Goal: Task Accomplishment & Management: Use online tool/utility

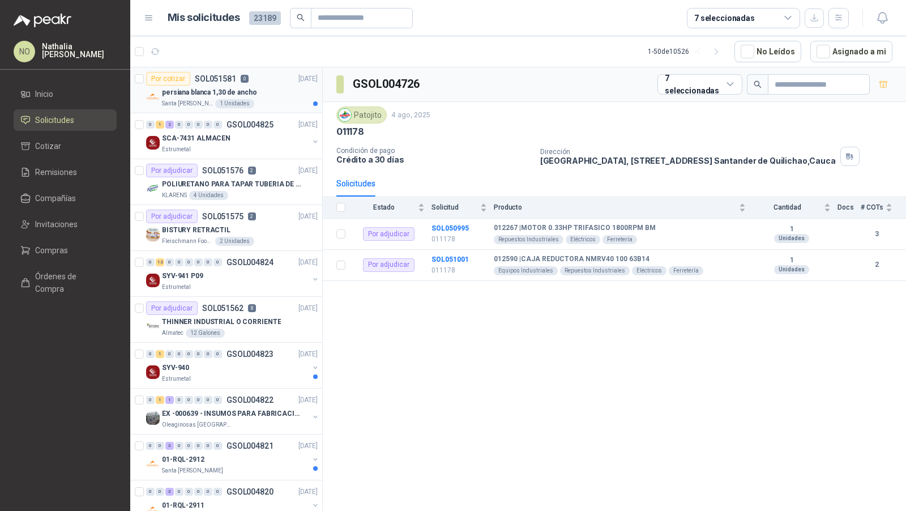
click at [224, 91] on p "persiana blanca 1,30 de ancho" at bounding box center [209, 92] width 95 height 11
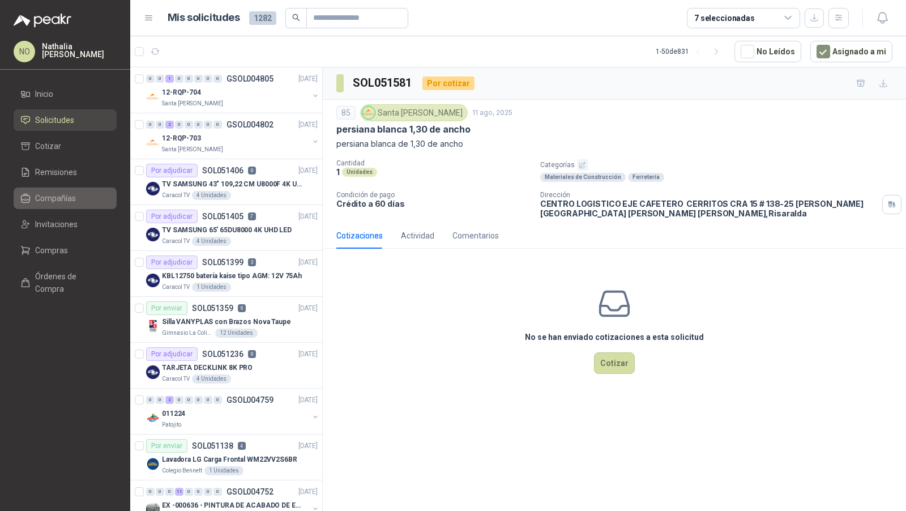
click at [77, 201] on li "Compañías" at bounding box center [64, 198] width 89 height 12
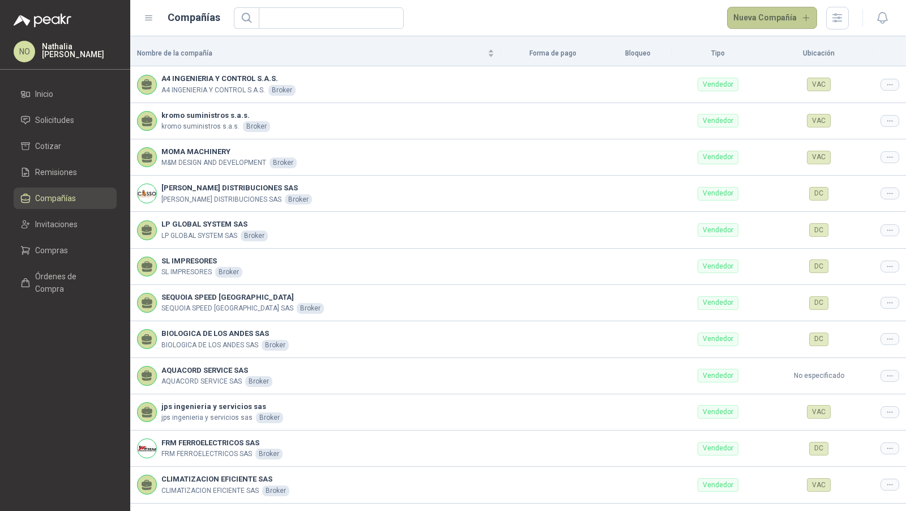
click at [793, 18] on button "Nueva Compañía" at bounding box center [772, 18] width 91 height 23
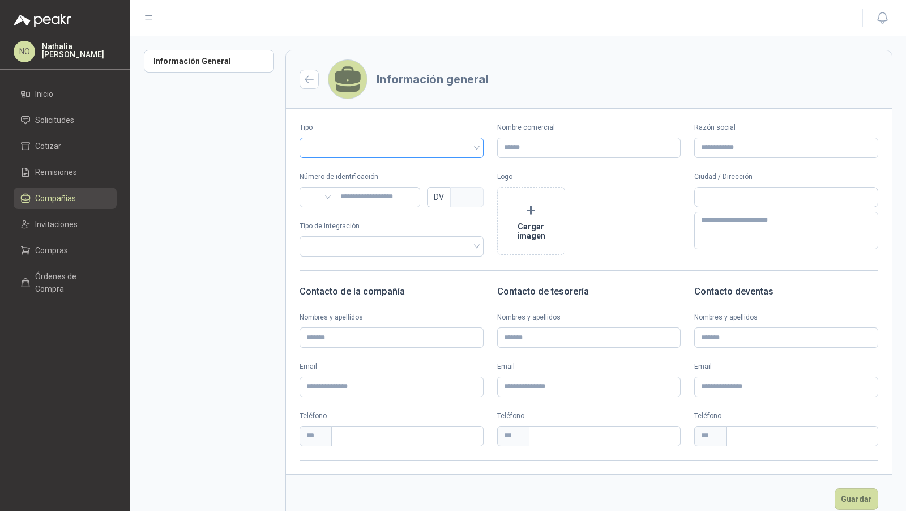
click at [404, 147] on input "search" at bounding box center [391, 146] width 170 height 17
click at [371, 187] on div "Vendedor" at bounding box center [390, 189] width 163 height 12
click at [545, 145] on input "Nombre comercial" at bounding box center [589, 148] width 184 height 20
paste input "********"
type input "********"
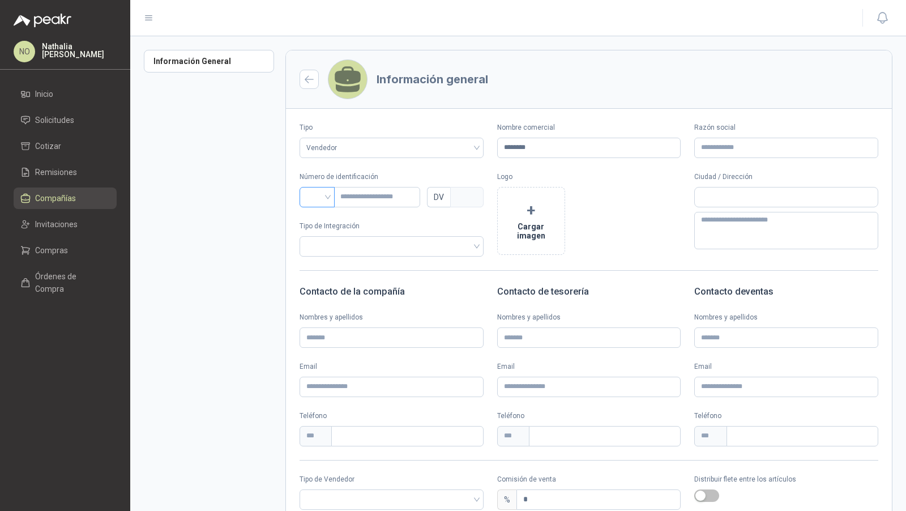
click at [316, 198] on input "search" at bounding box center [317, 195] width 22 height 17
click at [318, 254] on div "NIT" at bounding box center [317, 256] width 17 height 12
click at [360, 193] on input "text" at bounding box center [376, 197] width 87 height 20
paste input "**********"
type input "**********"
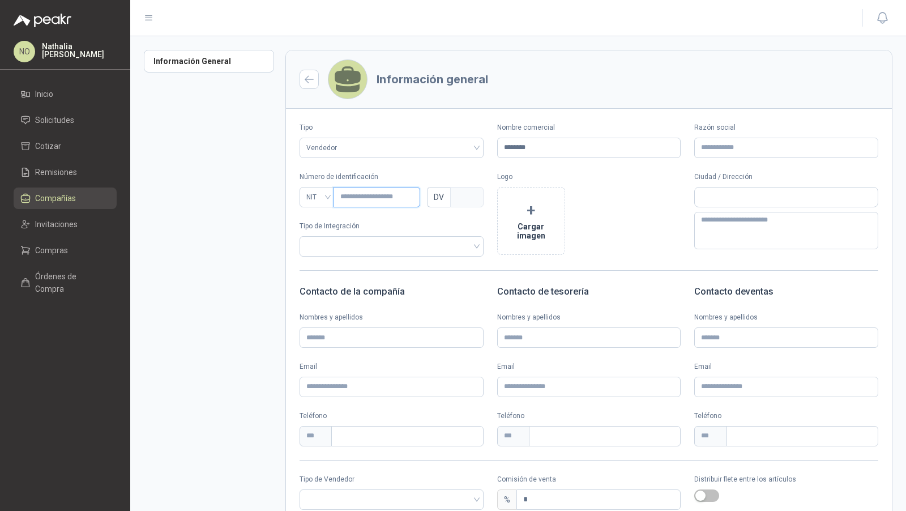
type input "*"
type input "**********"
type input "*"
type input "**********"
type input "*"
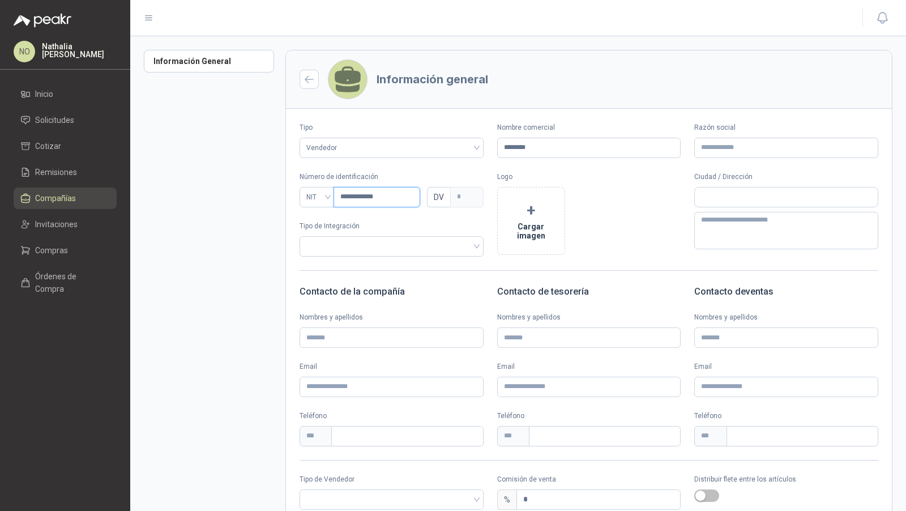
type input "**********"
type input "*"
type input "**********"
type input "*"
type input "*********"
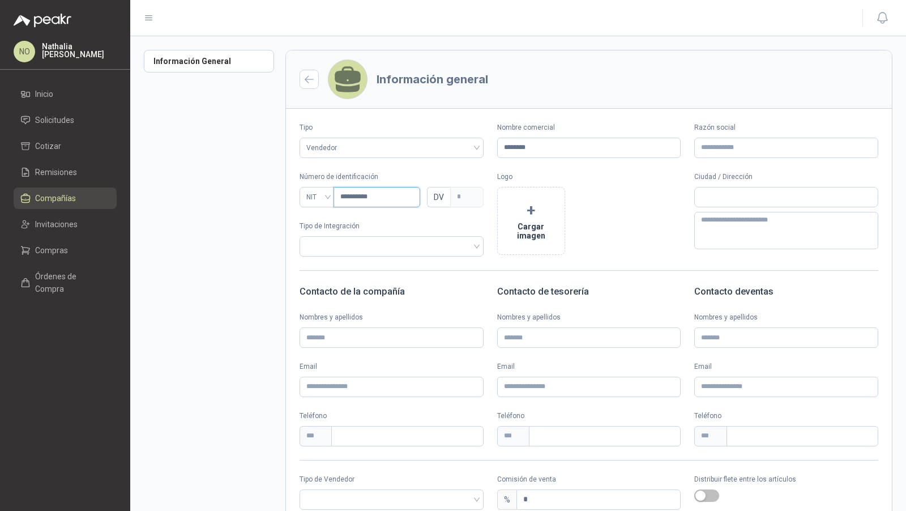
type input "*"
type input "********"
type input "*"
type input "********"
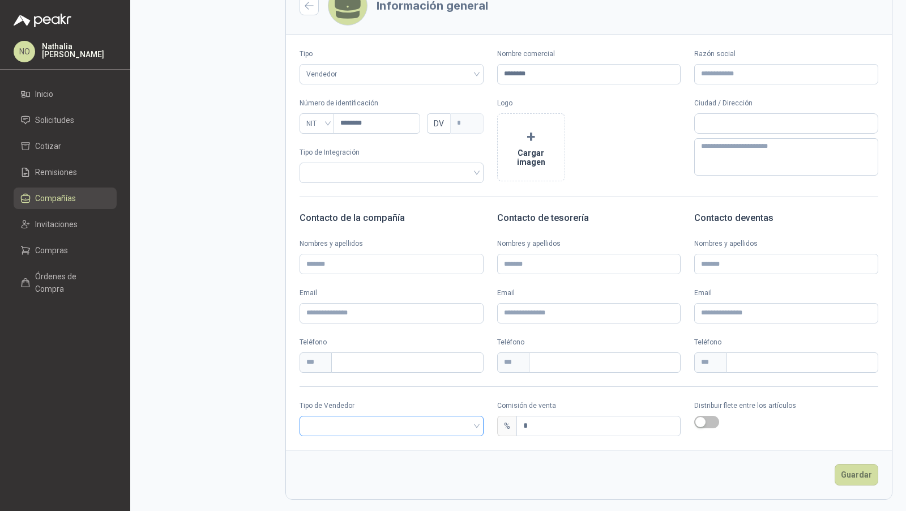
click at [403, 421] on input "search" at bounding box center [391, 424] width 170 height 17
click at [377, 468] on div "Broker" at bounding box center [390, 466] width 163 height 12
click at [743, 130] on input "text" at bounding box center [786, 123] width 183 height 19
type input "**********"
click at [754, 149] on span "[GEOGRAPHIC_DATA] / [GEOGRAPHIC_DATA]" at bounding box center [750, 148] width 105 height 8
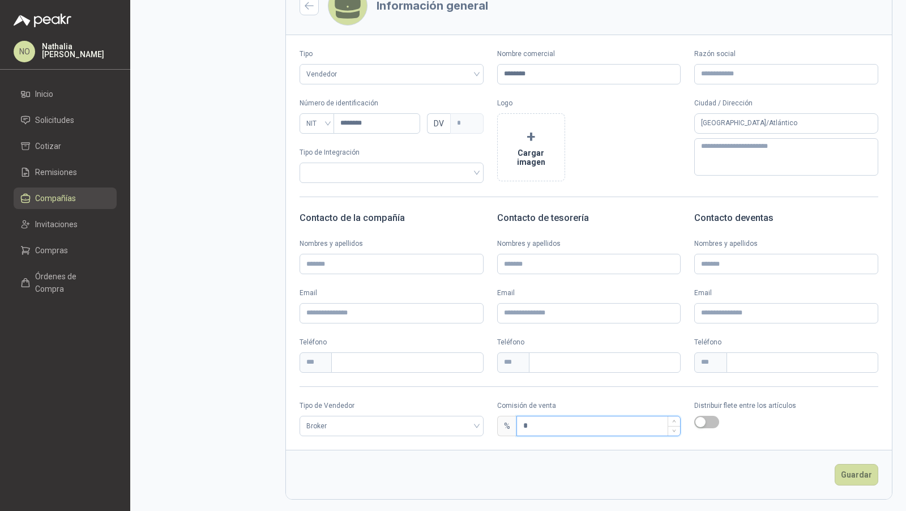
click at [542, 427] on input "*" at bounding box center [599, 425] width 164 height 19
type input "*"
click at [855, 472] on button "Guardar" at bounding box center [857, 475] width 44 height 22
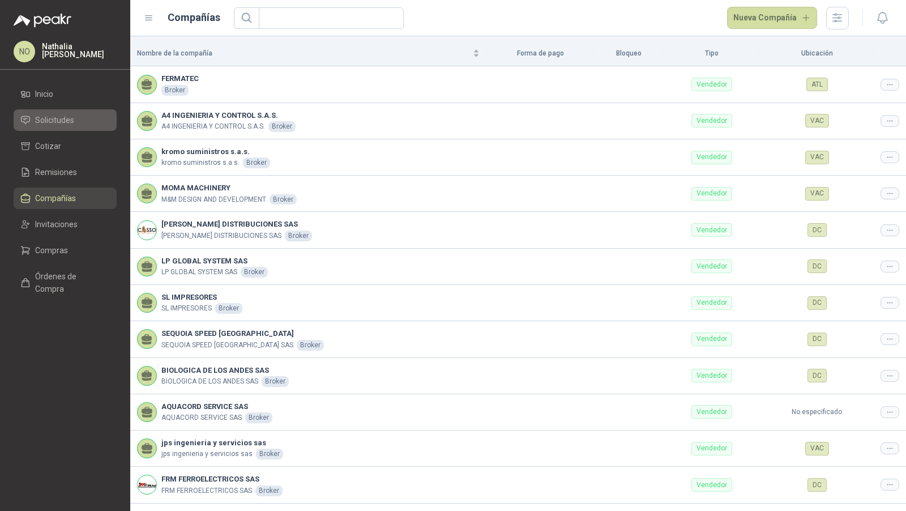
click at [99, 129] on link "Solicitudes" at bounding box center [65, 120] width 103 height 22
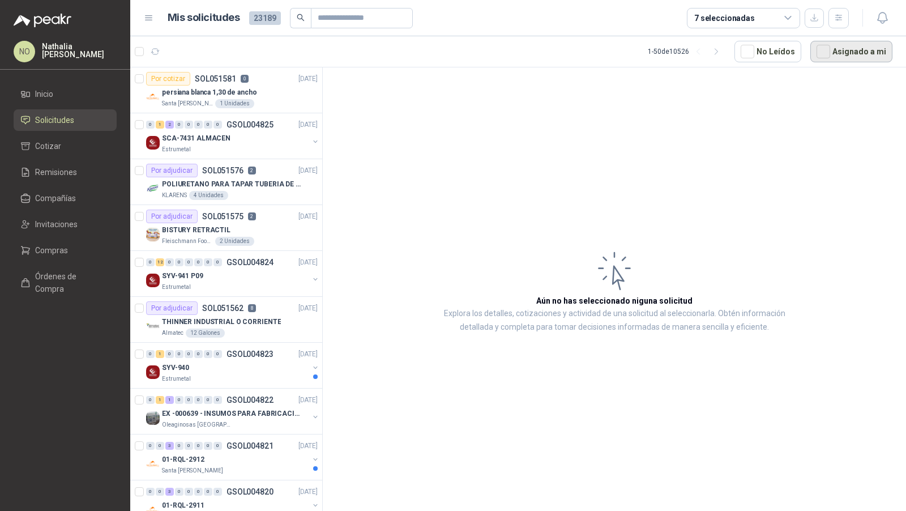
click at [851, 52] on button "Asignado a mi" at bounding box center [851, 52] width 82 height 22
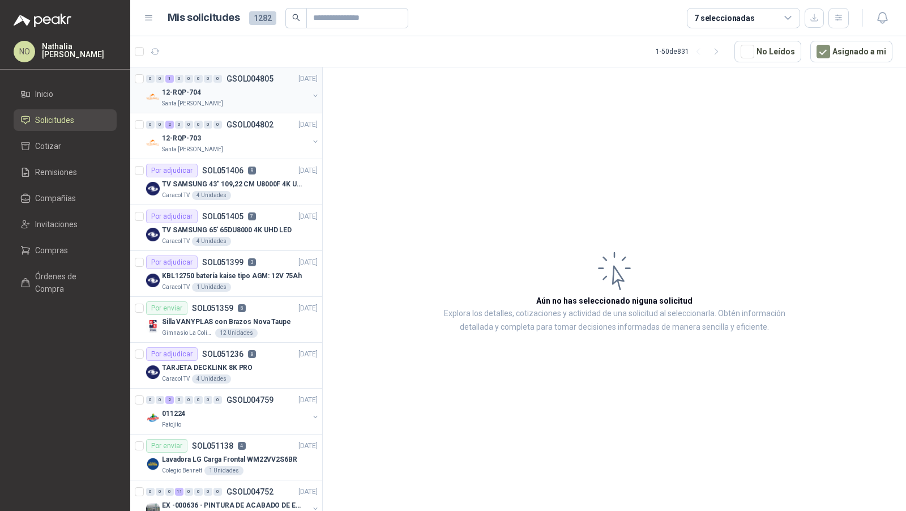
click at [254, 106] on div "Santa [PERSON_NAME]" at bounding box center [235, 103] width 147 height 9
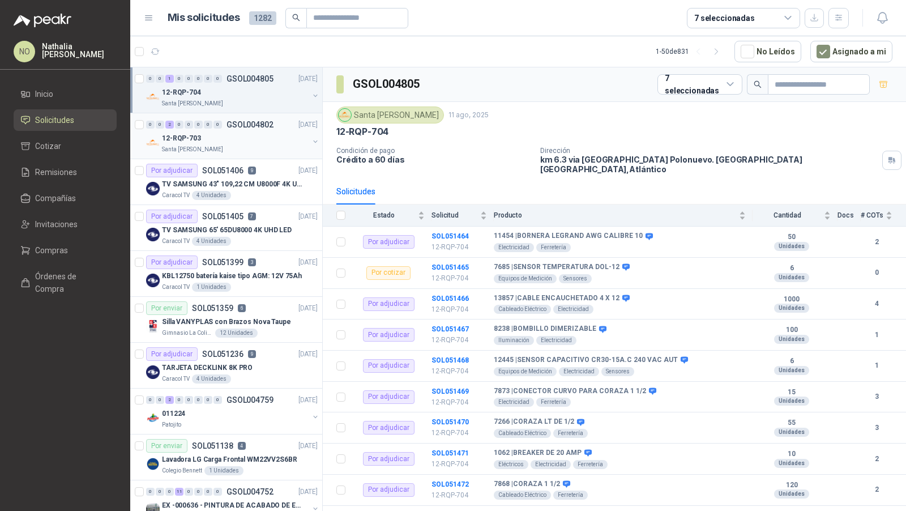
click at [250, 138] on div "12-RQP-703" at bounding box center [235, 138] width 147 height 14
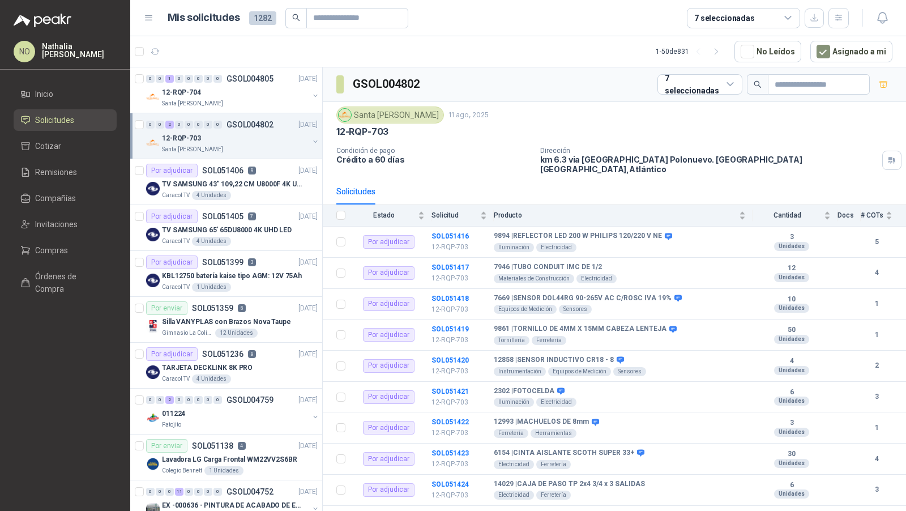
click at [185, 142] on p "12-RQP-703" at bounding box center [181, 138] width 39 height 11
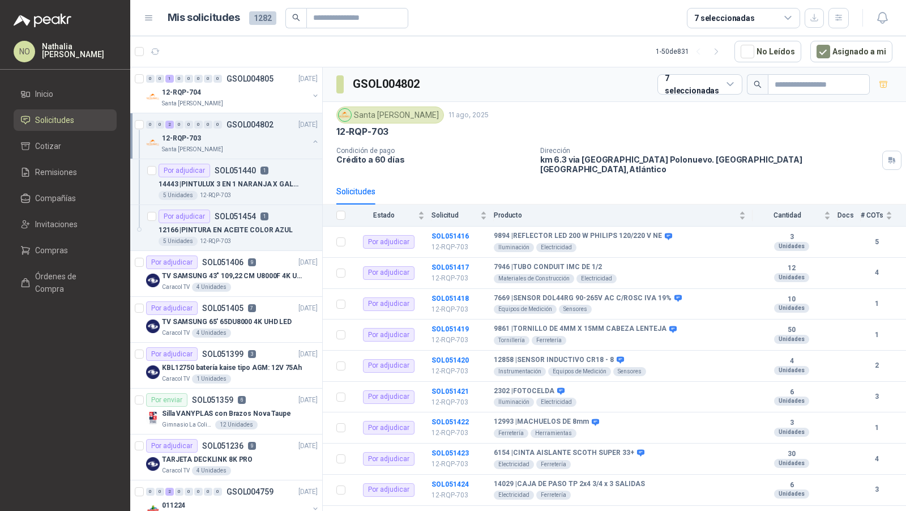
scroll to position [3, 0]
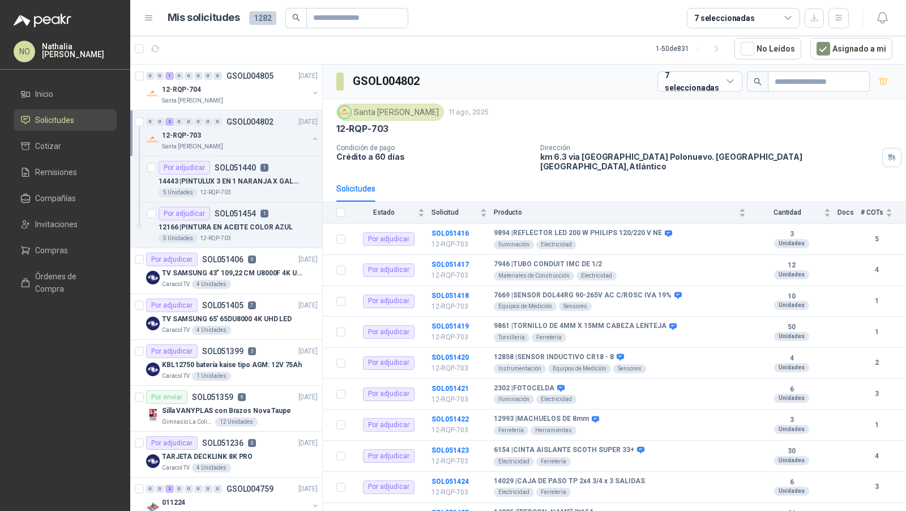
click at [185, 142] on p "Santa [PERSON_NAME]" at bounding box center [192, 146] width 61 height 9
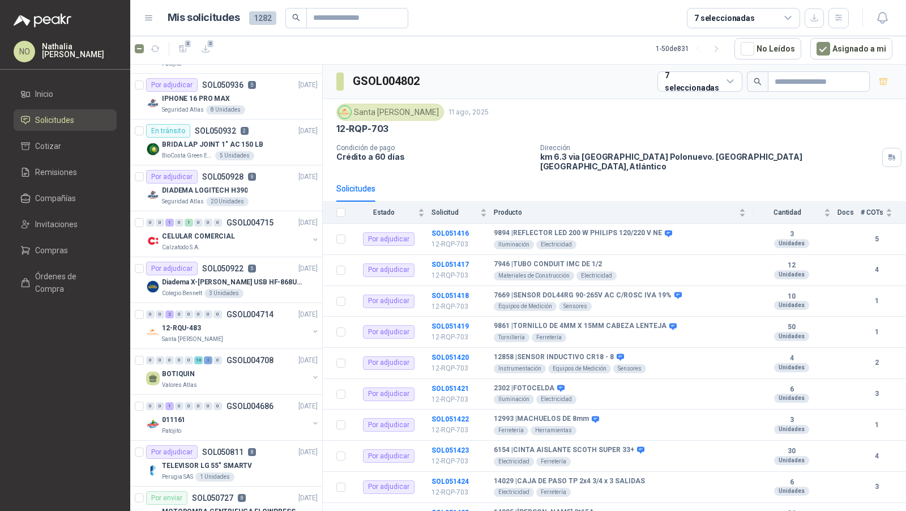
scroll to position [824, 0]
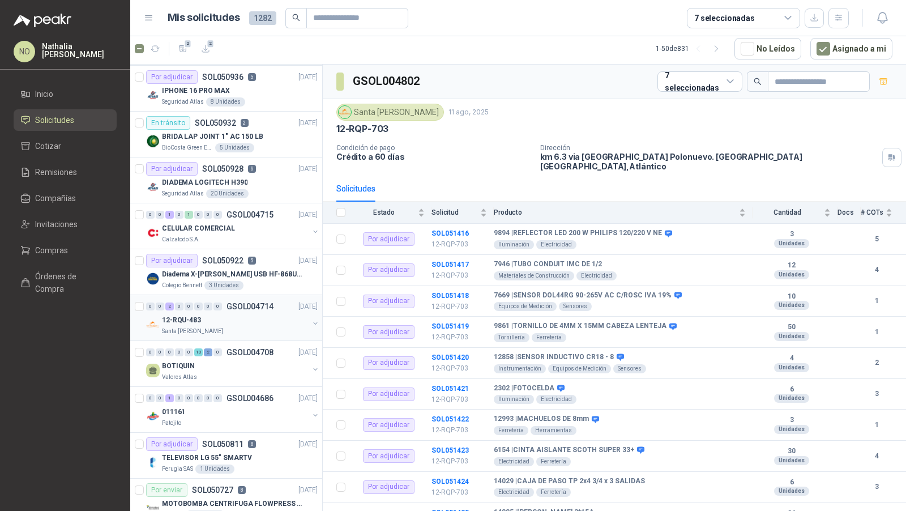
click at [241, 318] on div "12-RQU-483" at bounding box center [235, 320] width 147 height 14
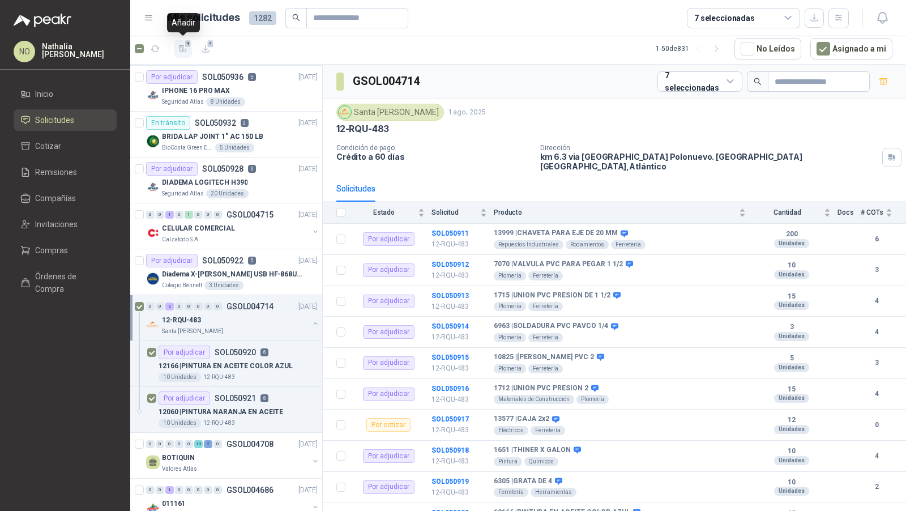
click at [185, 46] on span "4" at bounding box center [188, 43] width 8 height 9
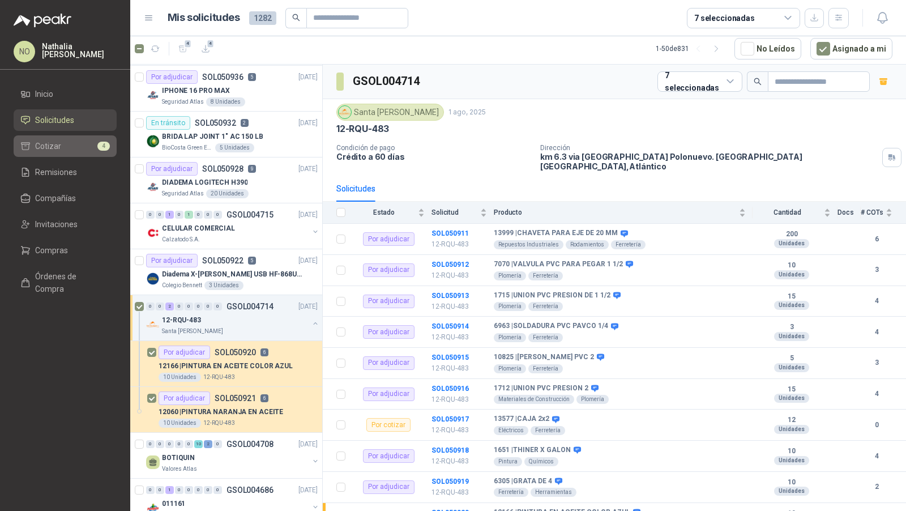
click at [45, 149] on span "Cotizar" at bounding box center [48, 146] width 26 height 12
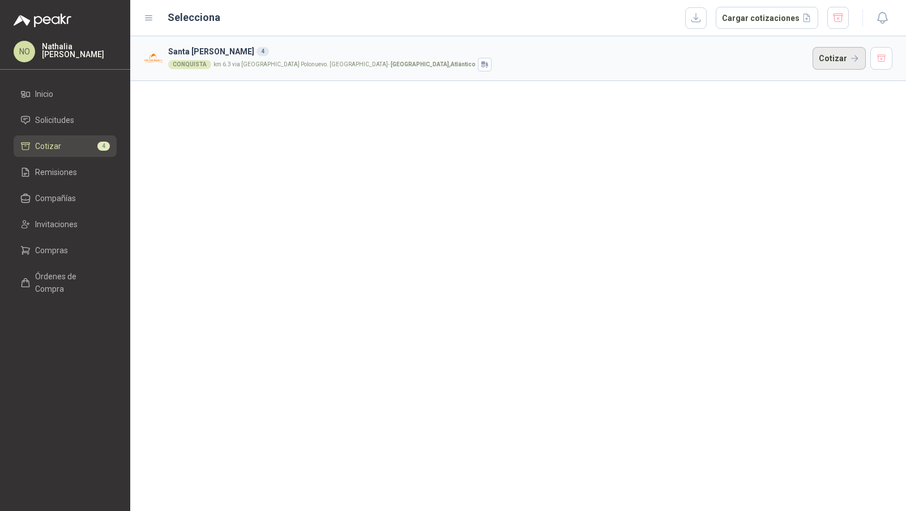
click at [829, 55] on button "Cotizar" at bounding box center [838, 58] width 53 height 23
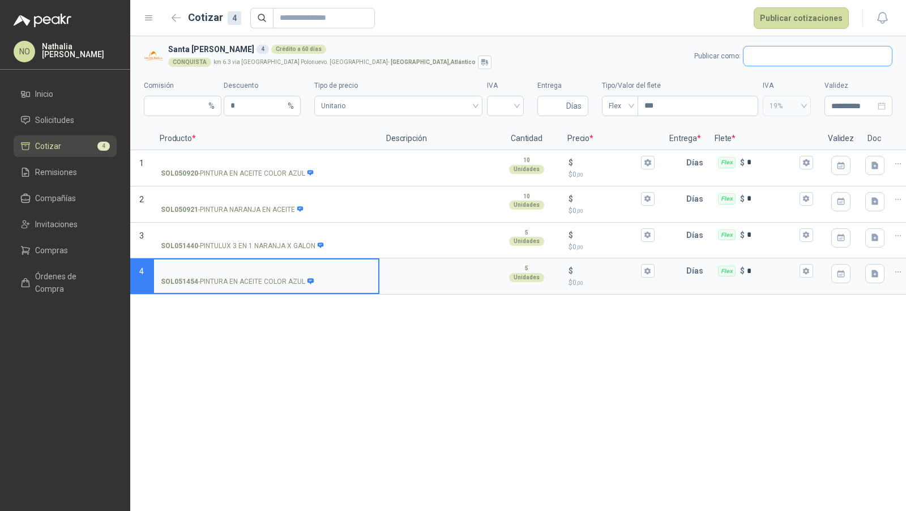
click at [767, 58] on input "text" at bounding box center [817, 55] width 148 height 19
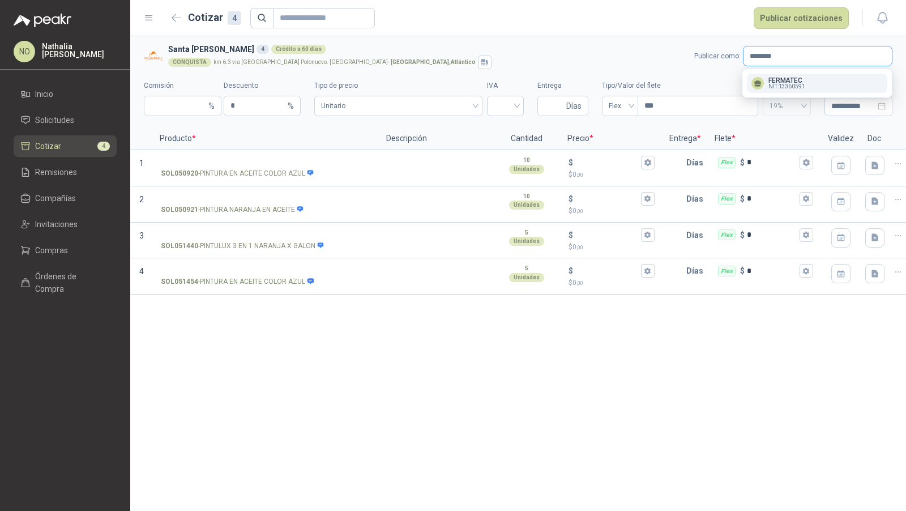
type input "********"
click at [810, 87] on div "FERMATEC NIT : 13360591" at bounding box center [816, 83] width 131 height 12
type input "*"
type input "**********"
click at [272, 234] on input "SOL051440 - PINTULUX 3 EN 1 NARANJA X GALON" at bounding box center [266, 235] width 211 height 8
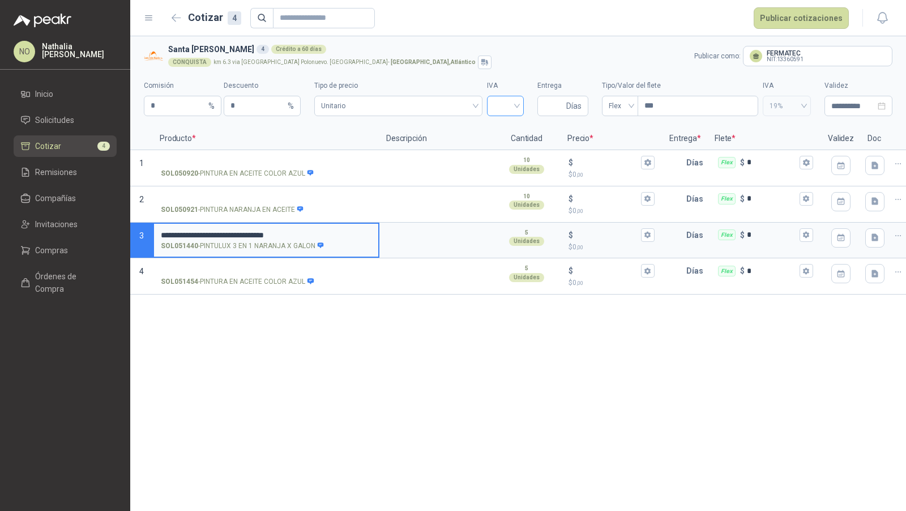
click at [507, 112] on input "search" at bounding box center [505, 104] width 23 height 17
click at [505, 125] on div "19%" at bounding box center [505, 129] width 19 height 12
click at [694, 105] on input "***" at bounding box center [697, 105] width 119 height 19
type input "*"
type input "***"
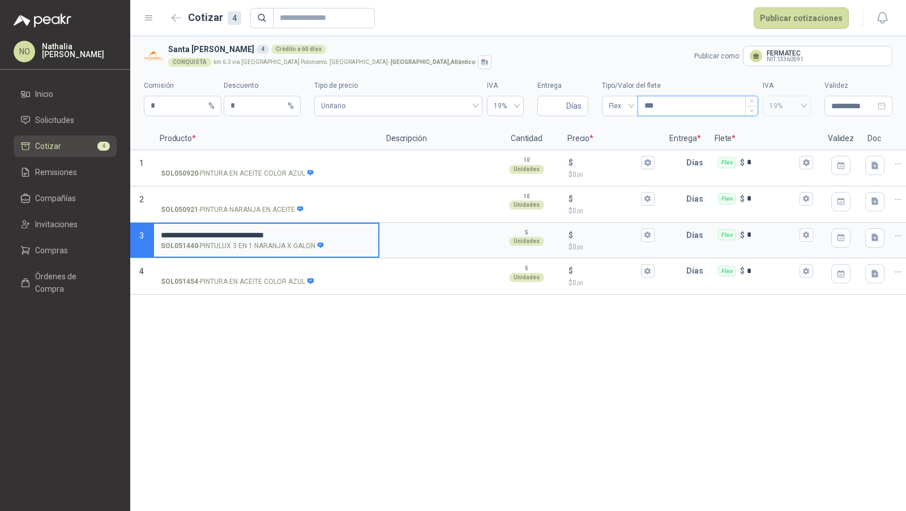
type input "****"
type input "*****"
type input "*******"
type input "********"
type input "*********"
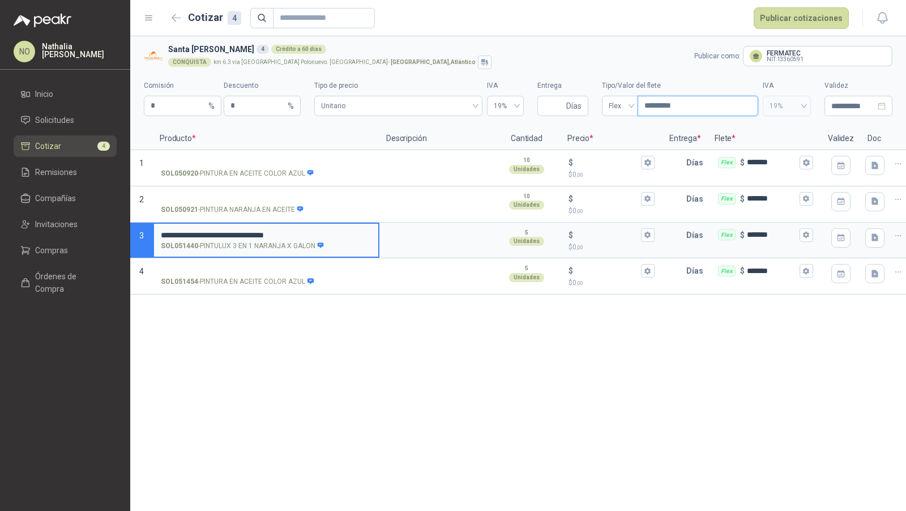
type input "*********"
click at [554, 103] on input "Entrega" at bounding box center [554, 105] width 20 height 19
type input "*"
type input "**"
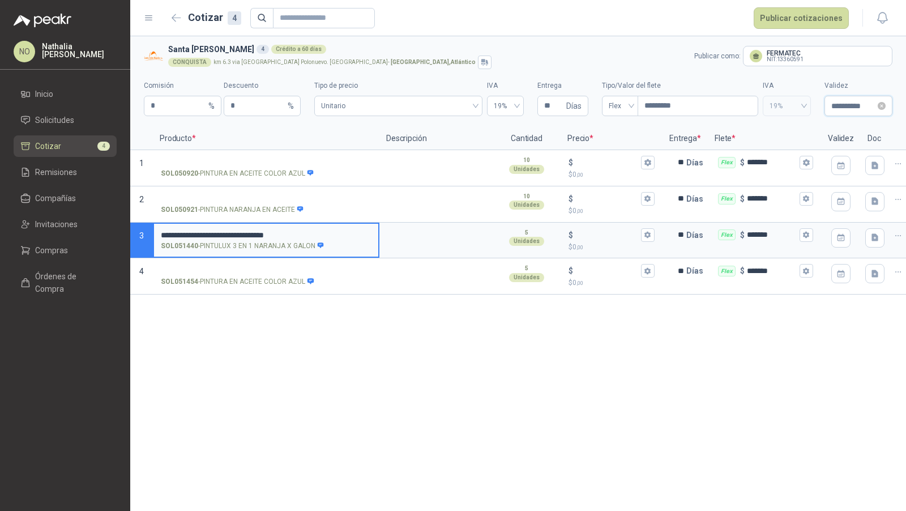
click at [858, 105] on input "**********" at bounding box center [853, 106] width 44 height 12
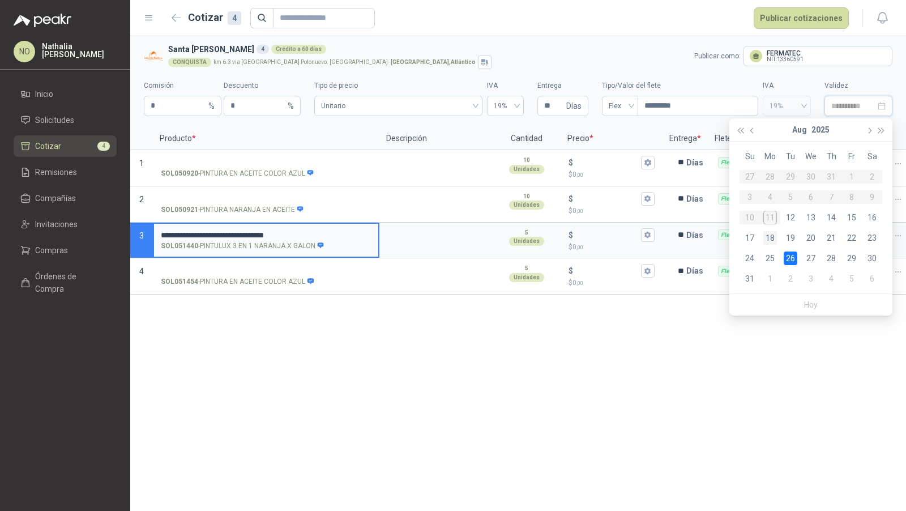
type input "**********"
click at [772, 239] on div "18" at bounding box center [770, 238] width 14 height 14
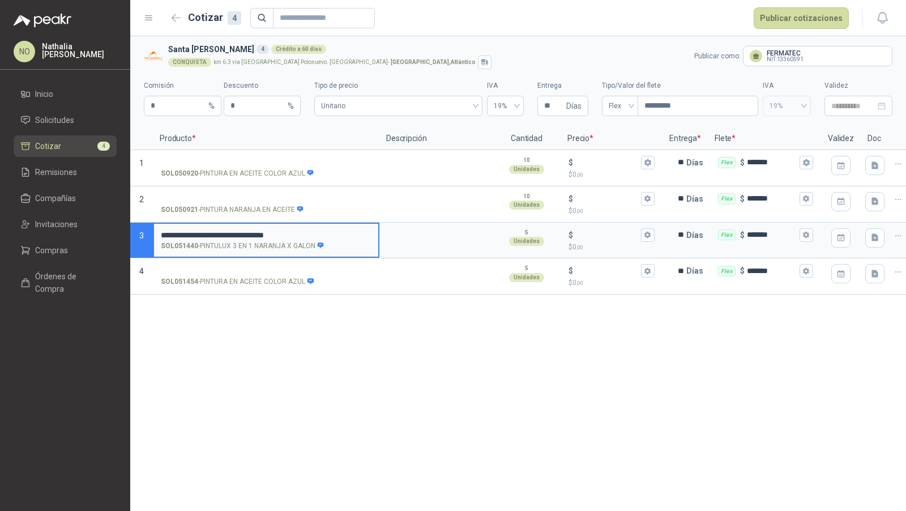
type input "**********"
click at [653, 233] on button "$ $ 0 ,00" at bounding box center [648, 235] width 14 height 14
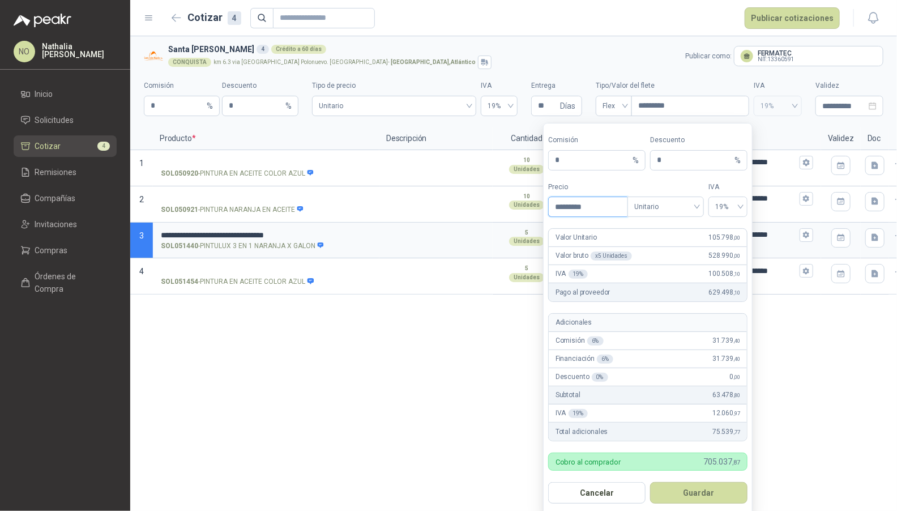
type input "*********"
click at [706, 493] on button "Guardar" at bounding box center [698, 493] width 97 height 22
type input "*******"
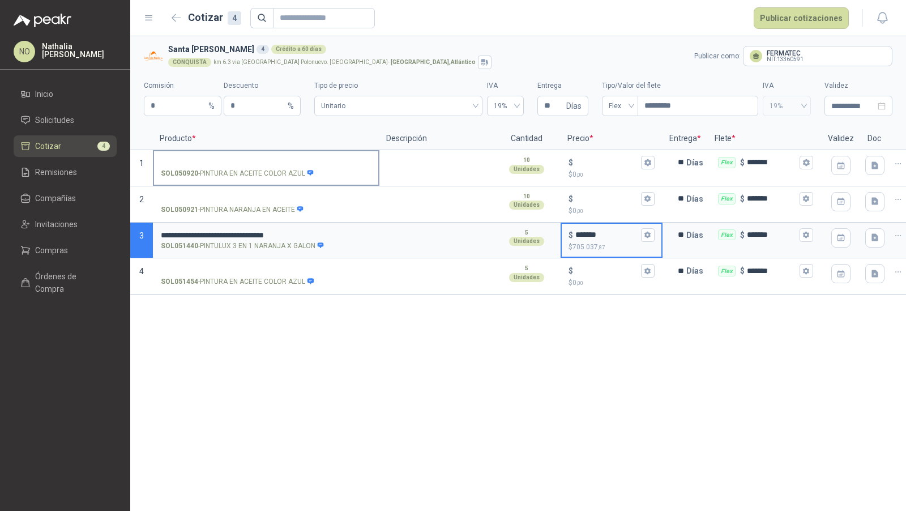
click at [283, 160] on input "SOL050920 - PINTURA EN ACEITE COLOR AZUL" at bounding box center [266, 163] width 211 height 8
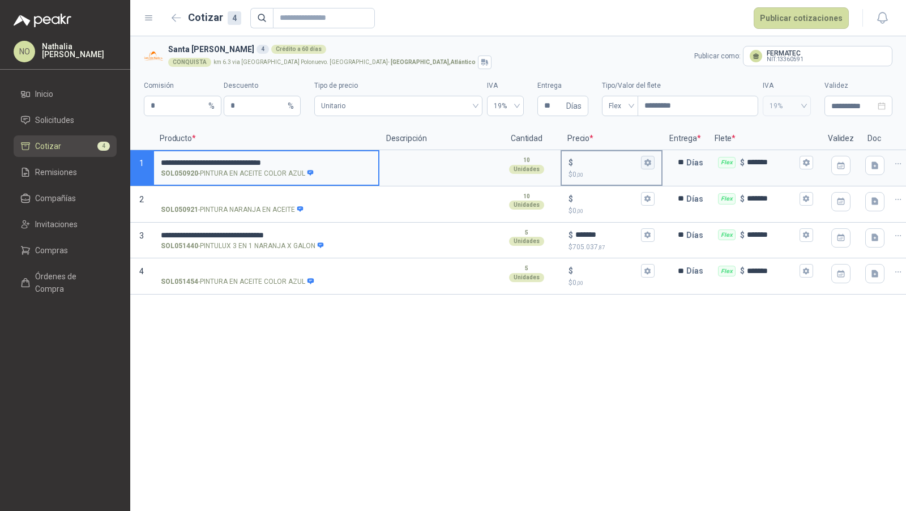
click at [646, 163] on icon "button" at bounding box center [647, 162] width 6 height 7
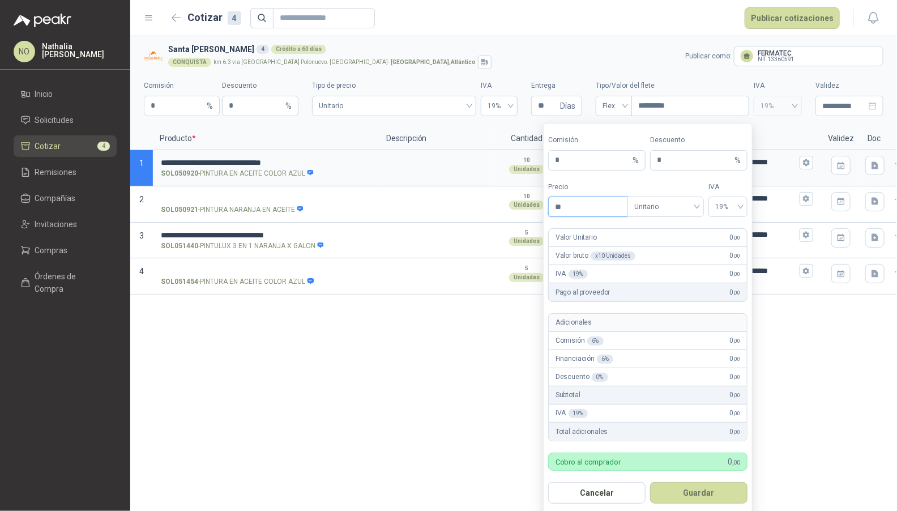
type input "*"
type input "********"
click at [700, 485] on button "Guardar" at bounding box center [698, 493] width 97 height 22
type input "******"
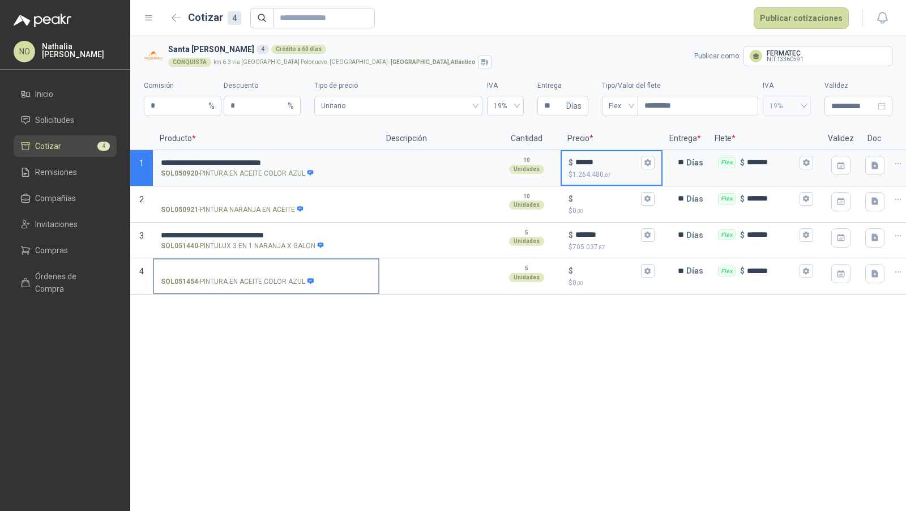
click at [247, 268] on input "SOL051454 - PINTURA EN ACEITE COLOR AZUL" at bounding box center [266, 271] width 211 height 8
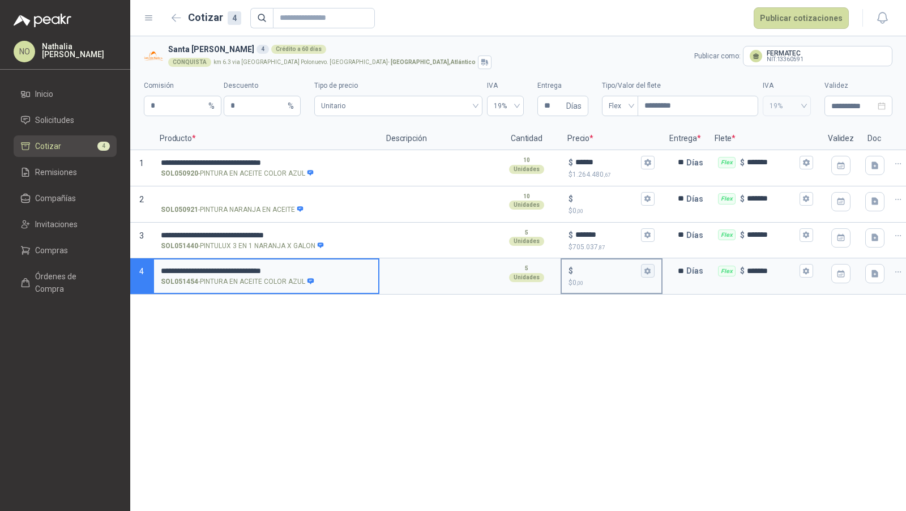
click at [648, 271] on icon "button" at bounding box center [647, 270] width 6 height 7
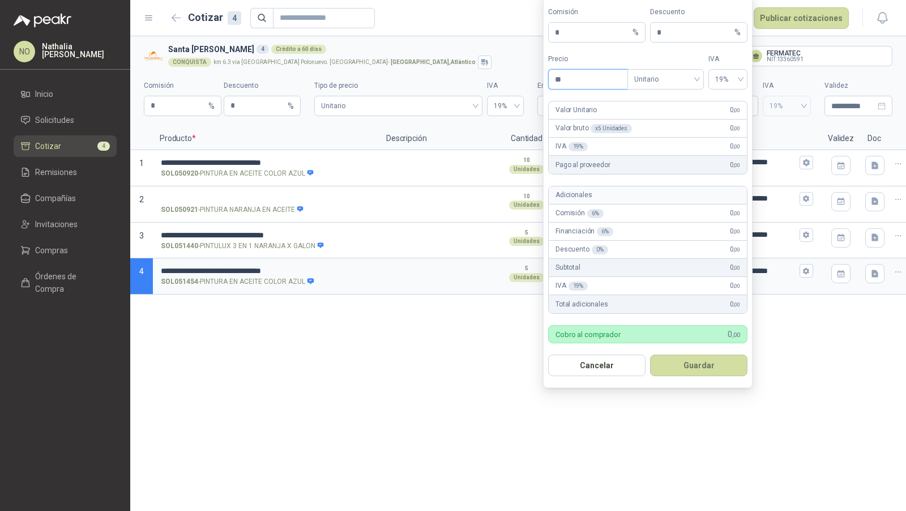
type input "*"
type input "********"
click at [717, 369] on button "Guardar" at bounding box center [698, 365] width 97 height 22
type input "******"
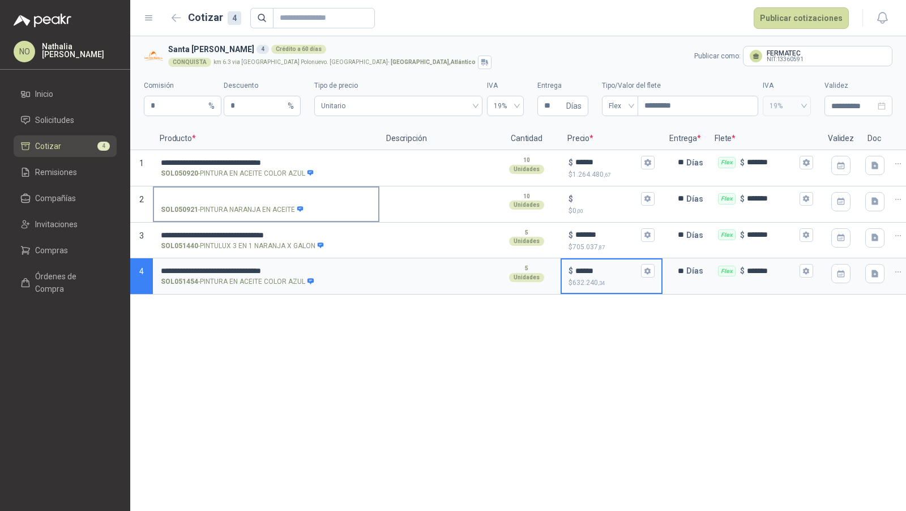
click at [255, 202] on label "SOL050921 - PINTURA NARANJA EN ACEITE" at bounding box center [266, 203] width 224 height 32
click at [255, 202] on input "SOL050921 - PINTURA NARANJA EN ACEITE" at bounding box center [266, 199] width 211 height 8
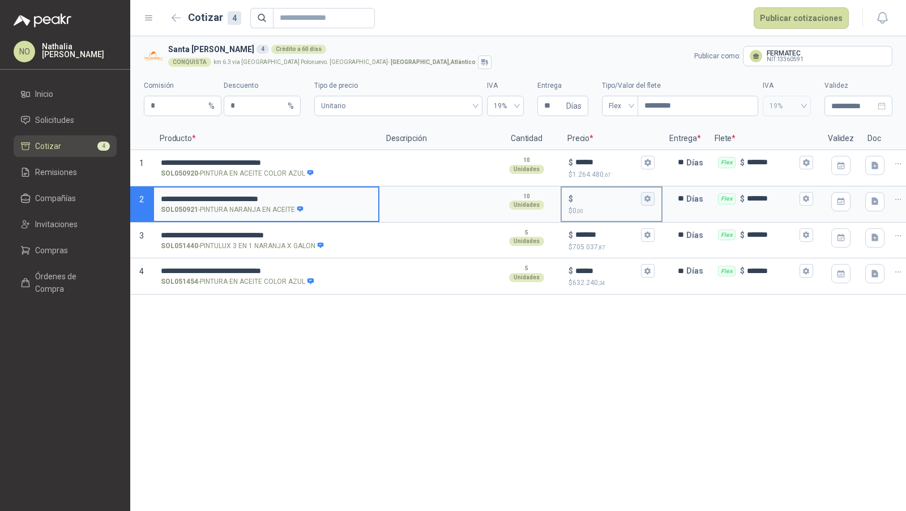
click at [650, 199] on icon "button" at bounding box center [647, 198] width 6 height 7
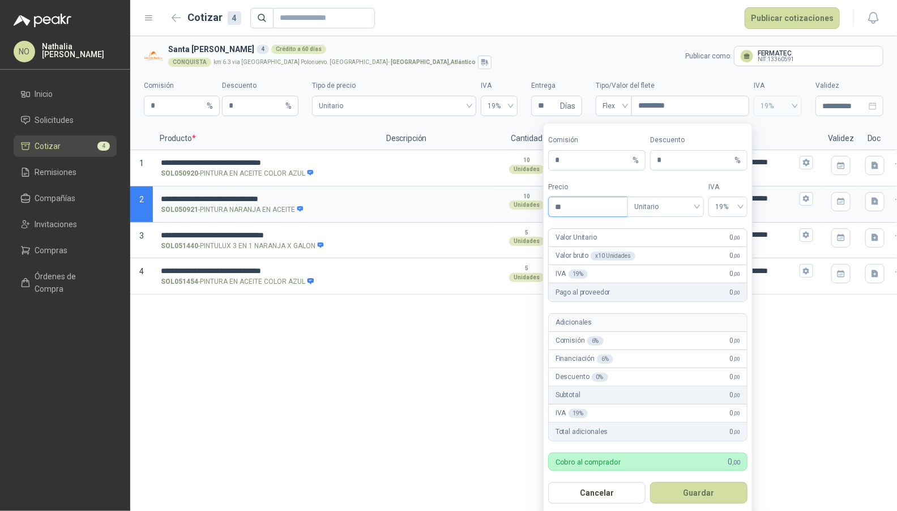
type input "*"
type input "********"
click at [698, 493] on button "Guardar" at bounding box center [698, 493] width 97 height 22
type input "******"
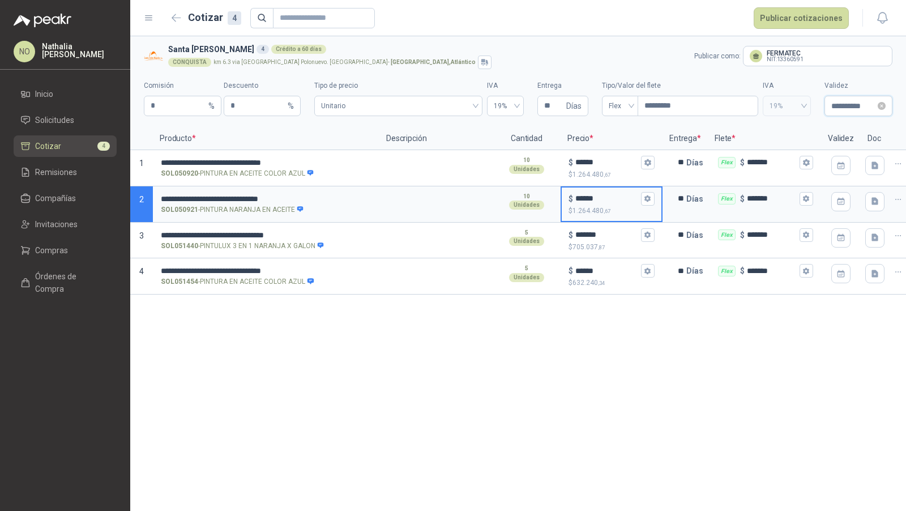
click at [855, 102] on input "**********" at bounding box center [853, 106] width 44 height 12
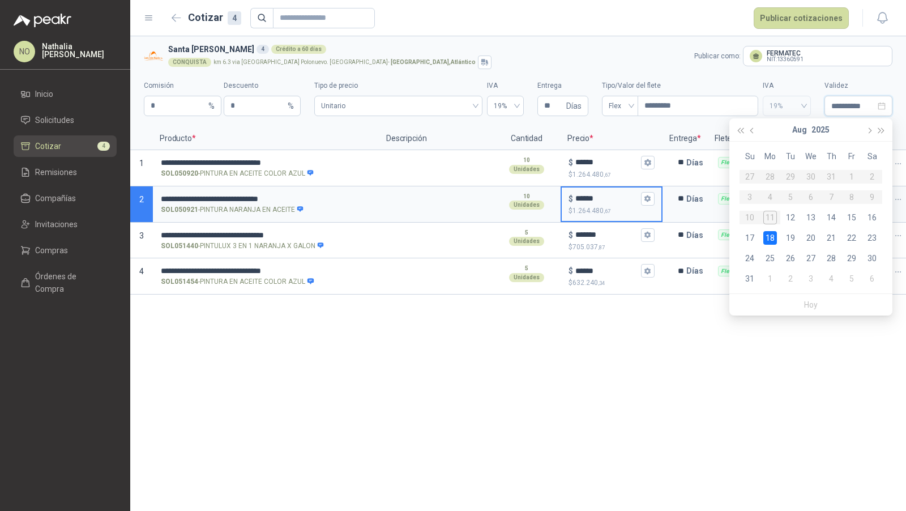
type input "**********"
click at [771, 238] on div "18" at bounding box center [770, 238] width 14 height 14
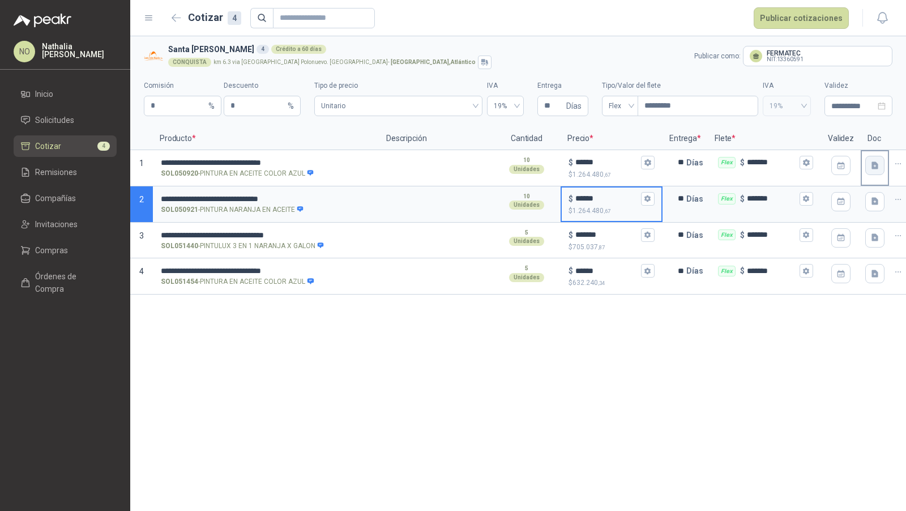
click at [866, 168] on button "button" at bounding box center [874, 165] width 19 height 19
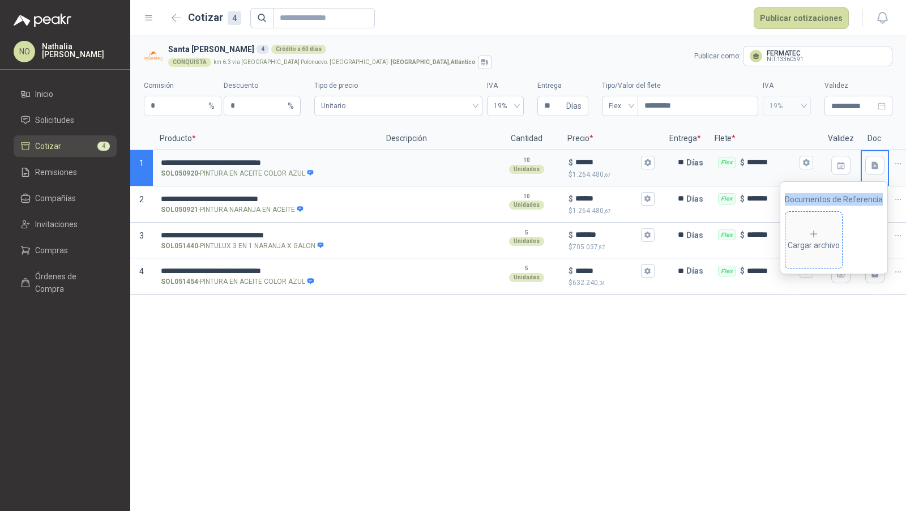
click at [829, 226] on span "Cargar archivo" at bounding box center [813, 240] width 57 height 57
click at [785, 239] on icon "eye" at bounding box center [784, 239] width 9 height 9
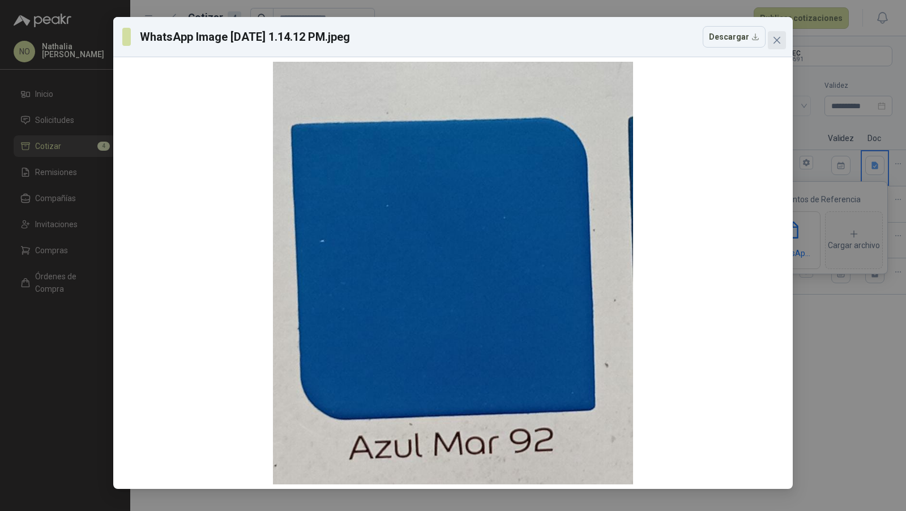
click at [775, 37] on icon "close" at bounding box center [776, 40] width 9 height 9
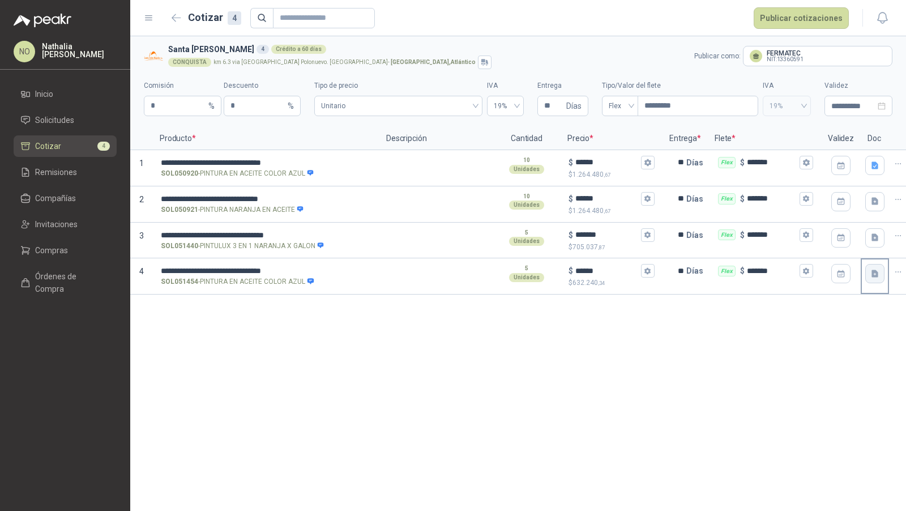
click at [879, 275] on button "button" at bounding box center [874, 273] width 19 height 19
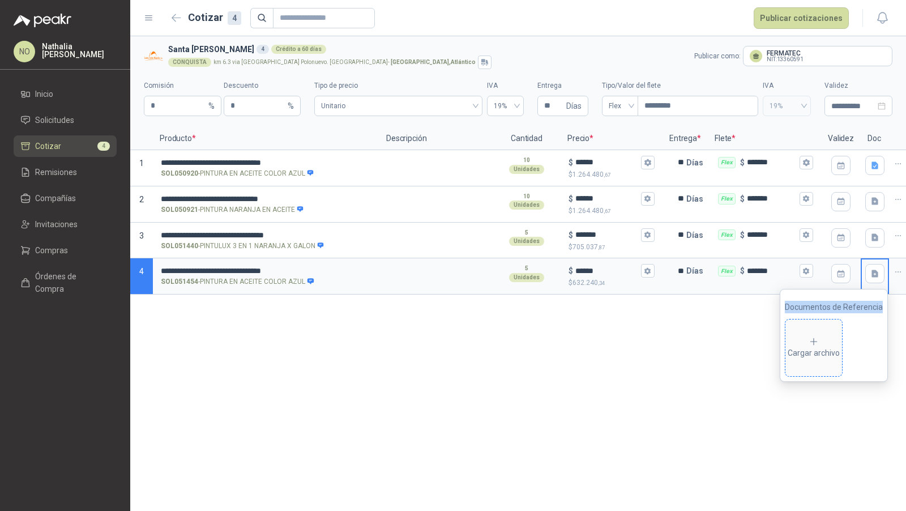
click at [815, 345] on icon at bounding box center [813, 341] width 10 height 10
click at [781, 345] on icon "eye" at bounding box center [784, 347] width 9 height 7
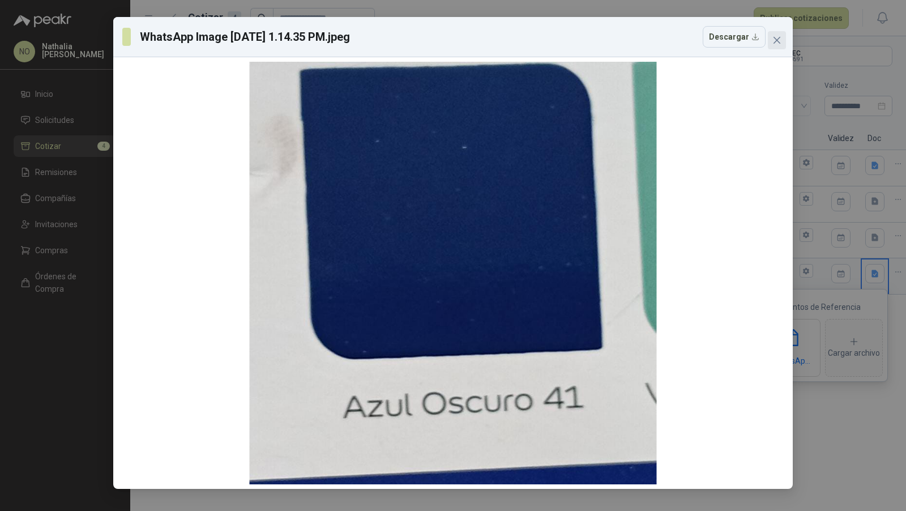
click at [775, 42] on icon "close" at bounding box center [776, 40] width 7 height 7
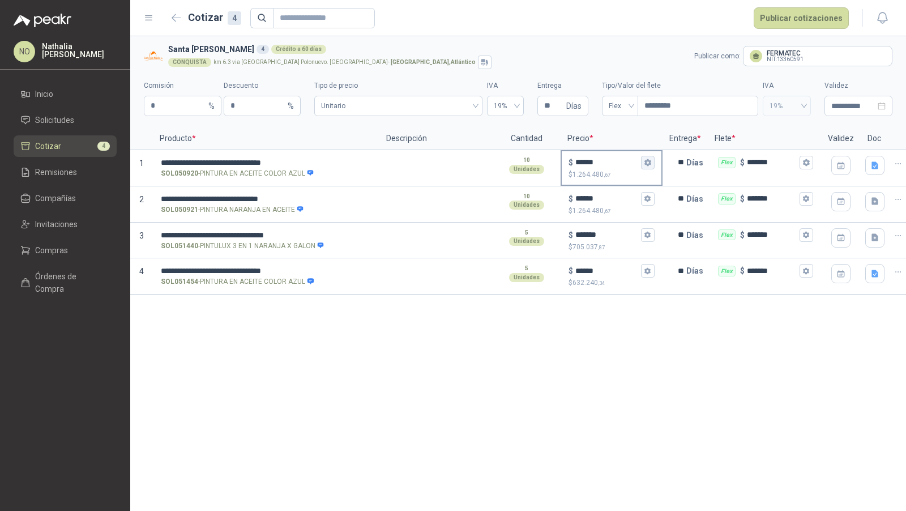
click at [648, 160] on icon "button" at bounding box center [647, 162] width 6 height 7
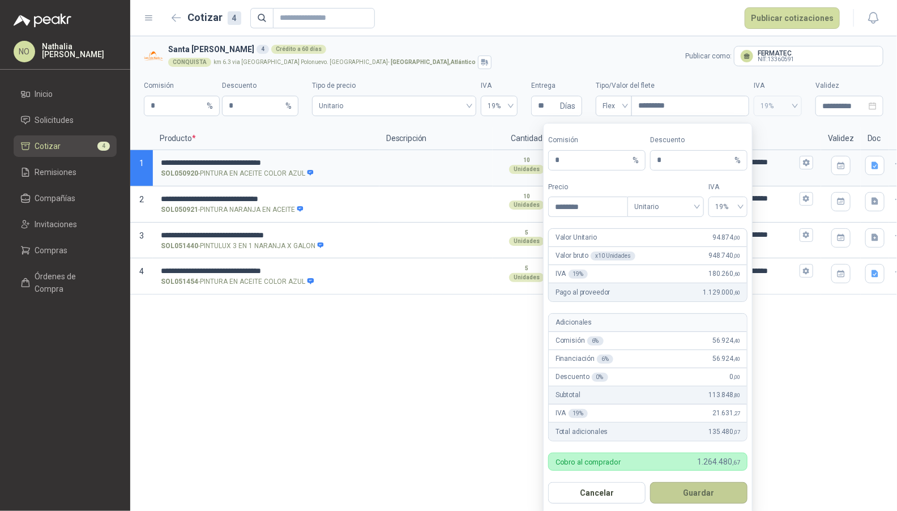
click at [703, 494] on button "Guardar" at bounding box center [698, 493] width 97 height 22
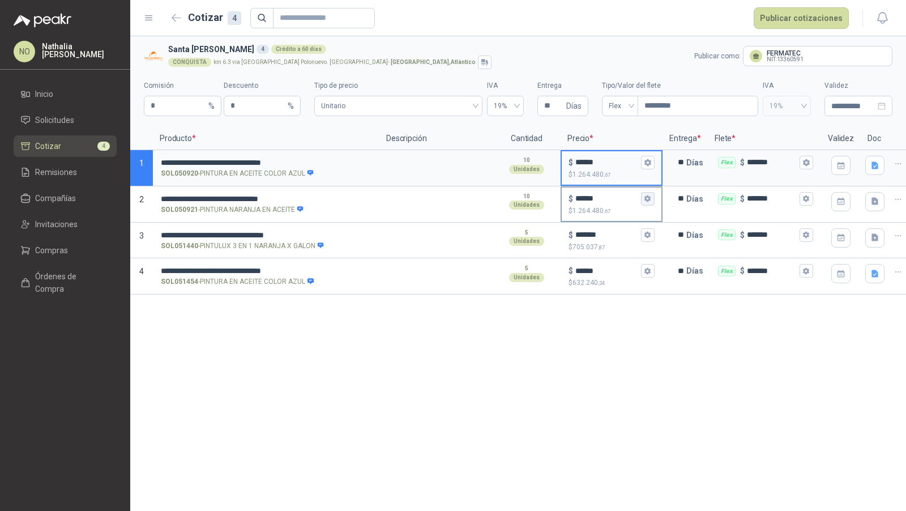
click at [646, 200] on icon "button" at bounding box center [647, 198] width 6 height 7
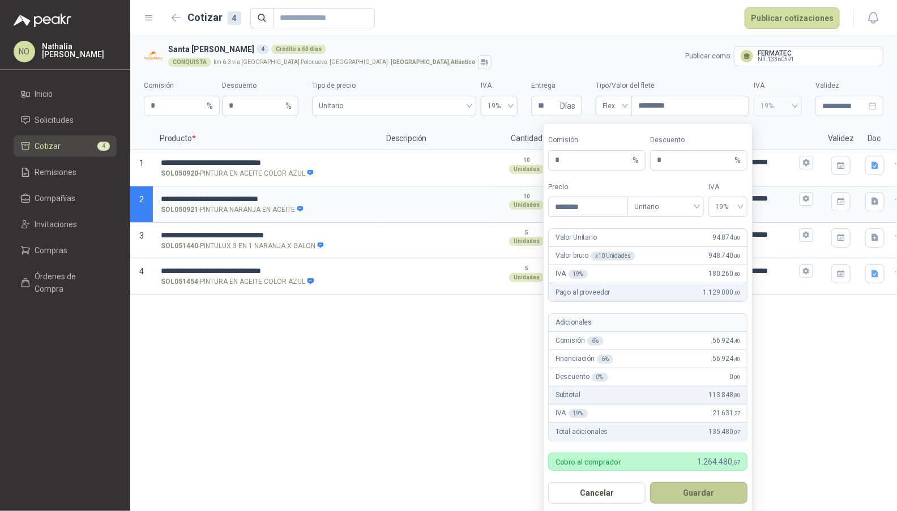
click at [700, 487] on button "Guardar" at bounding box center [698, 493] width 97 height 22
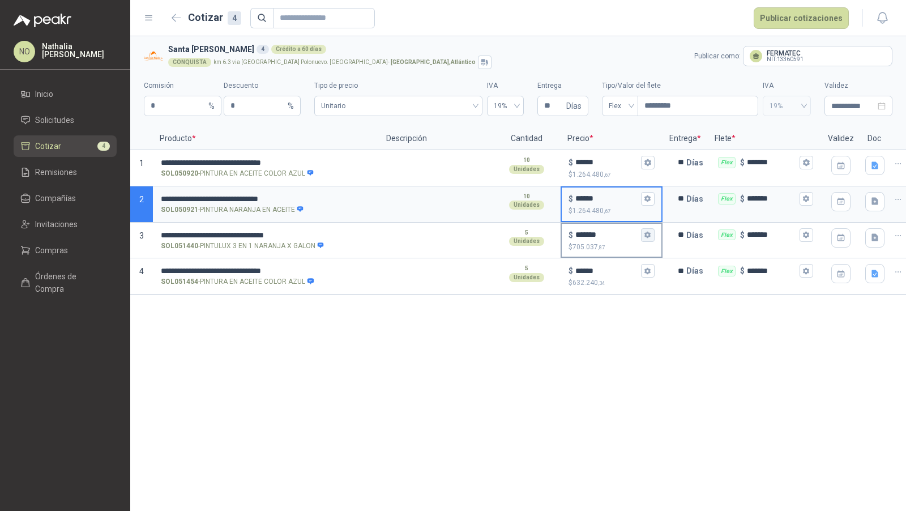
click at [646, 236] on icon "button" at bounding box center [647, 235] width 6 height 7
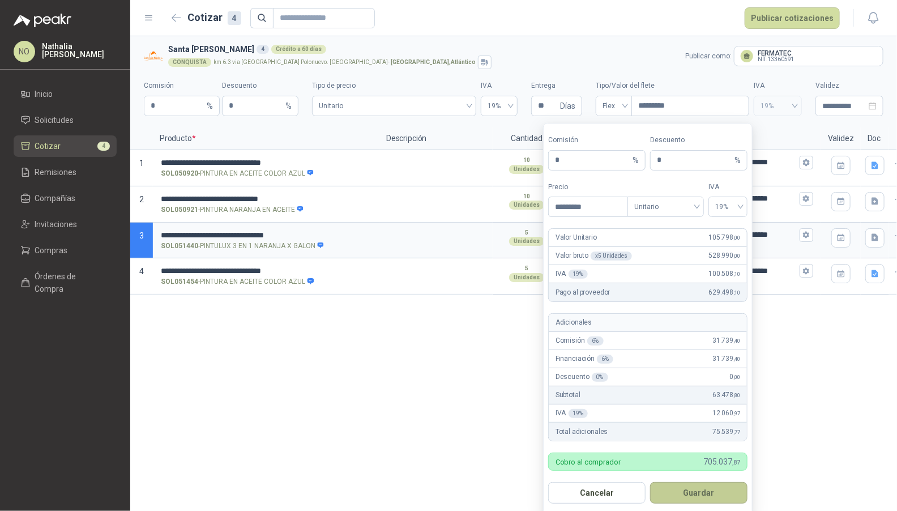
click at [709, 494] on button "Guardar" at bounding box center [698, 493] width 97 height 22
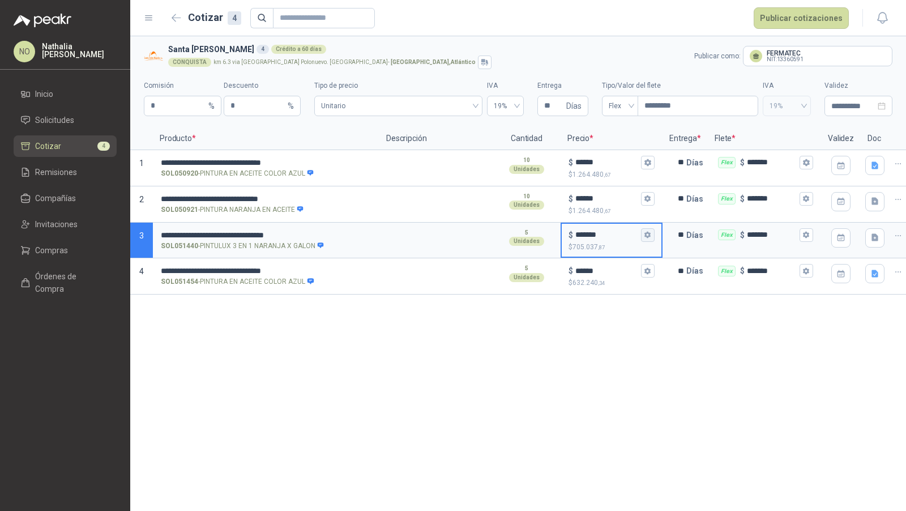
click at [648, 231] on icon "button" at bounding box center [647, 234] width 7 height 7
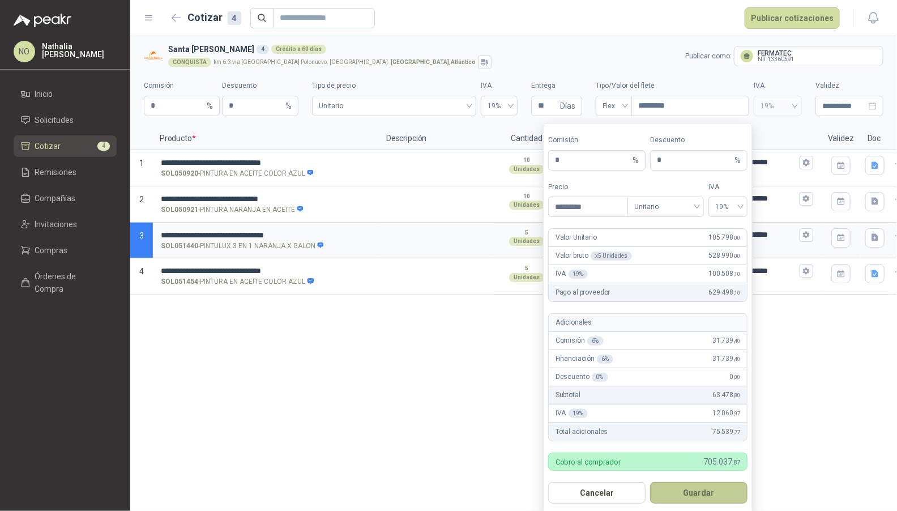
click at [694, 489] on button "Guardar" at bounding box center [698, 493] width 97 height 22
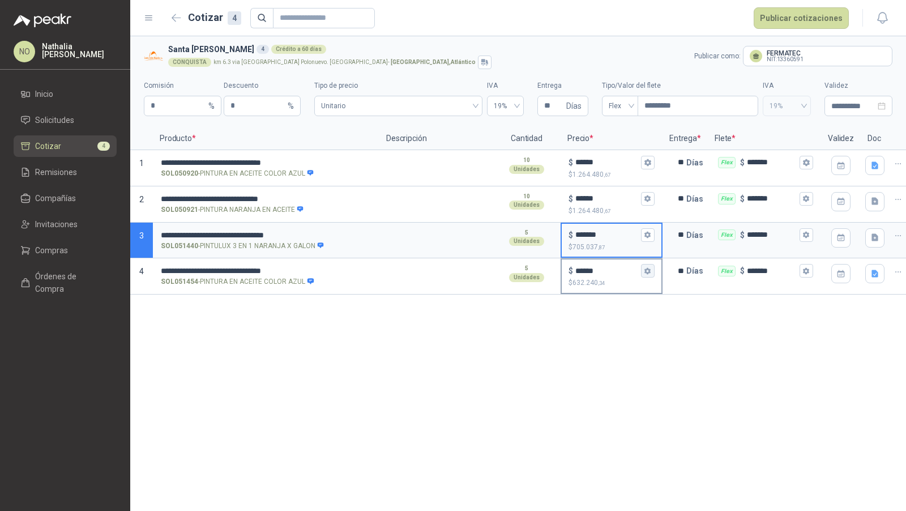
click at [647, 271] on icon "button" at bounding box center [647, 270] width 7 height 7
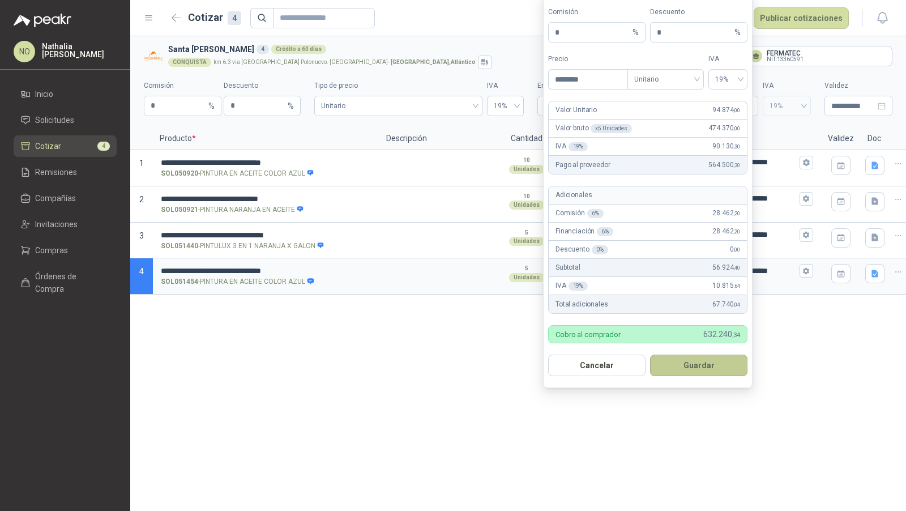
click at [699, 357] on button "Guardar" at bounding box center [698, 365] width 97 height 22
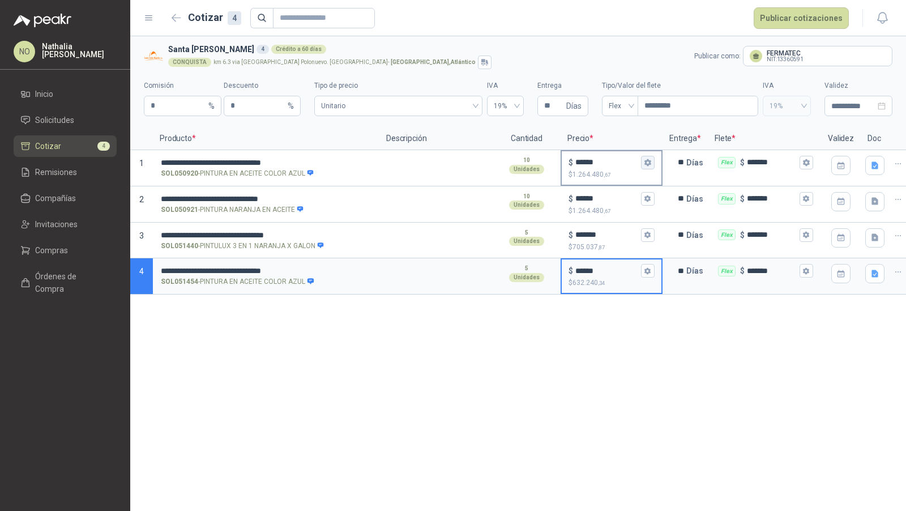
click at [649, 165] on icon "button" at bounding box center [647, 162] width 7 height 7
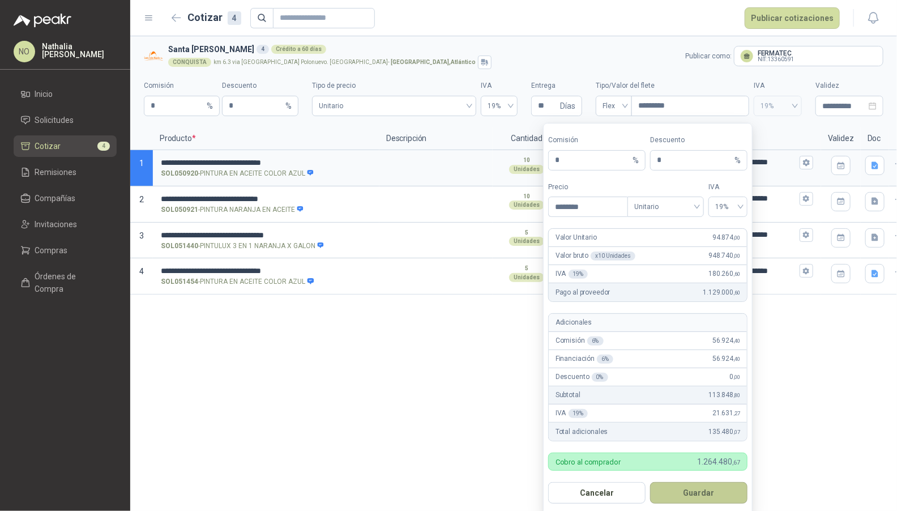
click at [707, 499] on button "Guardar" at bounding box center [698, 493] width 97 height 22
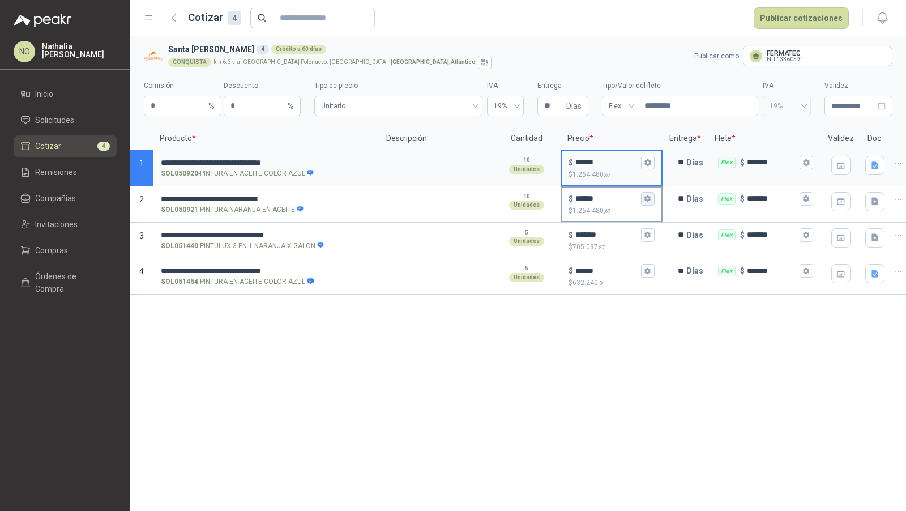
click at [648, 198] on icon "button" at bounding box center [647, 198] width 7 height 7
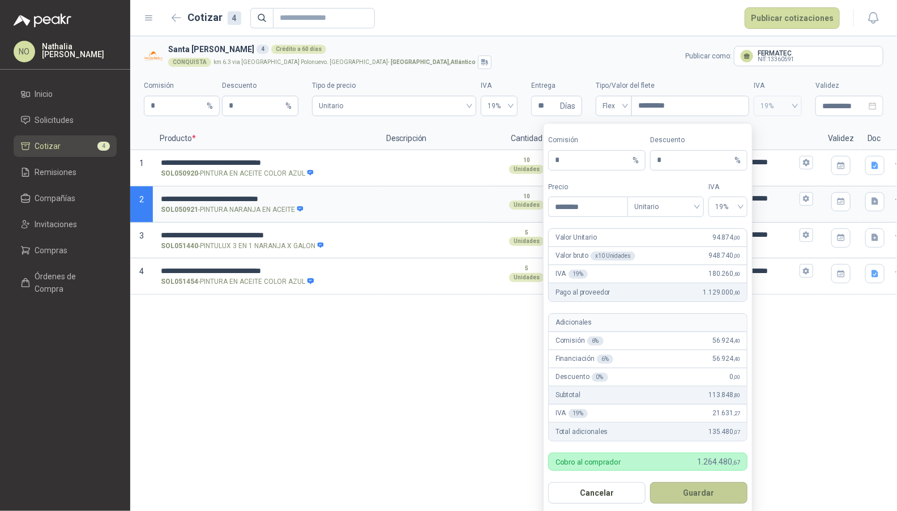
click at [710, 488] on button "Guardar" at bounding box center [698, 493] width 97 height 22
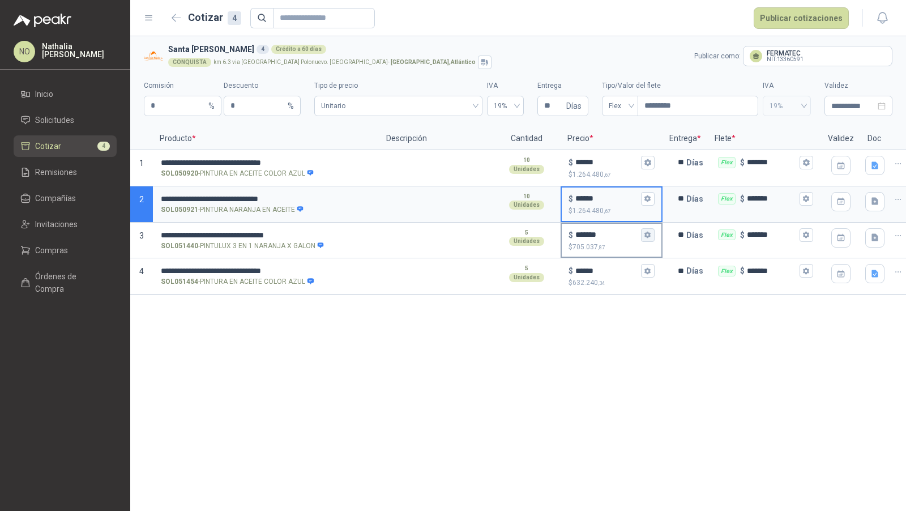
click at [652, 230] on button "$ ******* $ 705.037 ,87" at bounding box center [648, 235] width 14 height 14
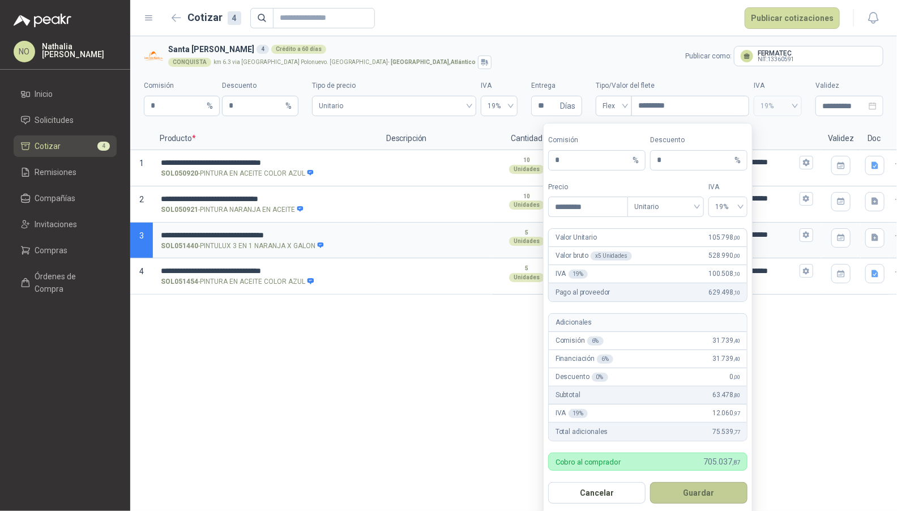
click at [703, 495] on button "Guardar" at bounding box center [698, 493] width 97 height 22
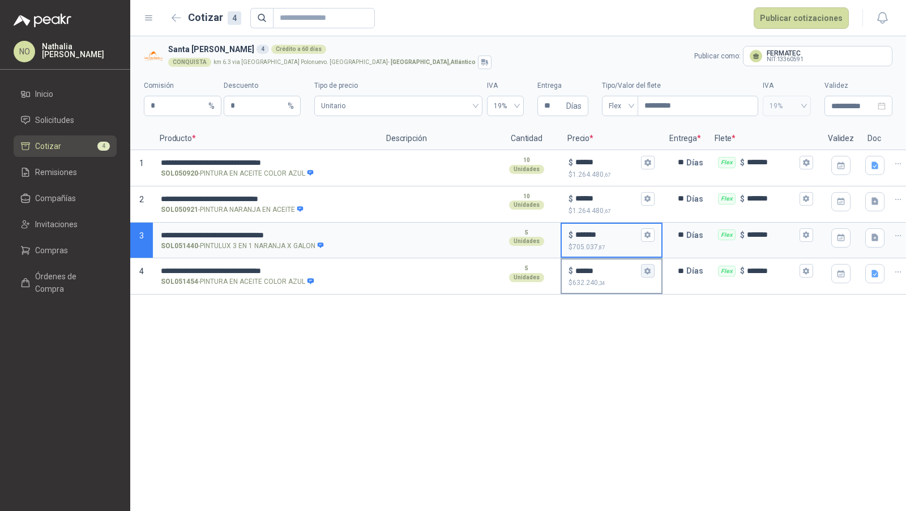
click at [648, 275] on button "$ ****** $ 632.240 ,34" at bounding box center [648, 271] width 14 height 14
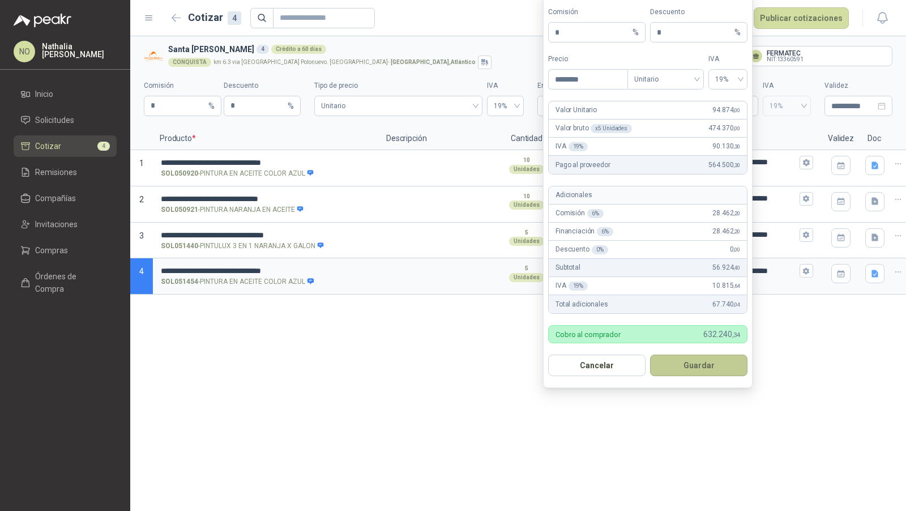
click at [718, 373] on button "Guardar" at bounding box center [698, 365] width 97 height 22
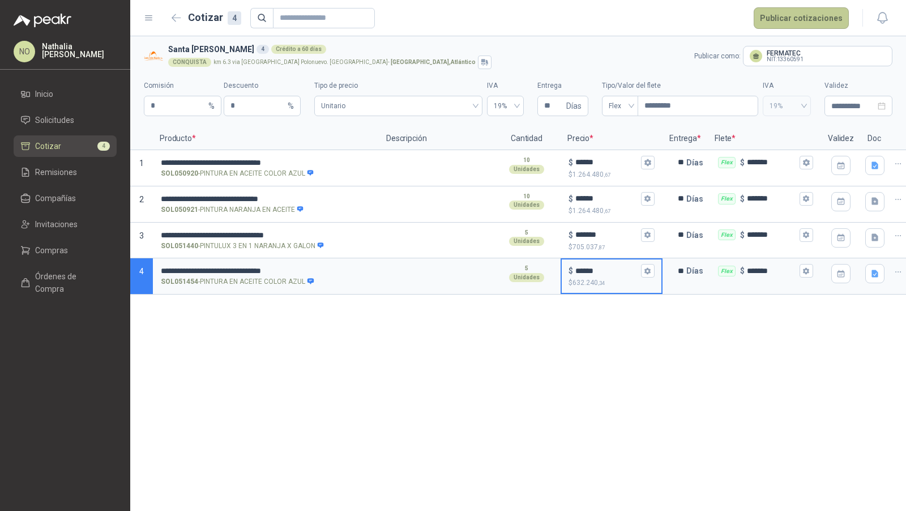
click at [808, 21] on button "Publicar cotizaciones" at bounding box center [801, 18] width 95 height 22
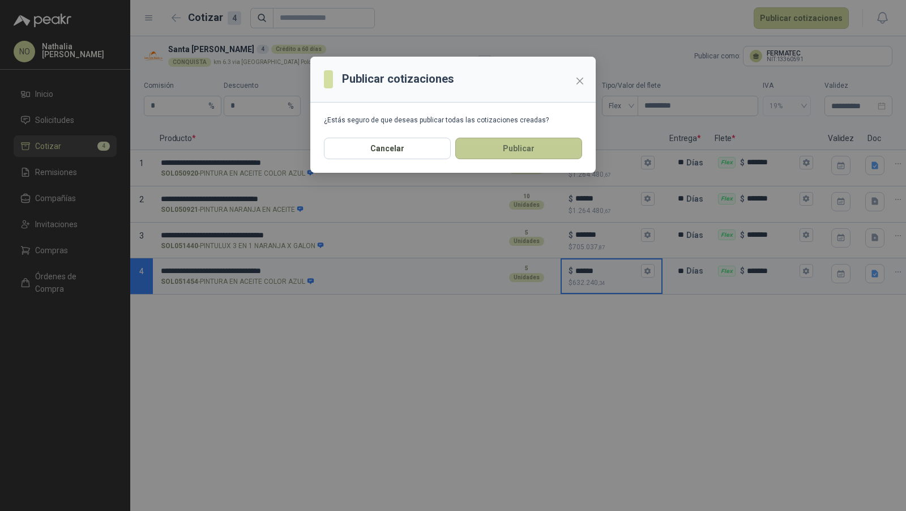
click at [520, 154] on button "Publicar" at bounding box center [518, 149] width 127 height 22
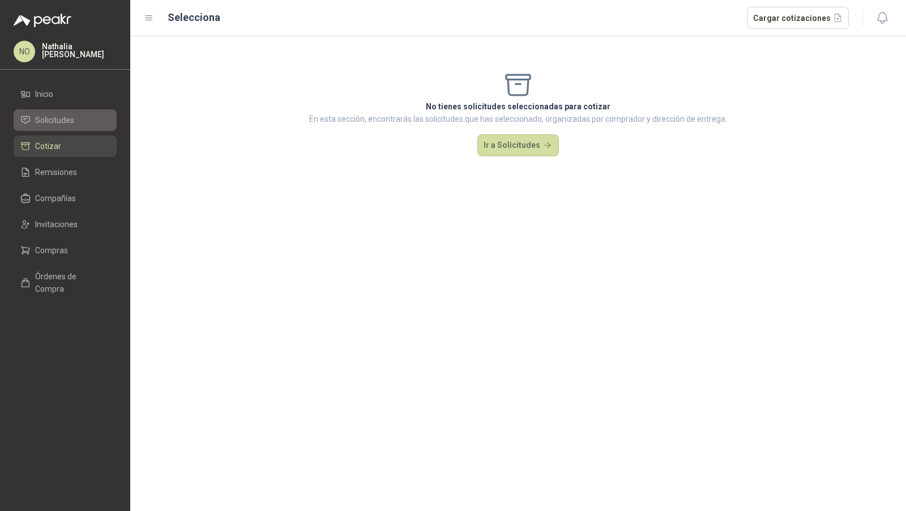
click at [69, 114] on span "Solicitudes" at bounding box center [54, 120] width 39 height 12
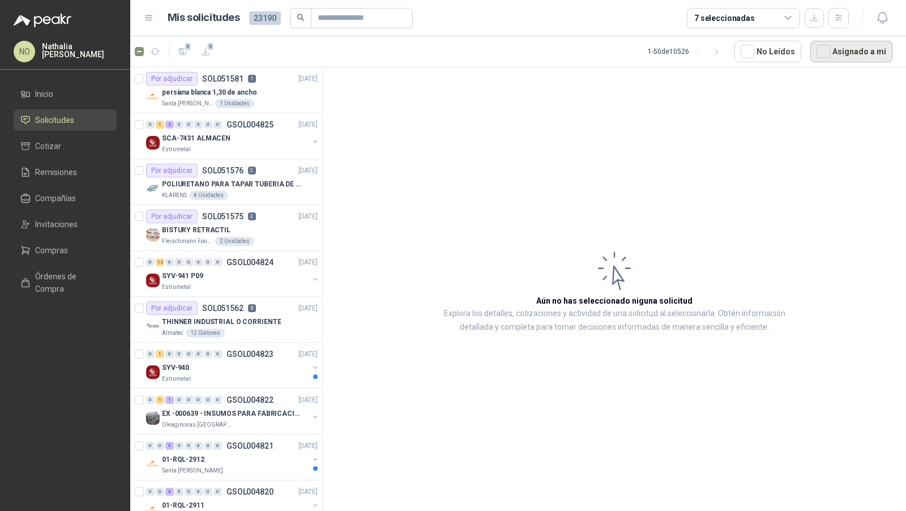
click at [842, 44] on button "Asignado a mi" at bounding box center [851, 52] width 82 height 22
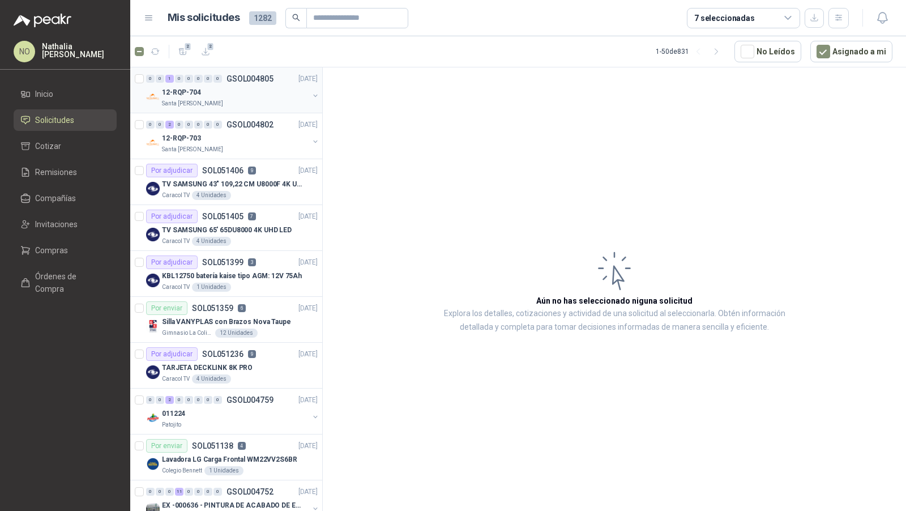
click at [248, 81] on p "GSOL004805" at bounding box center [249, 79] width 47 height 8
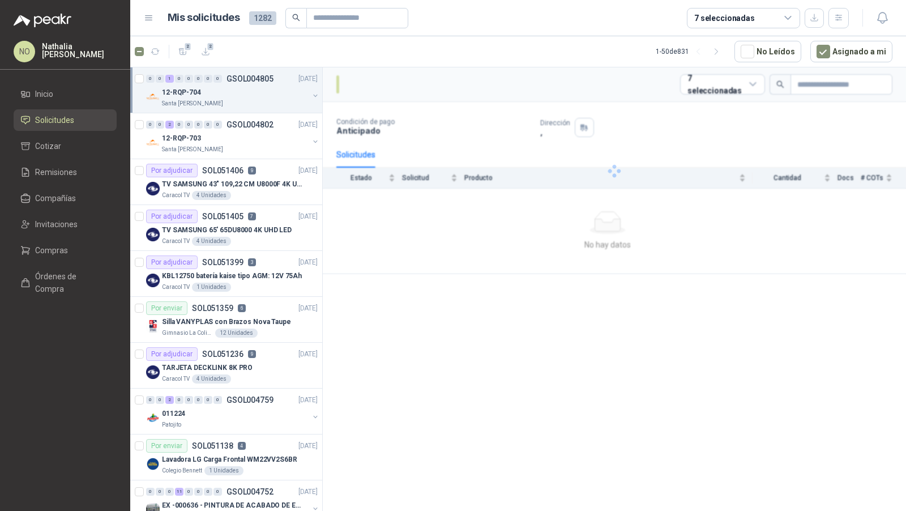
click at [248, 81] on p "GSOL004805" at bounding box center [249, 79] width 47 height 8
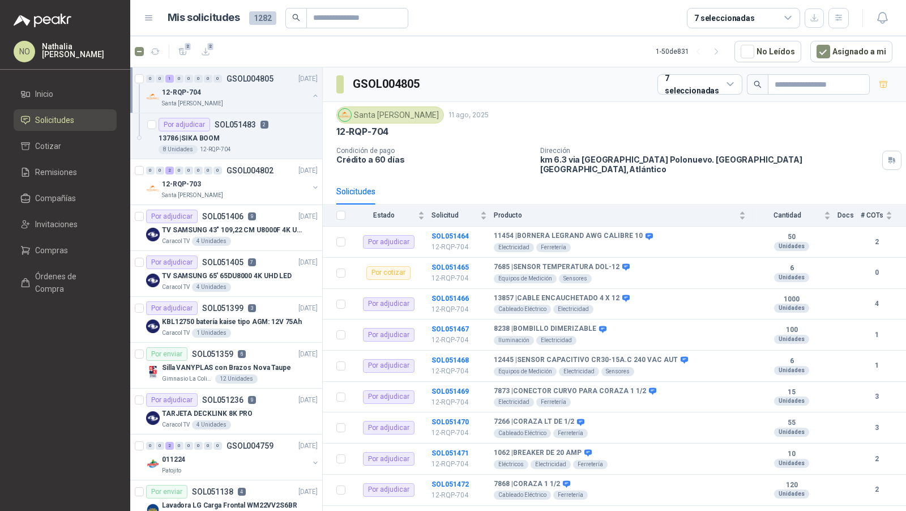
scroll to position [3, 0]
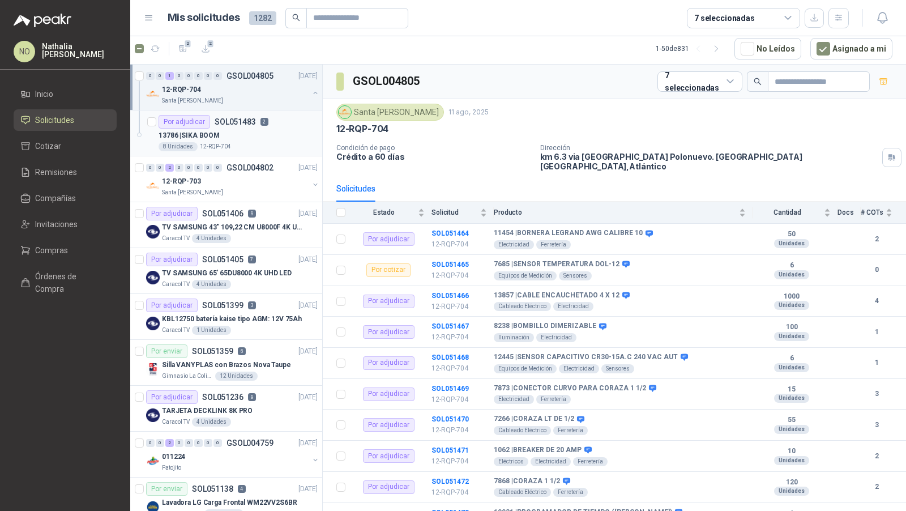
click at [244, 140] on div "13786 | SIKA BOOM" at bounding box center [238, 136] width 159 height 14
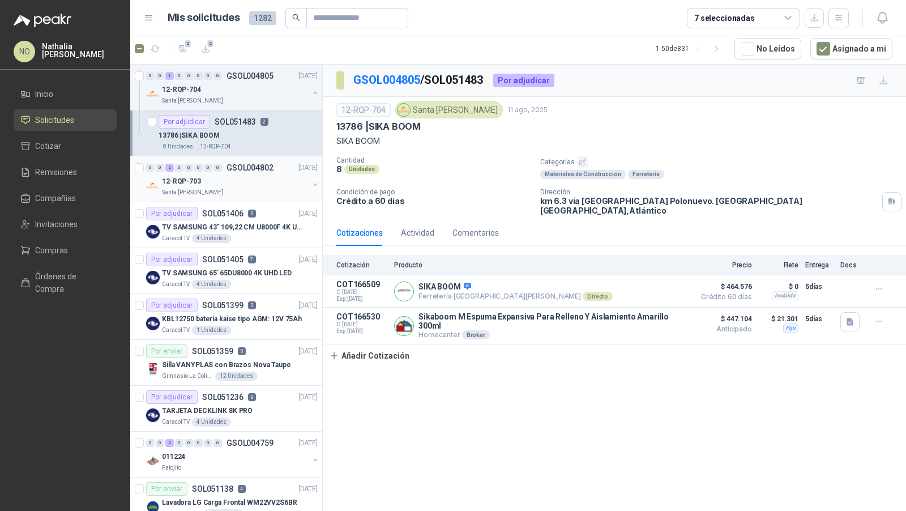
click at [246, 180] on div "12-RQP-703" at bounding box center [235, 181] width 147 height 14
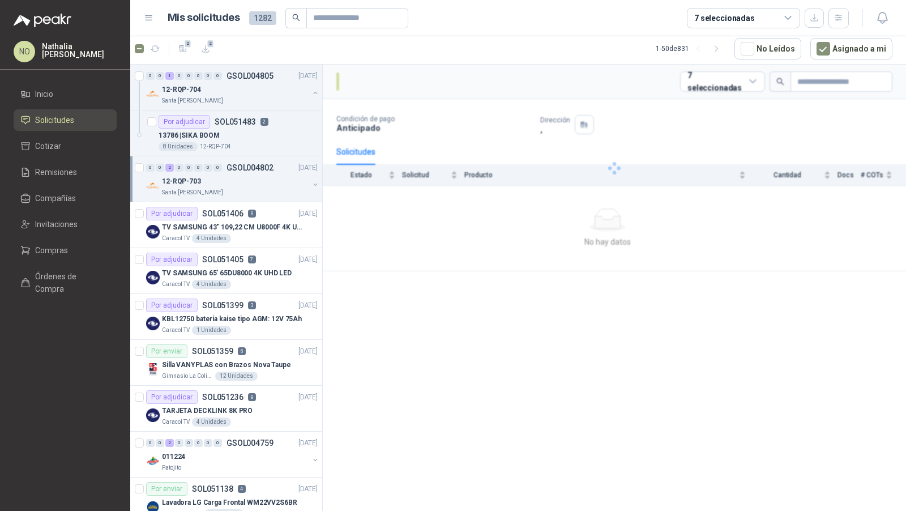
click at [246, 180] on div "12-RQP-703" at bounding box center [235, 181] width 147 height 14
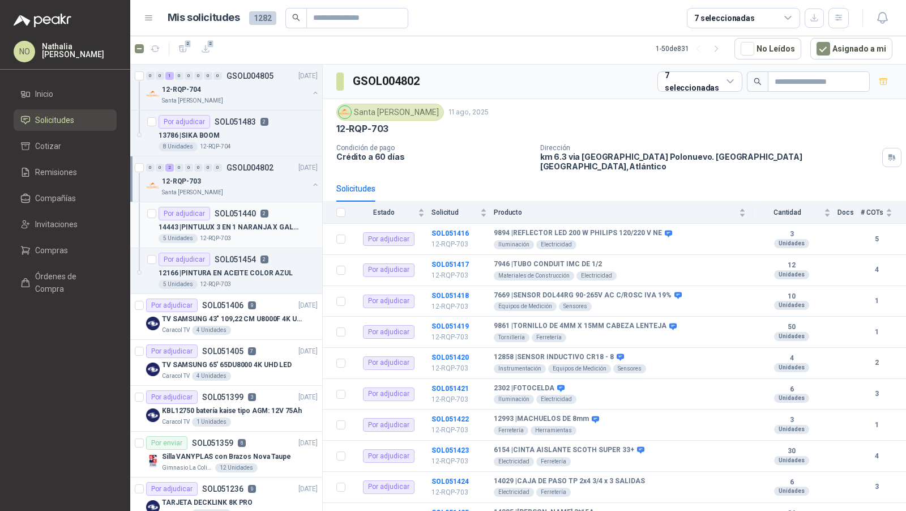
click at [246, 226] on p "14443 | PINTULUX 3 EN 1 NARANJA X GALON" at bounding box center [229, 227] width 141 height 11
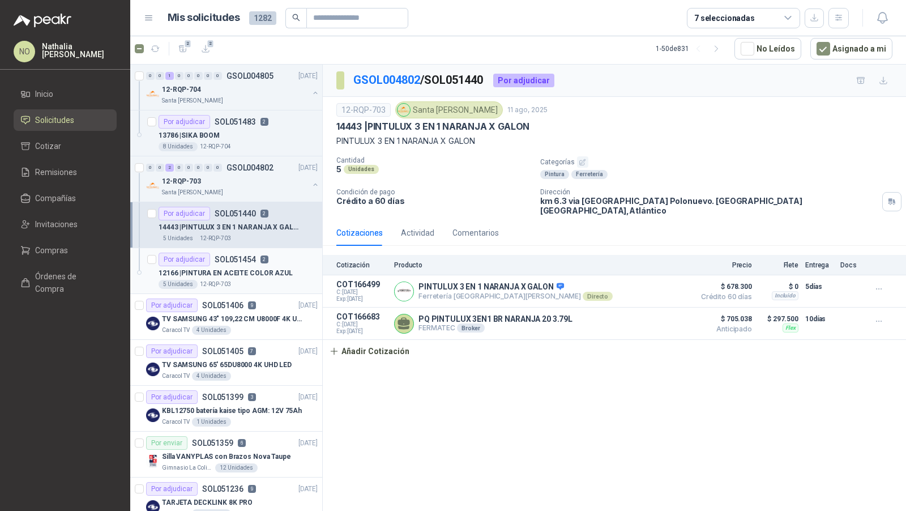
click at [246, 255] on p "SOL051454" at bounding box center [235, 259] width 41 height 8
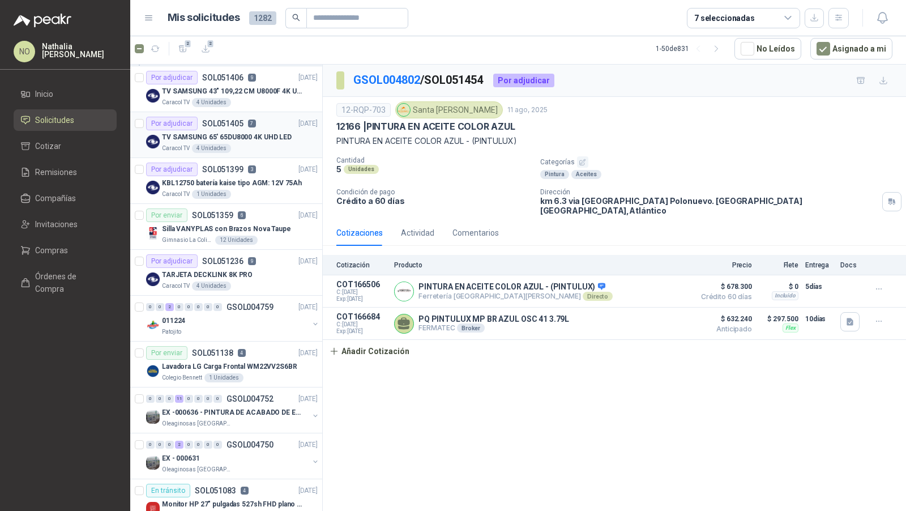
scroll to position [256, 0]
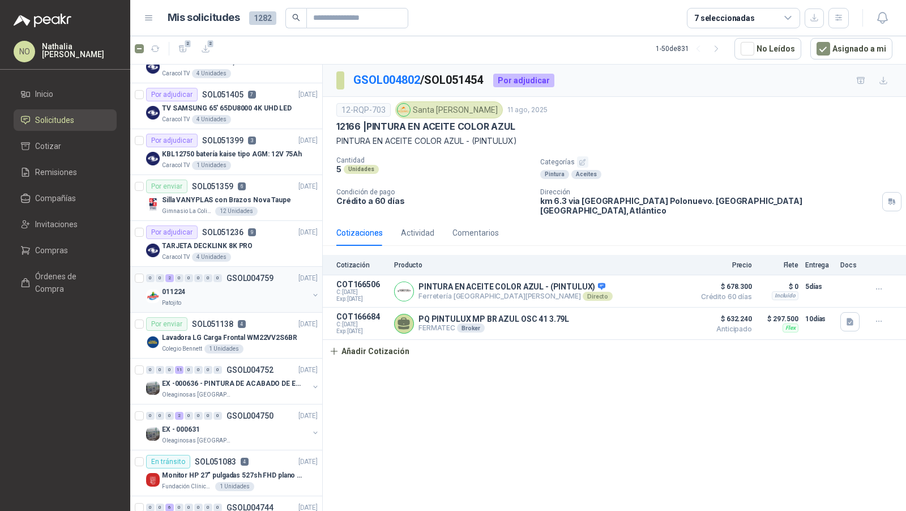
click at [245, 289] on div "011224" at bounding box center [235, 292] width 147 height 14
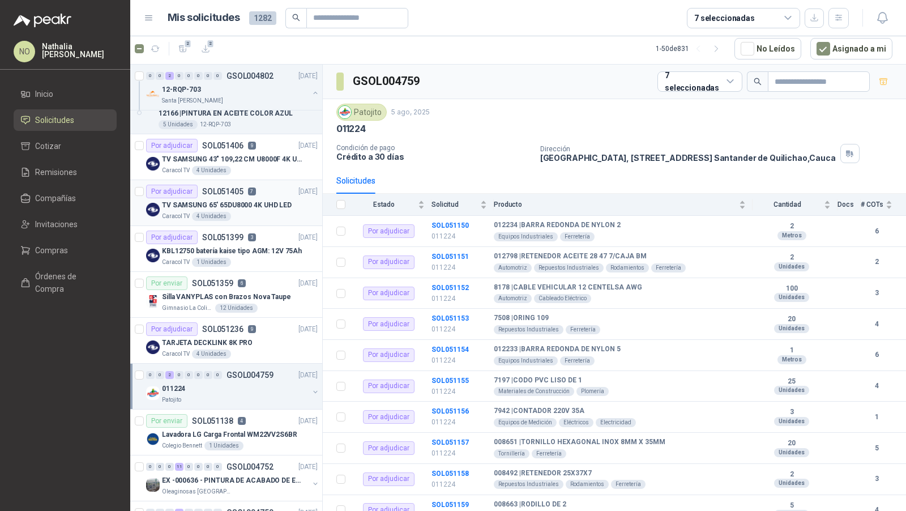
scroll to position [125, 0]
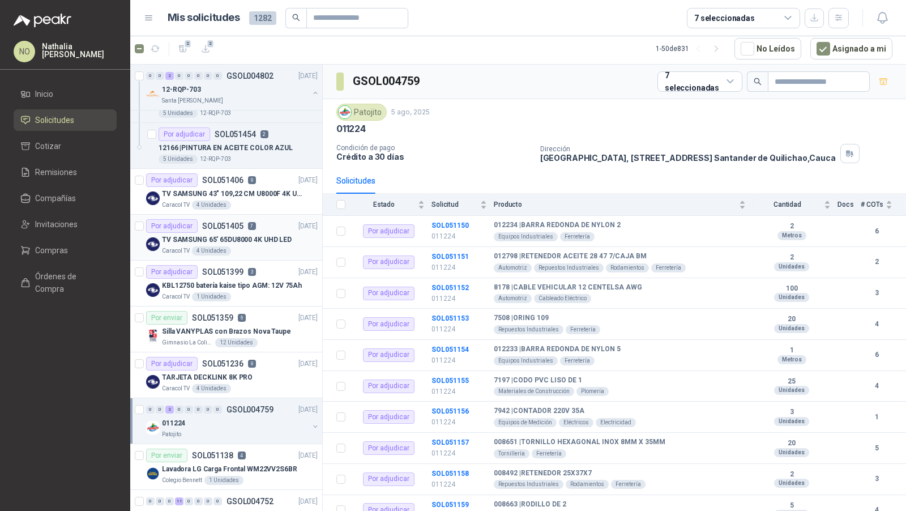
click at [262, 233] on div "TV SAMSUNG 65' 65DU8000 4K UHD LED" at bounding box center [240, 240] width 156 height 14
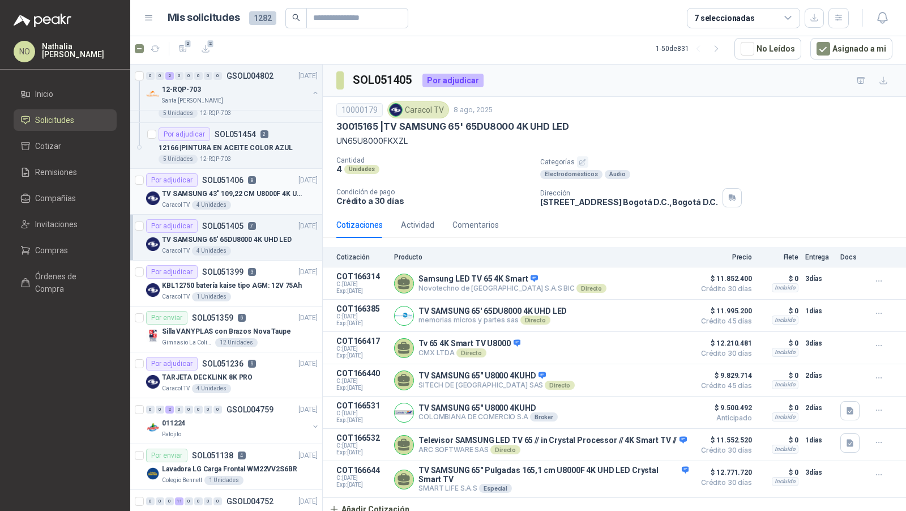
click at [255, 197] on div "TV SAMSUNG 43" 109,22 CM U8000F 4K UHD" at bounding box center [240, 194] width 156 height 14
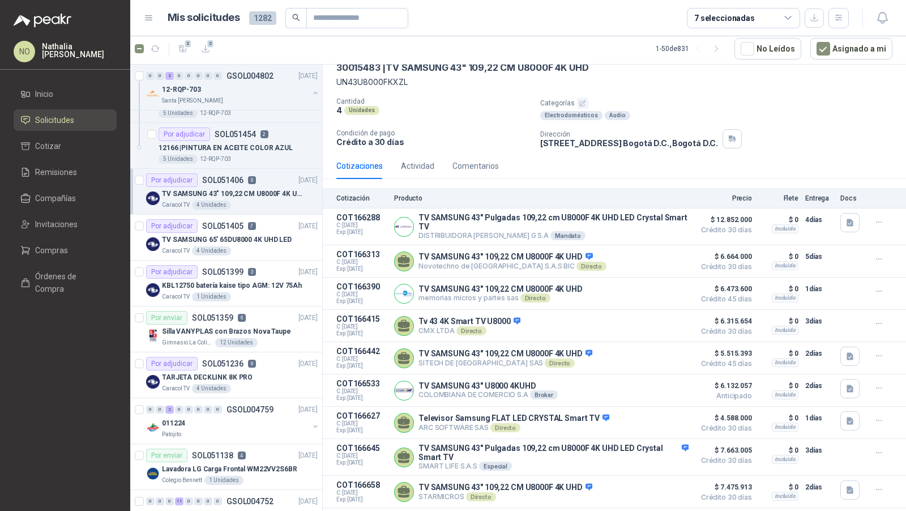
scroll to position [74, 0]
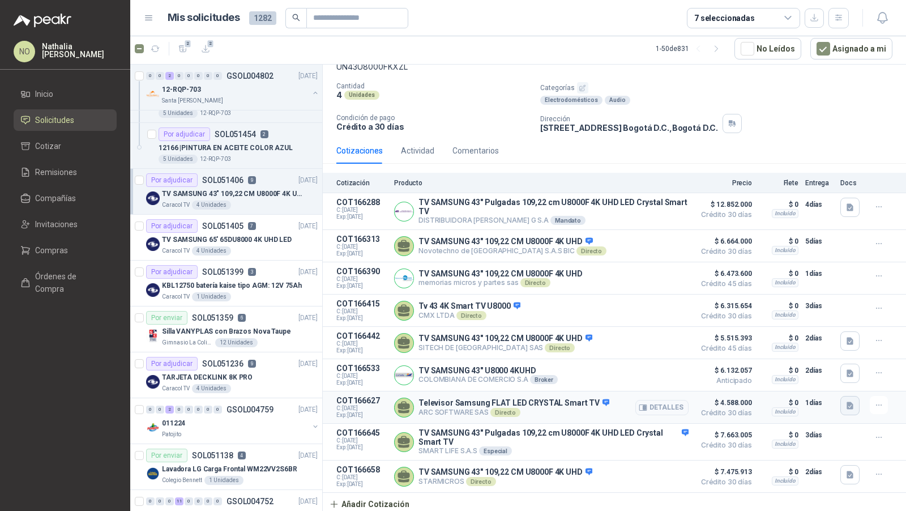
click at [846, 402] on icon "button" at bounding box center [849, 405] width 7 height 7
click at [798, 377] on button "DC-CT 143683.pdf" at bounding box center [805, 377] width 75 height 12
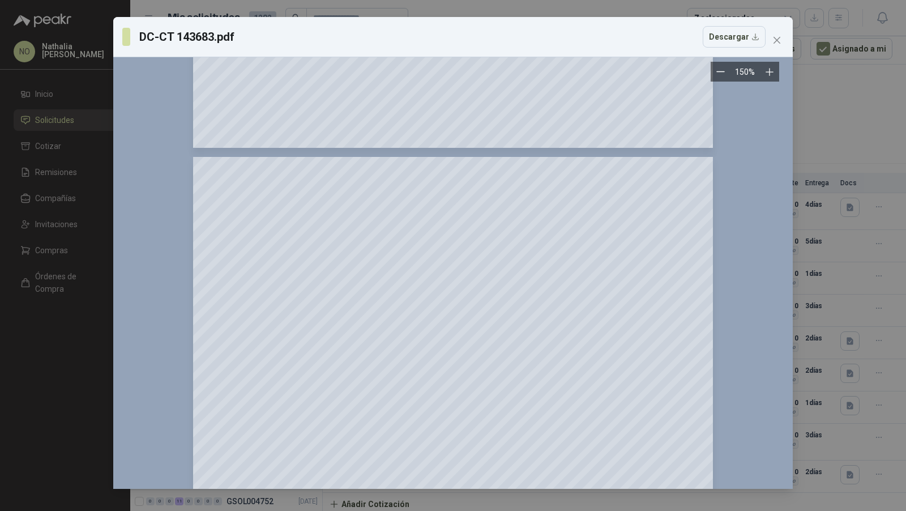
scroll to position [0, 0]
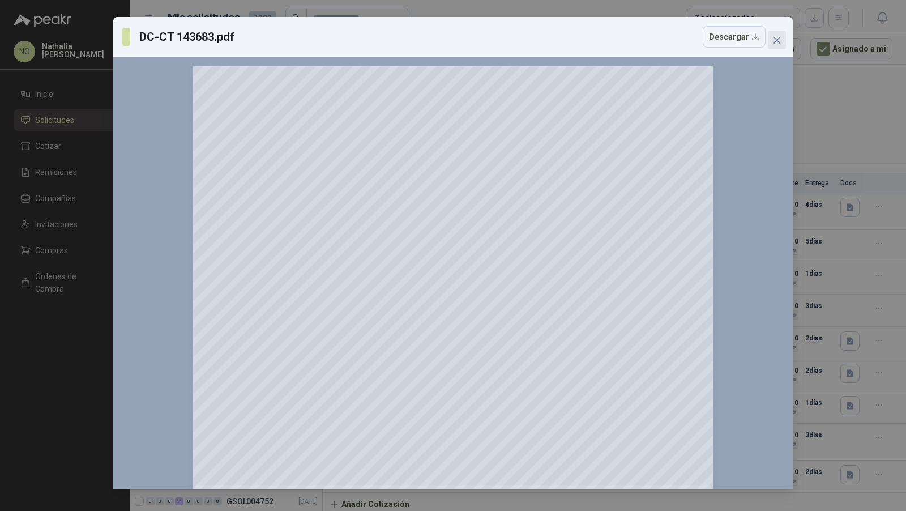
click at [782, 40] on span "Close" at bounding box center [777, 40] width 18 height 9
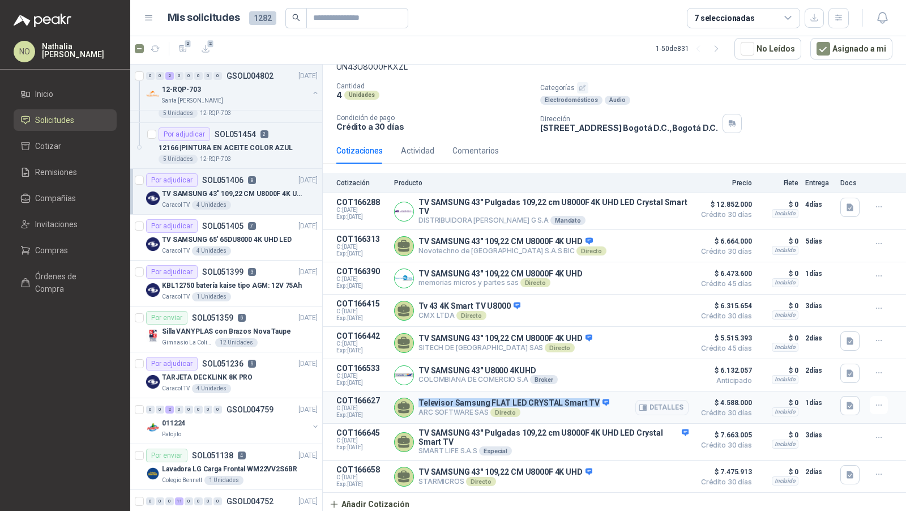
drag, startPoint x: 430, startPoint y: 401, endPoint x: 589, endPoint y: 402, distance: 159.7
click at [589, 402] on p "Televisor Samsung FLAT LED CRYSTAL Smart TV" at bounding box center [513, 403] width 191 height 10
copy p "Televisor Samsung FLAT LED CRYSTAL Smart TV"
click at [653, 401] on button "Detalles" at bounding box center [661, 407] width 53 height 15
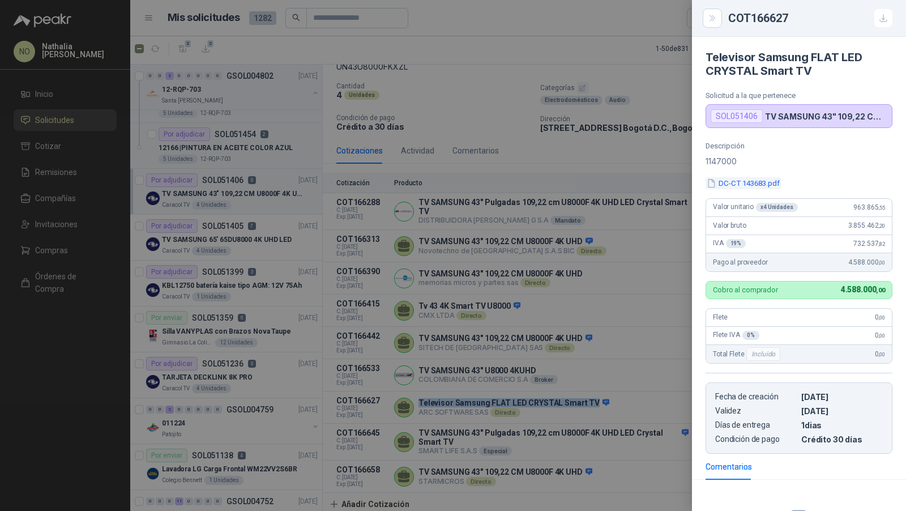
click at [757, 185] on button "DC-CT 143683.pdf" at bounding box center [742, 183] width 75 height 12
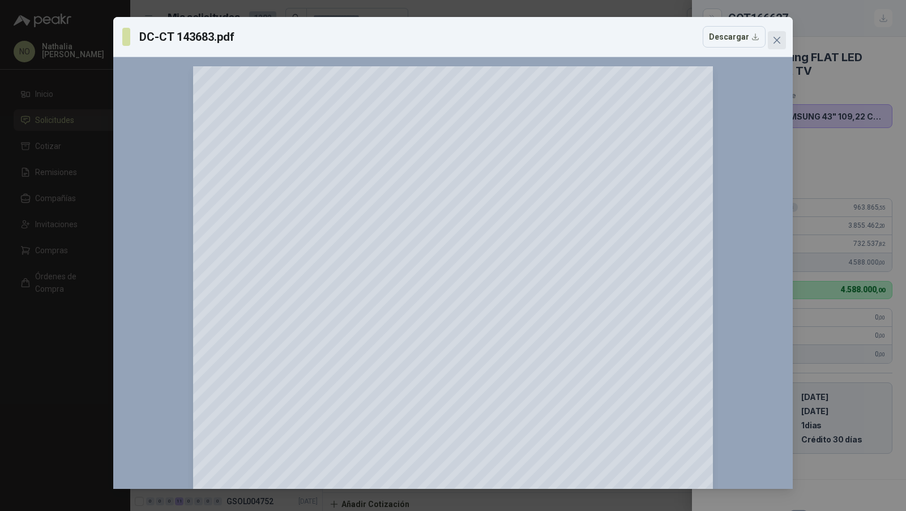
click at [779, 44] on icon "close" at bounding box center [776, 40] width 9 height 9
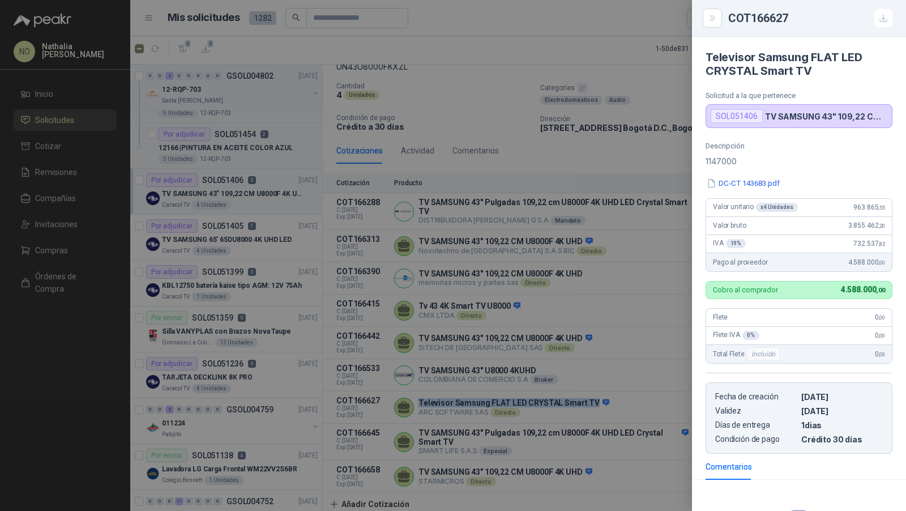
click at [578, 281] on div at bounding box center [453, 255] width 906 height 511
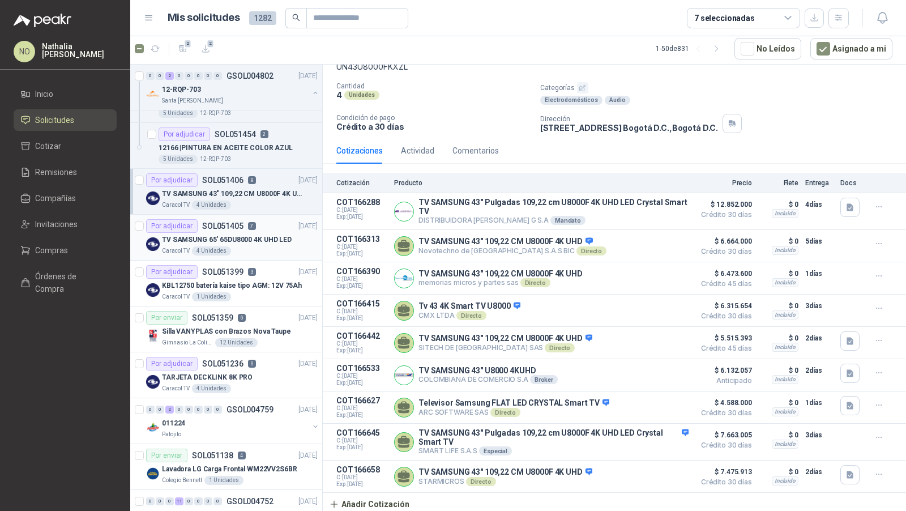
click at [292, 239] on div "TV SAMSUNG 65' 65DU8000 4K UHD LED" at bounding box center [240, 240] width 156 height 14
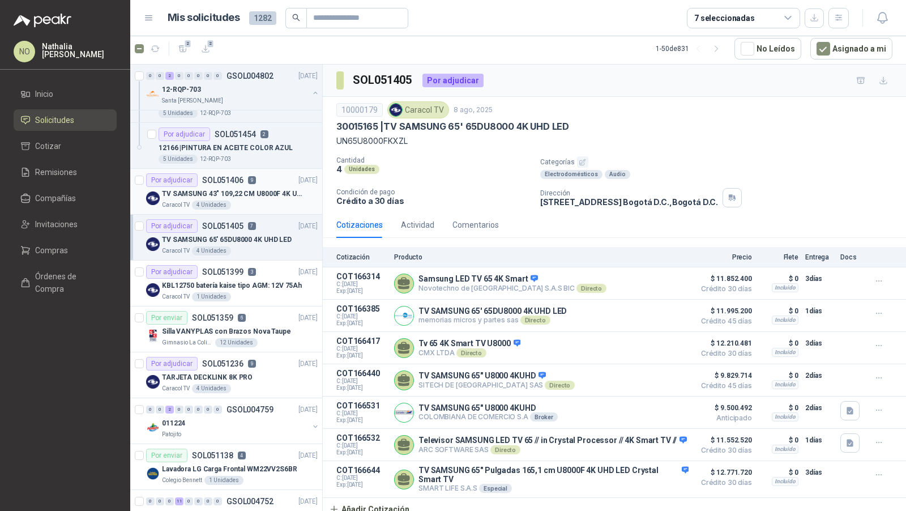
click at [216, 200] on div "4 Unidades" at bounding box center [211, 204] width 39 height 9
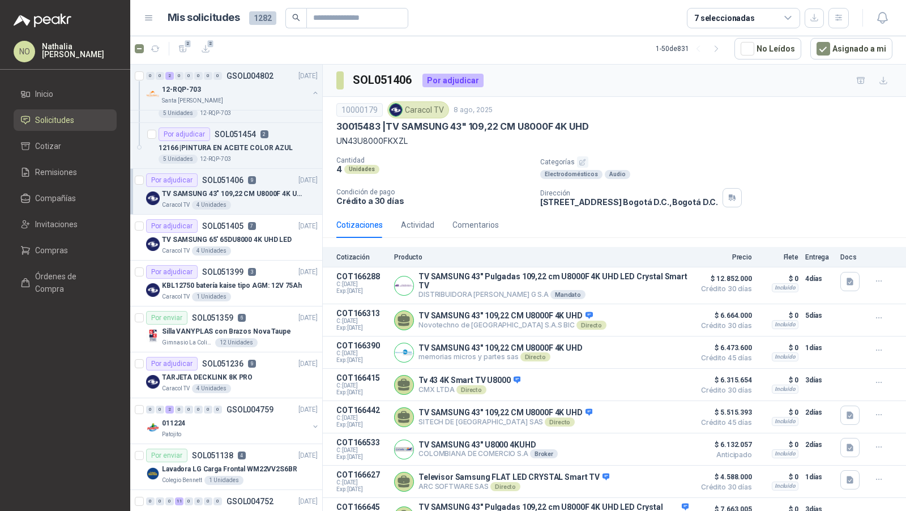
scroll to position [74, 0]
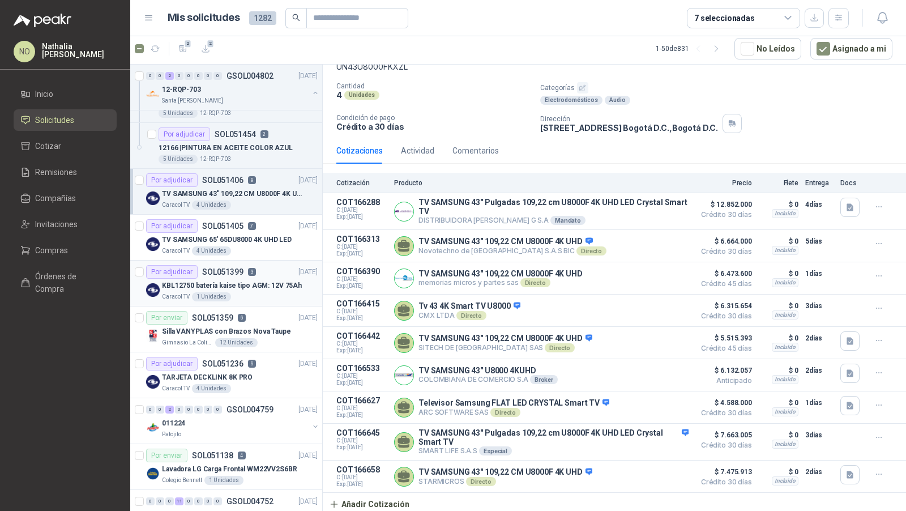
click at [262, 285] on p "KBL12750 batería kaise tipo AGM: 12V 75Ah" at bounding box center [232, 285] width 140 height 11
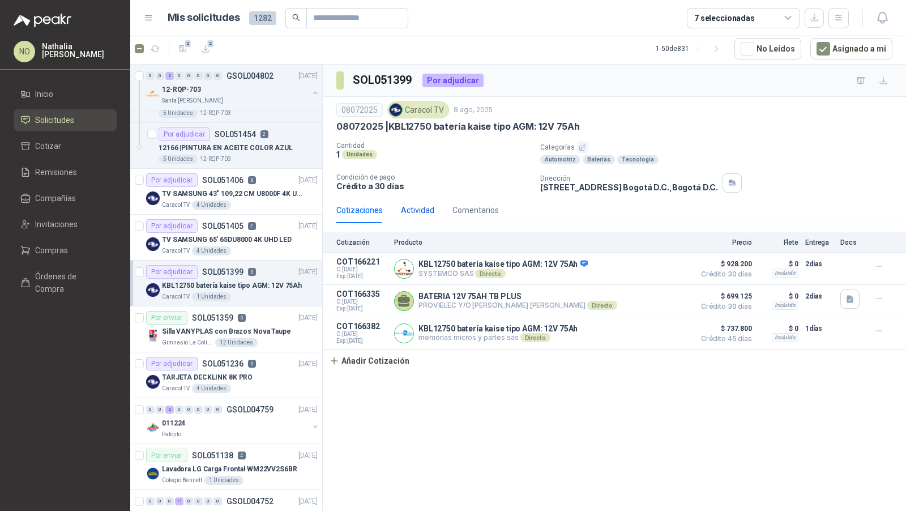
click at [412, 210] on div "Actividad" at bounding box center [417, 210] width 33 height 12
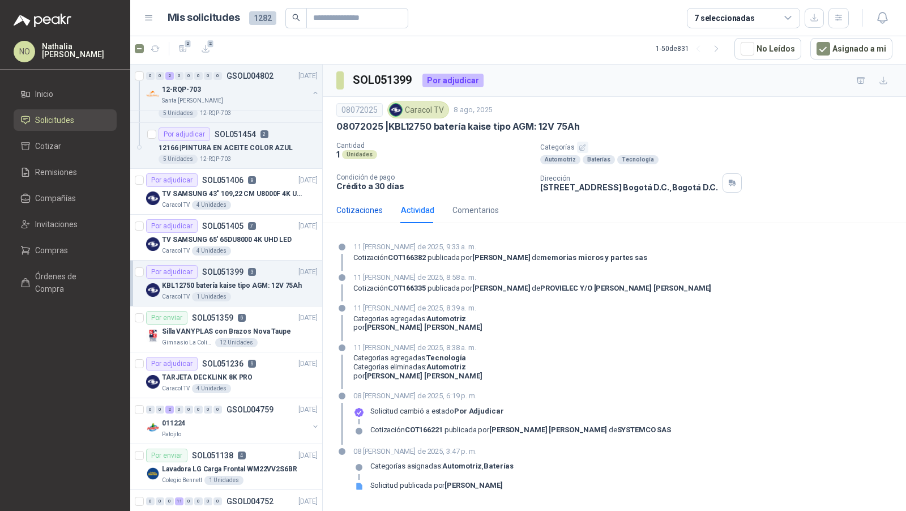
click at [361, 210] on div "Cotizaciones" at bounding box center [359, 210] width 46 height 12
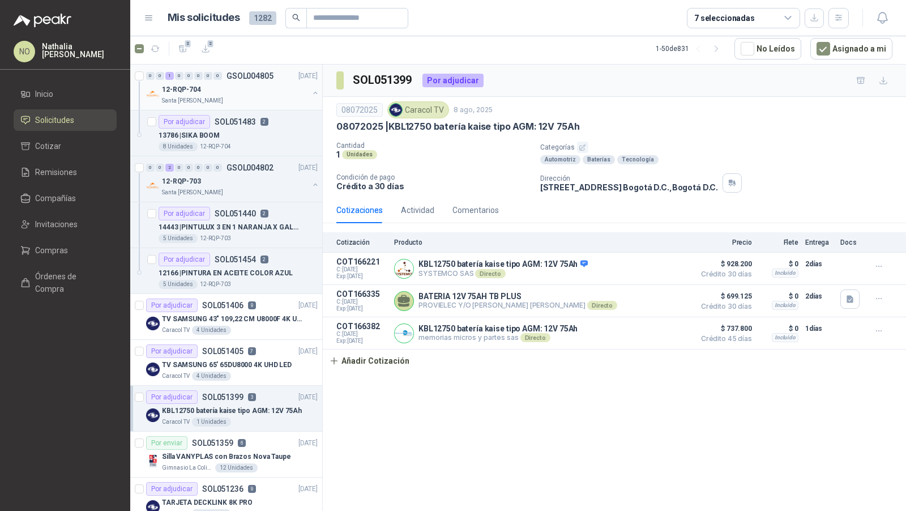
click at [262, 89] on div "12-RQP-704" at bounding box center [235, 90] width 147 height 14
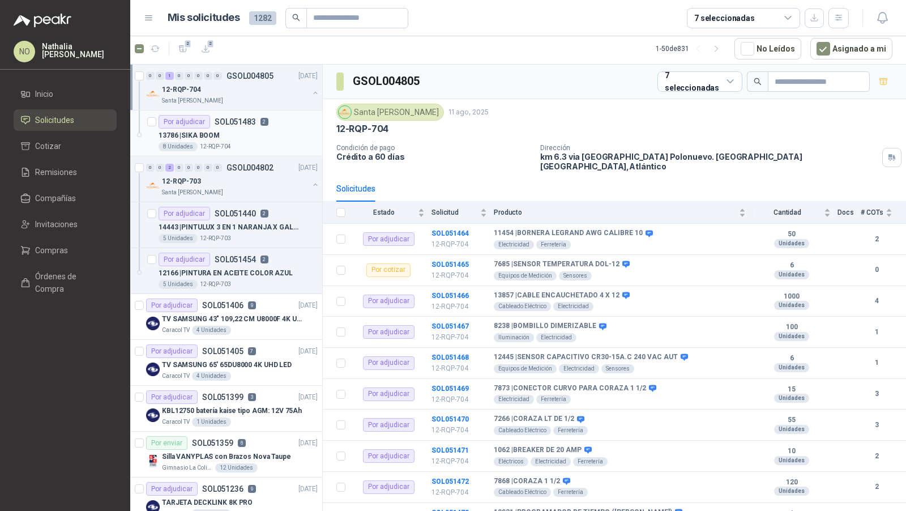
click at [251, 118] on p "SOL051483" at bounding box center [235, 122] width 41 height 8
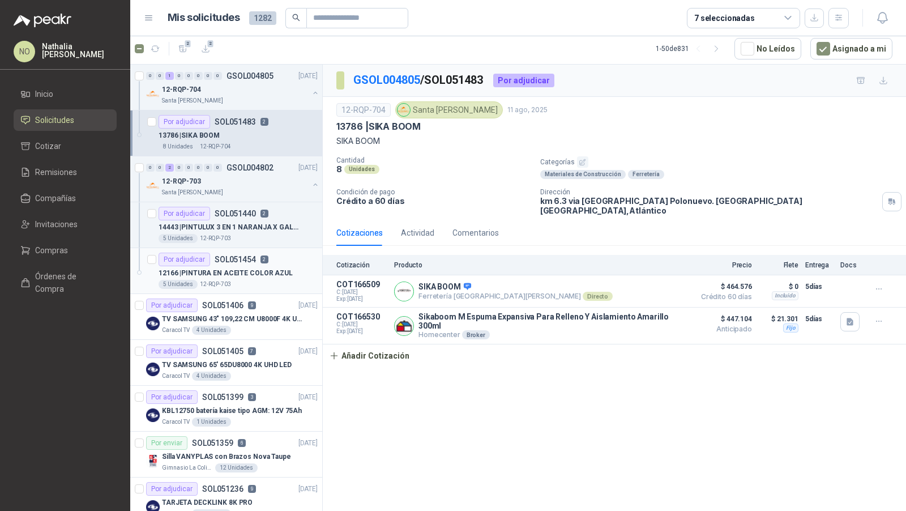
click at [233, 271] on p "12166 | PINTURA EN ACEITE COLOR AZUL" at bounding box center [226, 273] width 134 height 11
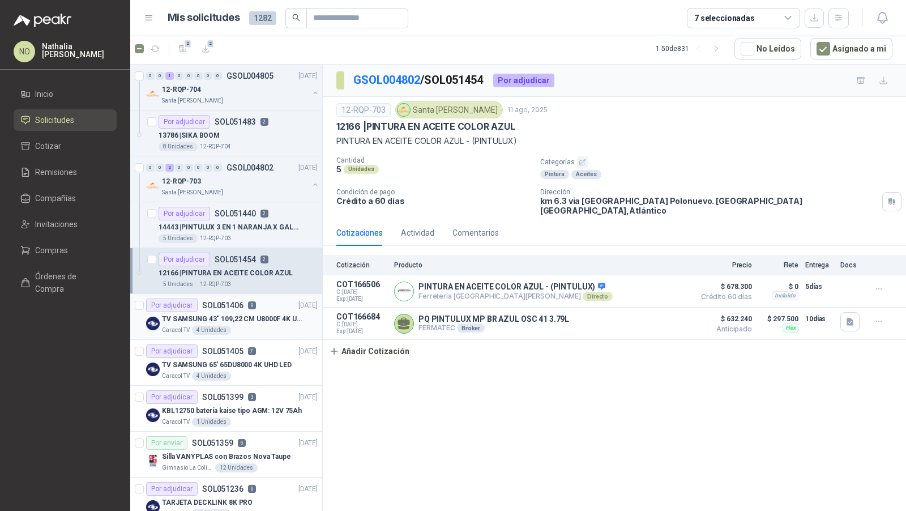
click at [239, 320] on p "TV SAMSUNG 43" 109,22 CM U8000F 4K UHD" at bounding box center [232, 319] width 141 height 11
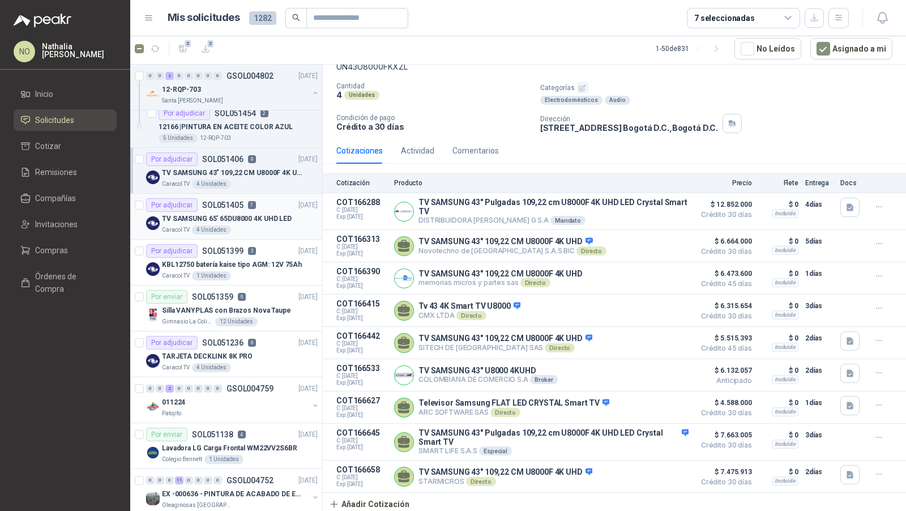
scroll to position [148, 0]
click at [231, 369] on article "Por adjudicar SOL051236 9 [DATE] TARJETA DECKLINK 8K PRO Caracol TV 4 Unidades" at bounding box center [226, 353] width 192 height 46
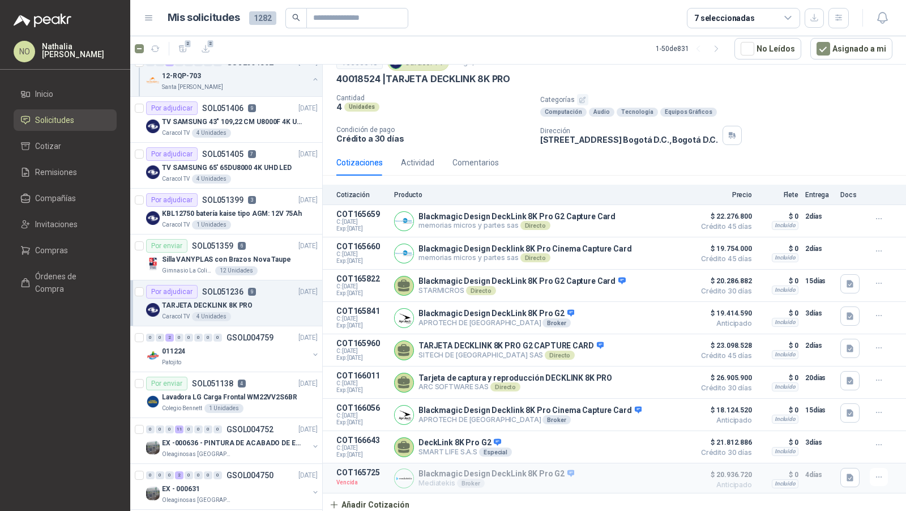
scroll to position [204, 0]
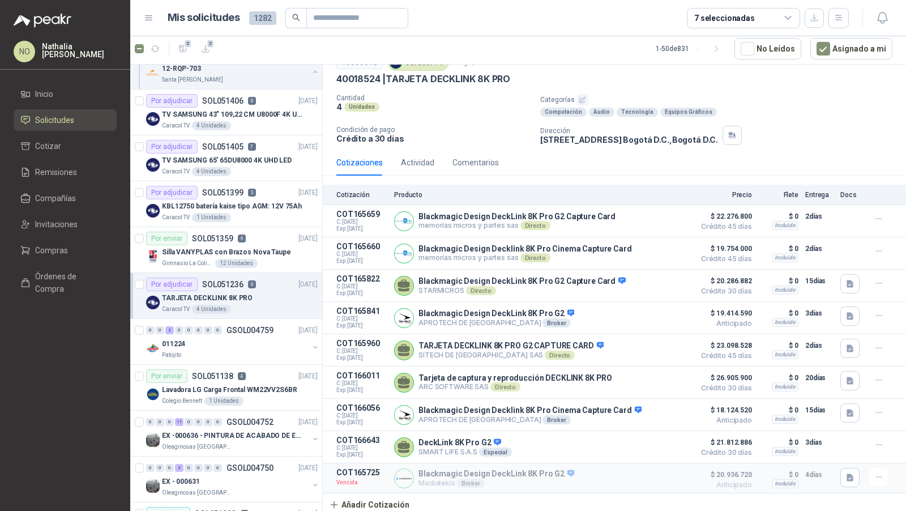
click at [177, 351] on p "Patojito" at bounding box center [171, 354] width 19 height 9
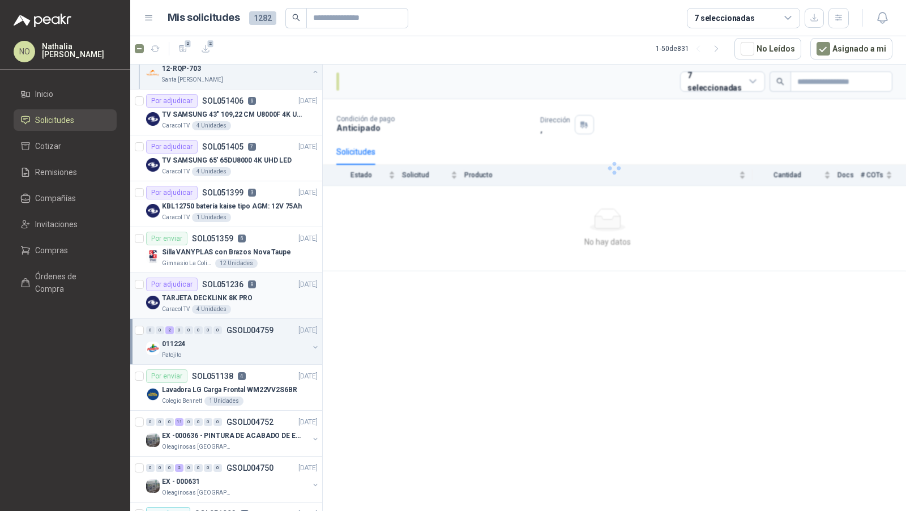
click at [177, 351] on p "Patojito" at bounding box center [171, 354] width 19 height 9
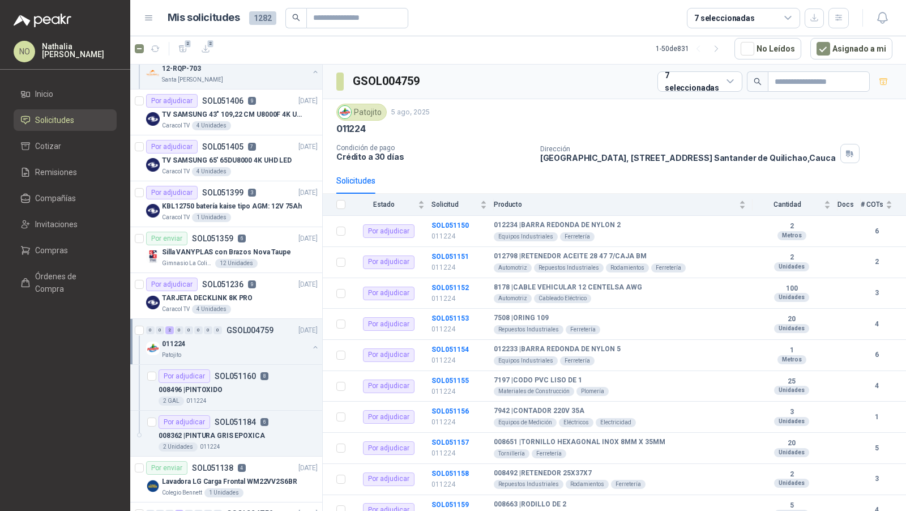
click at [242, 328] on p "GSOL004759" at bounding box center [249, 330] width 47 height 8
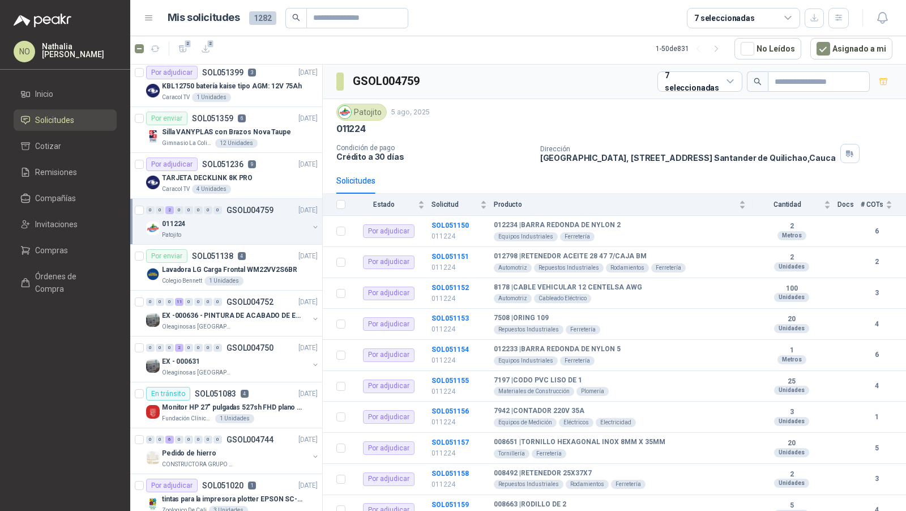
scroll to position [331, 0]
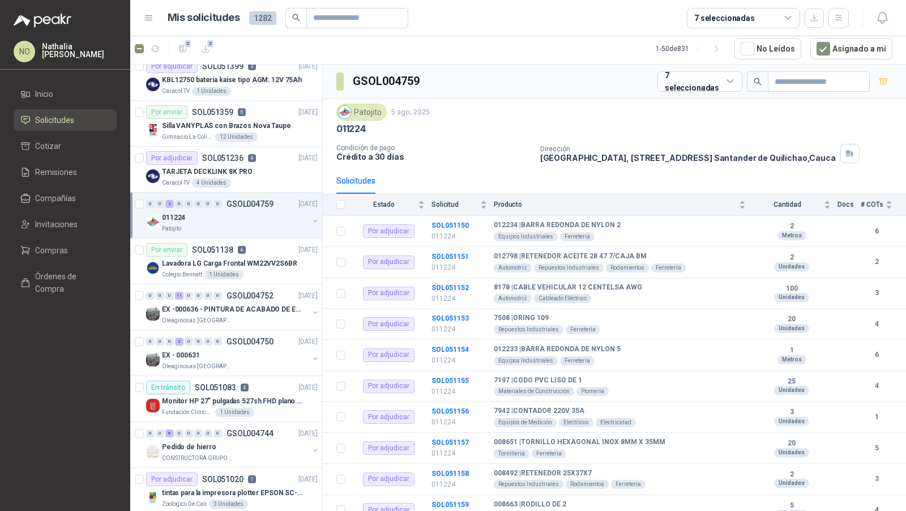
click at [242, 330] on div "0 0 0 2 0 0 0 0 GSOL004750 [DATE] EX - 000631 Oleaginosas [GEOGRAPHIC_DATA][PER…" at bounding box center [226, 353] width 192 height 46
click at [242, 354] on div "EX - 000631" at bounding box center [235, 355] width 147 height 14
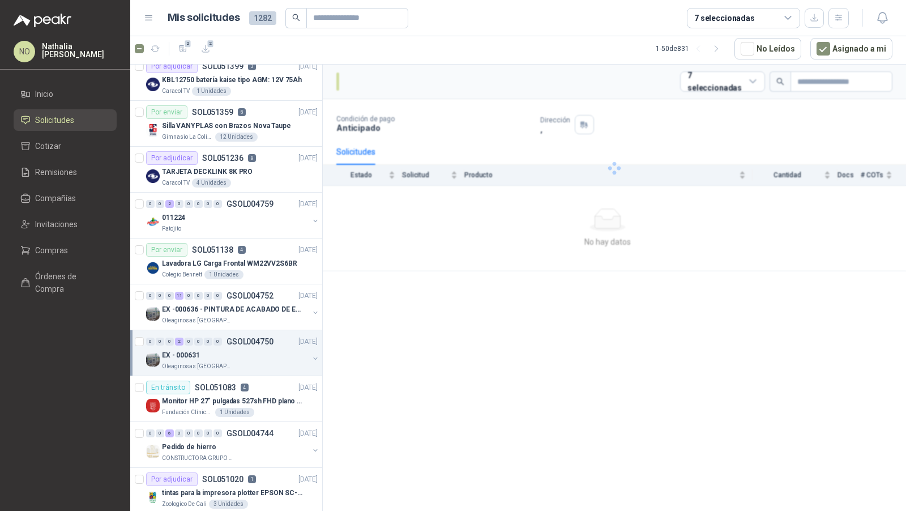
click at [242, 354] on div "EX - 000631" at bounding box center [235, 355] width 147 height 14
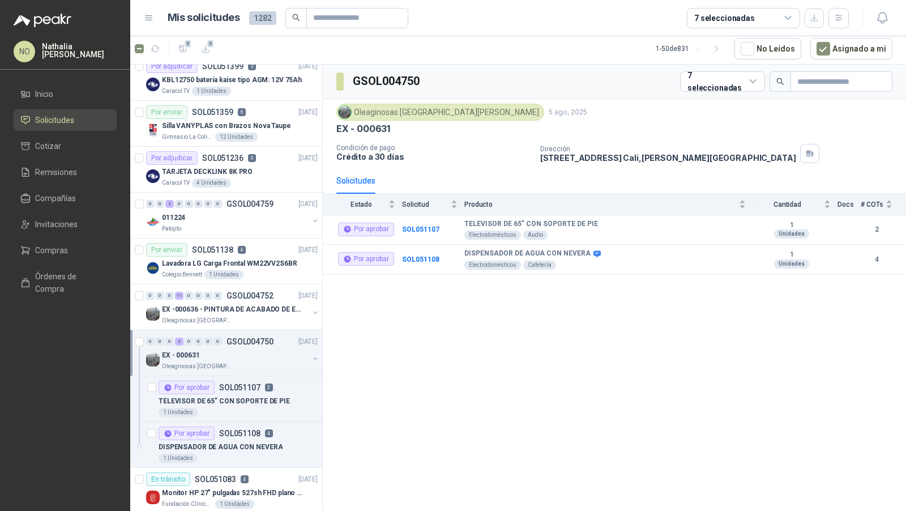
click at [242, 354] on div "EX - 000631" at bounding box center [235, 355] width 147 height 14
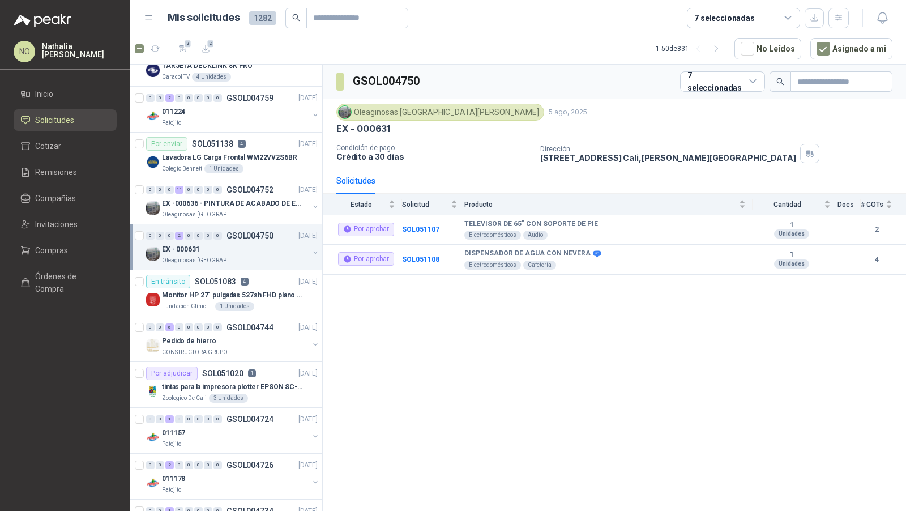
scroll to position [438, 0]
click at [242, 354] on div "0 0 6 0 0 0 0 0 GSOL004744 [DATE] Pedido de hierro CONSTRUCTORA GRUPO FIP" at bounding box center [226, 338] width 192 height 46
click at [241, 429] on div "011157" at bounding box center [235, 432] width 147 height 14
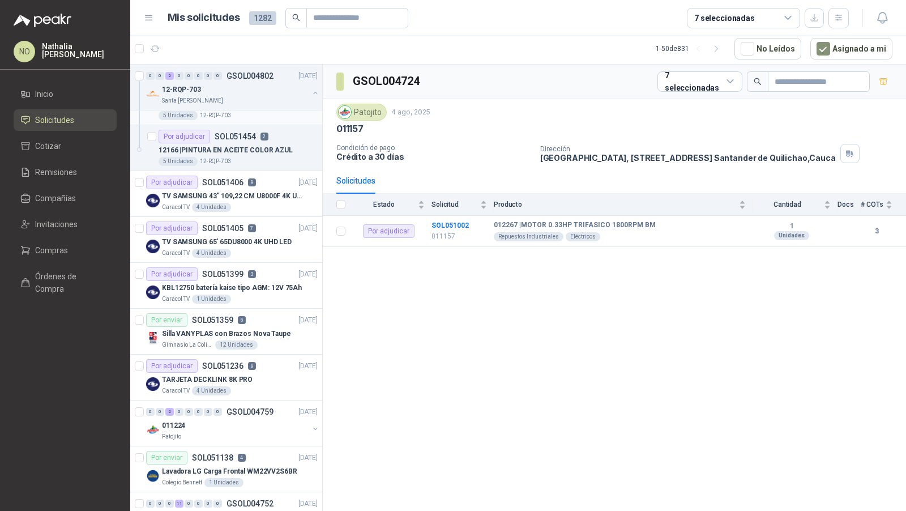
scroll to position [129, 0]
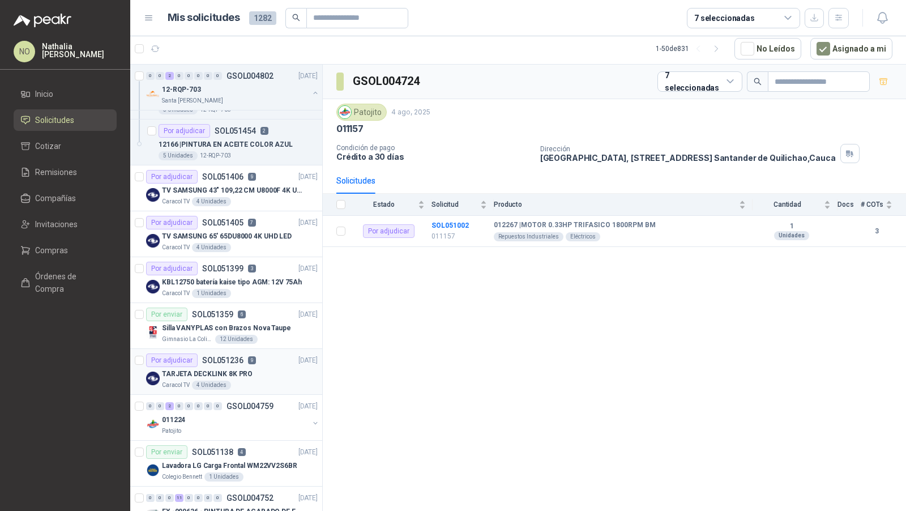
click at [226, 361] on div "Por adjudicar SOL051236 9" at bounding box center [201, 360] width 110 height 14
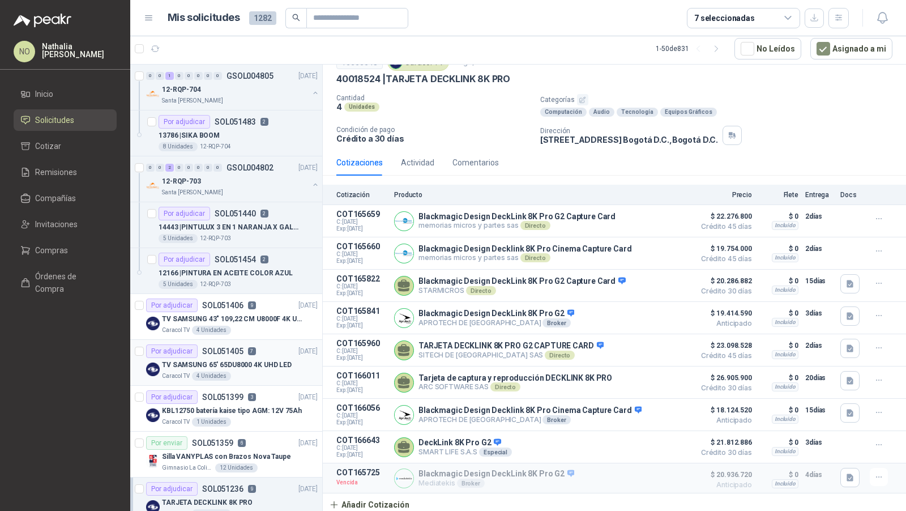
scroll to position [127, 0]
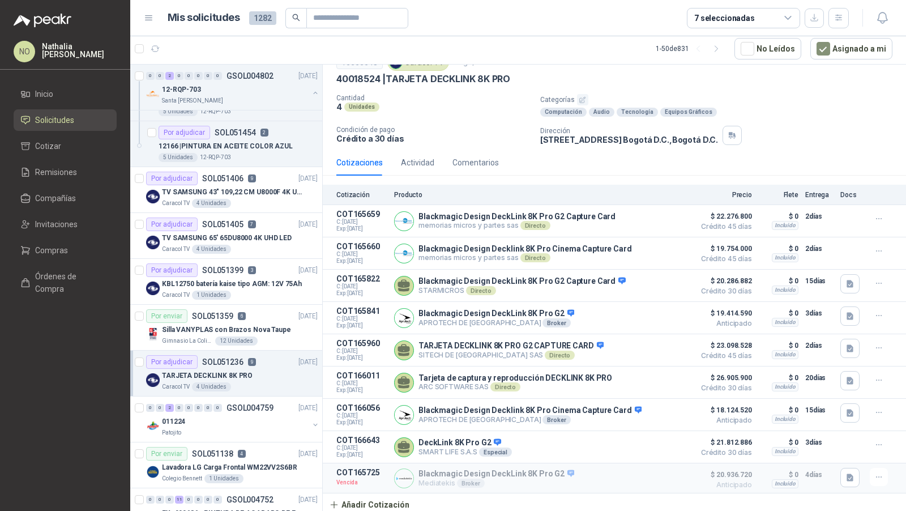
click at [233, 375] on p "TARJETA DECKLINK 8K PRO" at bounding box center [207, 375] width 91 height 11
click at [247, 280] on p "KBL12750 batería kaise tipo AGM: 12V 75Ah" at bounding box center [232, 284] width 140 height 11
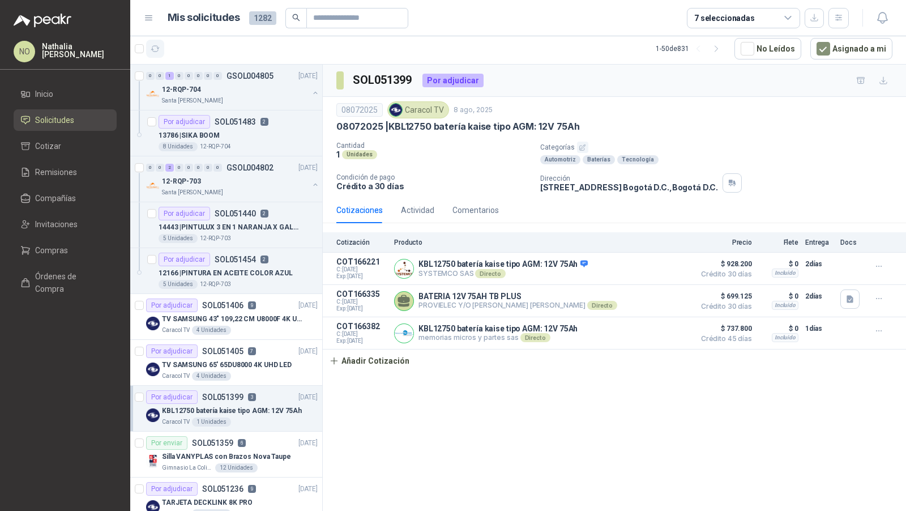
click at [155, 44] on icon "button" at bounding box center [156, 49] width 10 height 10
click at [241, 332] on article "Por adjudicar SOL051406 9 [DATE] TV SAMSUNG 43" 109,22 CM U8000F 4K UHD Caracol…" at bounding box center [226, 317] width 192 height 46
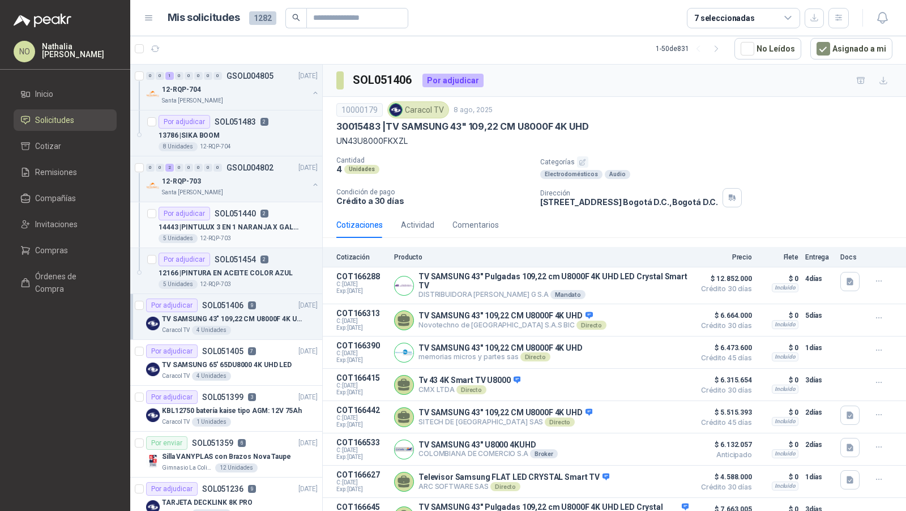
click at [271, 238] on div "5 Unidades 12-RQP-703" at bounding box center [238, 238] width 159 height 9
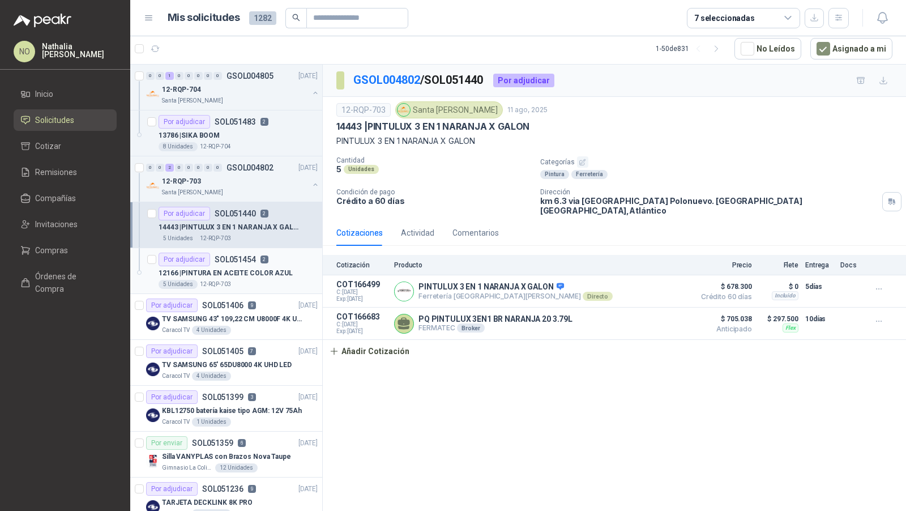
click at [269, 254] on div "Por adjudicar SOL051454 2" at bounding box center [238, 260] width 159 height 14
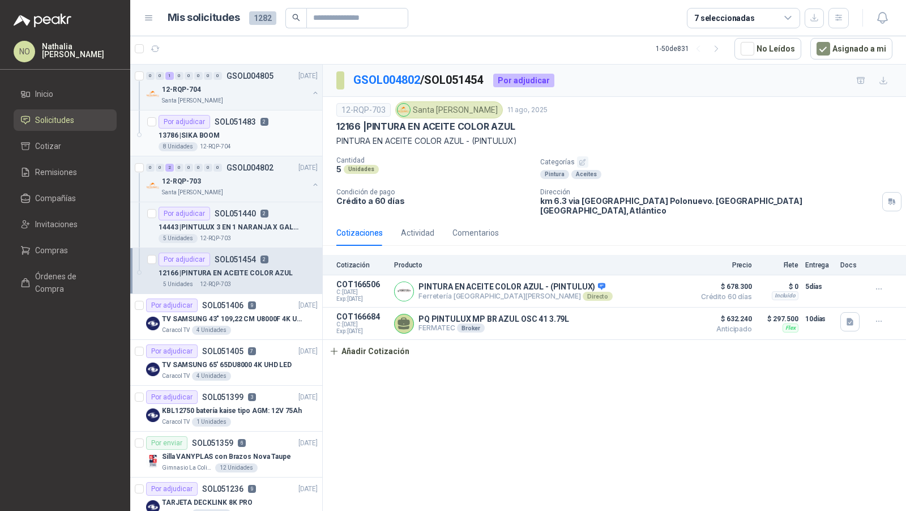
click at [259, 131] on div "13786 | SIKA BOOM" at bounding box center [238, 136] width 159 height 14
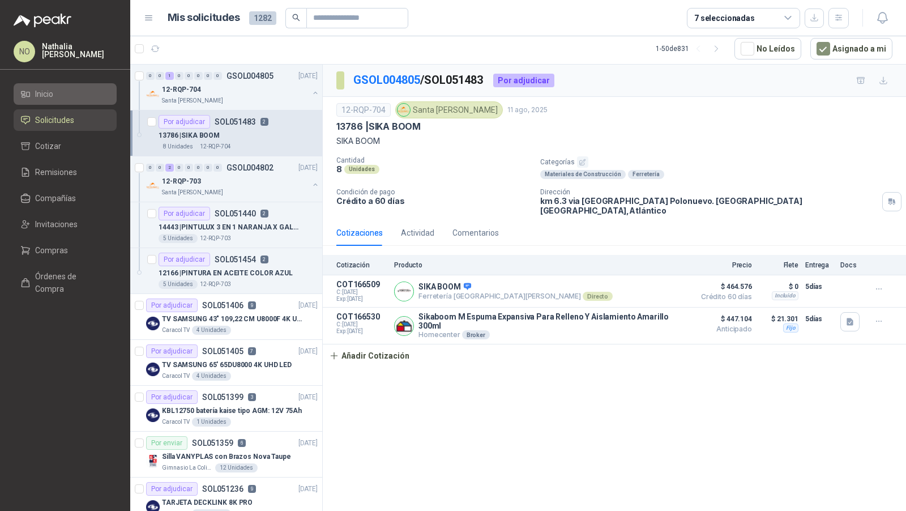
click at [85, 89] on li "Inicio" at bounding box center [64, 94] width 89 height 12
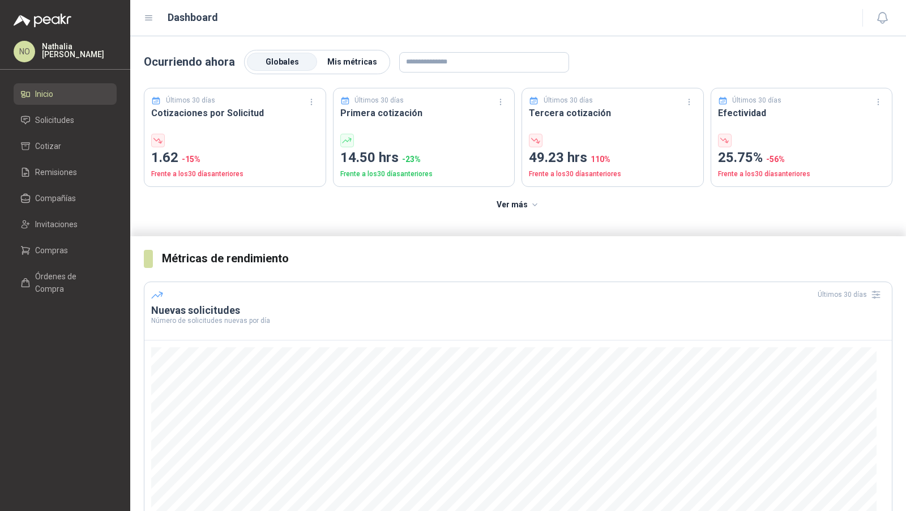
click at [348, 55] on label "Mis métricas" at bounding box center [352, 62] width 70 height 18
click at [48, 118] on span "Solicitudes" at bounding box center [54, 120] width 39 height 12
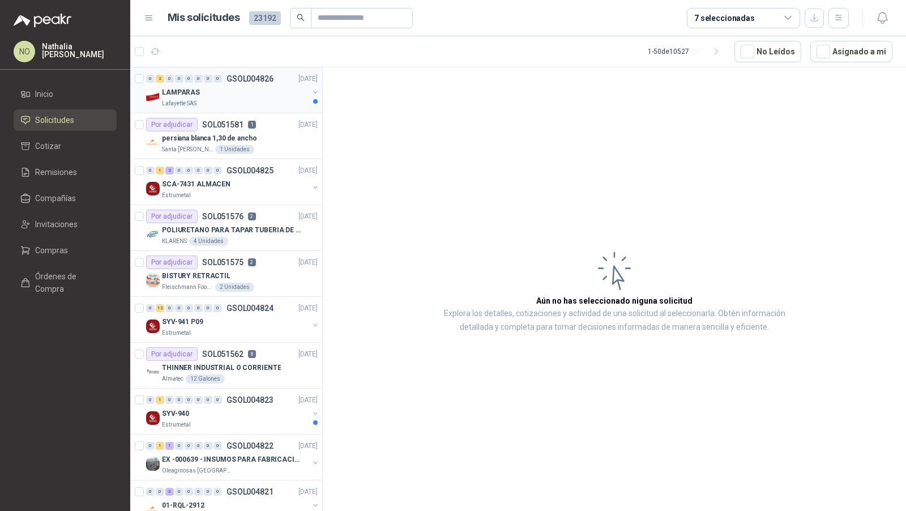
click at [174, 89] on p "LAMPARAS" at bounding box center [181, 92] width 38 height 11
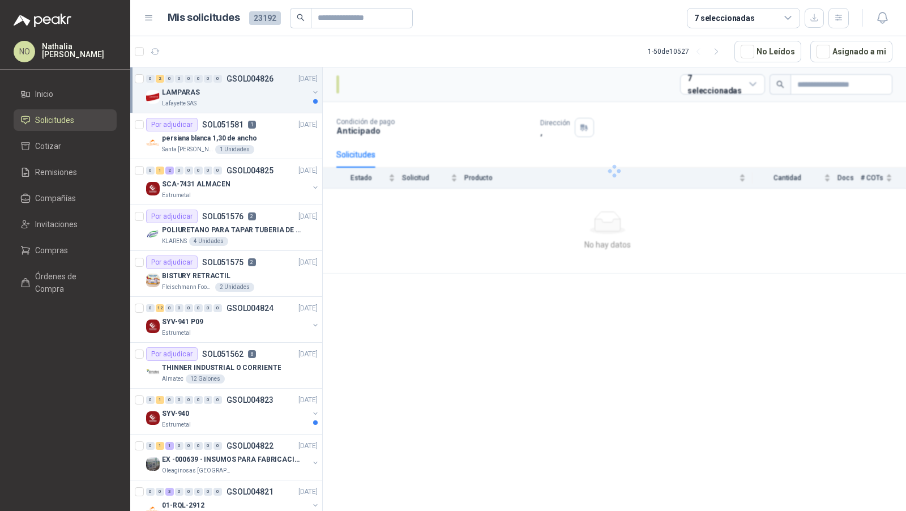
click at [174, 89] on p "LAMPARAS" at bounding box center [181, 92] width 38 height 11
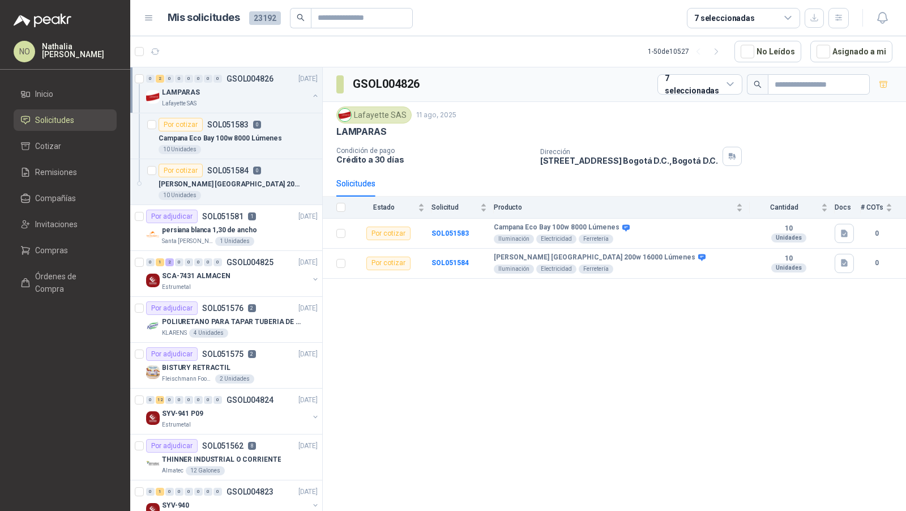
click at [174, 89] on p "LAMPARAS" at bounding box center [181, 92] width 38 height 11
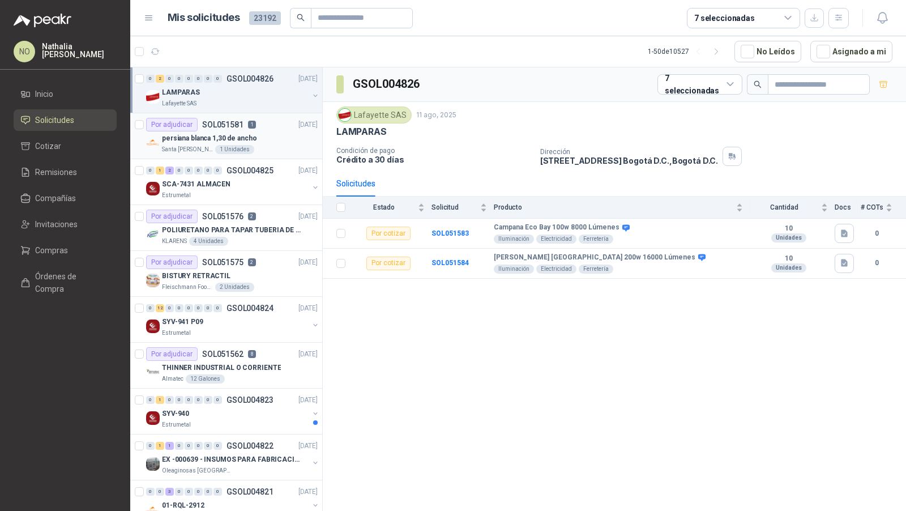
click at [202, 125] on p "SOL051581" at bounding box center [222, 125] width 41 height 8
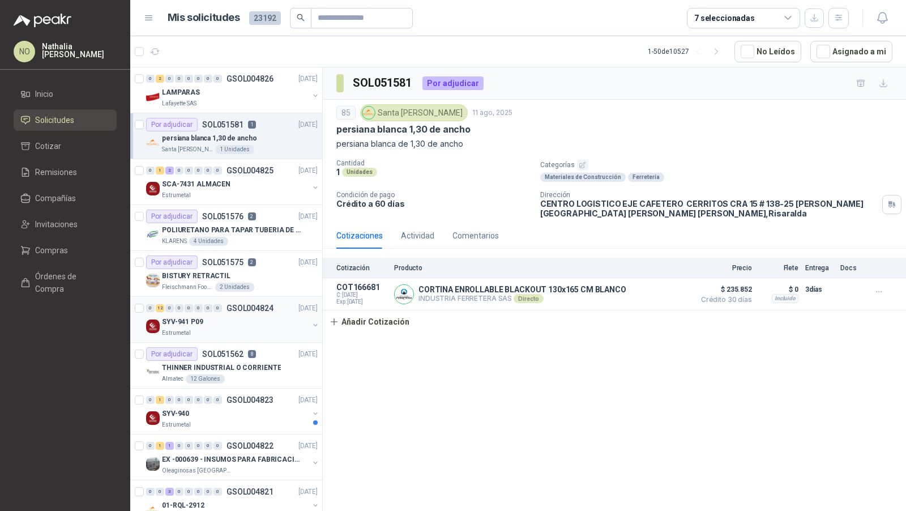
click at [253, 333] on div "Estrumetal" at bounding box center [235, 332] width 147 height 9
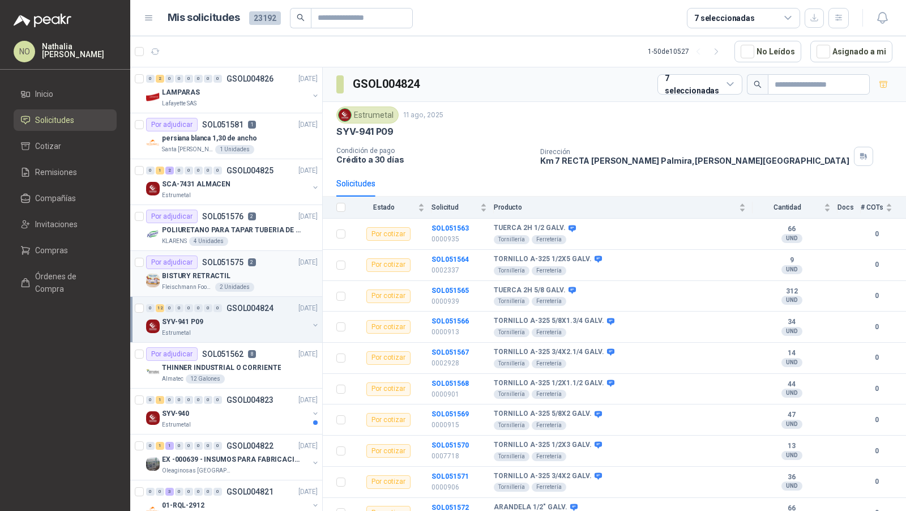
click at [263, 283] on div "[PERSON_NAME] Foods S.A. 2 Unidades" at bounding box center [240, 287] width 156 height 9
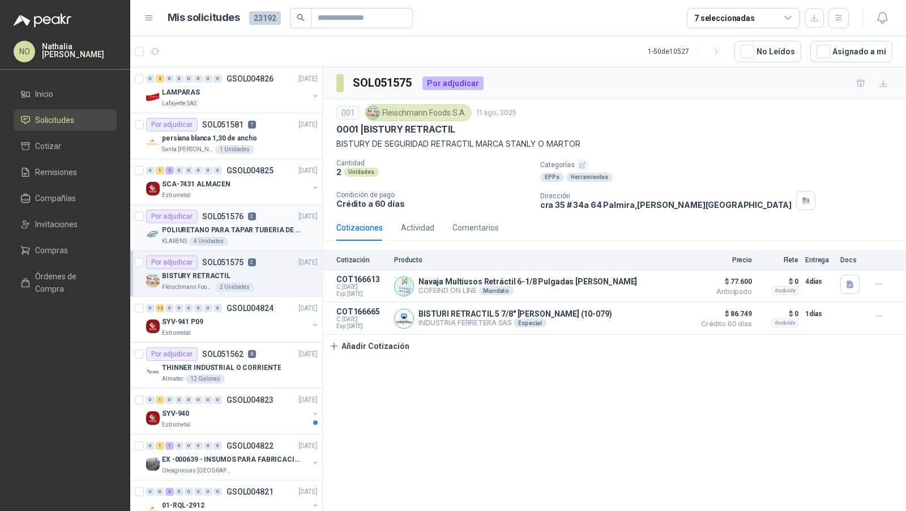
click at [269, 238] on div "KLARENS 4 Unidades" at bounding box center [240, 241] width 156 height 9
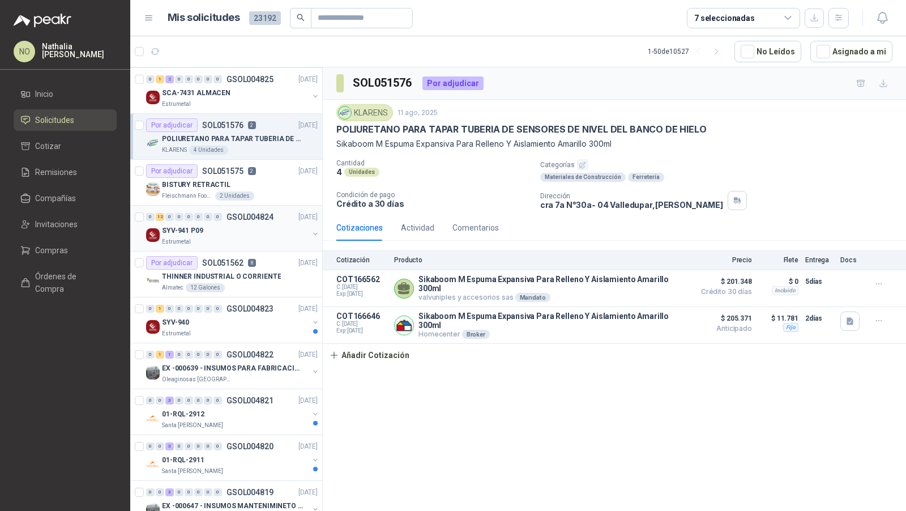
scroll to position [92, 0]
click at [232, 322] on div "SYV-940" at bounding box center [235, 322] width 147 height 14
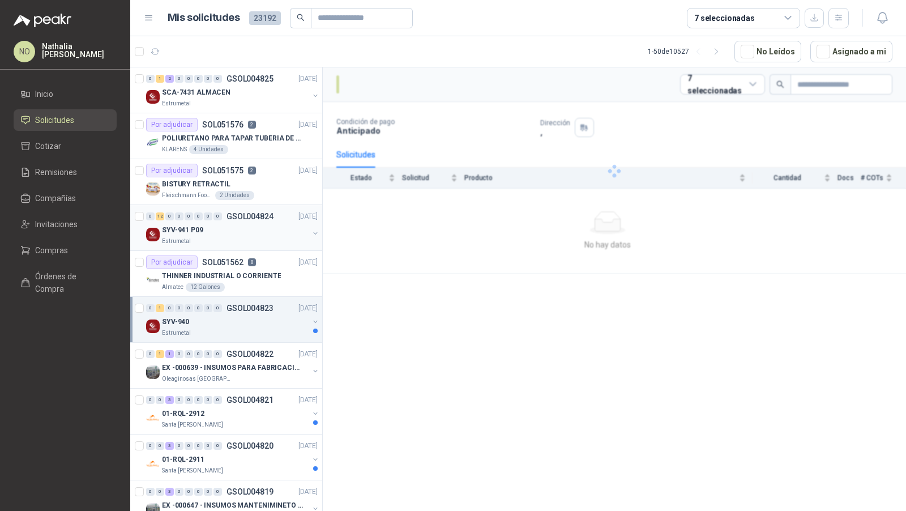
click at [232, 322] on div "SYV-940" at bounding box center [235, 322] width 147 height 14
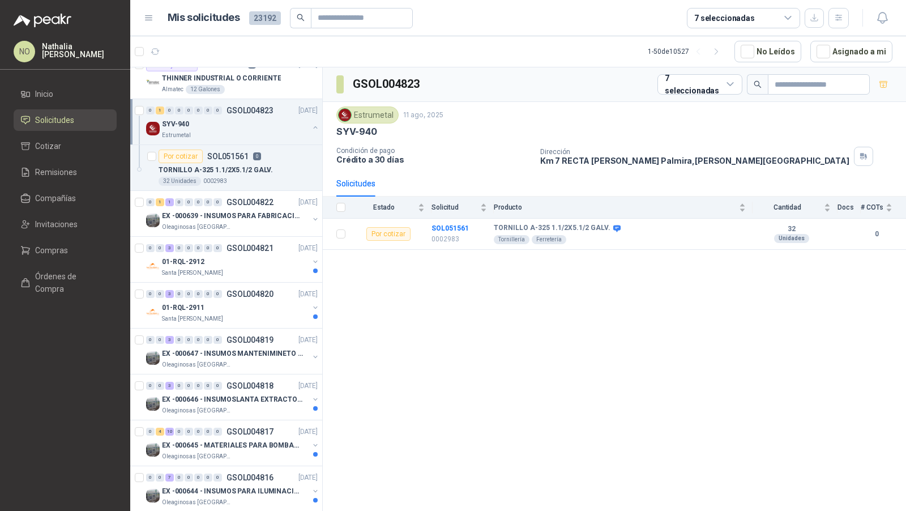
scroll to position [295, 0]
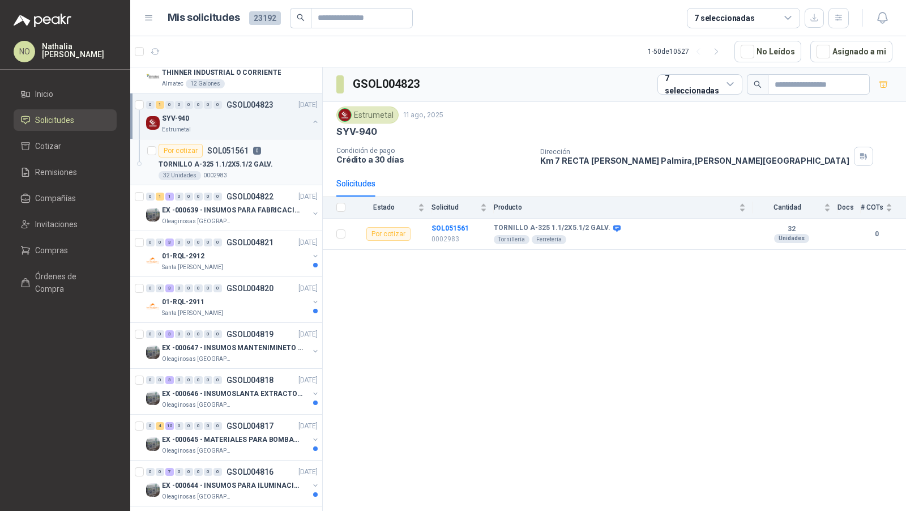
click at [251, 140] on article "Por cotizar SOL051561 0 TORNILLO A-325 1.1/2X5.1/2 GALV. 32 Unidades 0002983" at bounding box center [226, 162] width 192 height 46
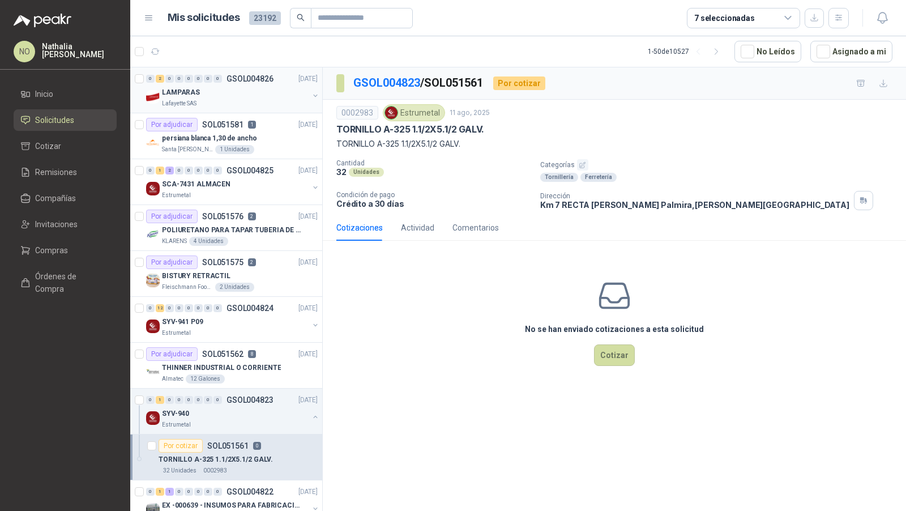
click at [189, 109] on div "0 2 0 0 0 0 0 0 GSOL004826 [DATE] LAMPARAS Lafayette SAS" at bounding box center [226, 90] width 192 height 46
click at [219, 92] on div "LAMPARAS" at bounding box center [235, 92] width 147 height 14
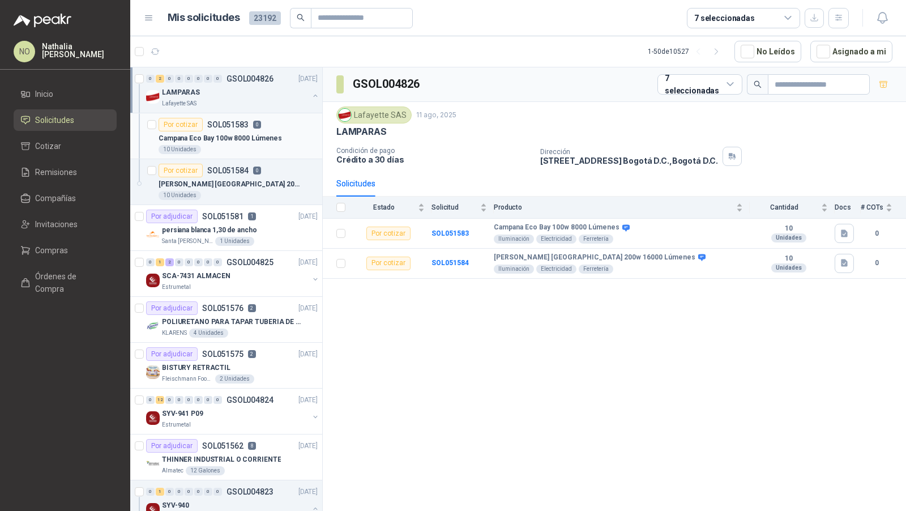
click at [209, 150] on div "10 Unidades" at bounding box center [238, 149] width 159 height 9
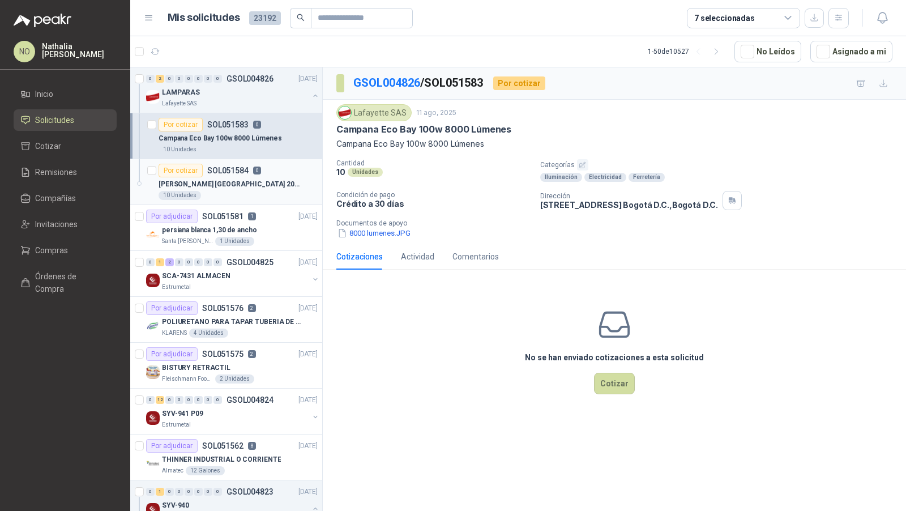
click at [223, 181] on p "[PERSON_NAME] [GEOGRAPHIC_DATA] 200w 16000 Lúmenes" at bounding box center [229, 184] width 141 height 11
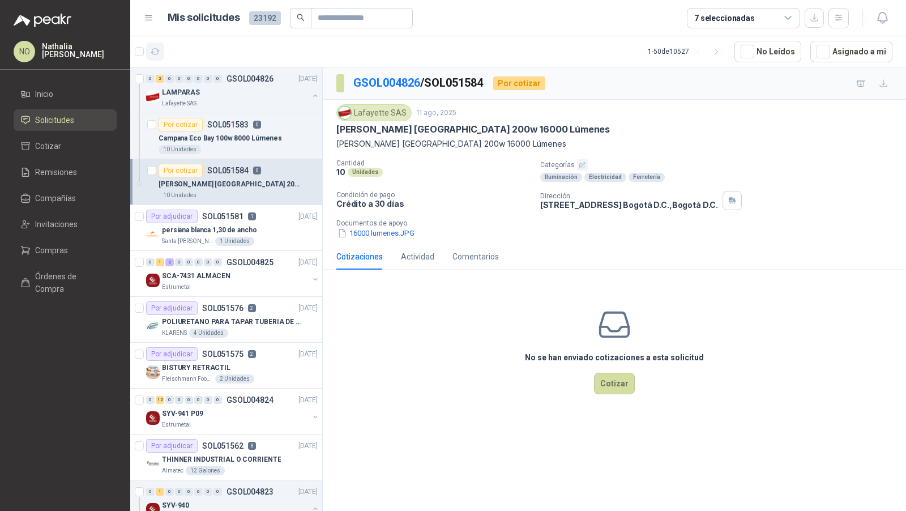
click at [152, 49] on icon "button" at bounding box center [156, 52] width 10 height 10
click at [292, 315] on div "POLIURETANO PARA TAPAR TUBERIA DE SENSORES DE NIVEL DEL BANCO DE HIELO" at bounding box center [240, 322] width 156 height 14
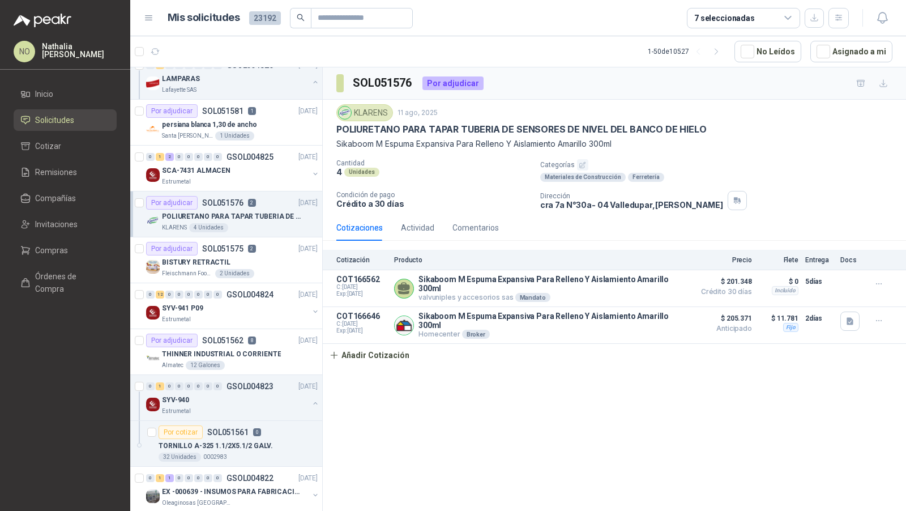
scroll to position [117, 0]
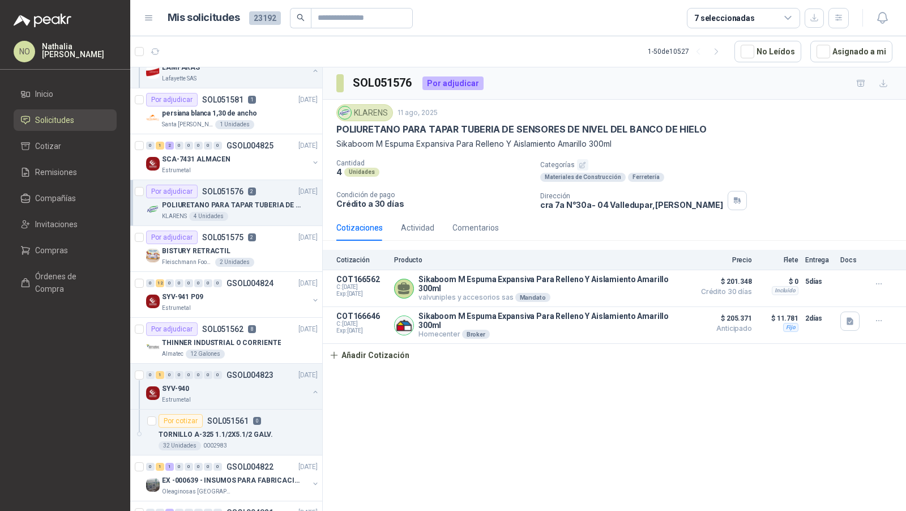
click at [292, 313] on div "0 12 0 0 0 0 0 0 GSOL004824 [DATE] SYV-941 P09 Estrumetal" at bounding box center [226, 295] width 192 height 46
click at [269, 343] on p "THINNER INDUSTRIAL O CORRIENTE" at bounding box center [221, 342] width 119 height 11
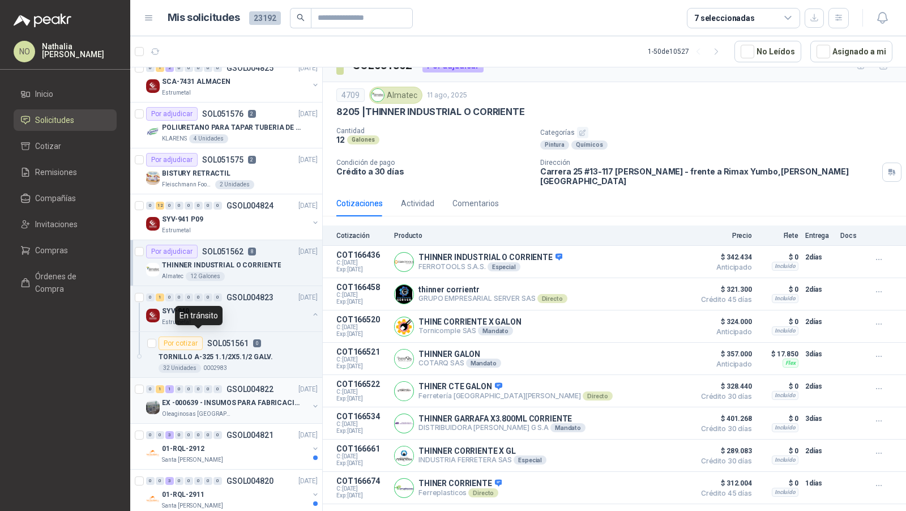
scroll to position [278, 0]
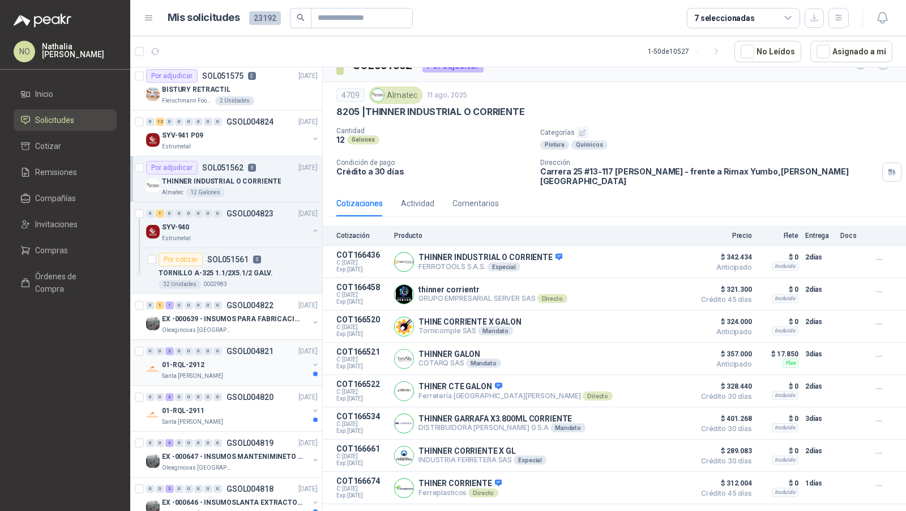
click at [228, 358] on div "01-RQL-2912" at bounding box center [235, 365] width 147 height 14
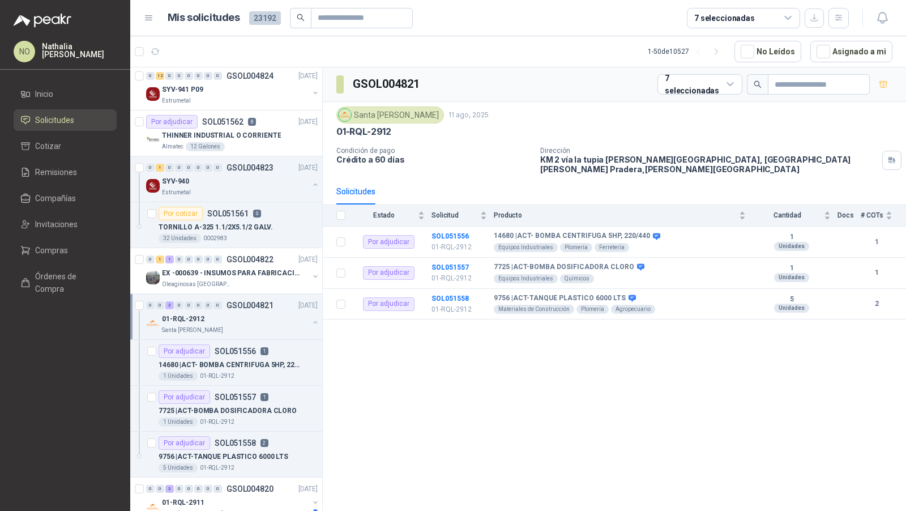
scroll to position [324, 0]
click at [228, 357] on div "14680 | ACT- BOMBA CENTRIFUGA 5HP, 220/440" at bounding box center [238, 364] width 159 height 14
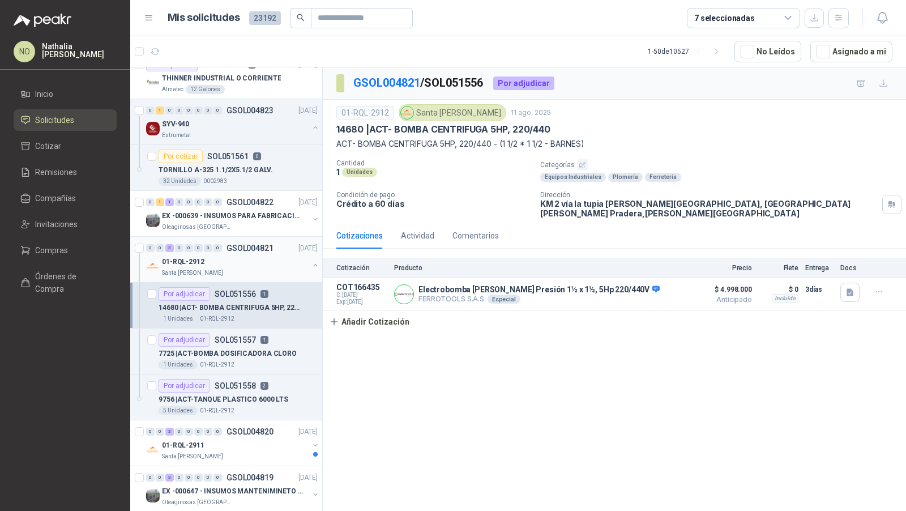
scroll to position [387, 0]
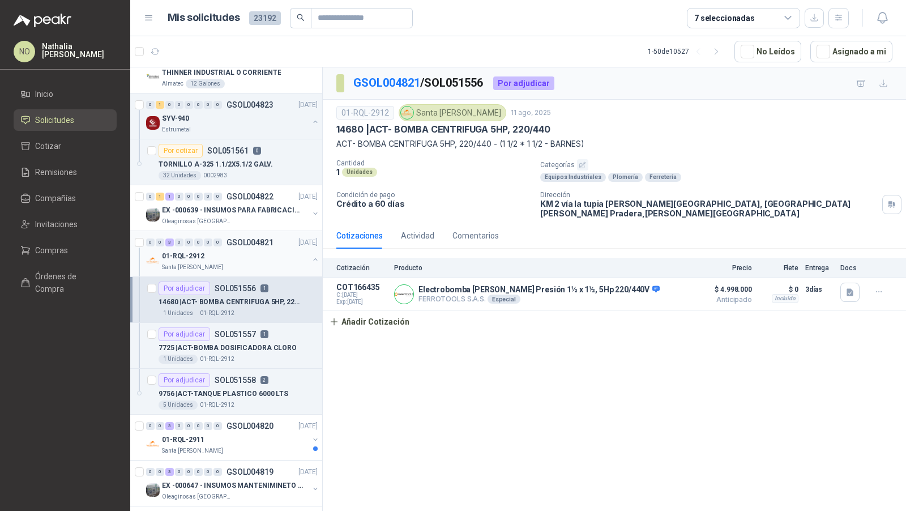
click at [228, 354] on p "01-RQL-2912" at bounding box center [217, 358] width 35 height 9
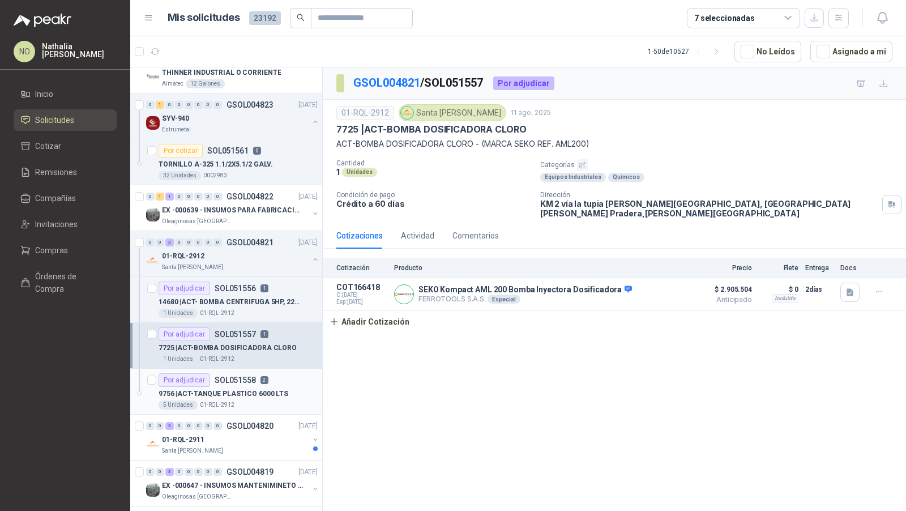
click at [239, 392] on p "9756 | ACT-TANQUE PLASTICO 6000 LTS" at bounding box center [224, 393] width 130 height 11
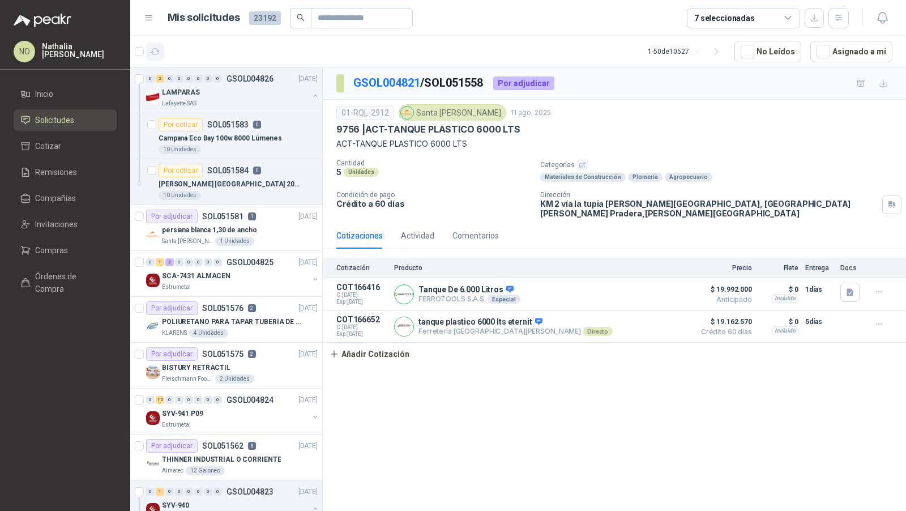
click at [157, 47] on icon "button" at bounding box center [156, 52] width 10 height 10
click at [250, 237] on div "Santa [PERSON_NAME] 1 Unidades" at bounding box center [240, 241] width 156 height 9
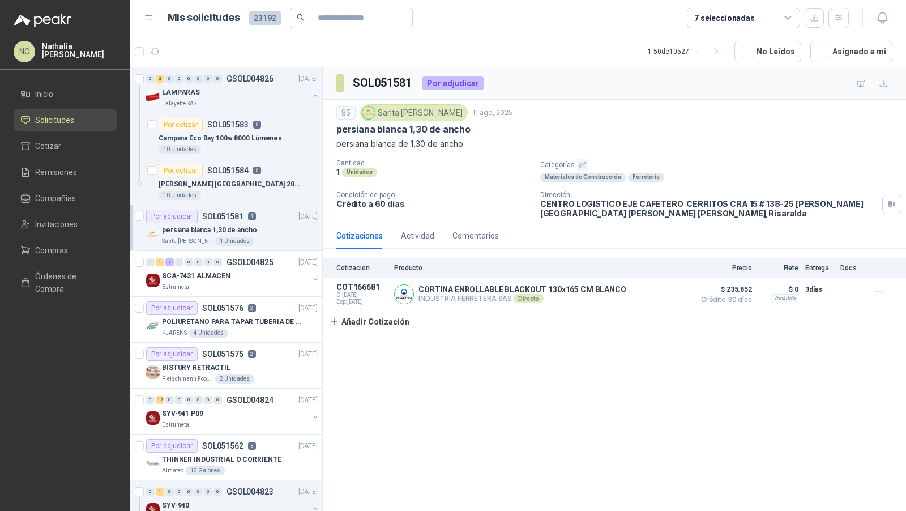
scroll to position [58, 0]
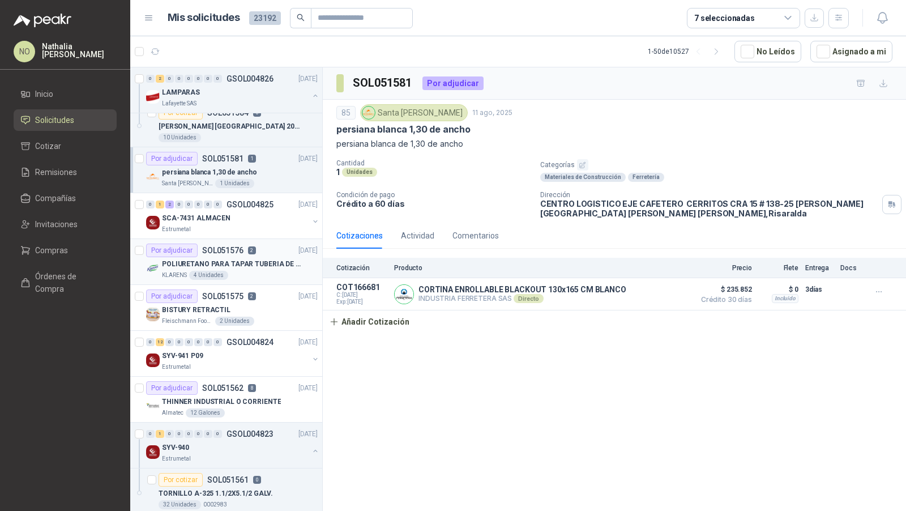
click at [255, 257] on div "POLIURETANO PARA TAPAR TUBERIA DE SENSORES DE NIVEL DEL BANCO DE HIELO" at bounding box center [240, 264] width 156 height 14
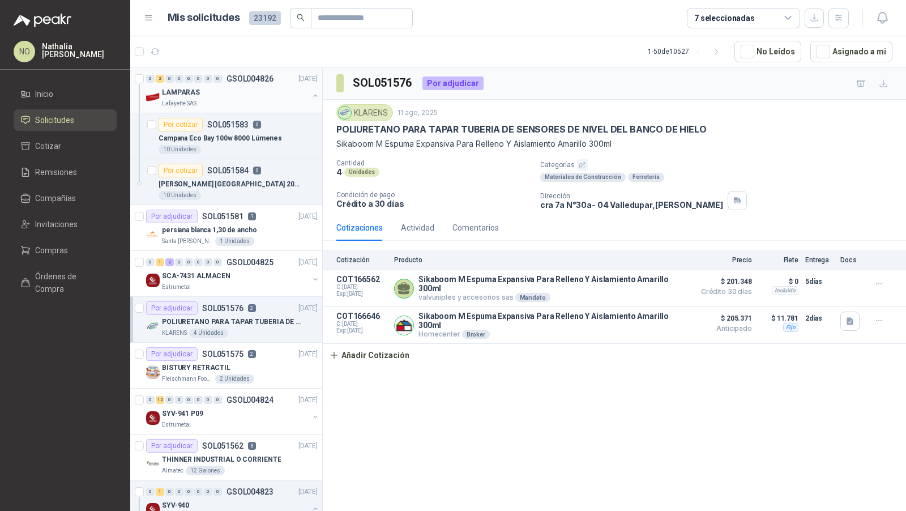
click at [224, 93] on div "LAMPARAS" at bounding box center [235, 92] width 147 height 14
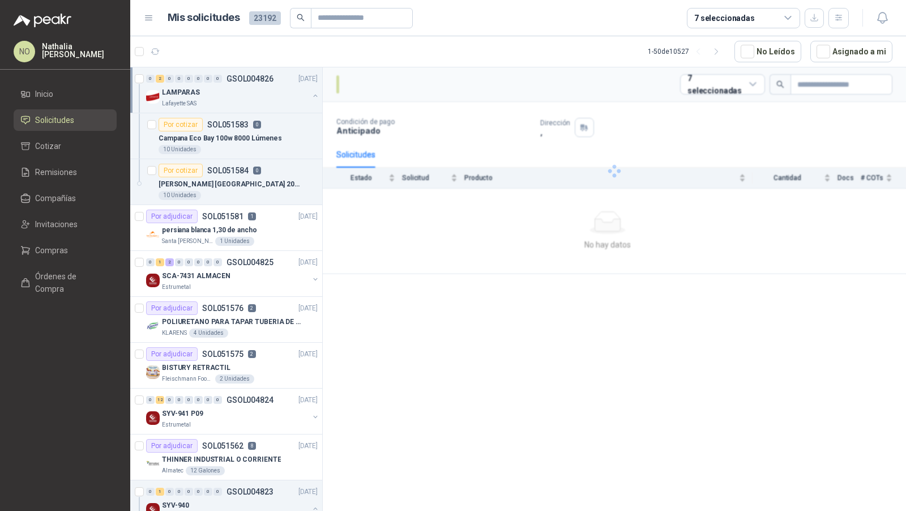
click at [224, 93] on div "LAMPARAS" at bounding box center [235, 92] width 147 height 14
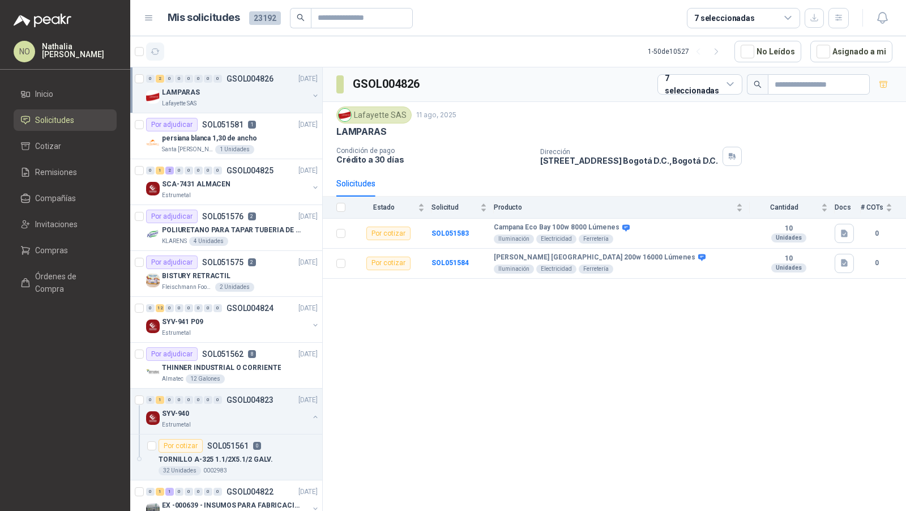
click at [160, 58] on button "button" at bounding box center [155, 51] width 18 height 18
click at [871, 55] on button "Asignado a mi" at bounding box center [851, 52] width 82 height 22
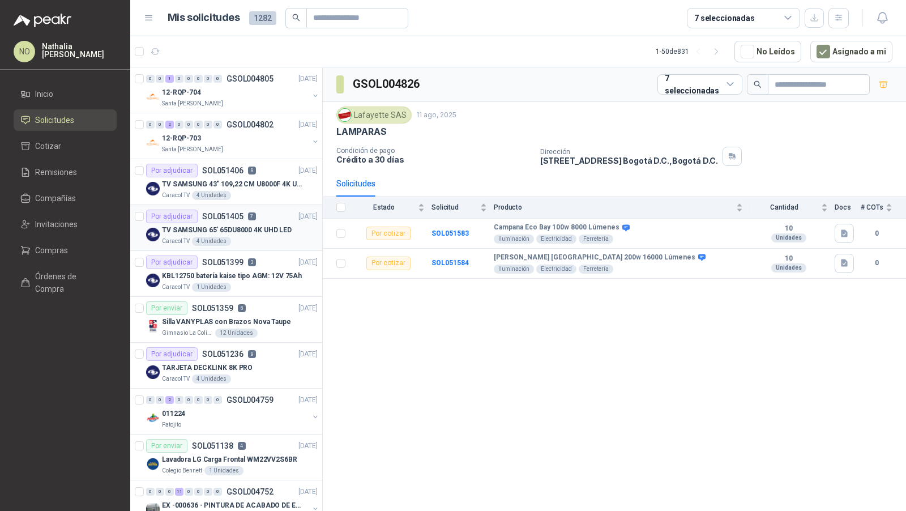
click at [214, 213] on p "SOL051405" at bounding box center [222, 216] width 41 height 8
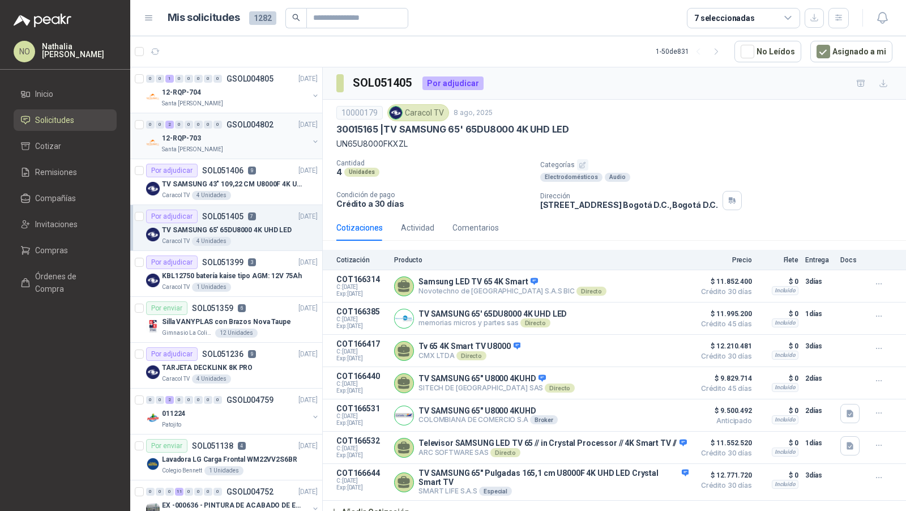
click at [246, 124] on p "GSOL004802" at bounding box center [249, 125] width 47 height 8
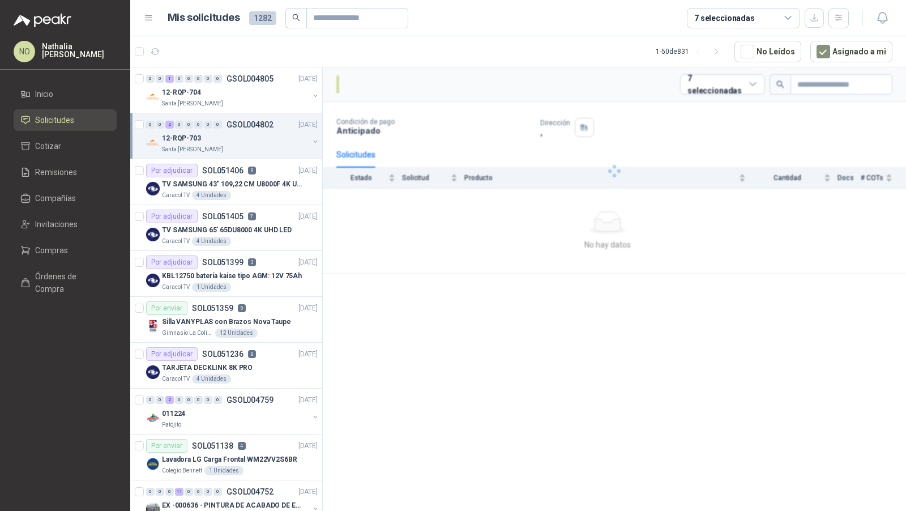
click at [246, 124] on p "GSOL004802" at bounding box center [249, 125] width 47 height 8
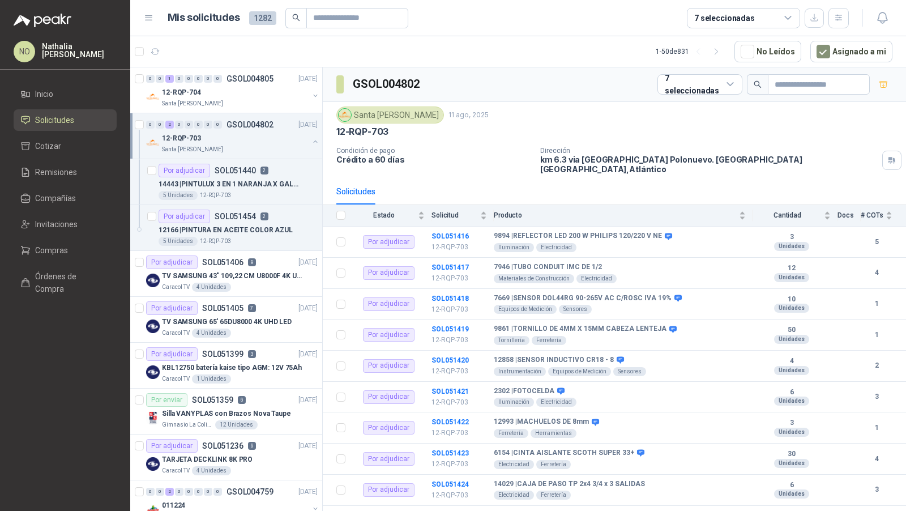
scroll to position [3, 0]
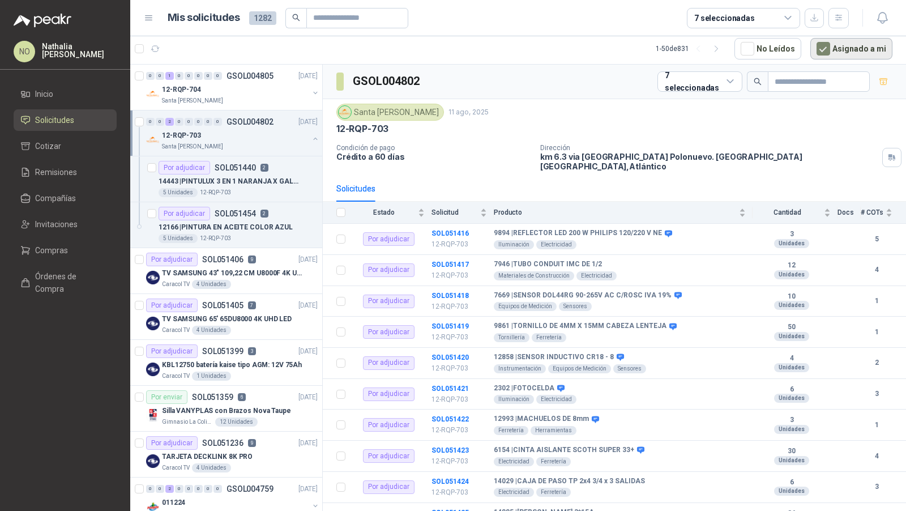
click at [847, 48] on button "Asignado a mi" at bounding box center [851, 49] width 82 height 22
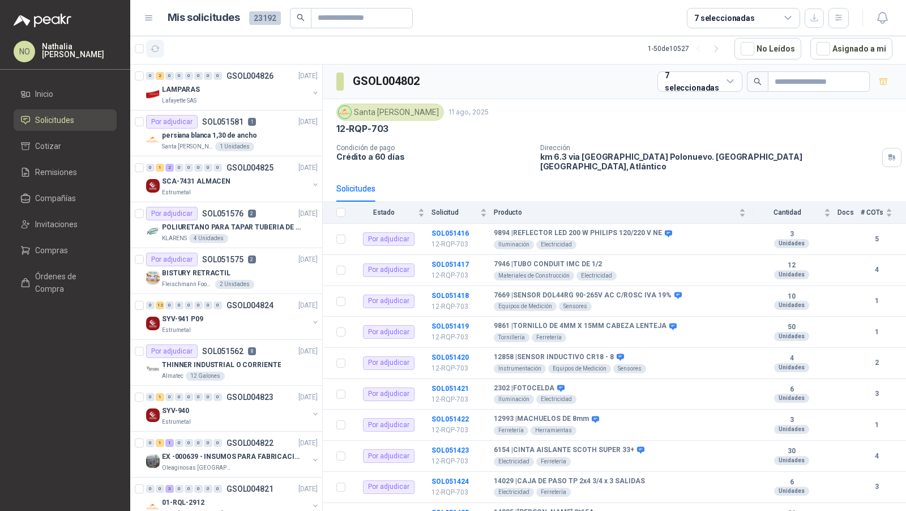
click at [155, 44] on icon "button" at bounding box center [156, 49] width 10 height 10
click at [155, 48] on icon "button" at bounding box center [156, 49] width 10 height 10
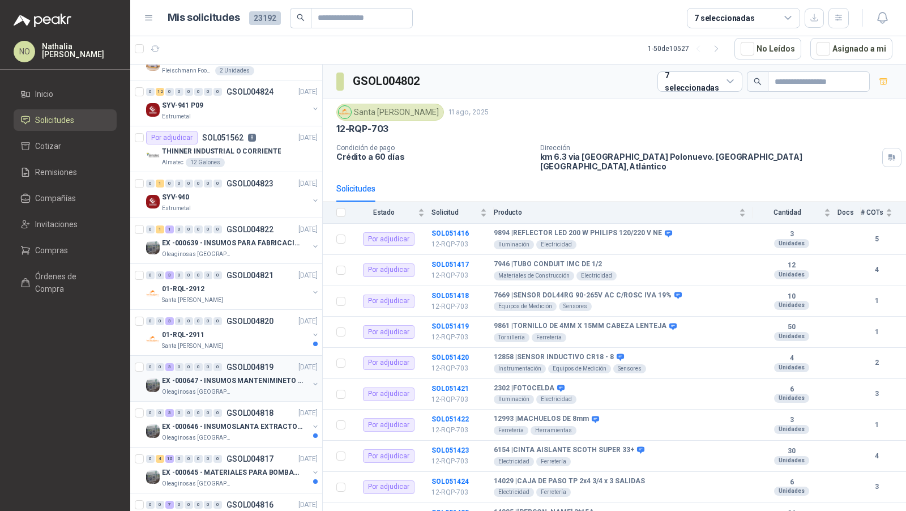
scroll to position [0, 0]
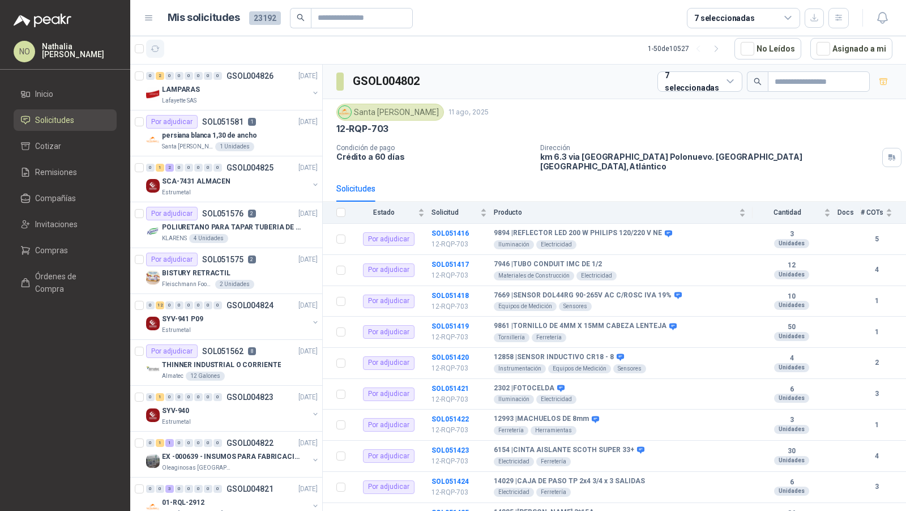
click at [159, 48] on icon "button" at bounding box center [156, 49] width 10 height 10
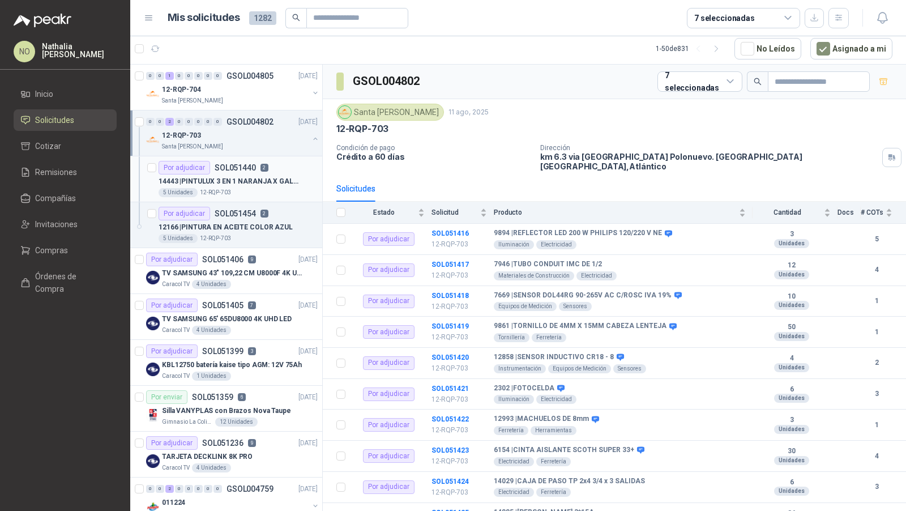
click at [228, 166] on p "SOL051440" at bounding box center [235, 168] width 41 height 8
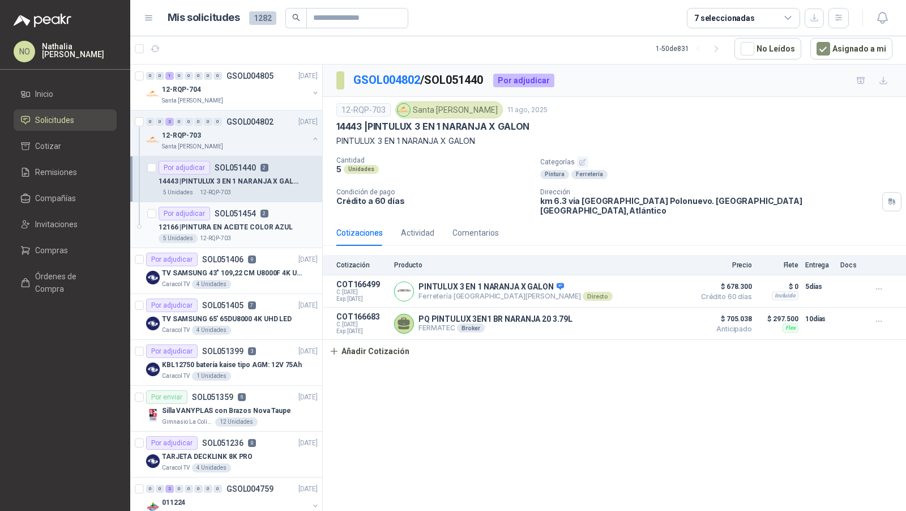
click at [220, 226] on p "12166 | PINTURA EN ACEITE COLOR AZUL" at bounding box center [226, 227] width 134 height 11
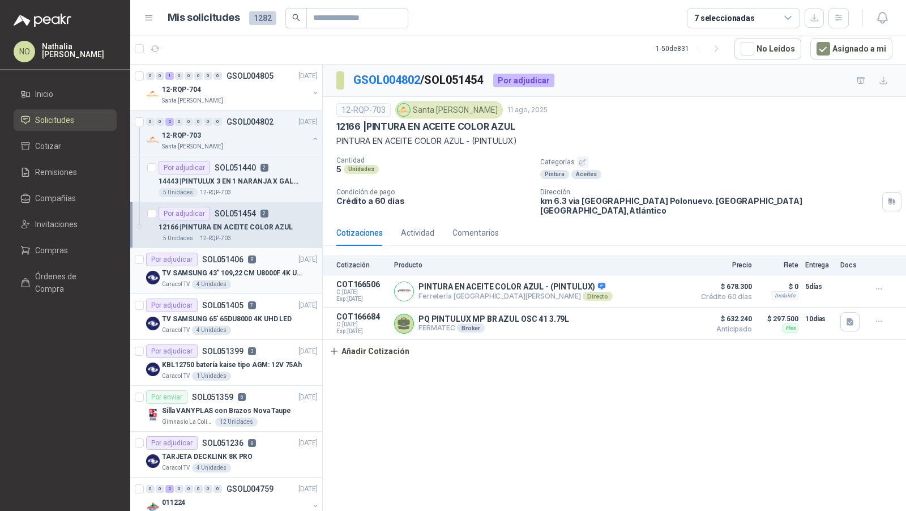
click at [213, 262] on div "Por adjudicar SOL051406 9" at bounding box center [201, 260] width 110 height 14
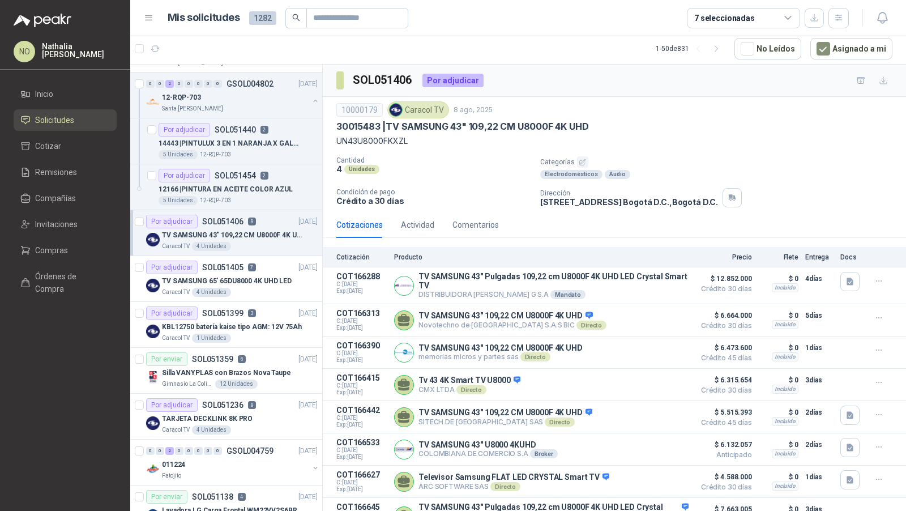
scroll to position [40, 0]
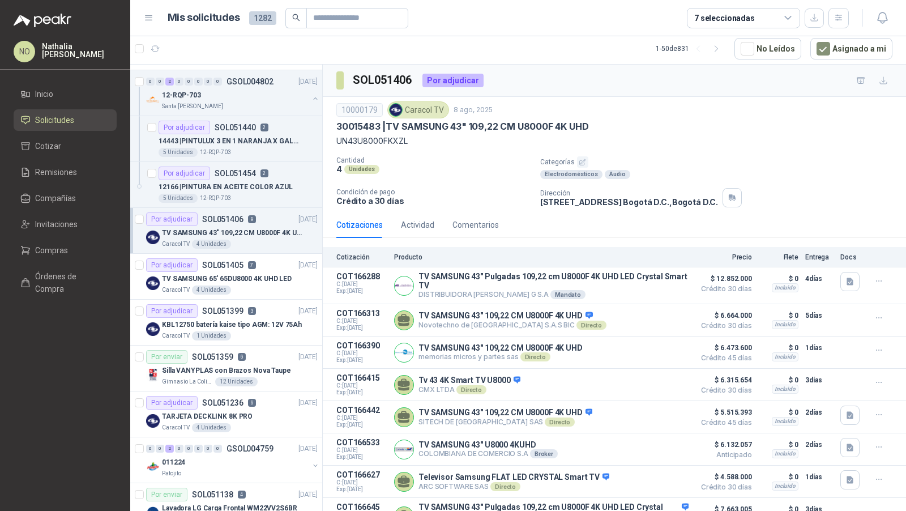
click at [213, 262] on p "SOL051405" at bounding box center [222, 265] width 41 height 8
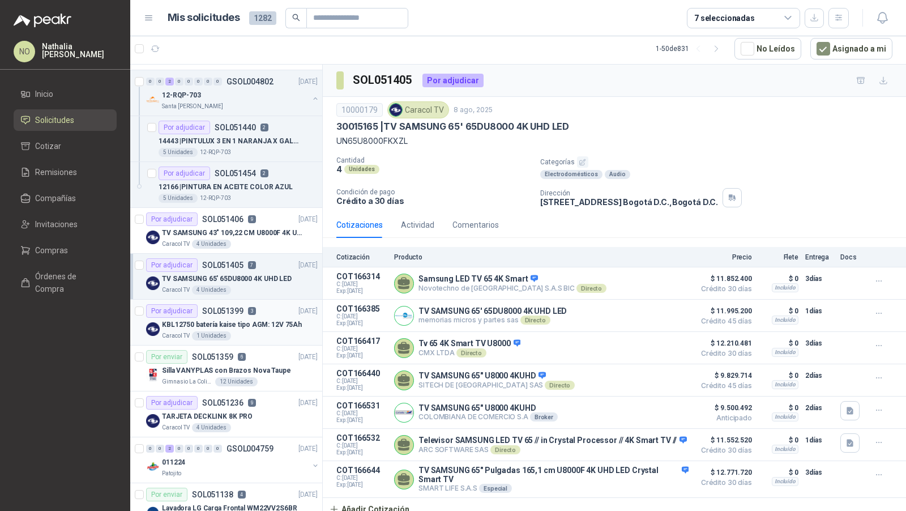
click at [247, 331] on div "Caracol TV 1 Unidades" at bounding box center [240, 335] width 156 height 9
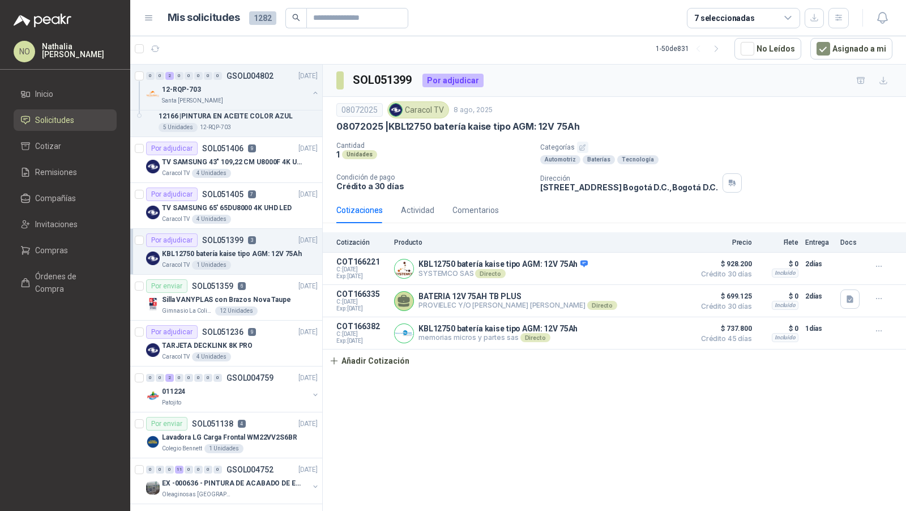
scroll to position [112, 0]
click at [247, 331] on div "Por adjudicar SOL051236 9" at bounding box center [201, 331] width 110 height 14
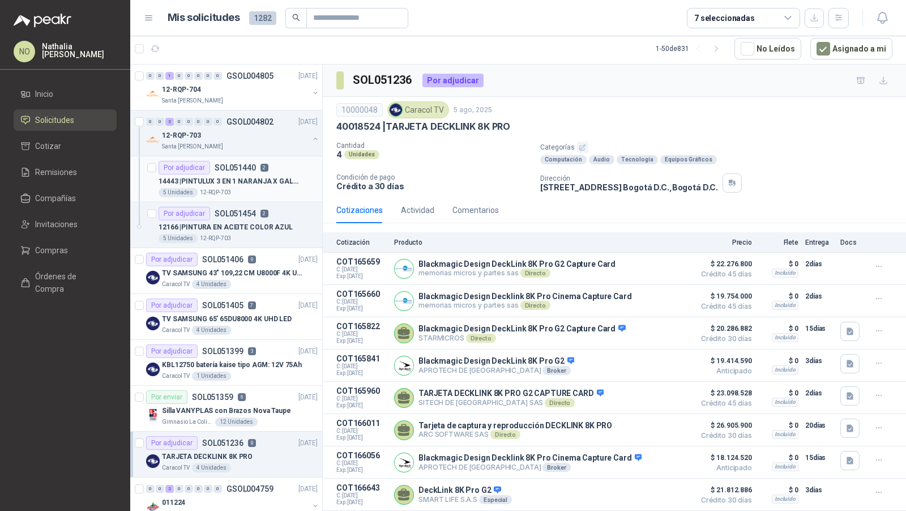
click at [247, 174] on div "14443 | PINTULUX 3 EN 1 NARANJA X GALON" at bounding box center [238, 181] width 159 height 14
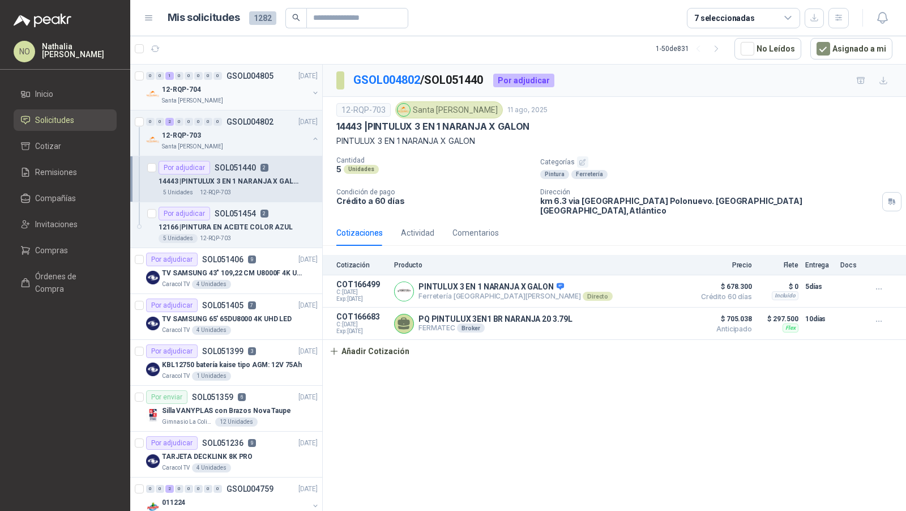
click at [262, 89] on div "12-RQP-704" at bounding box center [235, 90] width 147 height 14
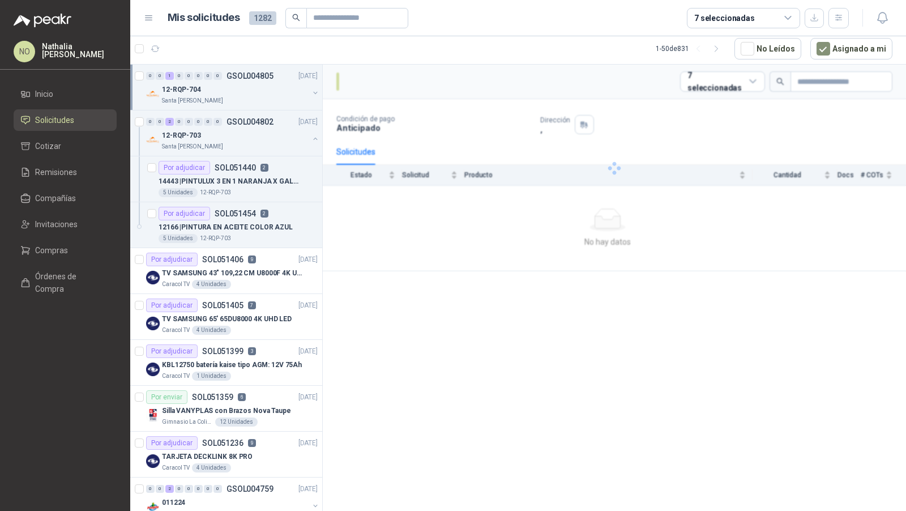
click at [262, 89] on div "12-RQP-704" at bounding box center [235, 90] width 147 height 14
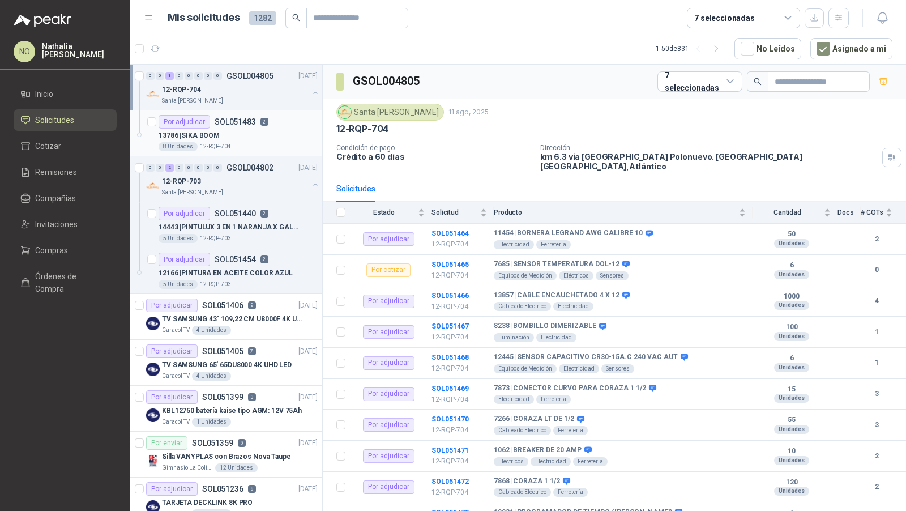
click at [252, 138] on div "13786 | SIKA BOOM" at bounding box center [238, 136] width 159 height 14
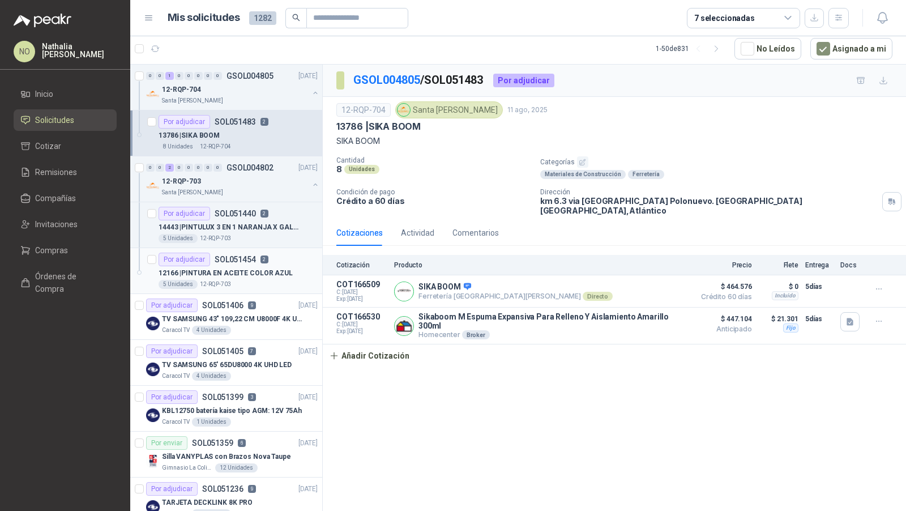
click at [250, 271] on p "12166 | PINTURA EN ACEITE COLOR AZUL" at bounding box center [226, 273] width 134 height 11
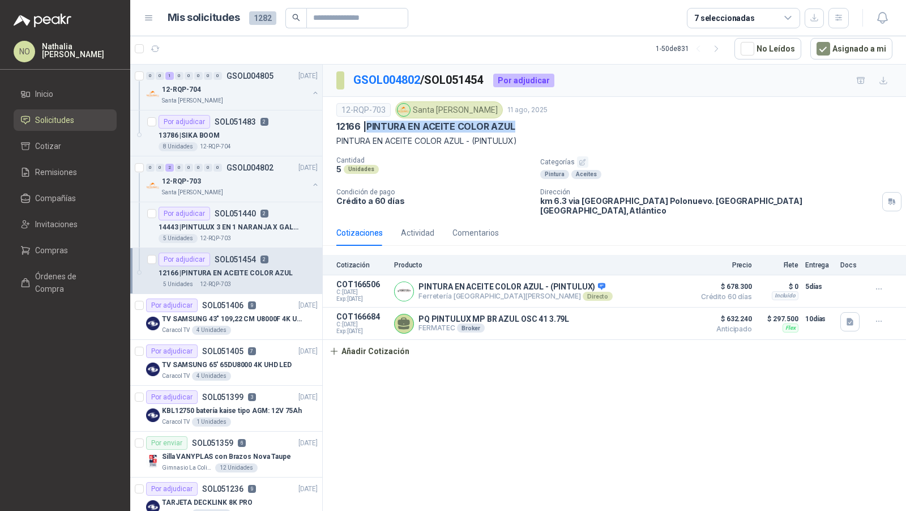
drag, startPoint x: 367, startPoint y: 123, endPoint x: 519, endPoint y: 123, distance: 151.7
click at [520, 123] on div "12166 | PINTURA EN ACEITE COLOR AZUL" at bounding box center [614, 127] width 556 height 12
copy p "PINTURA EN ACEITE COLOR AZUL"
click at [231, 65] on div "0 0 1 0 0 0 0 0 GSOL004805 [DATE] 12-RQP-704 Santa [PERSON_NAME]" at bounding box center [226, 88] width 192 height 46
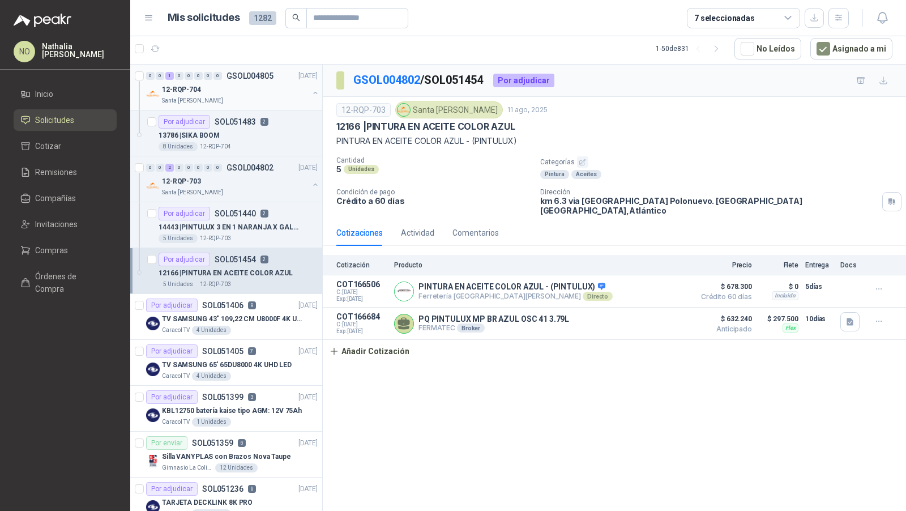
click at [232, 91] on div "12-RQP-704" at bounding box center [235, 90] width 147 height 14
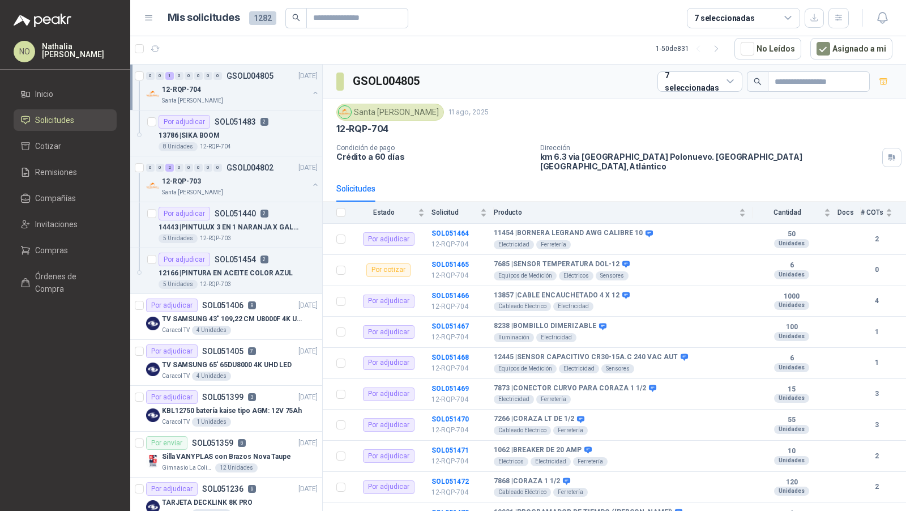
click at [232, 91] on div "12-RQP-704" at bounding box center [235, 90] width 147 height 14
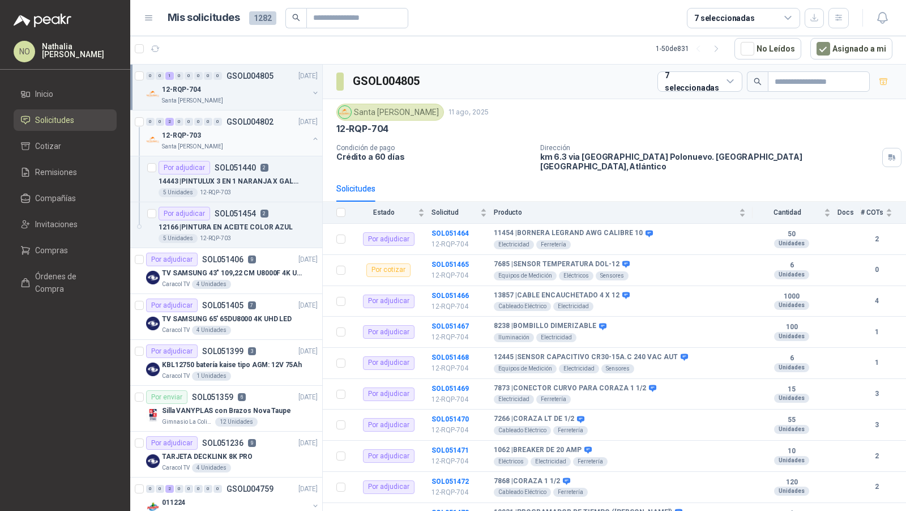
click at [232, 130] on div "12-RQP-703" at bounding box center [235, 136] width 147 height 14
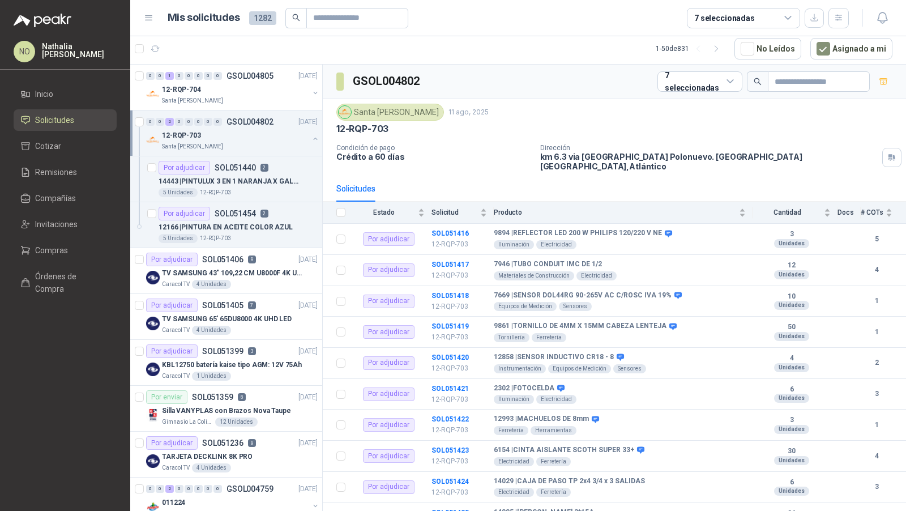
click at [232, 130] on div "12-RQP-703" at bounding box center [235, 136] width 147 height 14
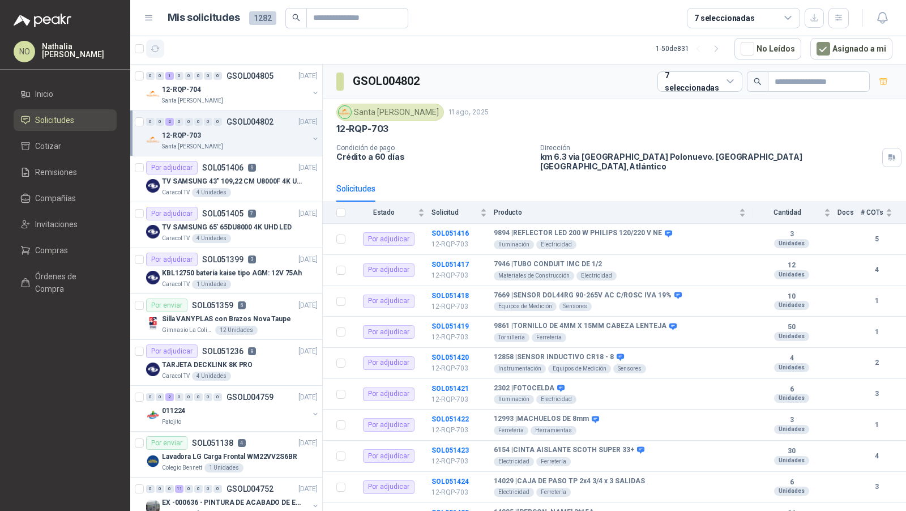
click at [153, 50] on icon "button" at bounding box center [156, 49] width 10 height 10
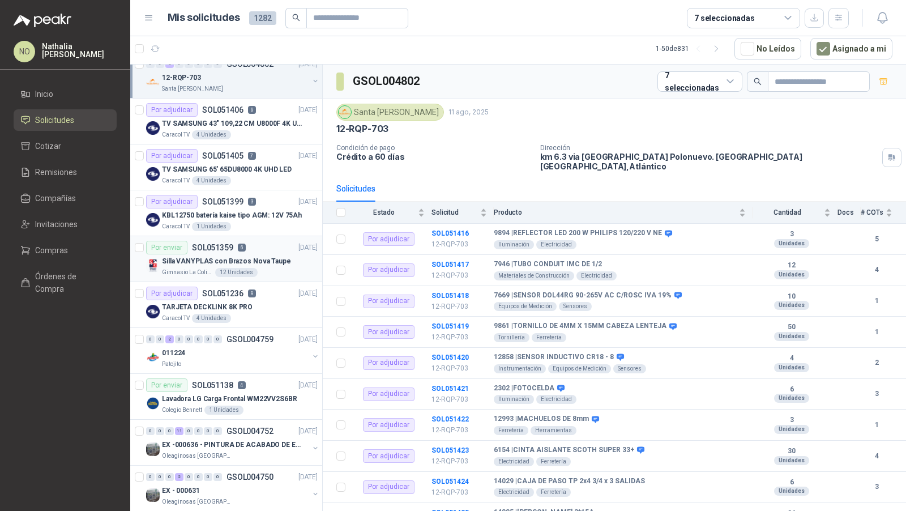
scroll to position [65, 0]
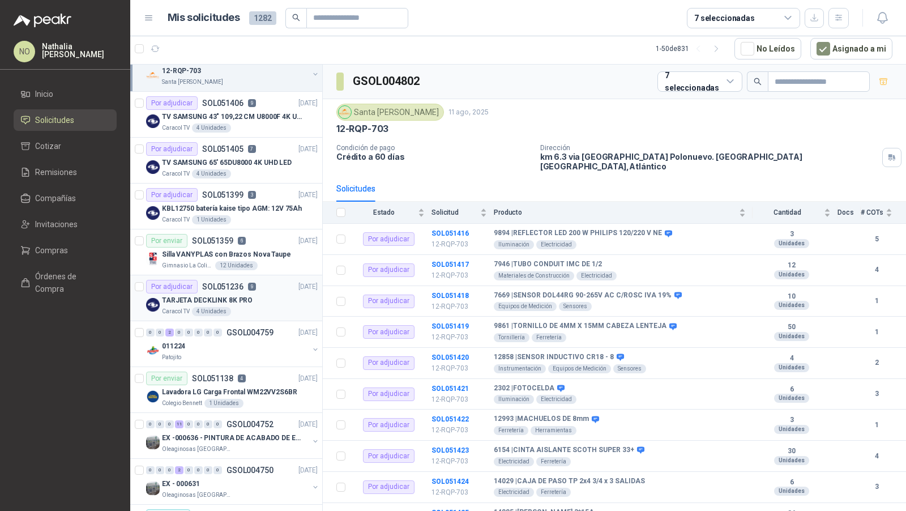
click at [253, 293] on div "TARJETA DECKLINK 8K PRO" at bounding box center [240, 300] width 156 height 14
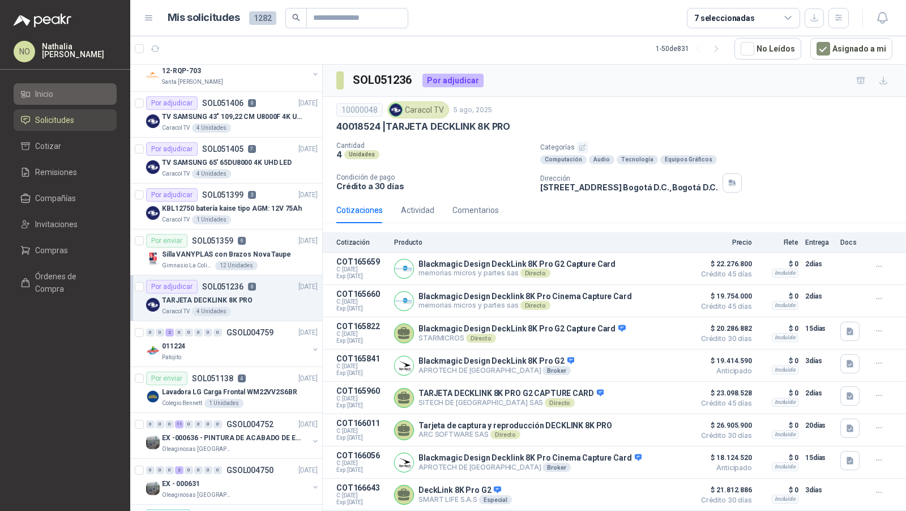
click at [70, 100] on link "Inicio" at bounding box center [65, 94] width 103 height 22
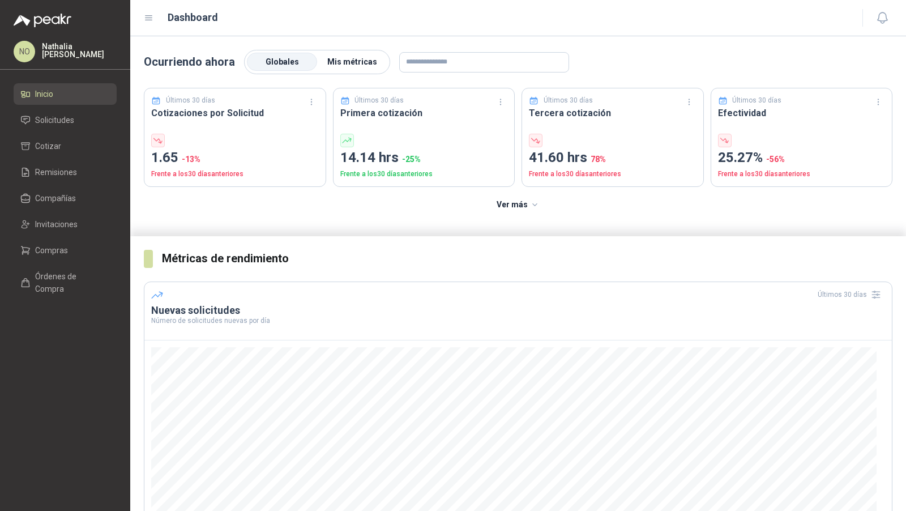
click at [362, 58] on span "Mis métricas" at bounding box center [352, 61] width 50 height 9
click at [269, 63] on span "Globales" at bounding box center [282, 61] width 33 height 9
click at [88, 127] on link "Solicitudes" at bounding box center [65, 120] width 103 height 22
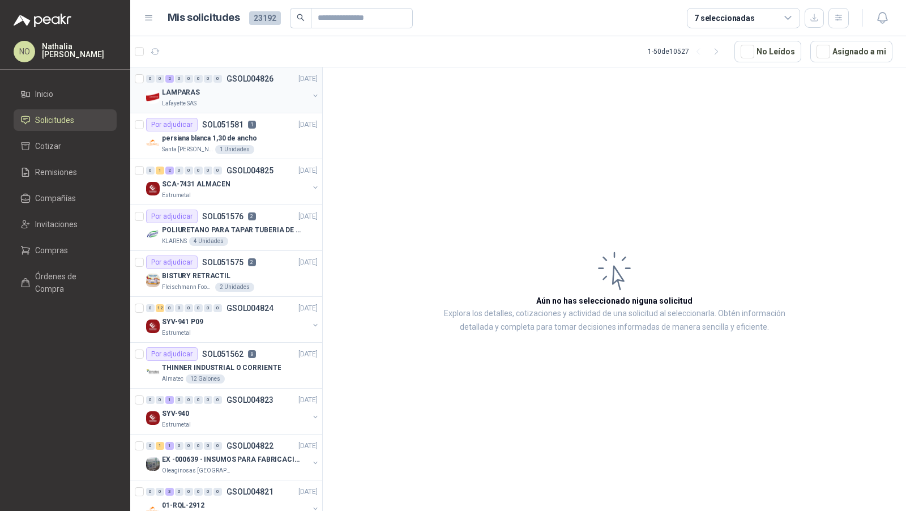
click at [255, 90] on div "LAMPARAS" at bounding box center [235, 92] width 147 height 14
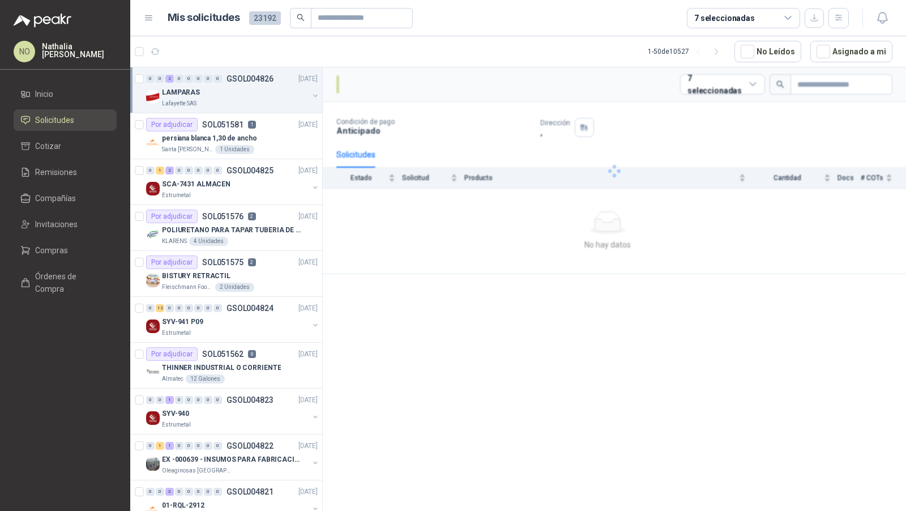
click at [255, 90] on div "LAMPARAS" at bounding box center [235, 92] width 147 height 14
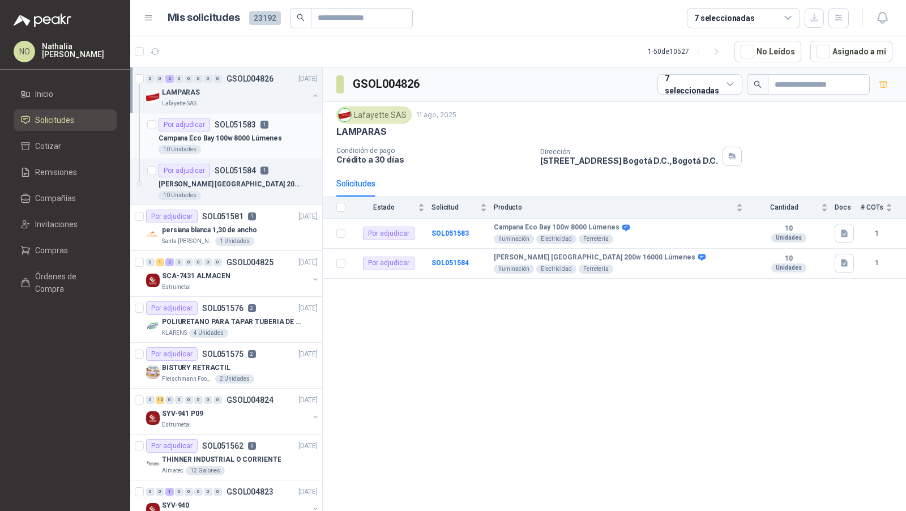
click at [251, 133] on p "Campana Eco Bay 100w 8000 Lúmenes" at bounding box center [220, 138] width 123 height 11
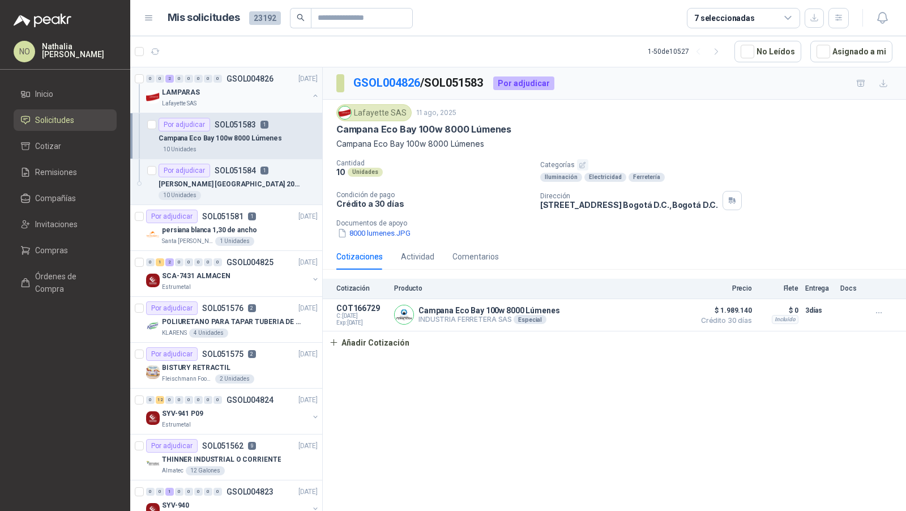
click at [262, 105] on div "Lafayette SAS" at bounding box center [235, 103] width 147 height 9
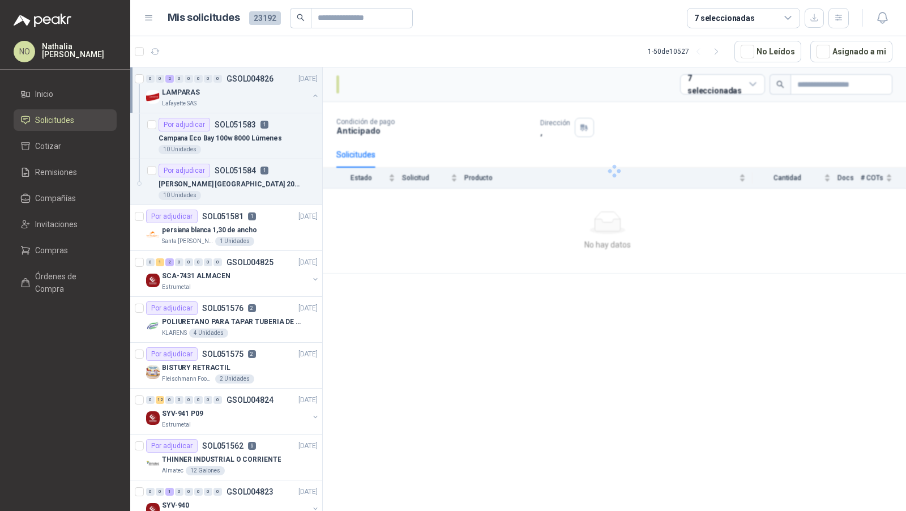
click at [262, 105] on div "Lafayette SAS" at bounding box center [235, 103] width 147 height 9
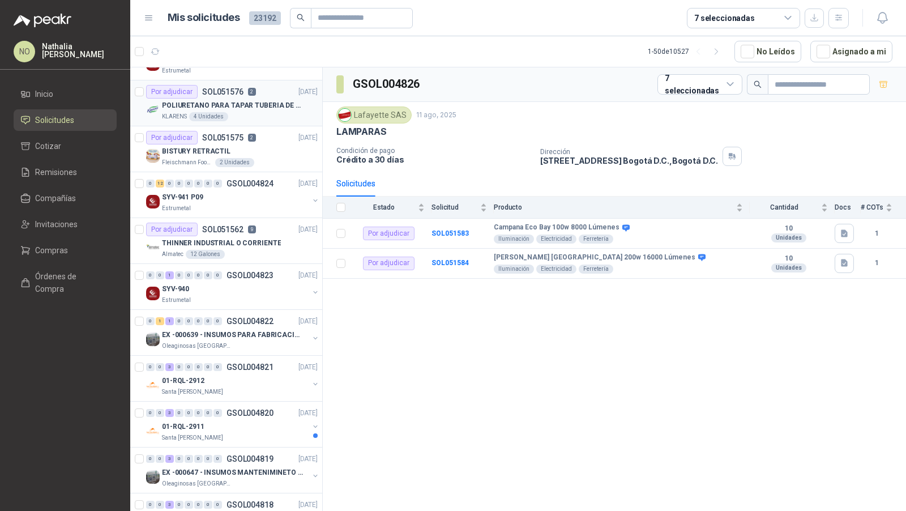
scroll to position [367, 0]
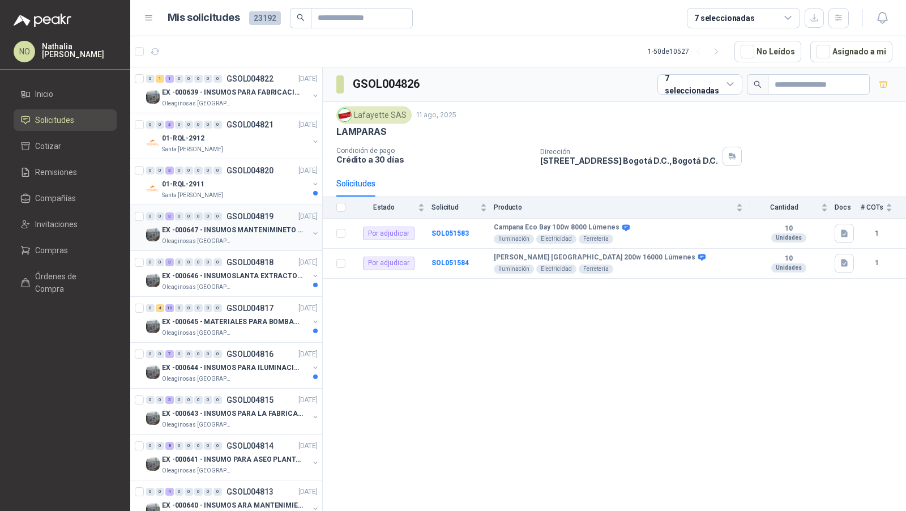
click at [249, 225] on p "EX -000647 - INSUMOS MANTENIMINETO MECANICO" at bounding box center [232, 230] width 141 height 11
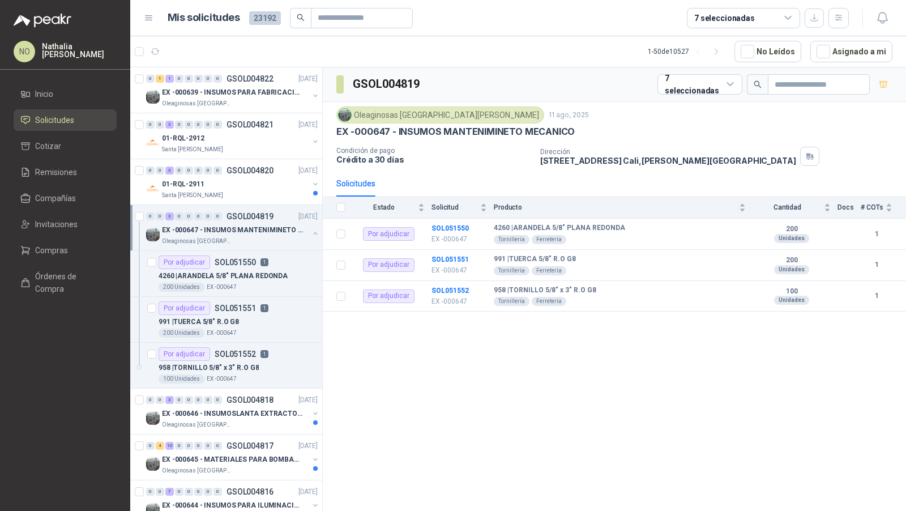
click at [249, 225] on p "EX -000647 - INSUMOS MANTENIMINETO MECANICO" at bounding box center [232, 230] width 141 height 11
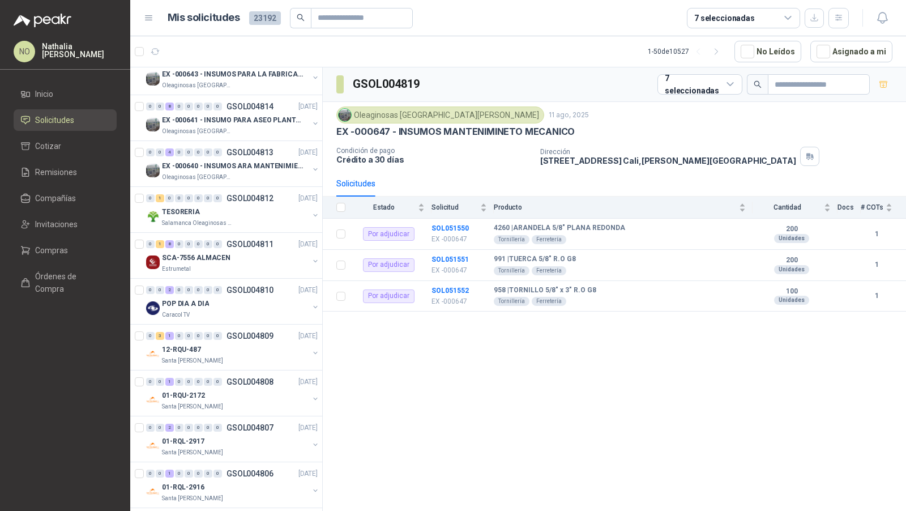
scroll to position [711, 0]
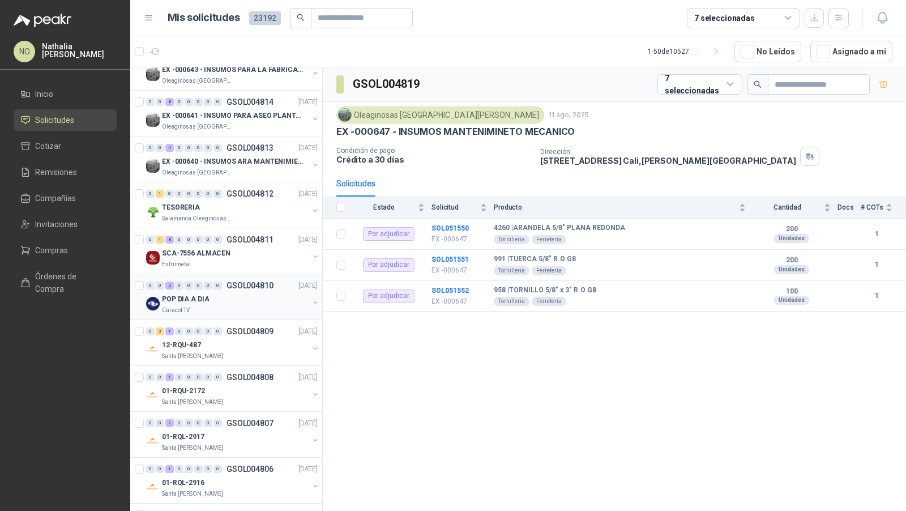
click at [259, 292] on div "POP DIA A DIA" at bounding box center [235, 299] width 147 height 14
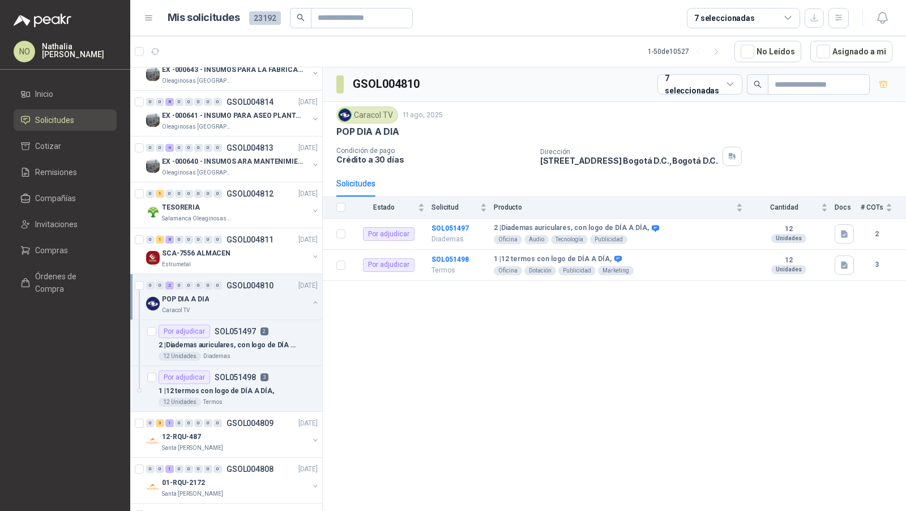
click at [259, 292] on div "POP DIA A DIA" at bounding box center [235, 299] width 147 height 14
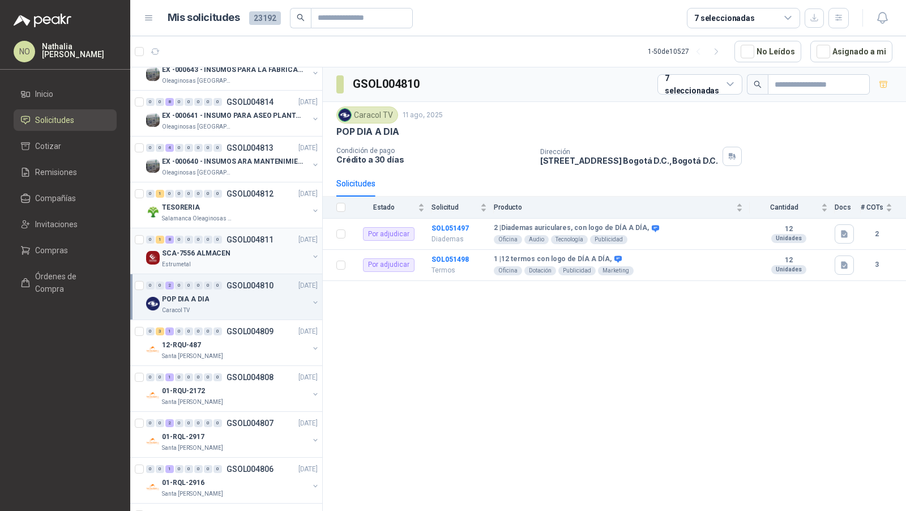
click at [248, 248] on div "SCA-7556 ALMACEN" at bounding box center [235, 253] width 147 height 14
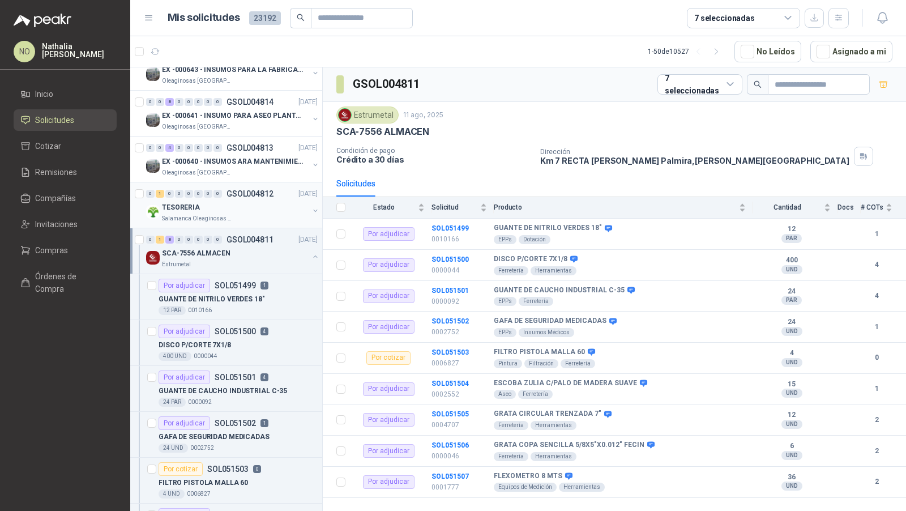
click at [251, 214] on div "Salamanca Oleaginosas SAS" at bounding box center [235, 218] width 147 height 9
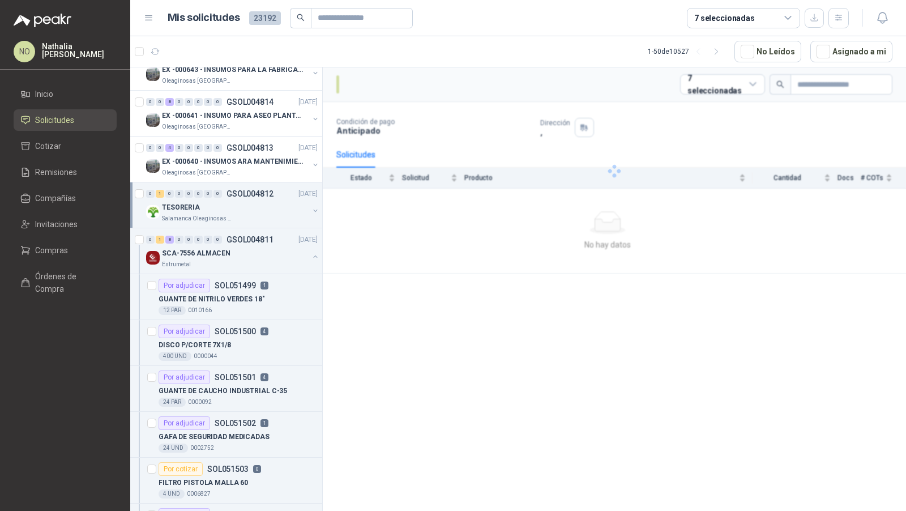
click at [251, 214] on div "Salamanca Oleaginosas SAS" at bounding box center [235, 218] width 147 height 9
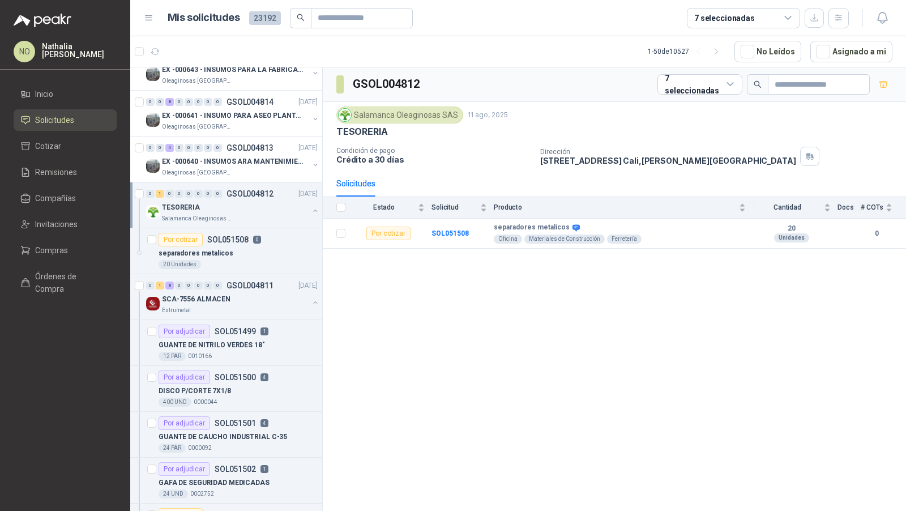
click at [251, 214] on div "Salamanca Oleaginosas SAS" at bounding box center [235, 218] width 147 height 9
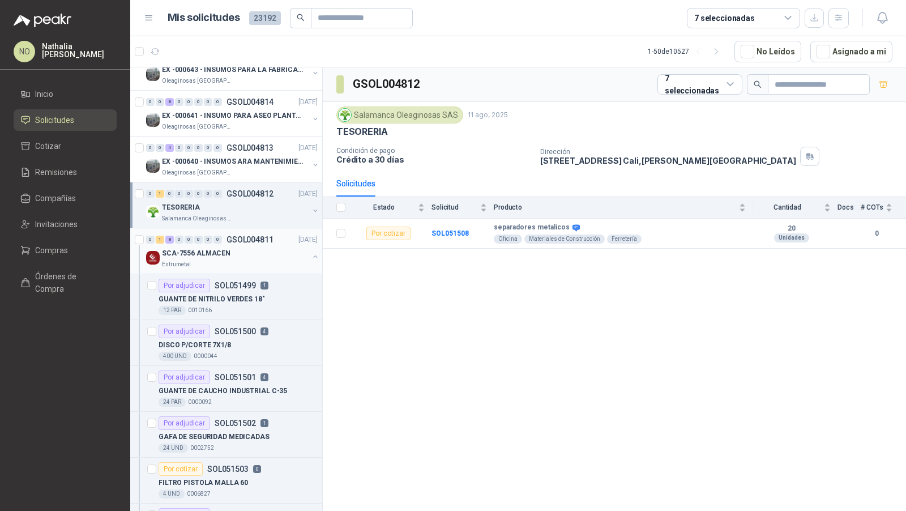
click at [247, 246] on div "SCA-7556 ALMACEN" at bounding box center [235, 253] width 147 height 14
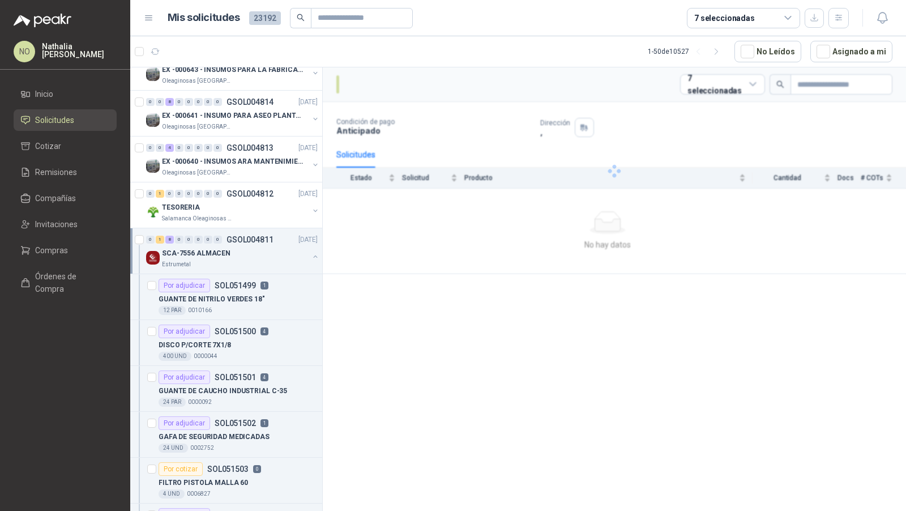
click at [247, 246] on div "SCA-7556 ALMACEN" at bounding box center [235, 253] width 147 height 14
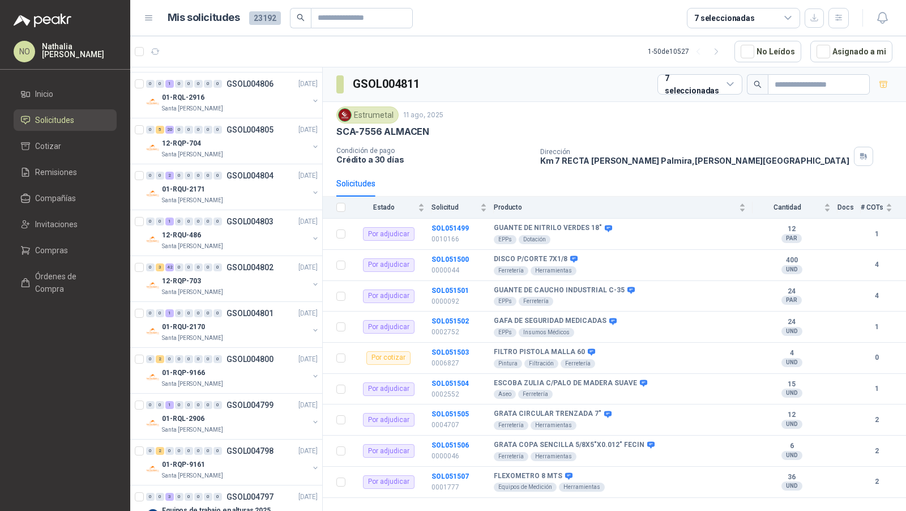
scroll to position [1155, 0]
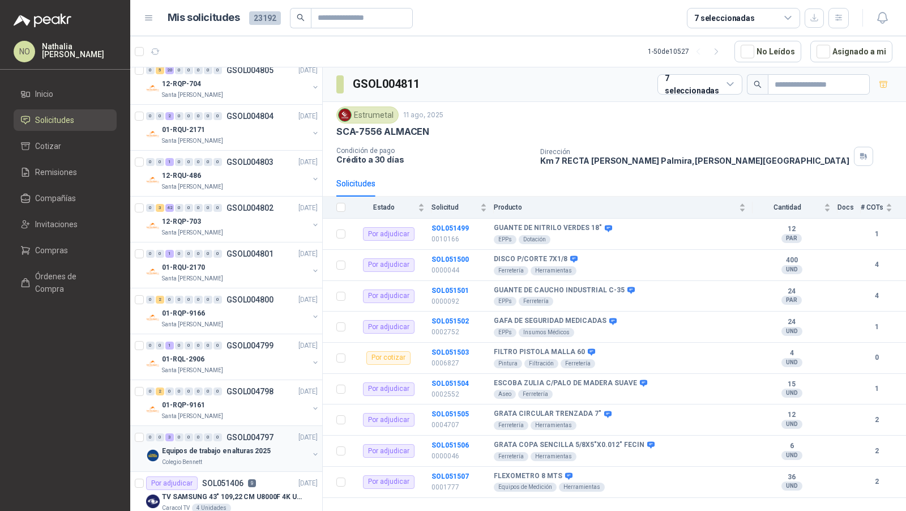
click at [256, 444] on div "Equipos de trabajo en alturas 2025" at bounding box center [235, 451] width 147 height 14
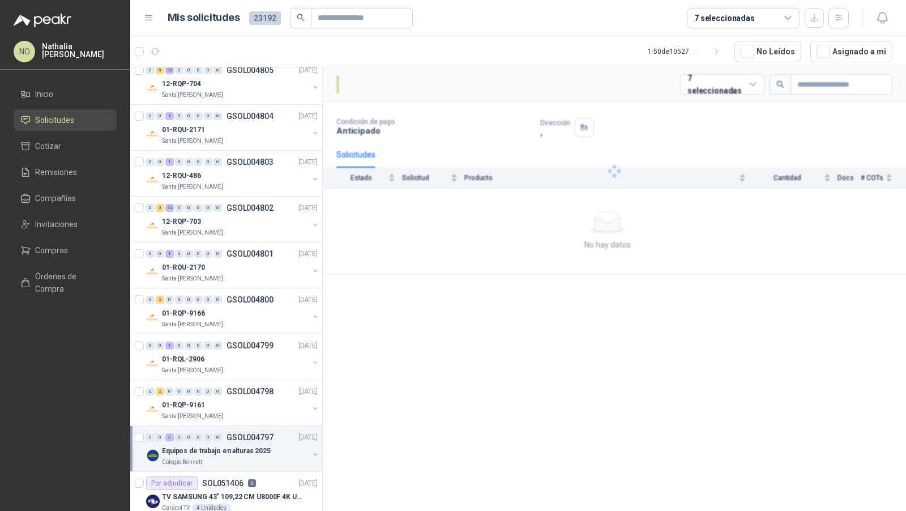
click at [256, 444] on div "Equipos de trabajo en alturas 2025" at bounding box center [235, 451] width 147 height 14
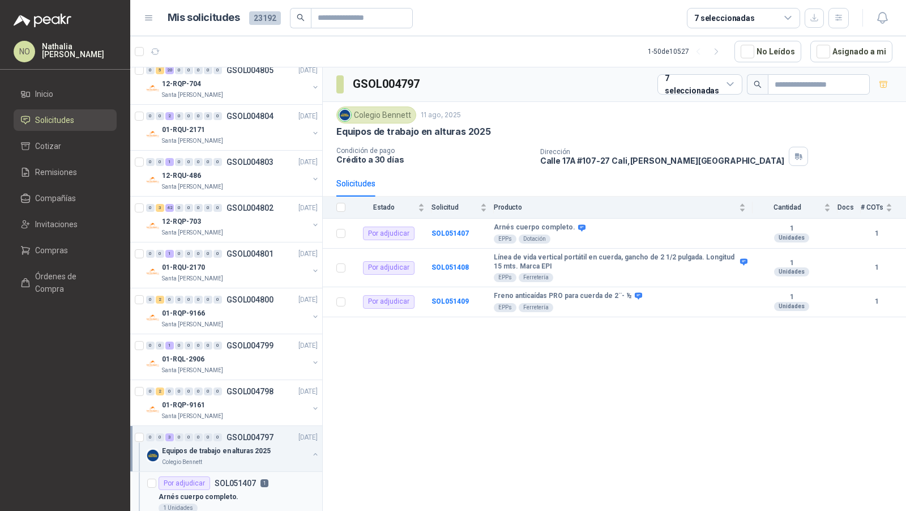
click at [246, 490] on div "Arnés cuerpo completo." at bounding box center [238, 497] width 159 height 14
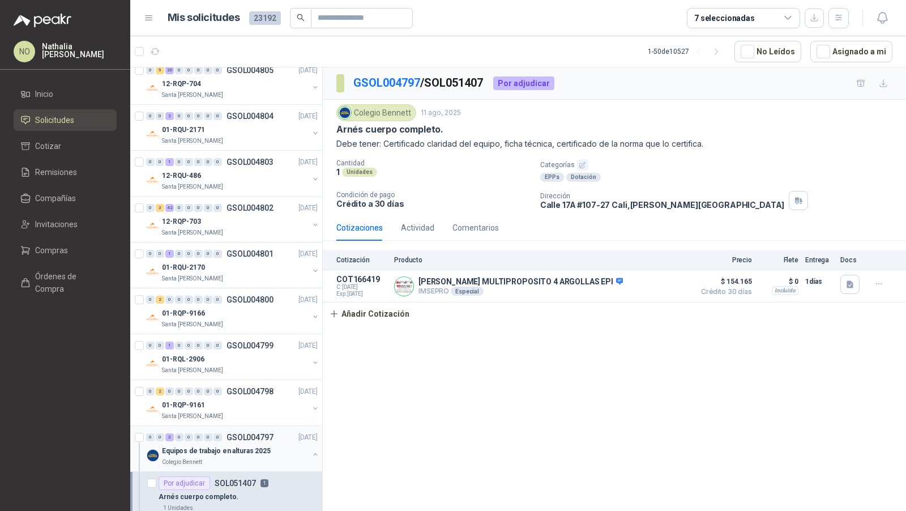
click at [256, 433] on div "0 0 3 0 0 0 0 0 GSOL004797 [DATE]" at bounding box center [233, 437] width 174 height 14
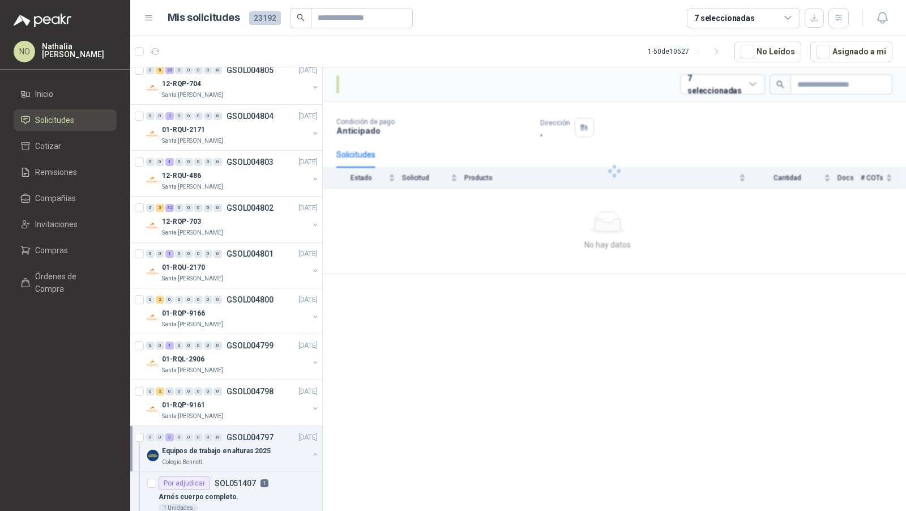
click at [256, 433] on div "0 0 3 0 0 0 0 0 GSOL004797 [DATE]" at bounding box center [233, 437] width 174 height 14
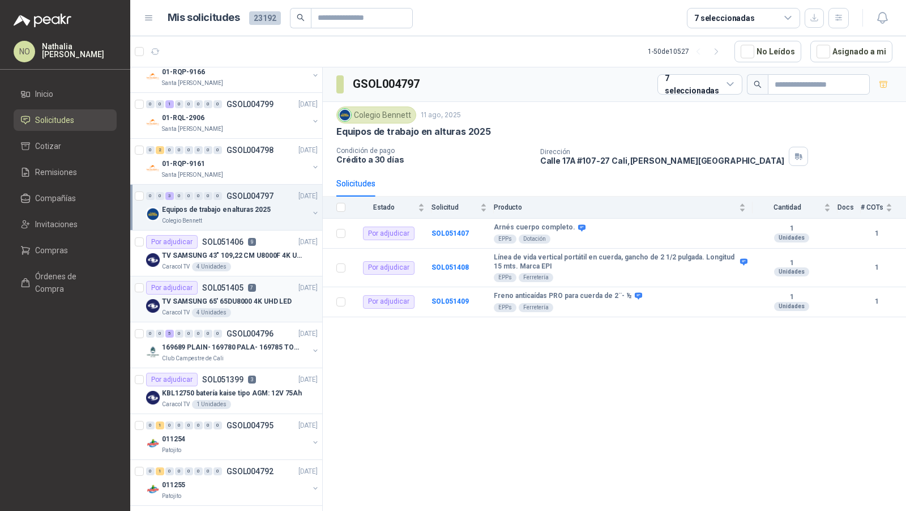
scroll to position [1402, 0]
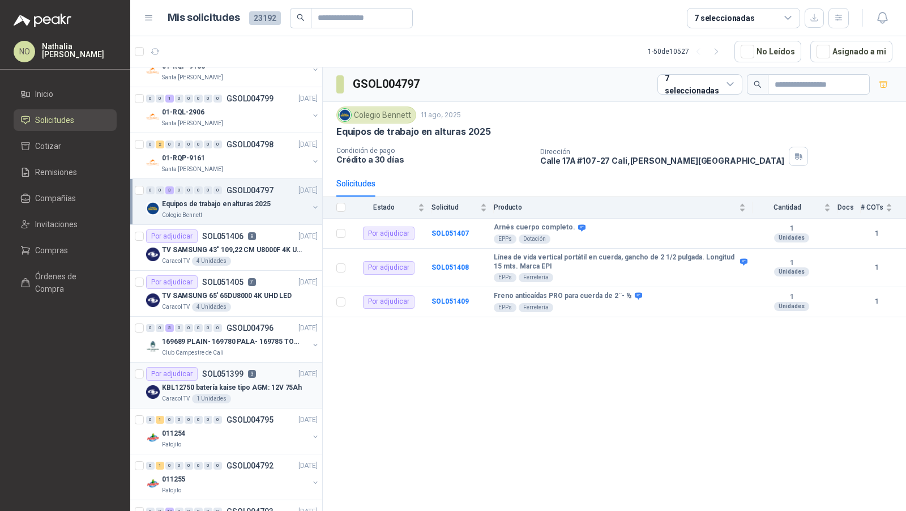
click at [253, 382] on p "KBL12750 batería kaise tipo AGM: 12V 75Ah" at bounding box center [232, 387] width 140 height 11
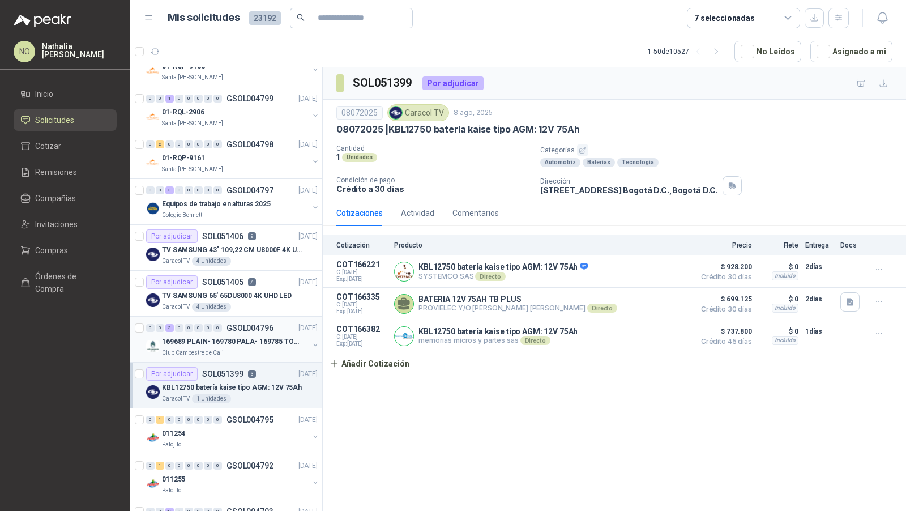
click at [272, 321] on div "0 0 5 0 0 0 0 0 GSOL004796 [DATE]" at bounding box center [233, 328] width 174 height 14
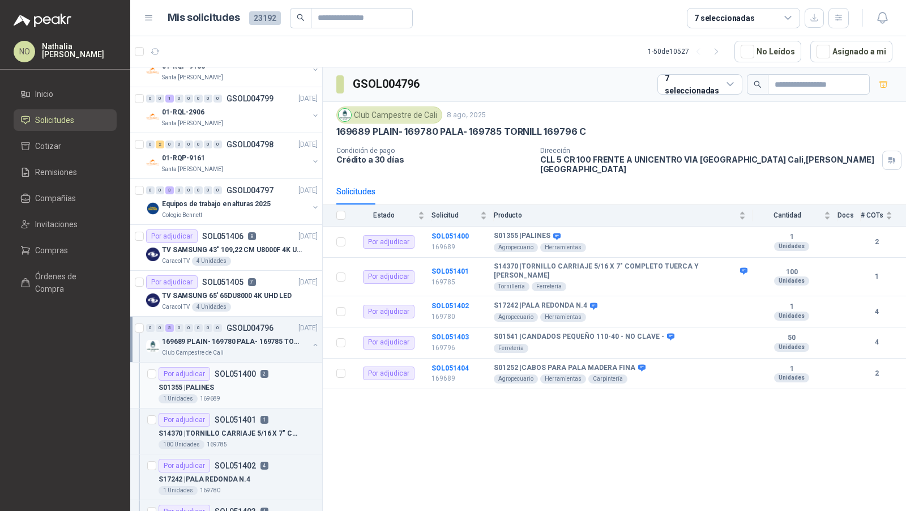
click at [232, 382] on div "S01355 | PALINES" at bounding box center [238, 387] width 159 height 14
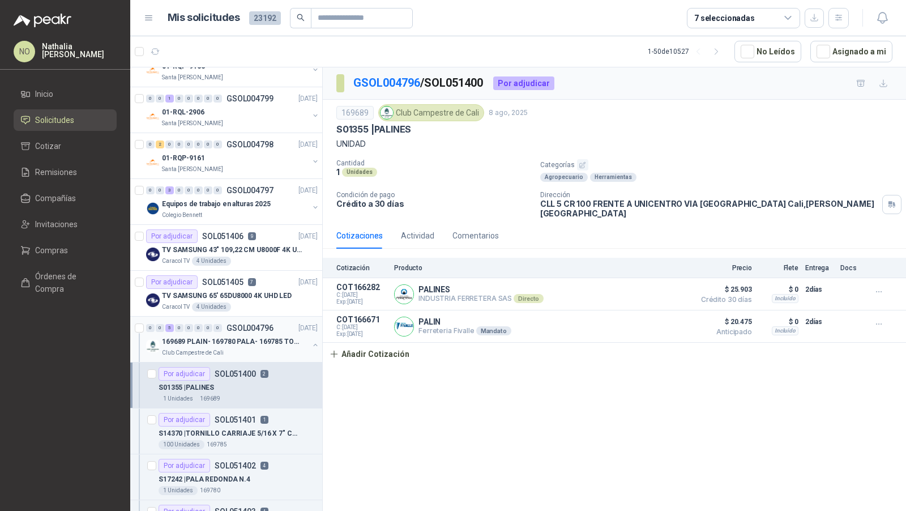
click at [245, 336] on p "169689 PLAIN- 169780 PALA- 169785 TORNILL 169796 C" at bounding box center [232, 341] width 141 height 11
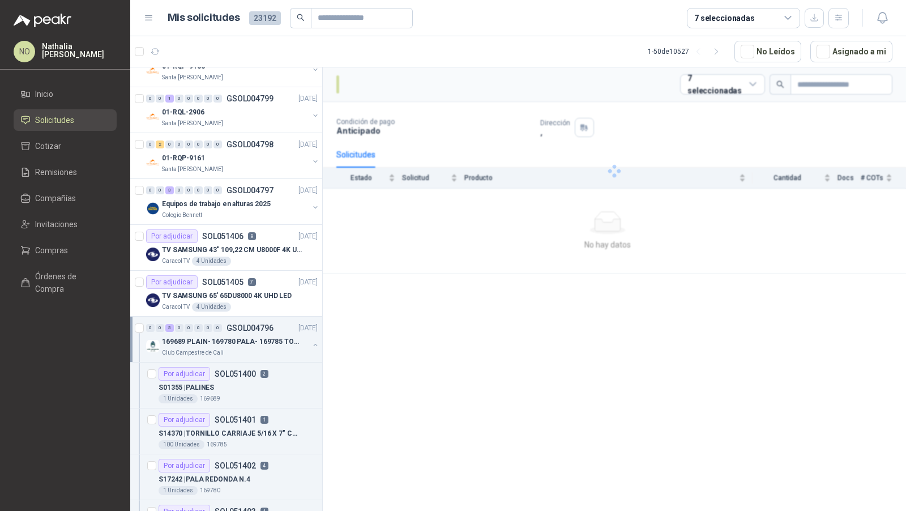
click at [245, 336] on p "169689 PLAIN- 169780 PALA- 169785 TORNILL 169796 C" at bounding box center [232, 341] width 141 height 11
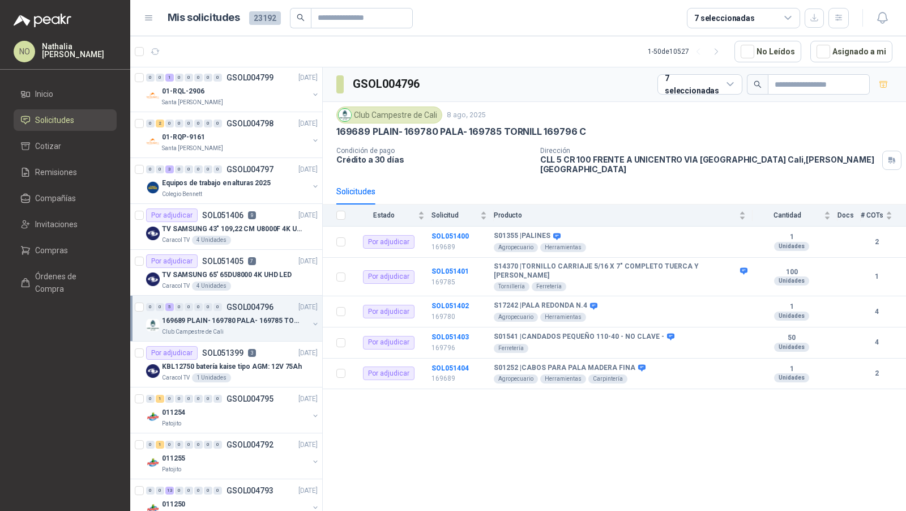
scroll to position [1427, 0]
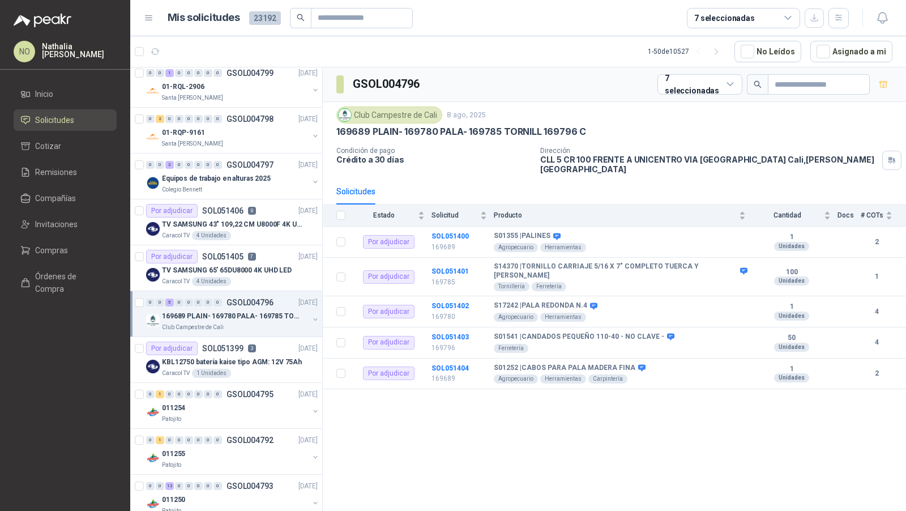
click at [618, 28] on header "Mis solicitudes 23192 7 seleccionadas" at bounding box center [518, 18] width 776 height 36
click at [186, 57] on button "2" at bounding box center [183, 51] width 18 height 18
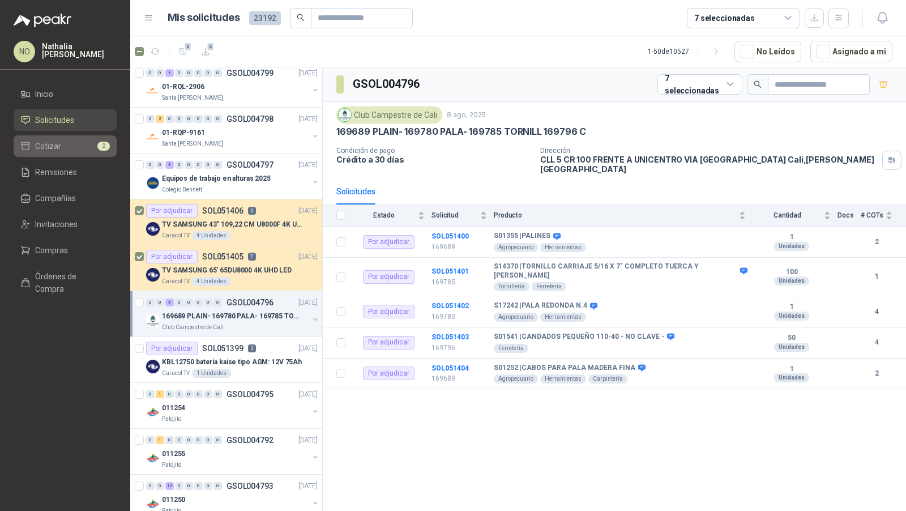
click at [78, 153] on link "Cotizar 2" at bounding box center [65, 146] width 103 height 22
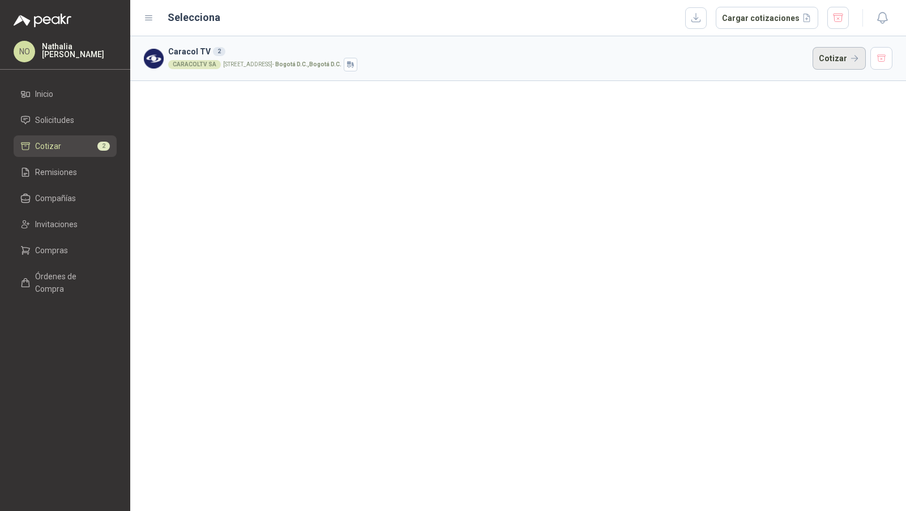
click at [831, 56] on button "Cotizar" at bounding box center [838, 58] width 53 height 23
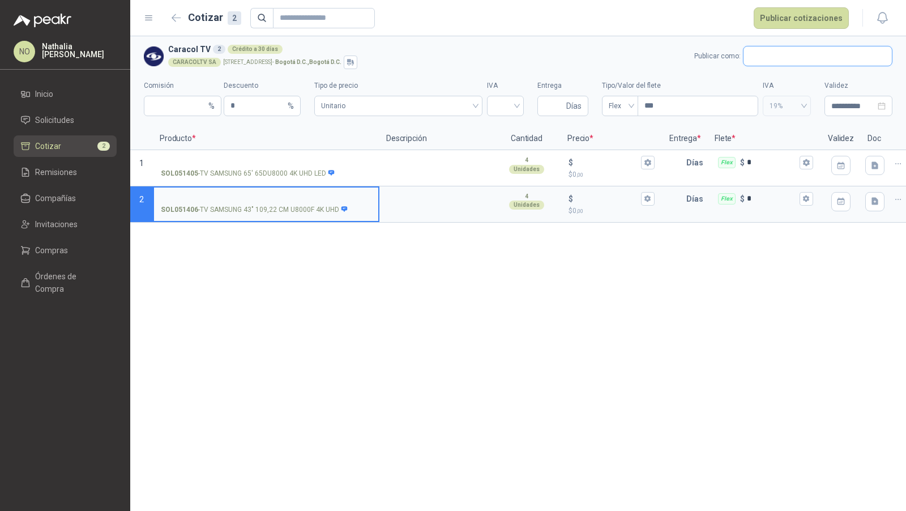
click at [771, 58] on input "text" at bounding box center [817, 55] width 148 height 19
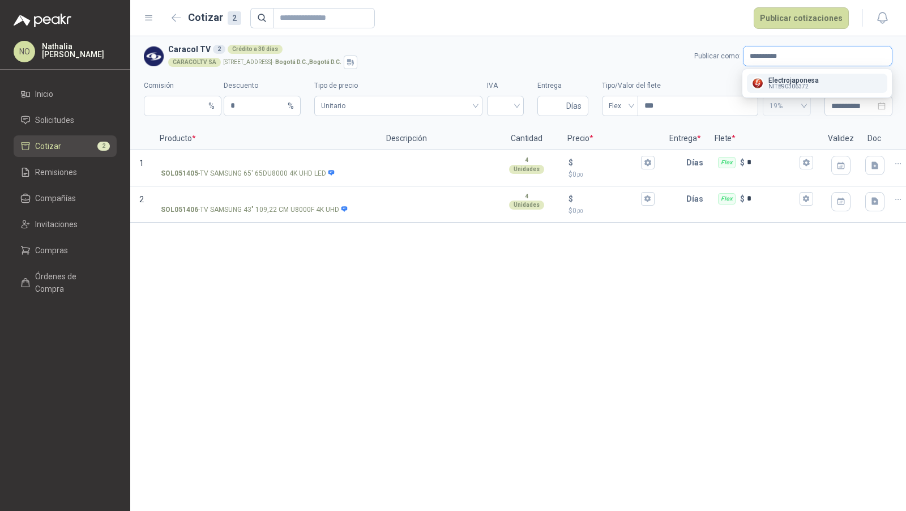
type input "**********"
click at [780, 86] on span "NIT : 890306372" at bounding box center [788, 87] width 40 height 6
type input "*"
type input "**********"
click at [616, 110] on span "Flex" at bounding box center [620, 105] width 23 height 17
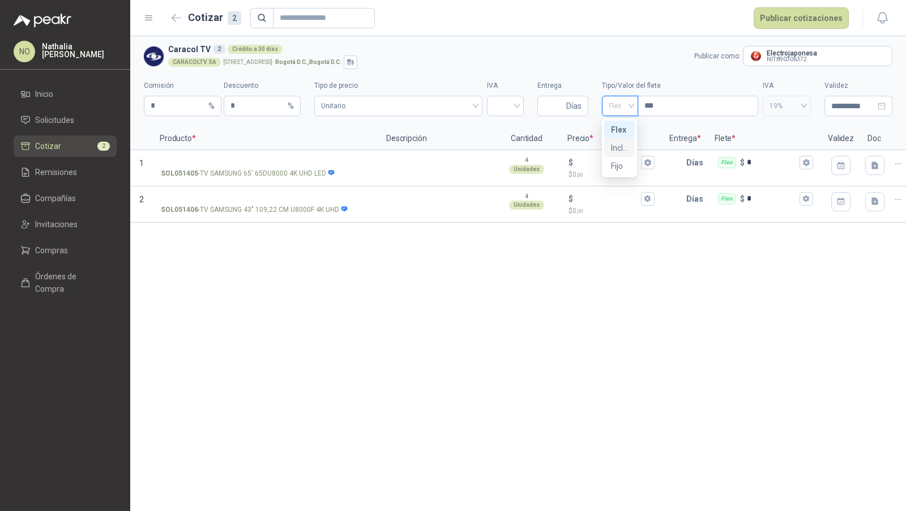
click at [620, 151] on div "Incluido" at bounding box center [620, 148] width 18 height 12
click at [840, 109] on input "**********" at bounding box center [853, 106] width 44 height 12
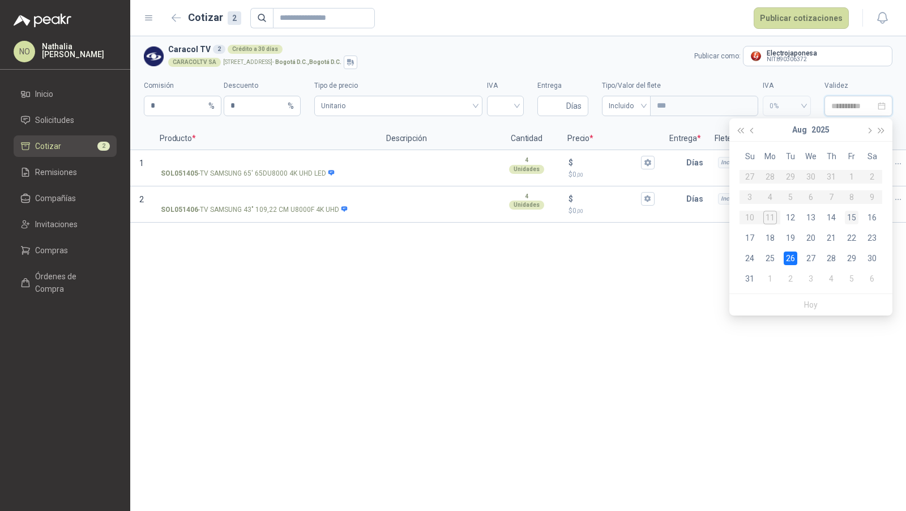
type input "**********"
click at [847, 218] on div "15" at bounding box center [852, 218] width 14 height 14
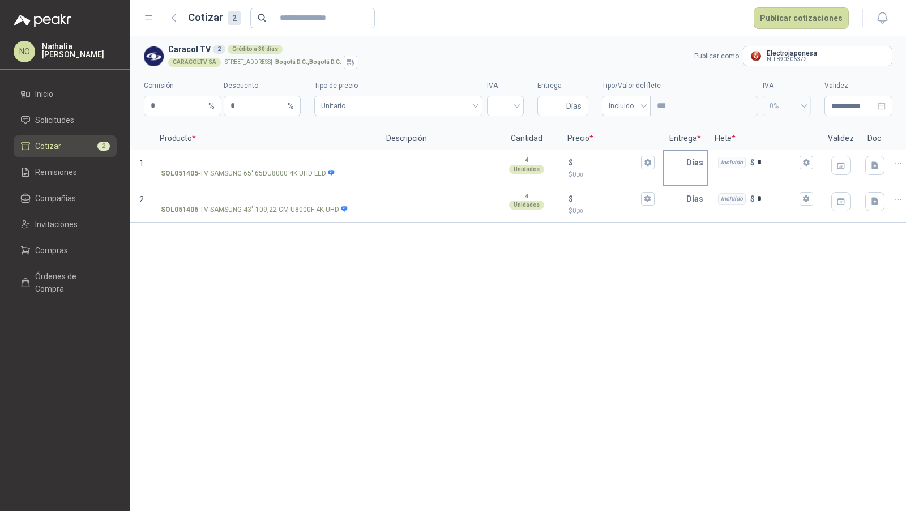
type input "**********"
click at [559, 108] on input "Entrega" at bounding box center [554, 105] width 20 height 19
type input "*"
click at [506, 111] on input "search" at bounding box center [505, 104] width 23 height 17
click at [504, 130] on div "19%" at bounding box center [505, 129] width 19 height 12
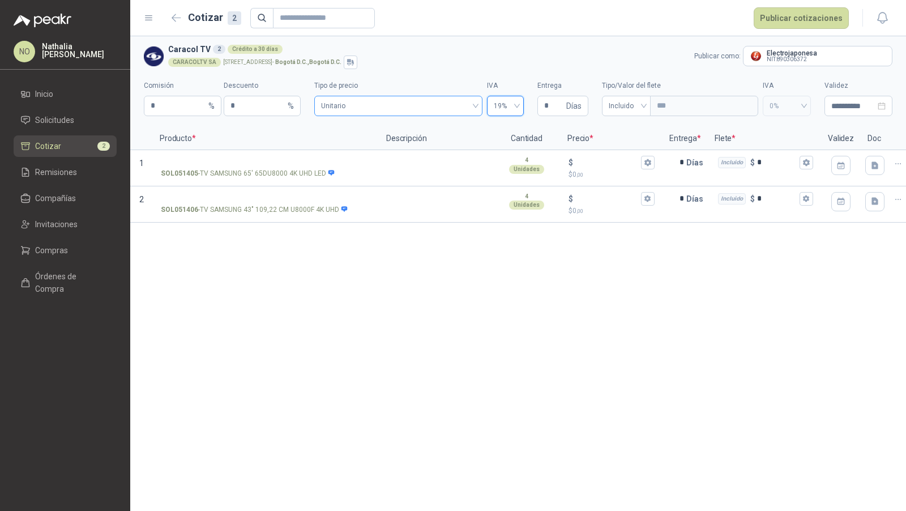
click at [439, 104] on span "Unitario" at bounding box center [398, 105] width 154 height 17
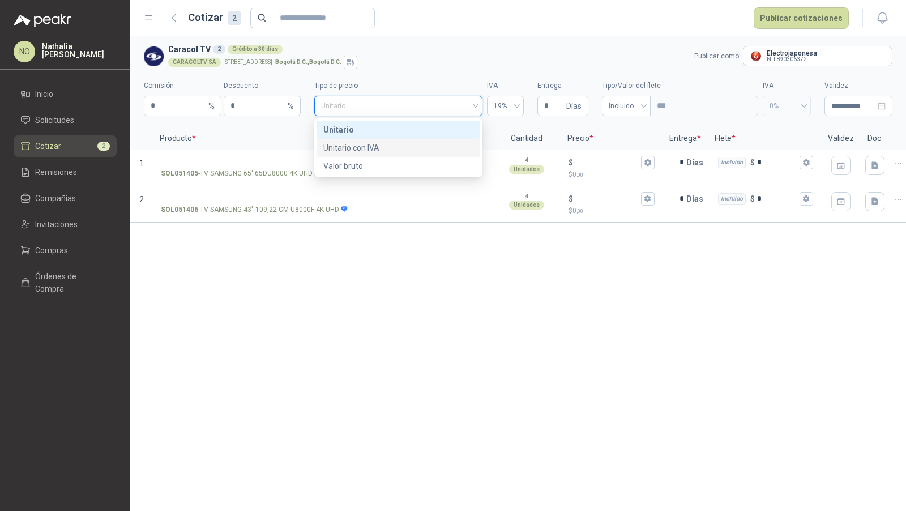
click at [435, 149] on div "Unitario con IVA" at bounding box center [397, 148] width 149 height 12
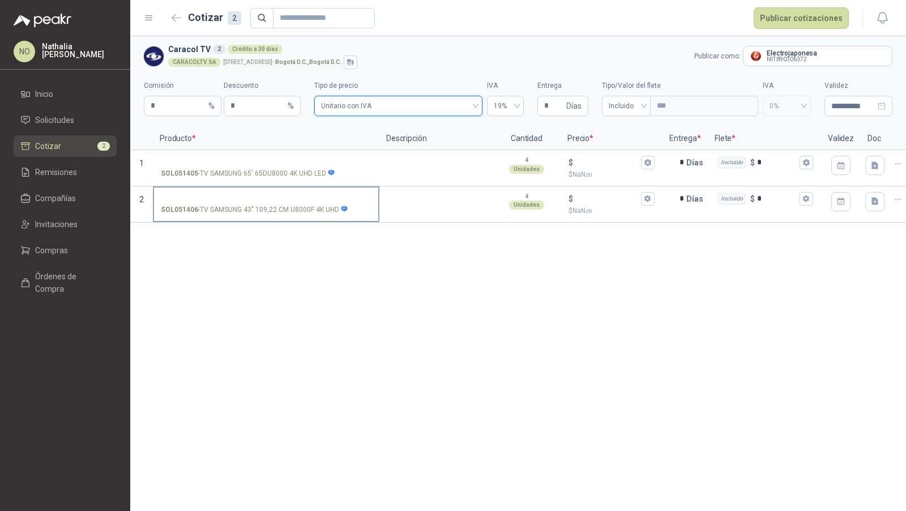
click at [276, 196] on input "SOL051406 - TV SAMSUNG 43" 109,22 CM U8000F 4K UHD" at bounding box center [266, 199] width 211 height 8
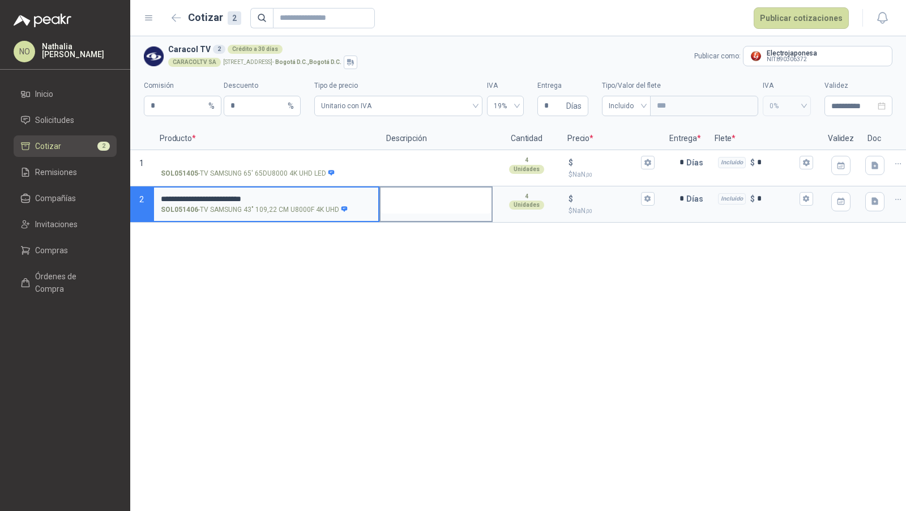
click at [419, 194] on textarea at bounding box center [435, 200] width 111 height 26
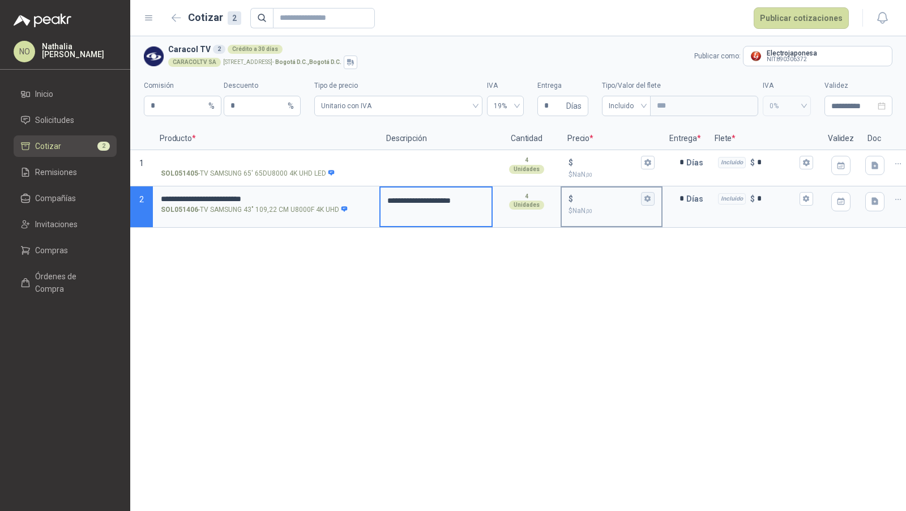
click at [649, 199] on icon "button" at bounding box center [647, 198] width 6 height 7
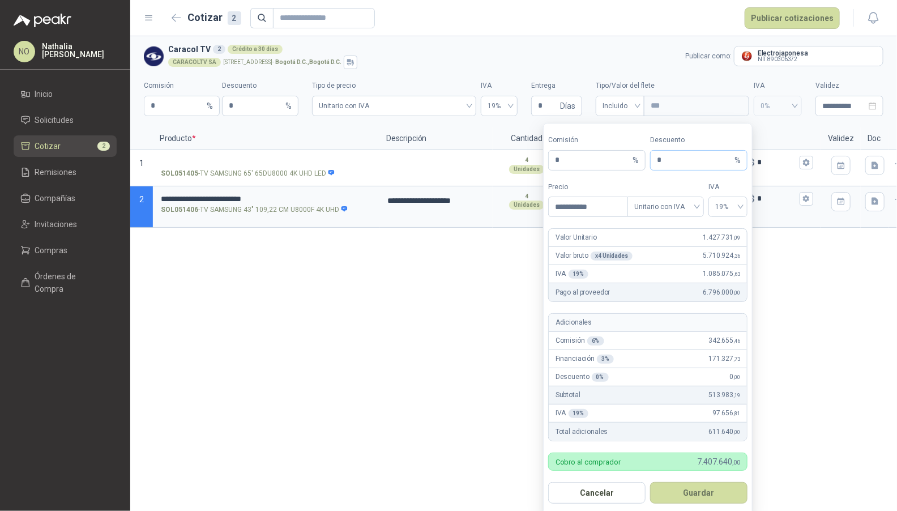
type input "**********"
click at [686, 159] on input "*" at bounding box center [694, 160] width 75 height 19
type input "*"
click at [721, 495] on button "Guardar" at bounding box center [698, 493] width 97 height 22
type input "*********"
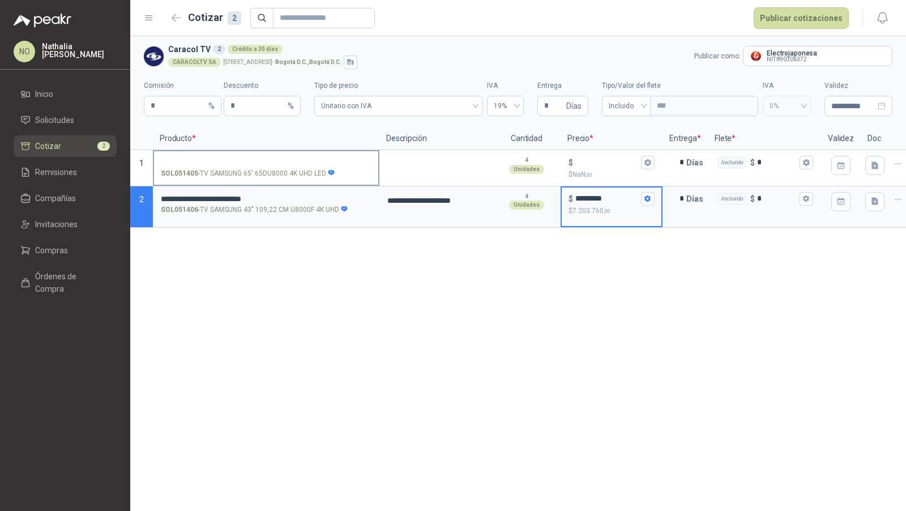
click at [270, 159] on input "SOL051405 - TV SAMSUNG 65' 65DU8000 4K UHD LED" at bounding box center [266, 163] width 211 height 8
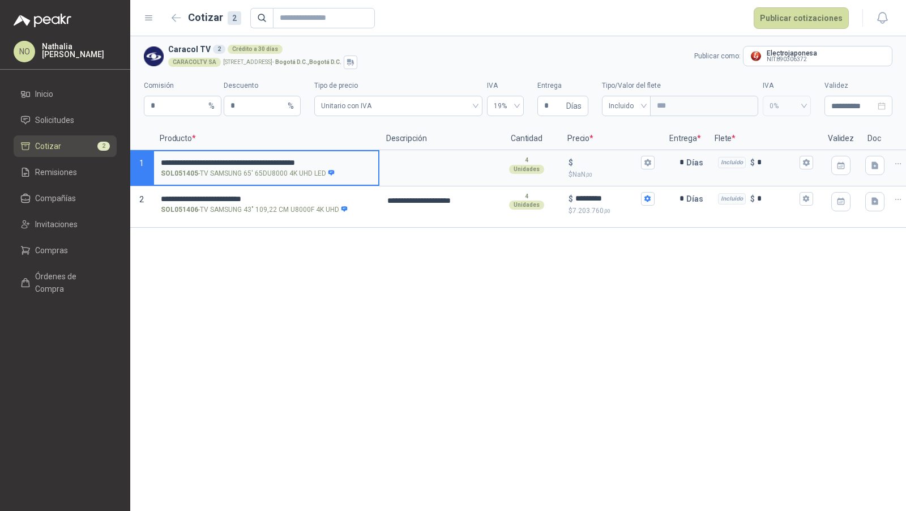
click at [176, 162] on input "**********" at bounding box center [266, 163] width 211 height 8
type input "**********"
click at [896, 160] on icon "button" at bounding box center [898, 164] width 10 height 10
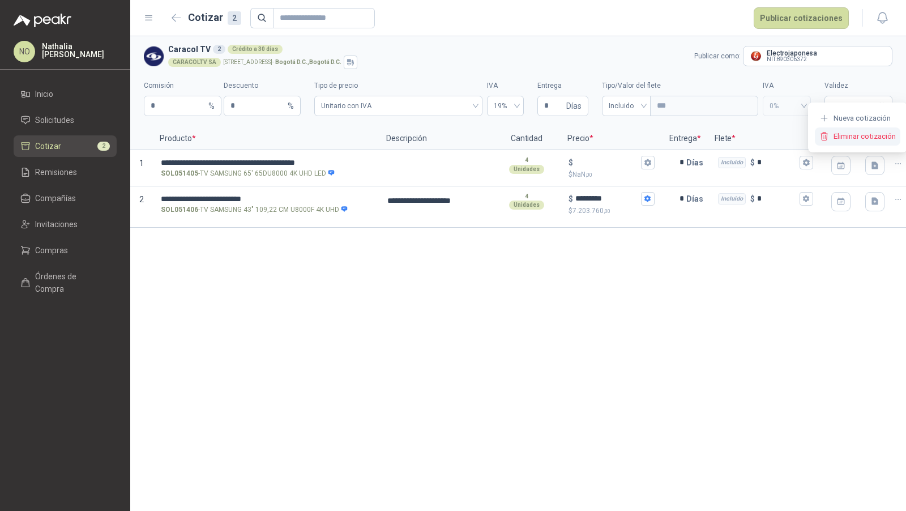
click at [858, 136] on button "Eliminar cotización" at bounding box center [857, 136] width 85 height 18
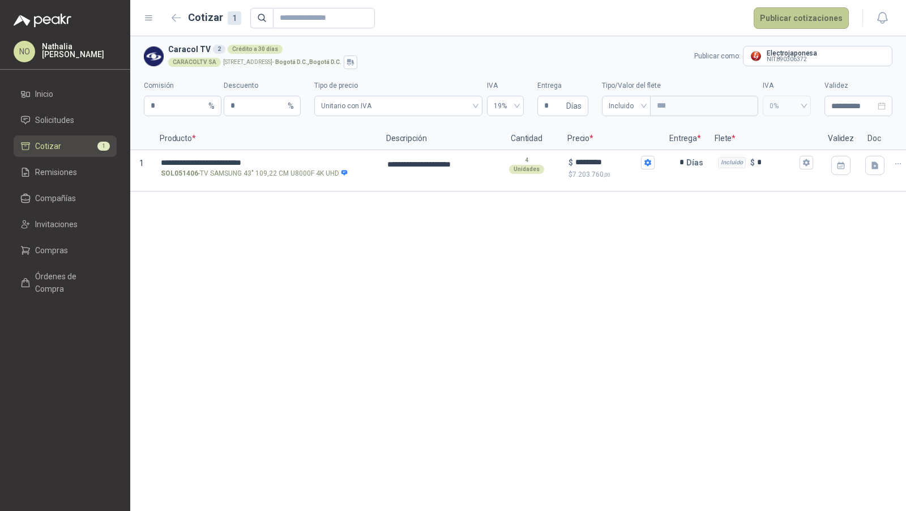
click at [823, 22] on button "Publicar cotizaciones" at bounding box center [801, 18] width 95 height 22
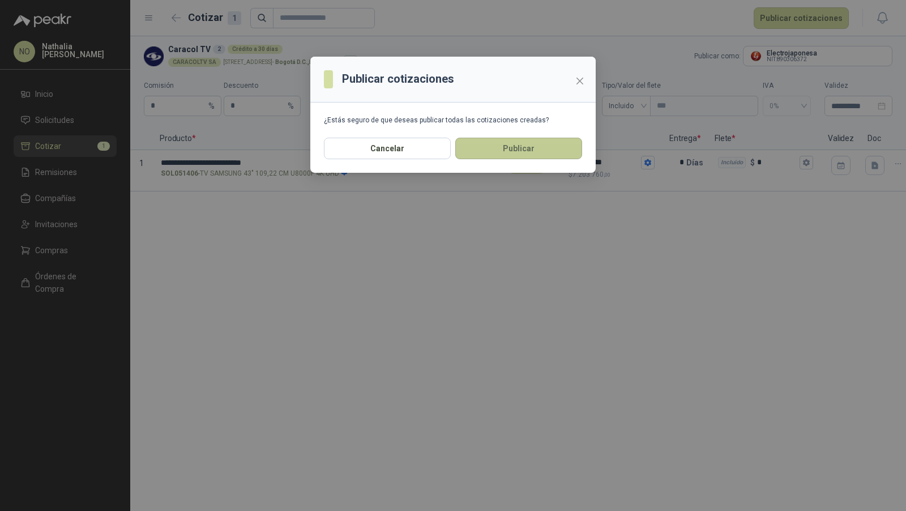
click at [540, 155] on button "Publicar" at bounding box center [518, 149] width 127 height 22
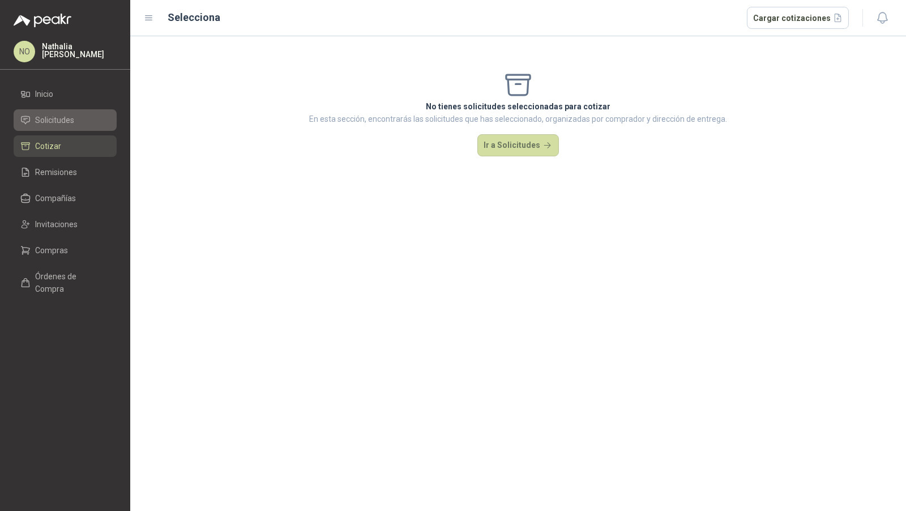
click at [56, 121] on span "Solicitudes" at bounding box center [54, 120] width 39 height 12
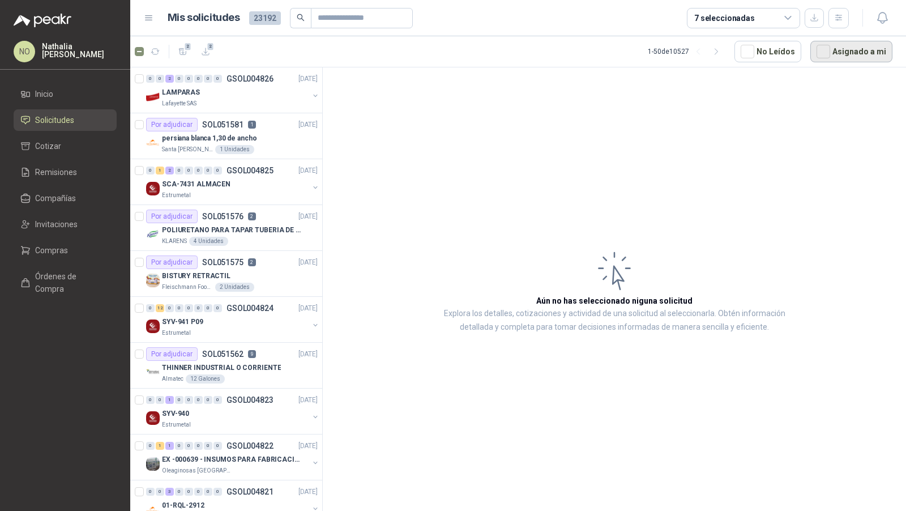
click at [862, 48] on button "Asignado a mi" at bounding box center [851, 52] width 82 height 22
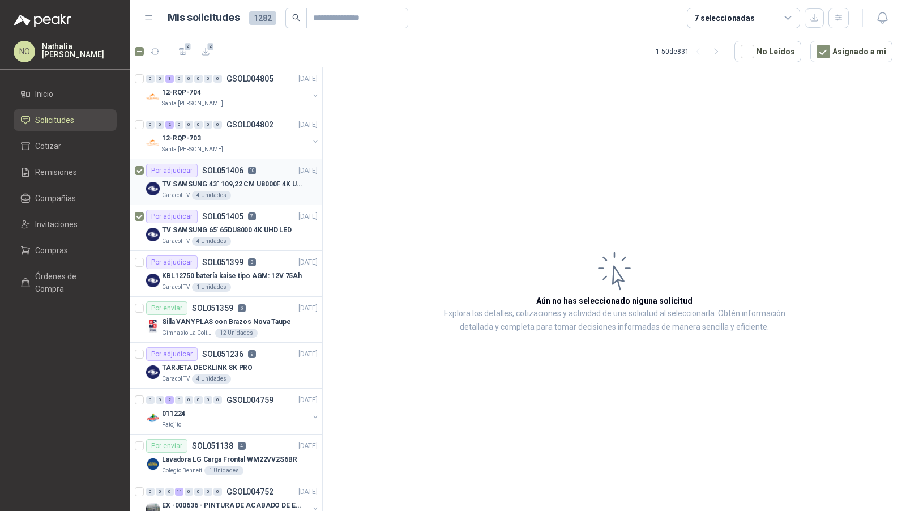
click at [223, 194] on div "4 Unidades" at bounding box center [211, 195] width 39 height 9
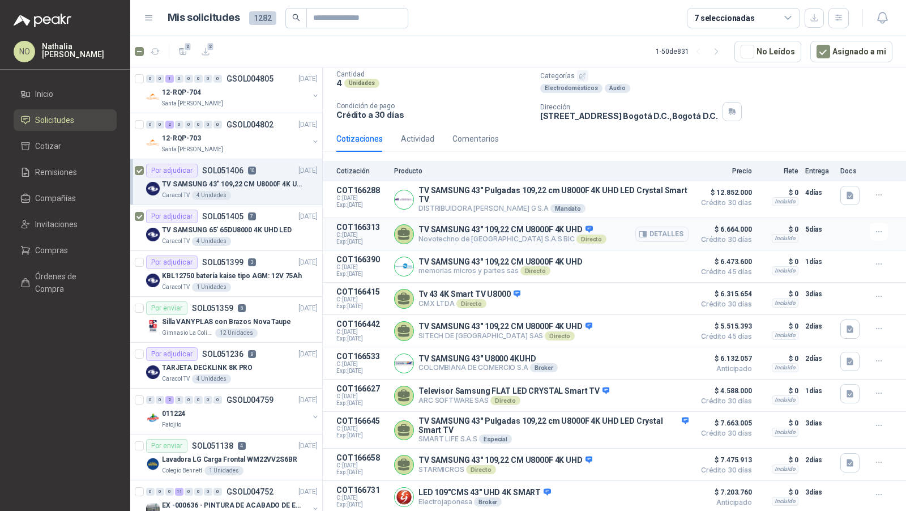
scroll to position [106, 0]
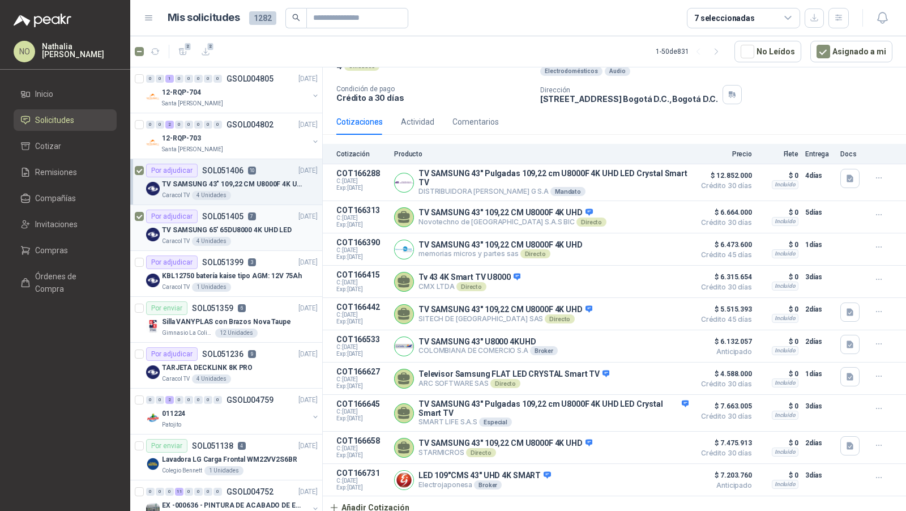
click at [254, 237] on div "Caracol TV 4 Unidades" at bounding box center [240, 241] width 156 height 9
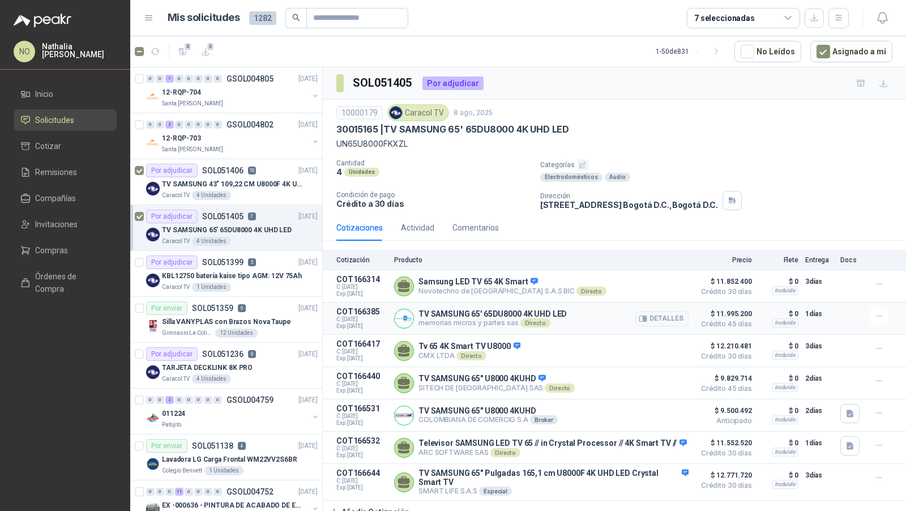
scroll to position [5, 0]
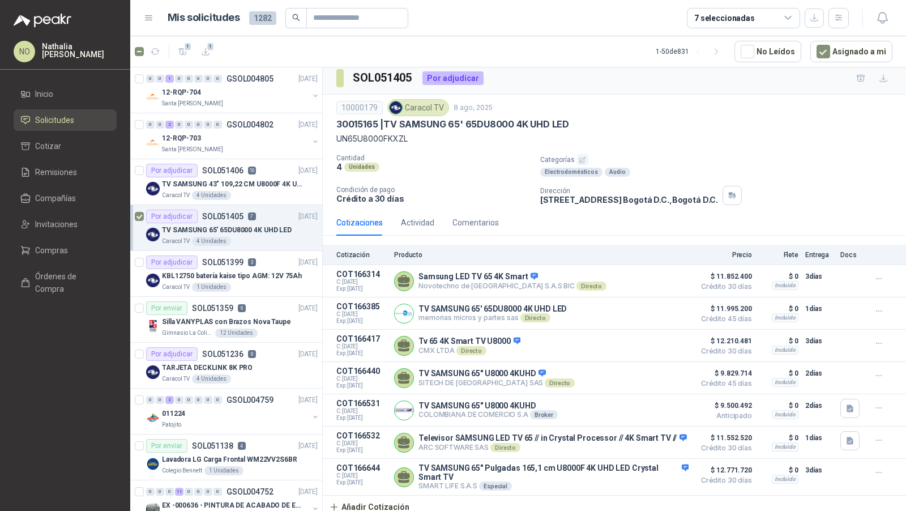
click at [140, 223] on div at bounding box center [139, 227] width 9 height 36
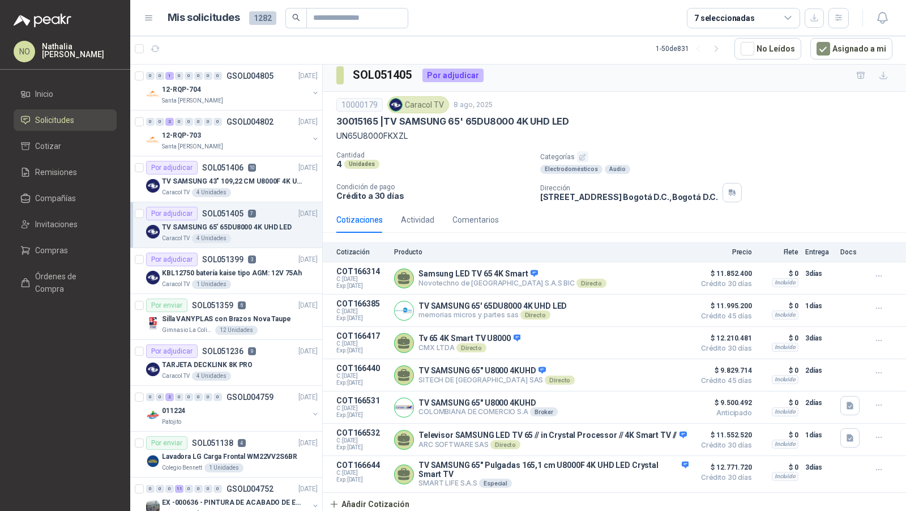
scroll to position [0, 0]
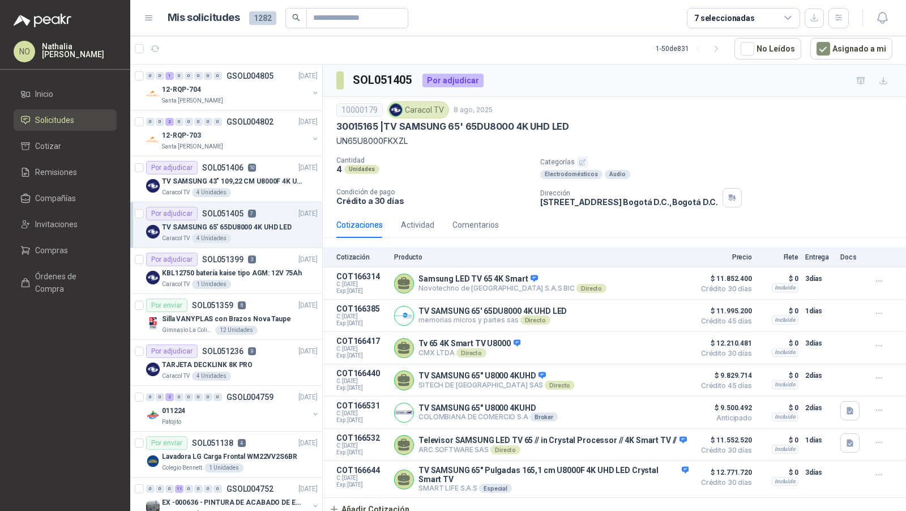
click at [568, 53] on article "1 - 50 de 831 No Leídos Asignado a mi" at bounding box center [518, 48] width 776 height 31
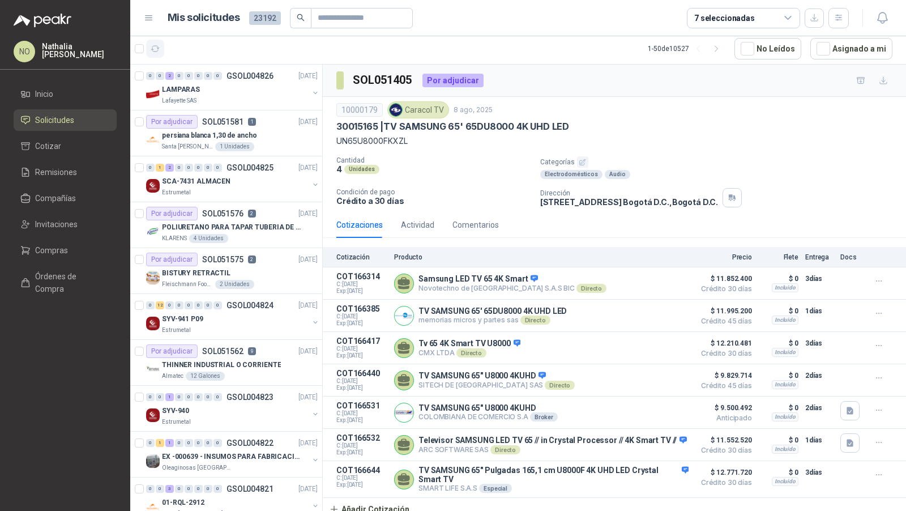
click at [152, 53] on icon "button" at bounding box center [156, 49] width 10 height 10
click at [846, 47] on button "Asignado a mi" at bounding box center [851, 49] width 82 height 22
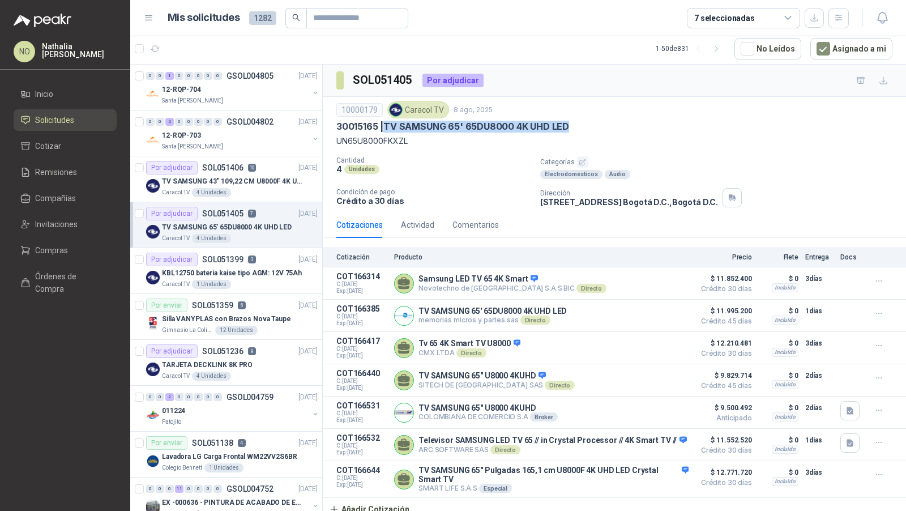
drag, startPoint x: 388, startPoint y: 125, endPoint x: 572, endPoint y: 126, distance: 184.6
click at [572, 126] on div "30015165 | TV SAMSUNG 65' 65DU8000 4K UHD LED" at bounding box center [614, 127] width 556 height 12
copy p "TV SAMSUNG 65' 65DU8000 4K UHD LED"
click at [159, 52] on icon "button" at bounding box center [156, 49] width 10 height 10
click at [862, 41] on button "Asignado a mi" at bounding box center [851, 49] width 82 height 22
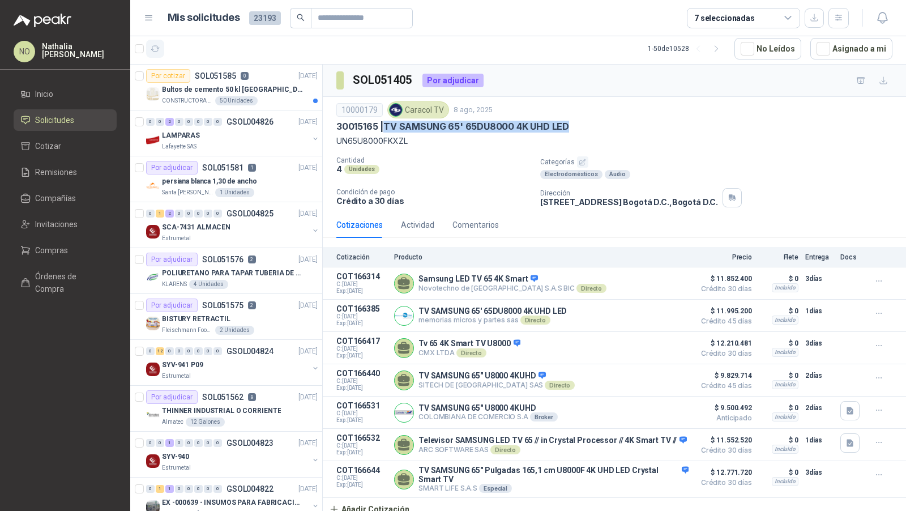
click at [156, 49] on icon "button" at bounding box center [156, 49] width 10 height 10
click at [231, 100] on div "50 Unidades" at bounding box center [236, 100] width 42 height 9
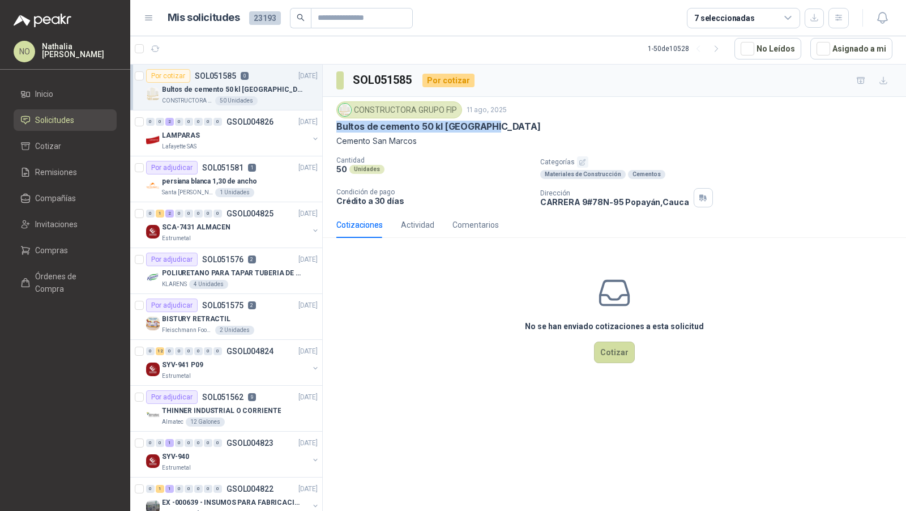
drag, startPoint x: 336, startPoint y: 125, endPoint x: 519, endPoint y: 126, distance: 182.9
click at [520, 126] on div "Bultos de cemento 50 kl [GEOGRAPHIC_DATA]" at bounding box center [614, 127] width 556 height 12
copy p "Bultos de cemento 50 kl [GEOGRAPHIC_DATA]"
click at [240, 216] on div "0 1 2 0 0 0 0 0 GSOL004825 [DATE]" at bounding box center [233, 214] width 174 height 14
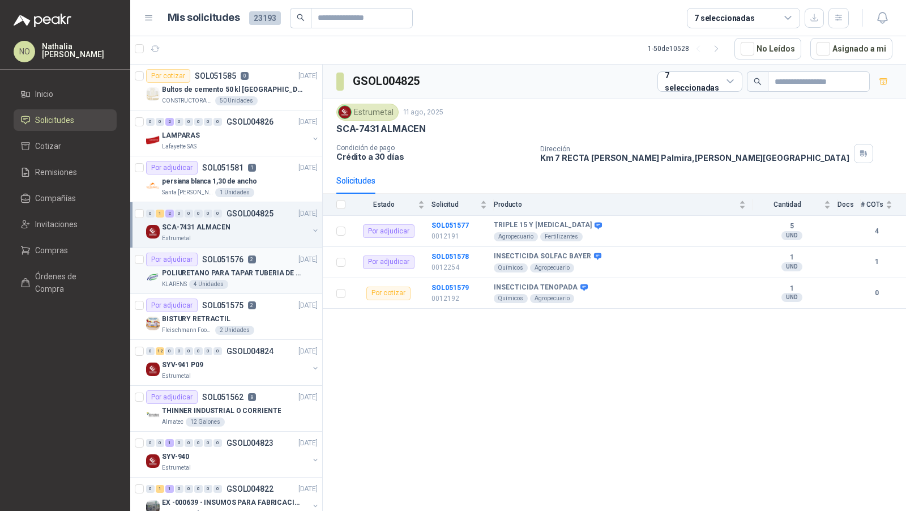
click at [239, 270] on p "POLIURETANO PARA TAPAR TUBERIA DE SENSORES DE NIVEL DEL BANCO DE HIELO" at bounding box center [232, 273] width 141 height 11
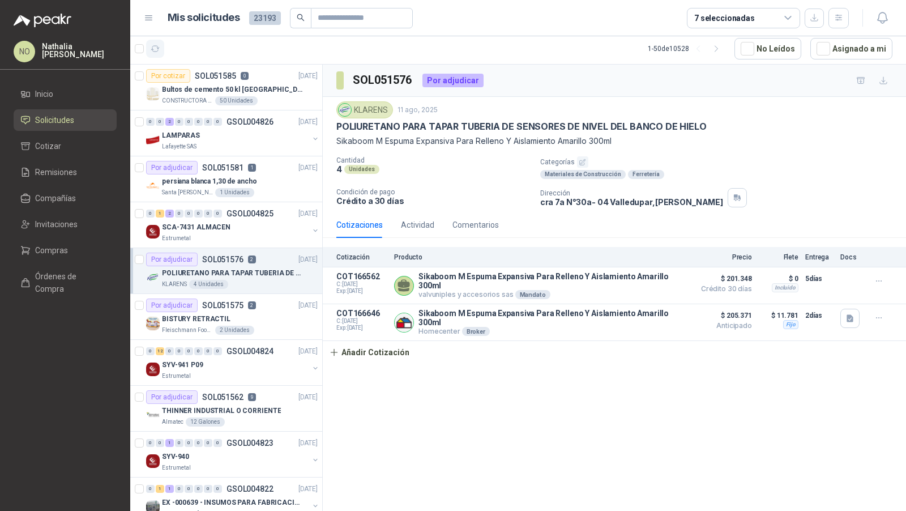
click at [156, 53] on button "button" at bounding box center [155, 49] width 18 height 18
click at [160, 48] on icon "button" at bounding box center [156, 49] width 10 height 10
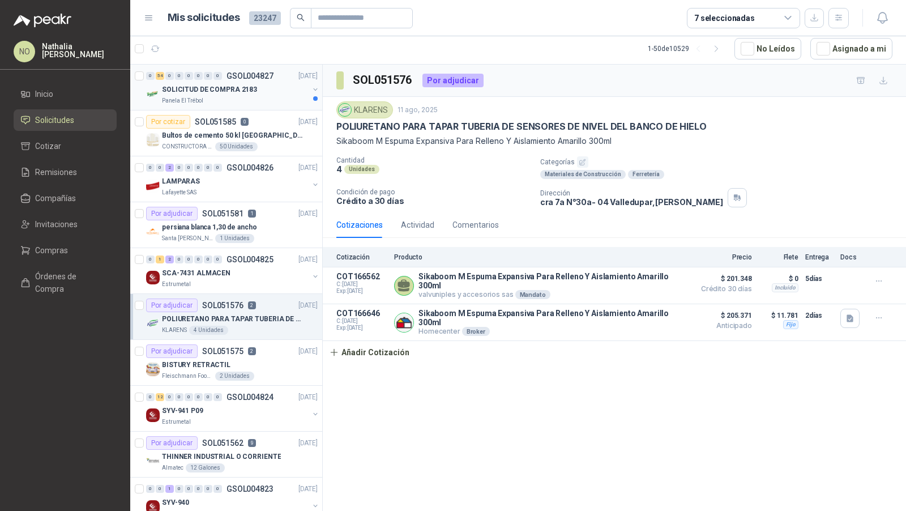
click at [209, 84] on p "SOLICITUD DE COMPRA 2183" at bounding box center [209, 89] width 95 height 11
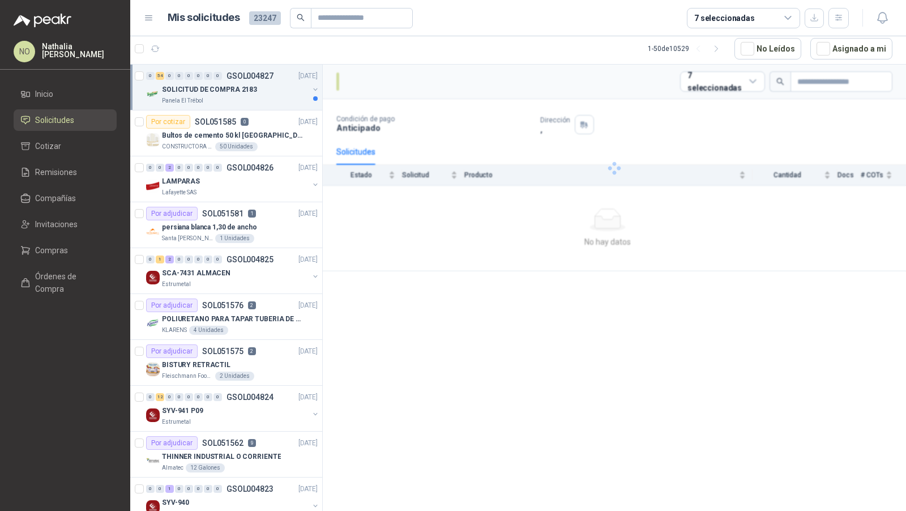
click at [209, 84] on p "SOLICITUD DE COMPRA 2183" at bounding box center [209, 89] width 95 height 11
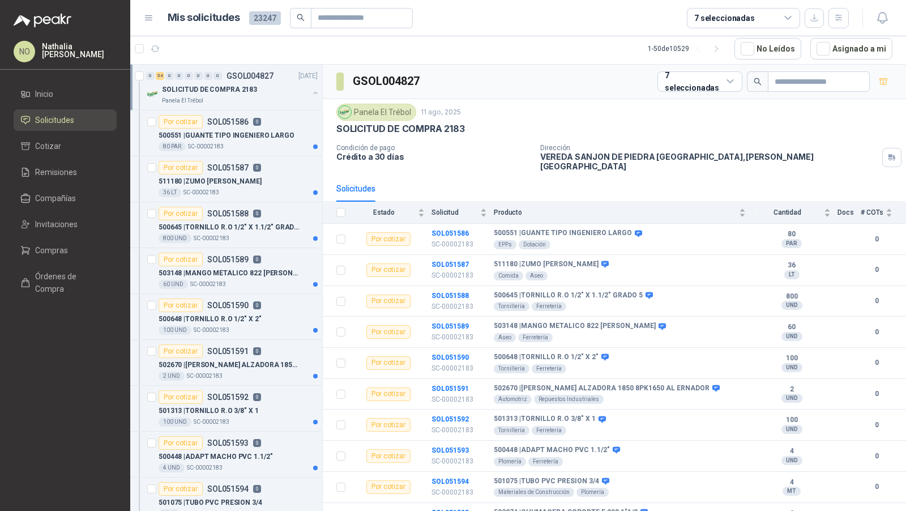
click at [209, 84] on p "SOLICITUD DE COMPRA 2183" at bounding box center [209, 89] width 95 height 11
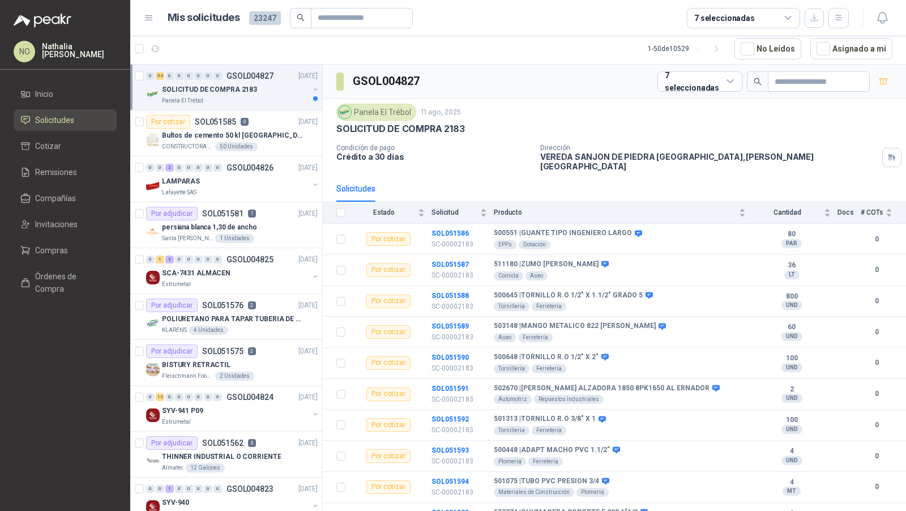
click at [209, 84] on p "SOLICITUD DE COMPRA 2183" at bounding box center [209, 89] width 95 height 11
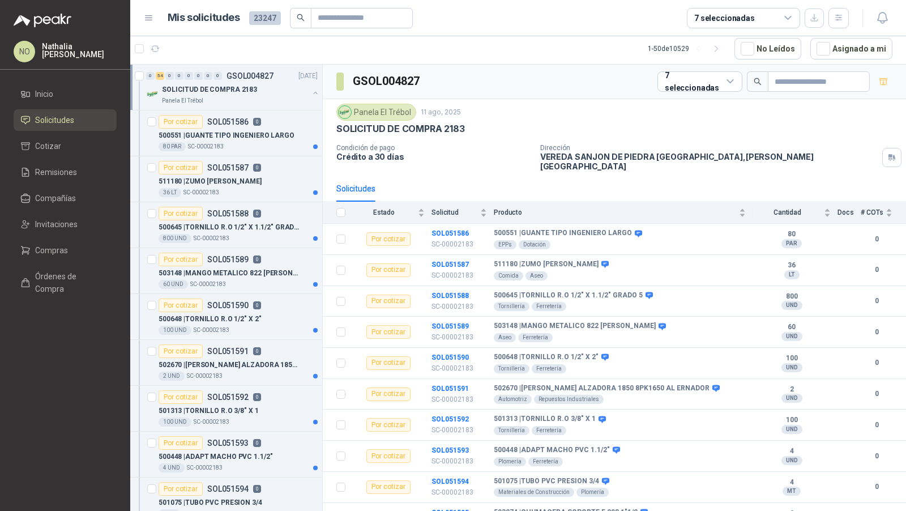
click at [209, 84] on p "SOLICITUD DE COMPRA 2183" at bounding box center [209, 89] width 95 height 11
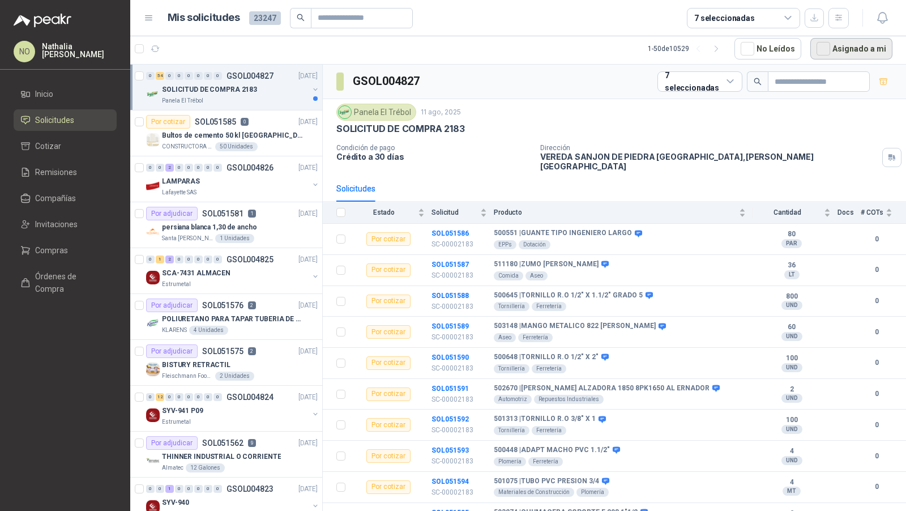
click at [858, 47] on button "Asignado a mi" at bounding box center [851, 49] width 82 height 22
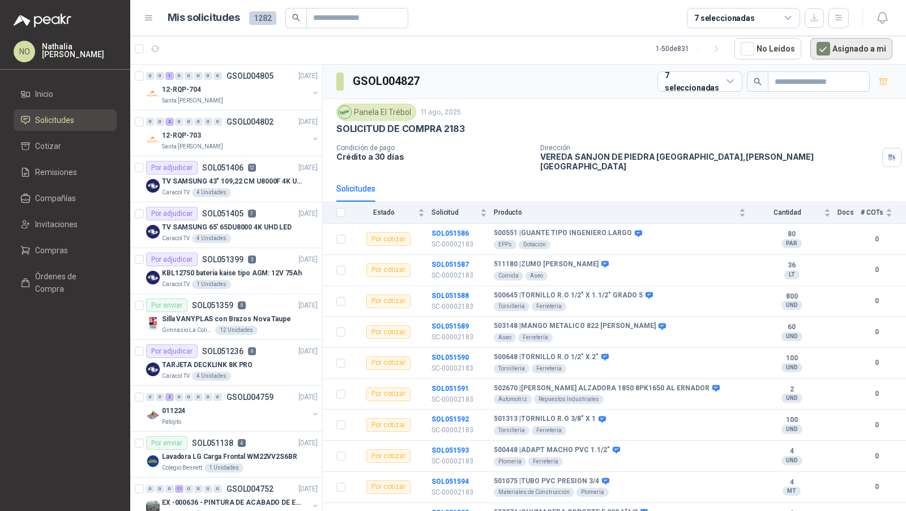
click at [858, 47] on button "Asignado a mi" at bounding box center [851, 49] width 82 height 22
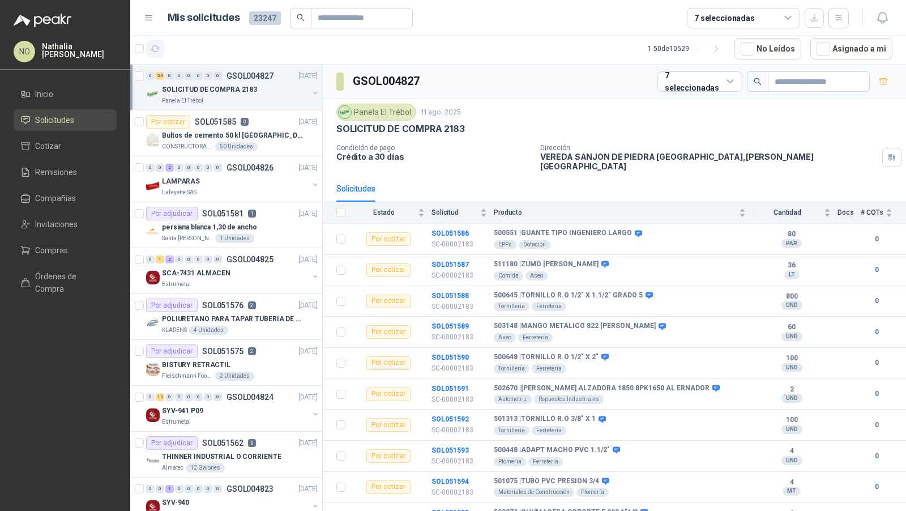
click at [159, 46] on icon "button" at bounding box center [156, 49] width 10 height 10
click at [156, 46] on icon "button" at bounding box center [156, 49] width 10 height 10
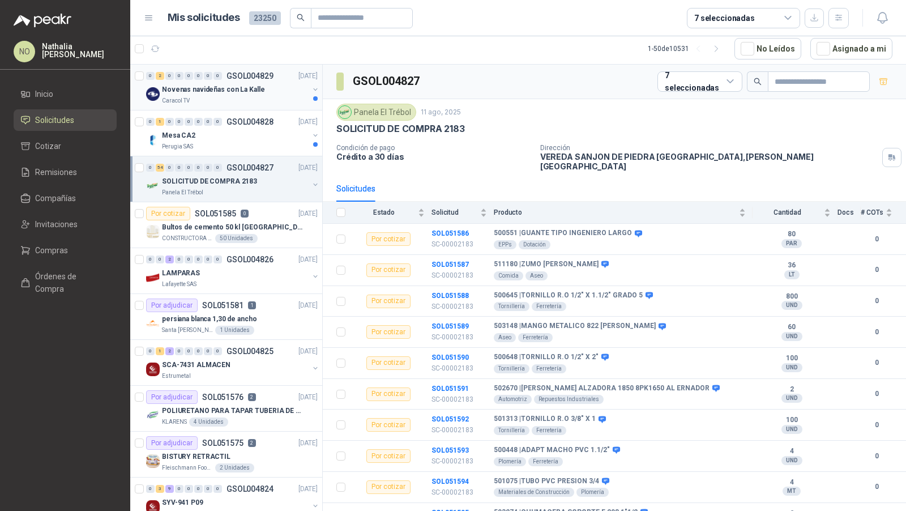
click at [227, 97] on div "Caracol TV" at bounding box center [235, 100] width 147 height 9
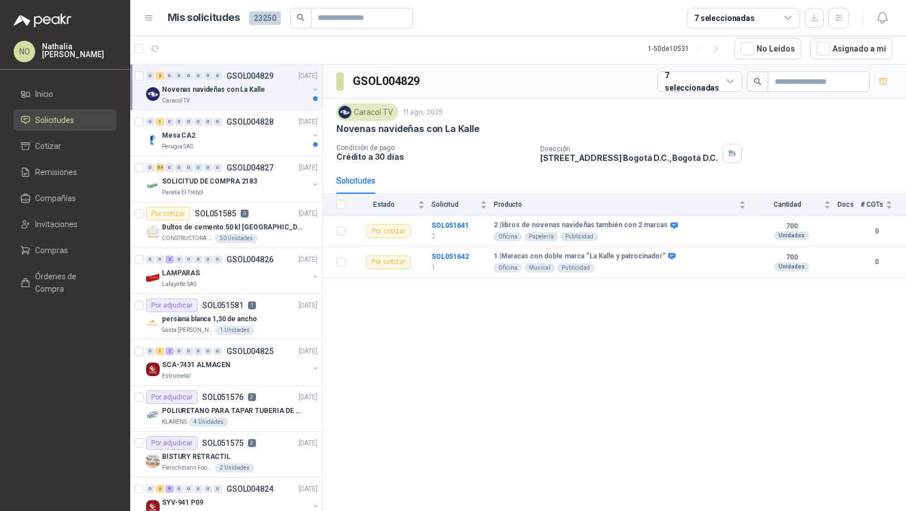
click at [227, 97] on div "Caracol TV" at bounding box center [235, 100] width 147 height 9
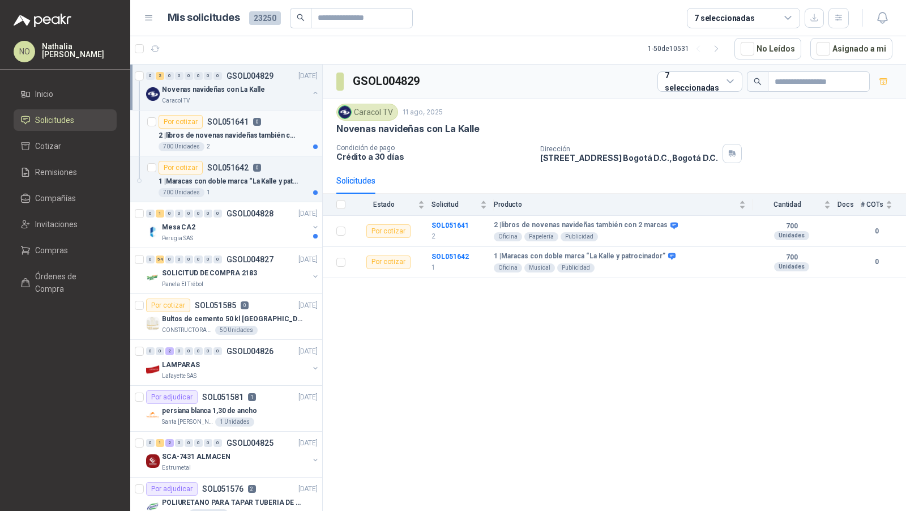
click at [236, 143] on div "700 Unidades 2" at bounding box center [238, 146] width 159 height 9
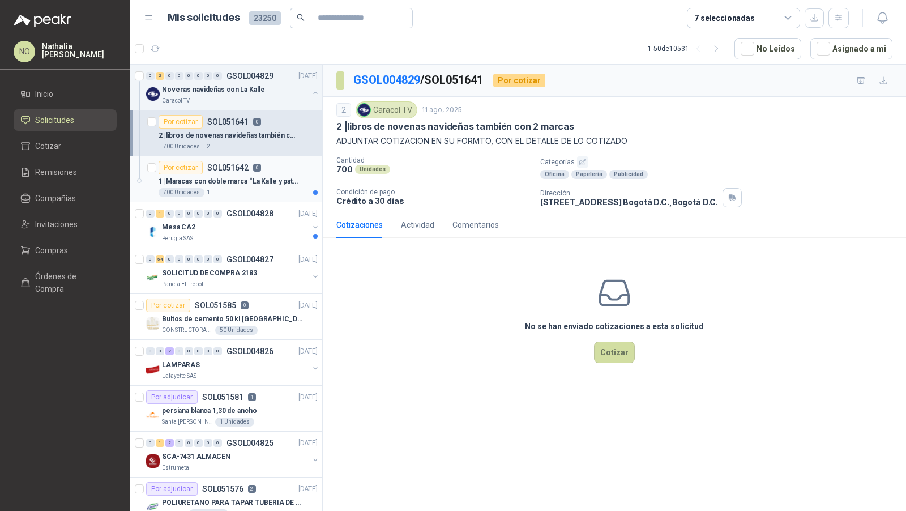
click at [225, 170] on div "Por cotizar SOL051642 0" at bounding box center [210, 168] width 102 height 14
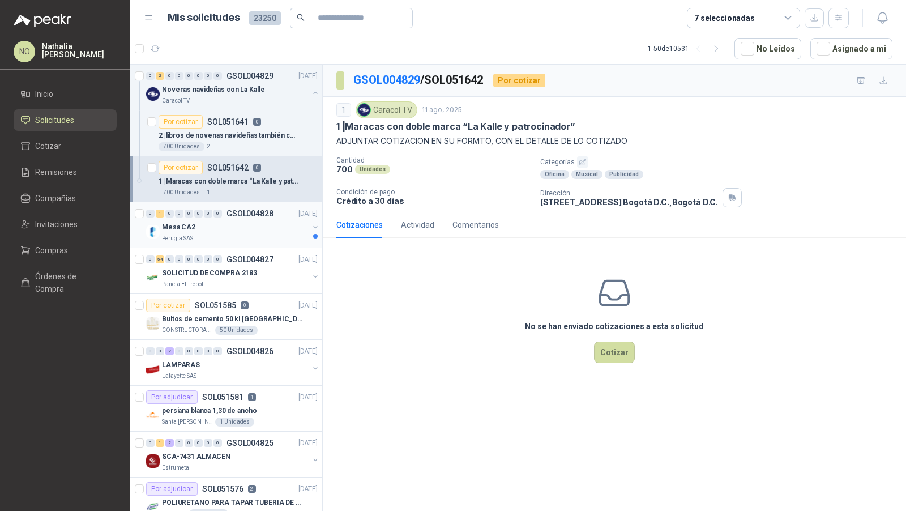
click at [246, 230] on div "Mesa CA2" at bounding box center [235, 227] width 147 height 14
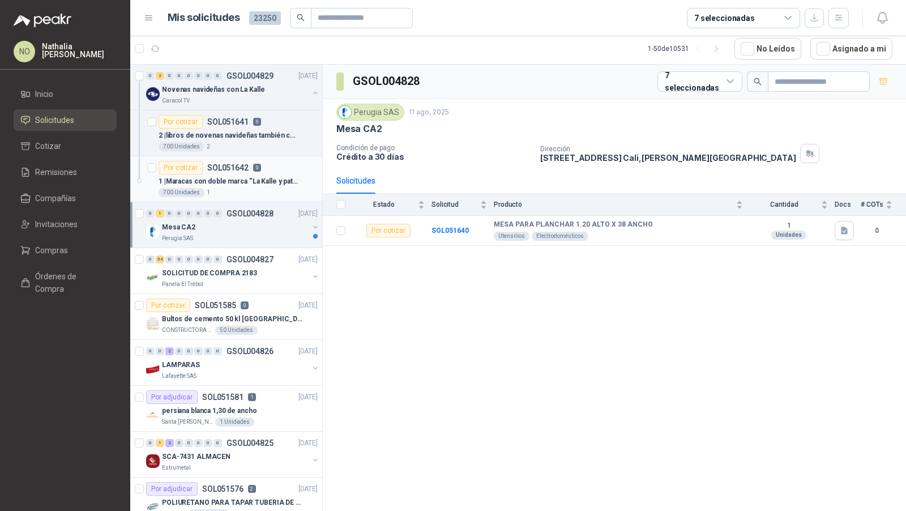
click at [250, 179] on p "1 | Maracas con doble marca “La Kalle y patrocinador”" at bounding box center [229, 181] width 141 height 11
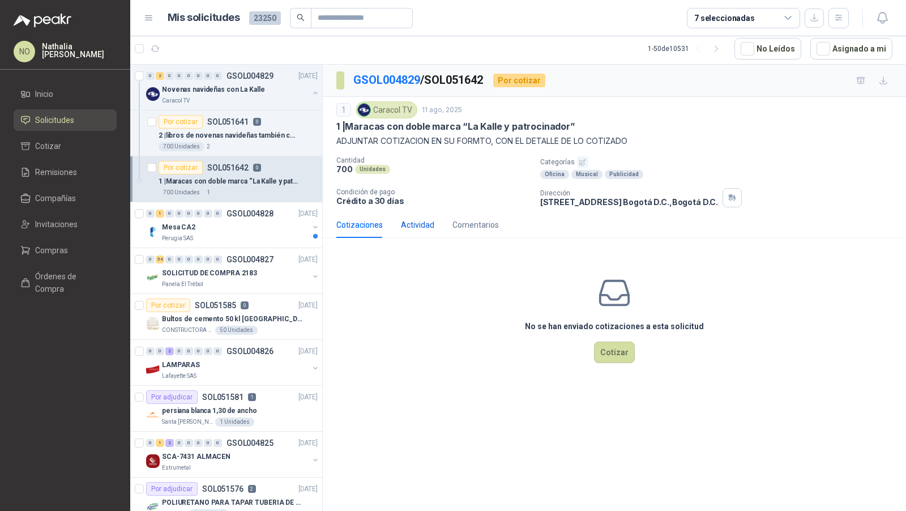
click at [409, 220] on div "Actividad" at bounding box center [417, 225] width 33 height 12
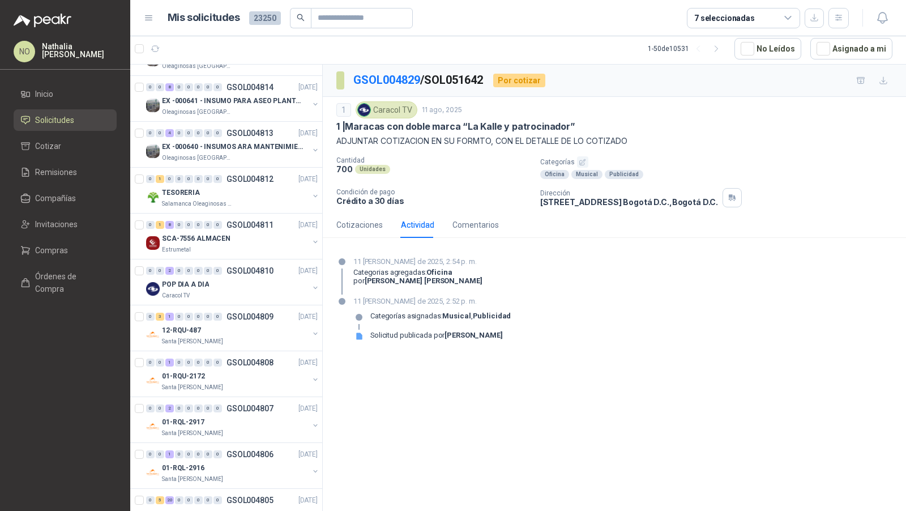
scroll to position [1125, 0]
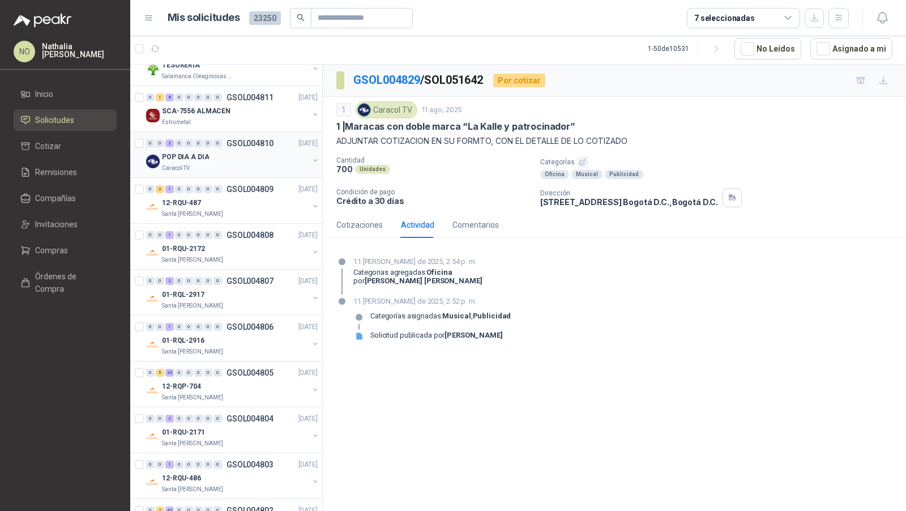
click at [235, 152] on div "POP DIA A DIA" at bounding box center [235, 157] width 147 height 14
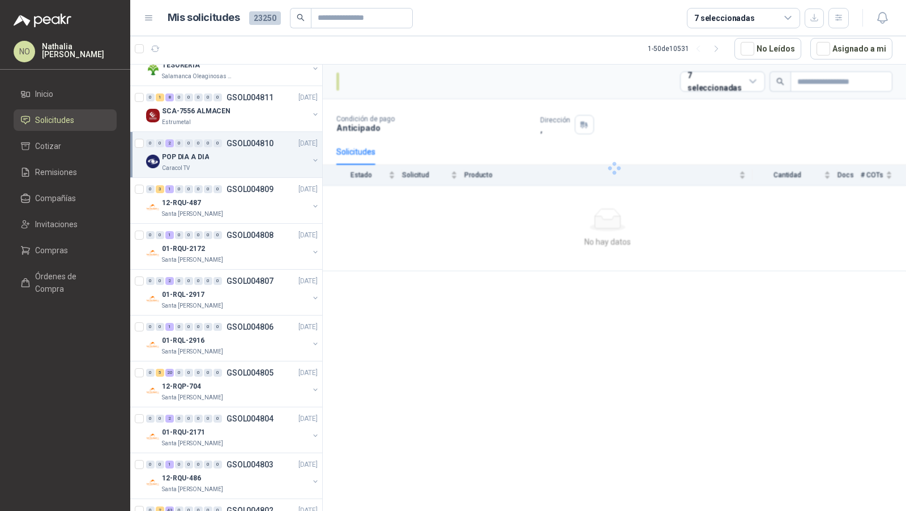
click at [235, 152] on div "POP DIA A DIA" at bounding box center [235, 157] width 147 height 14
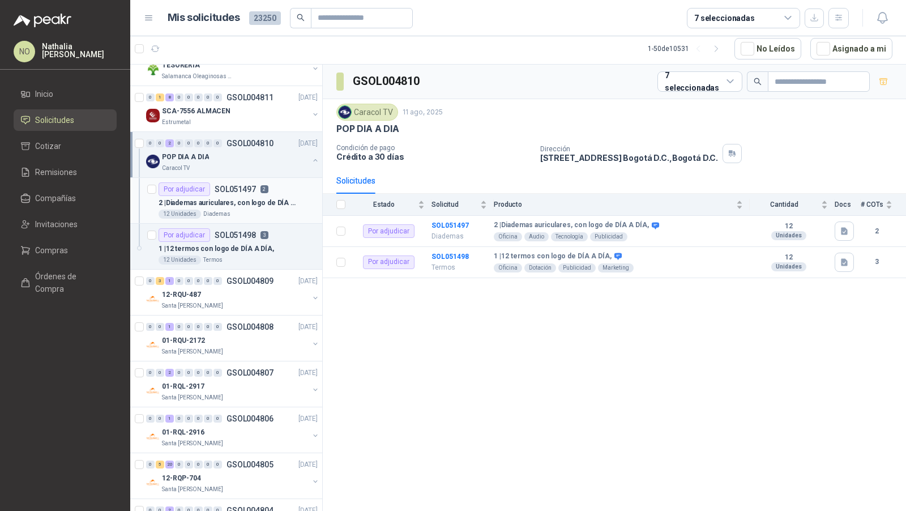
click at [234, 198] on p "2 | Diademas auriculares, con logo de DÍA A DÍA," at bounding box center [229, 203] width 141 height 11
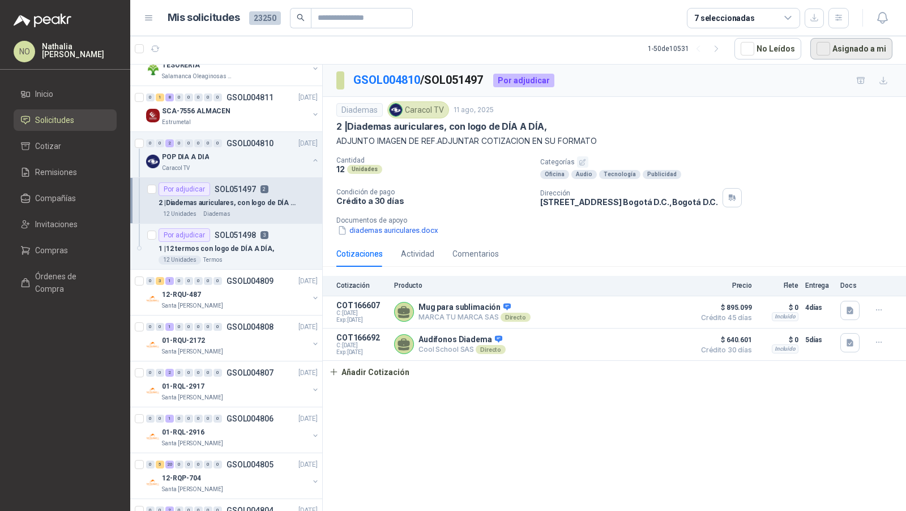
click at [865, 46] on button "Asignado a mi" at bounding box center [851, 49] width 82 height 22
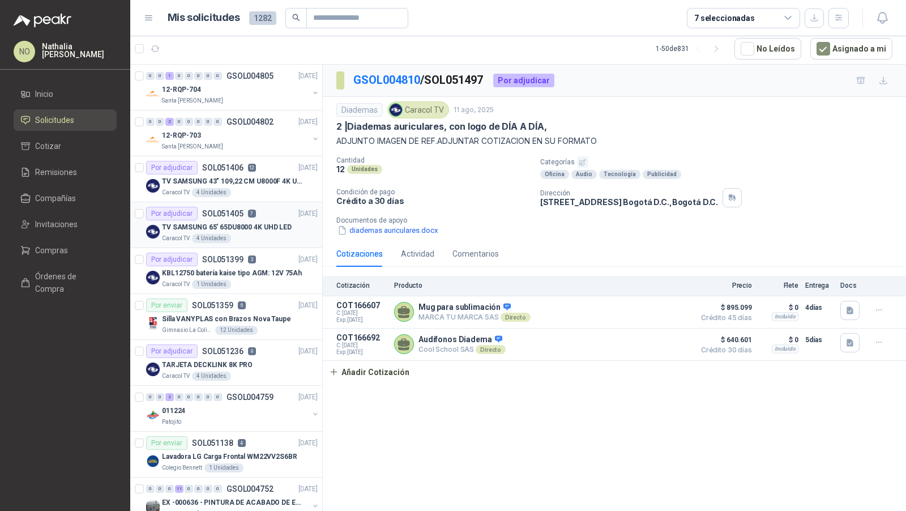
click at [230, 236] on div "Caracol TV 4 Unidades" at bounding box center [240, 238] width 156 height 9
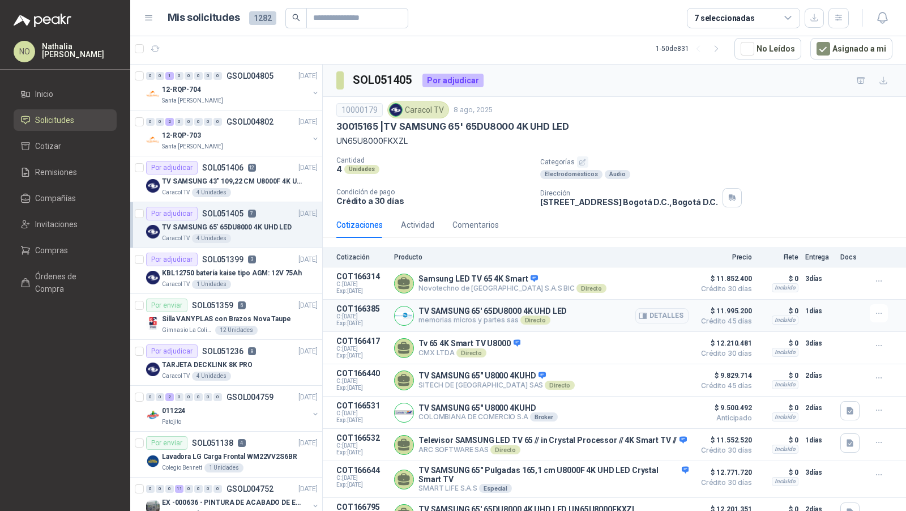
scroll to position [37, 0]
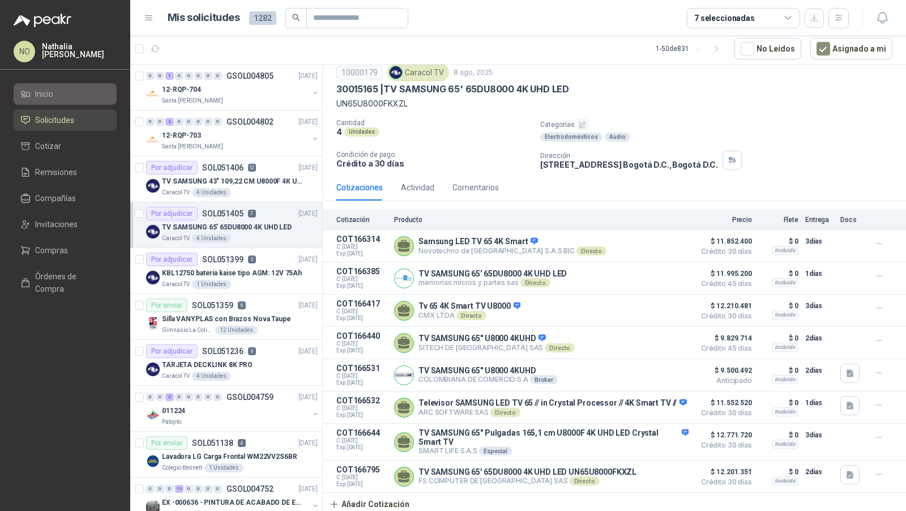
click at [58, 89] on li "Inicio" at bounding box center [64, 94] width 89 height 12
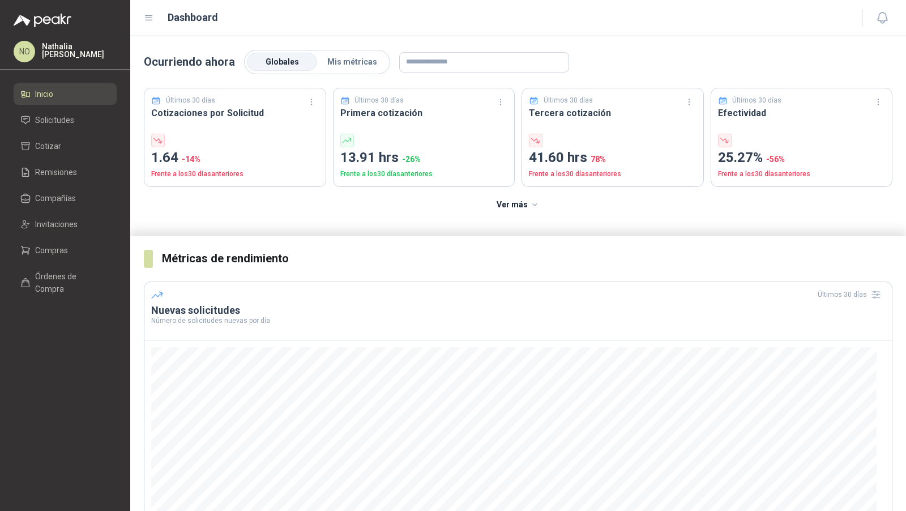
click at [349, 46] on section "Ocurriendo ahora Globales Mis métricas Últimos 30 [PERSON_NAME] Cotizaciones po…" at bounding box center [518, 136] width 776 height 200
click at [349, 69] on label "Mis métricas" at bounding box center [352, 62] width 70 height 18
click at [283, 65] on span "Globales" at bounding box center [282, 61] width 33 height 9
click at [78, 125] on li "Solicitudes" at bounding box center [64, 120] width 89 height 12
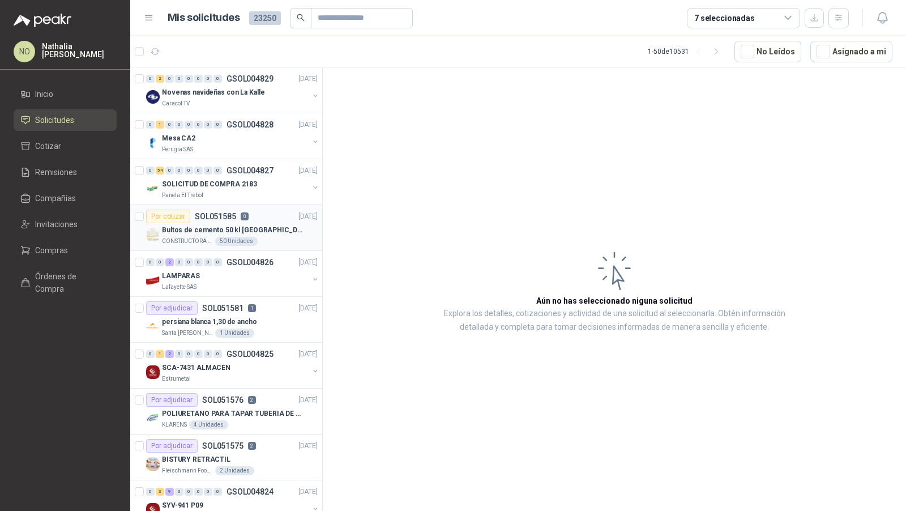
click at [277, 211] on div "Por cotizar SOL051585 0 [DATE]" at bounding box center [232, 216] width 172 height 14
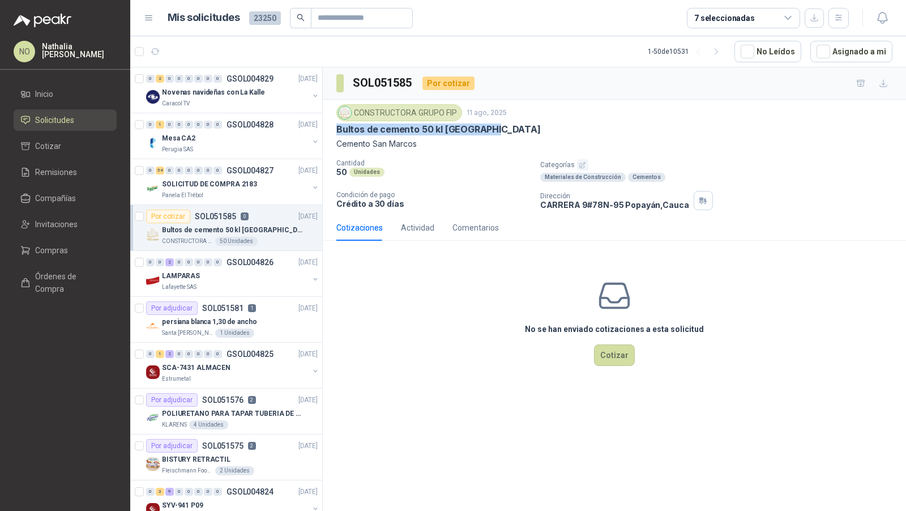
drag, startPoint x: 337, startPoint y: 129, endPoint x: 510, endPoint y: 130, distance: 172.7
click at [510, 130] on div "Bultos de cemento 50 kl [GEOGRAPHIC_DATA]" at bounding box center [614, 129] width 556 height 12
copy p "Bultos de cemento 50 kl [GEOGRAPHIC_DATA]"
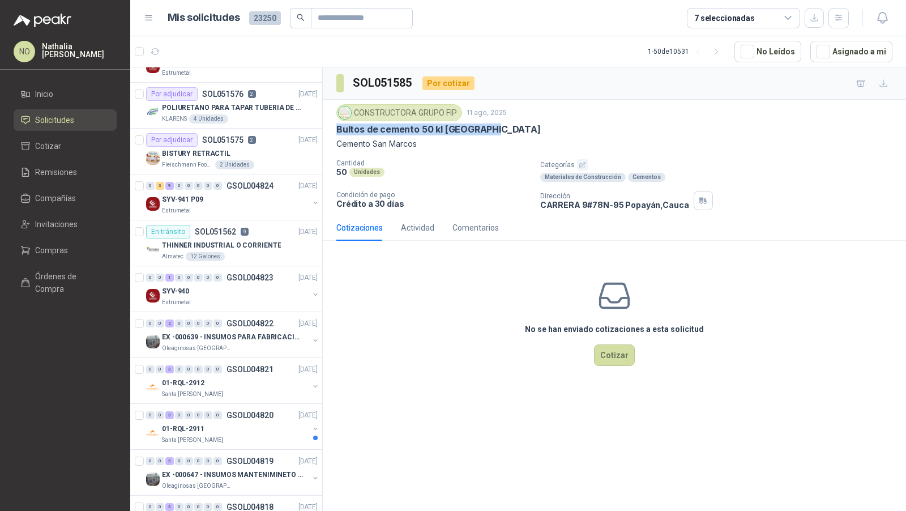
scroll to position [484, 0]
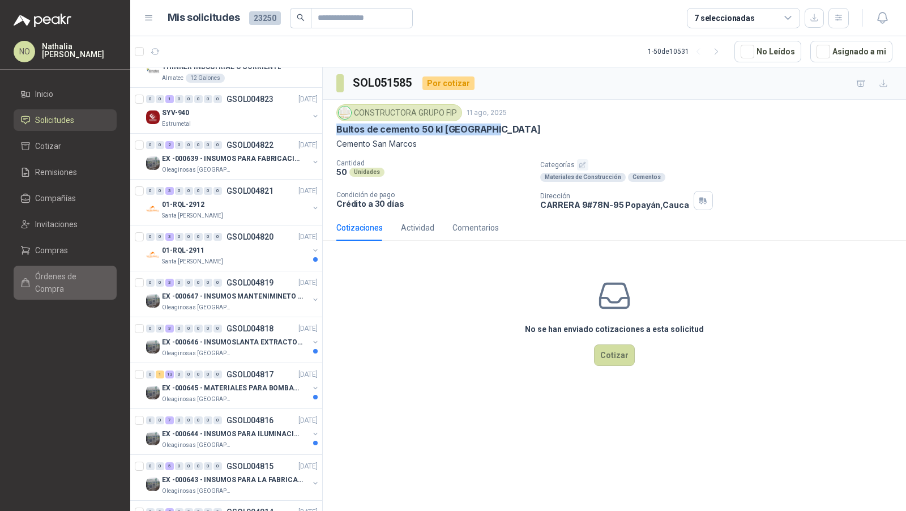
click at [78, 280] on span "Órdenes de Compra" at bounding box center [70, 282] width 71 height 25
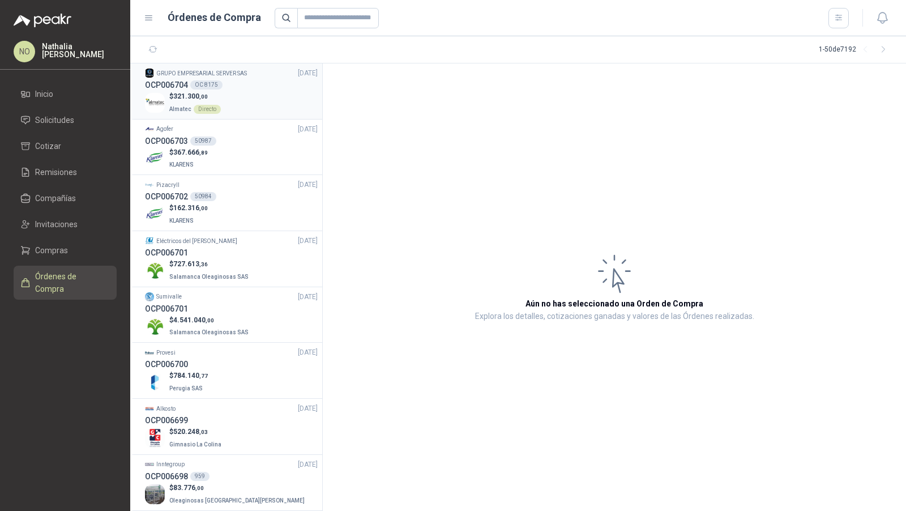
click at [222, 107] on div "$ 321.300 ,00 Almatec Directo" at bounding box center [231, 102] width 173 height 23
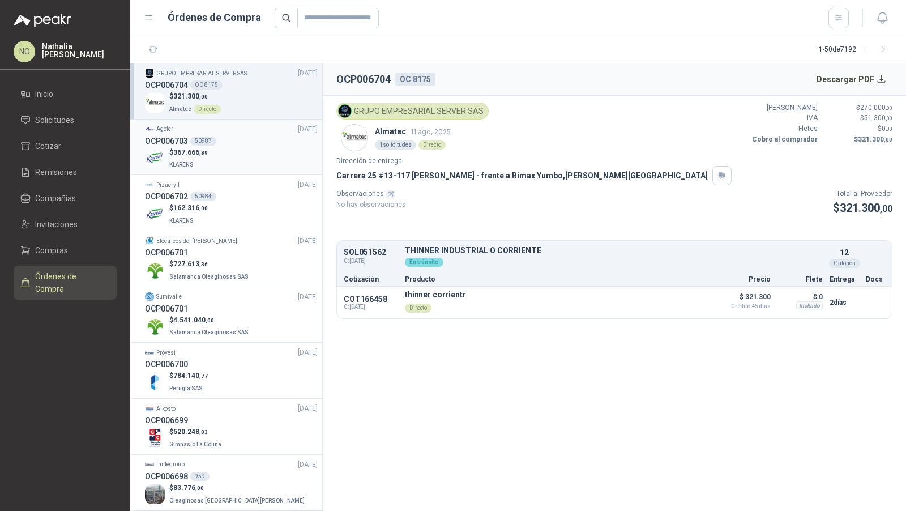
click at [228, 138] on div "OCP006703 50987" at bounding box center [231, 141] width 173 height 12
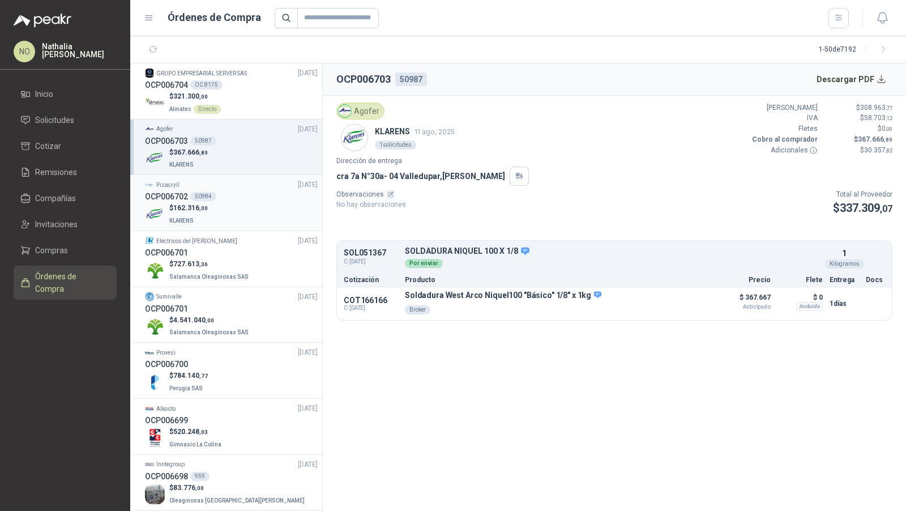
click at [229, 195] on div "OCP006702 50984" at bounding box center [231, 196] width 173 height 12
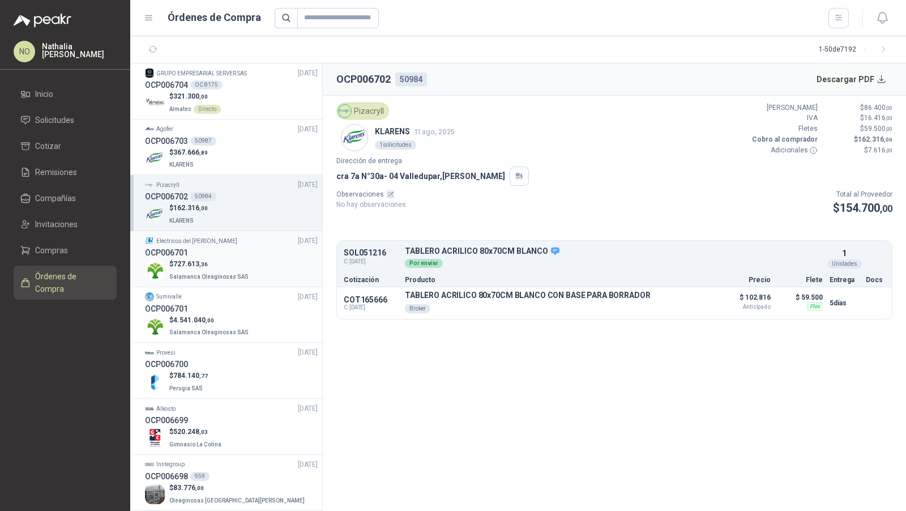
click at [225, 256] on div "OCP006701" at bounding box center [231, 252] width 173 height 12
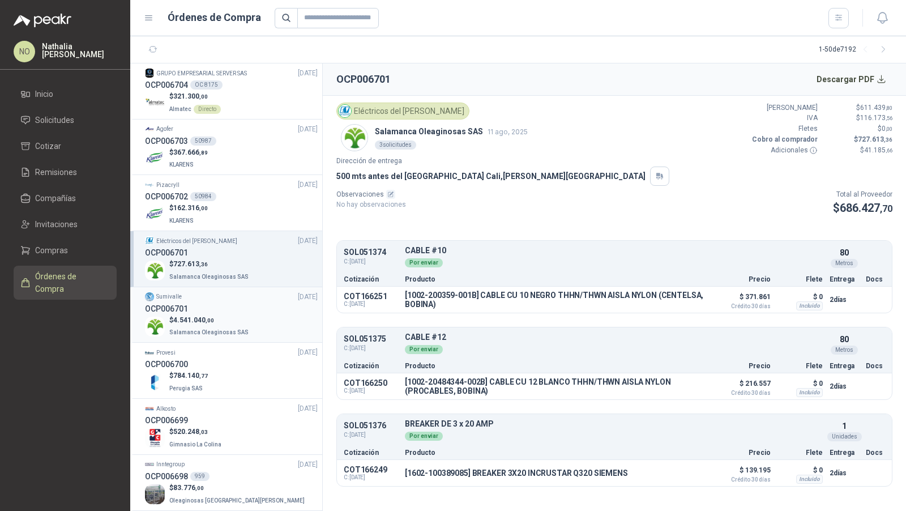
click at [220, 303] on div "OCP006701" at bounding box center [231, 308] width 173 height 12
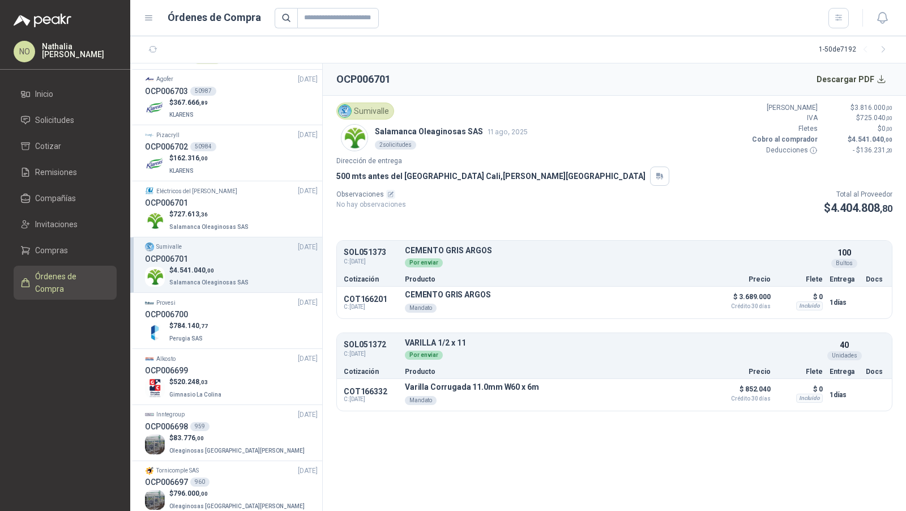
scroll to position [52, 0]
click at [220, 303] on div "Provesi [DATE]" at bounding box center [231, 300] width 173 height 11
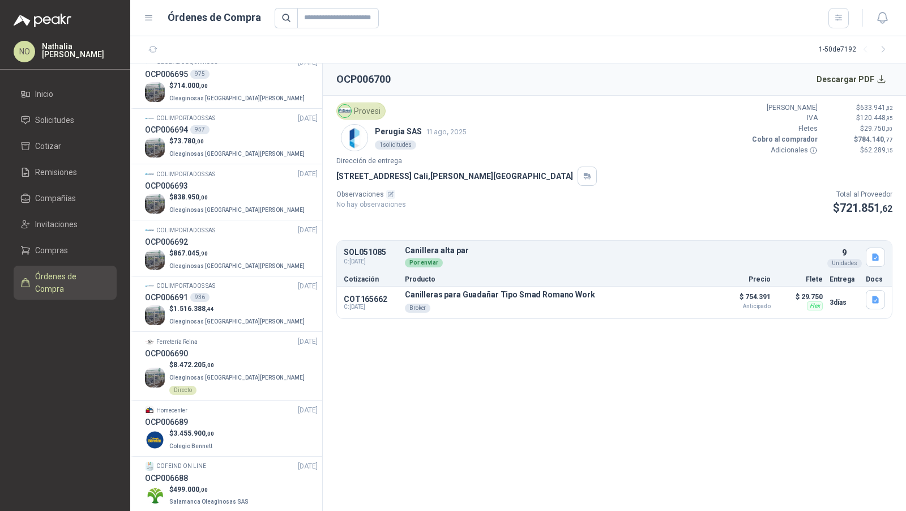
scroll to position [572, 0]
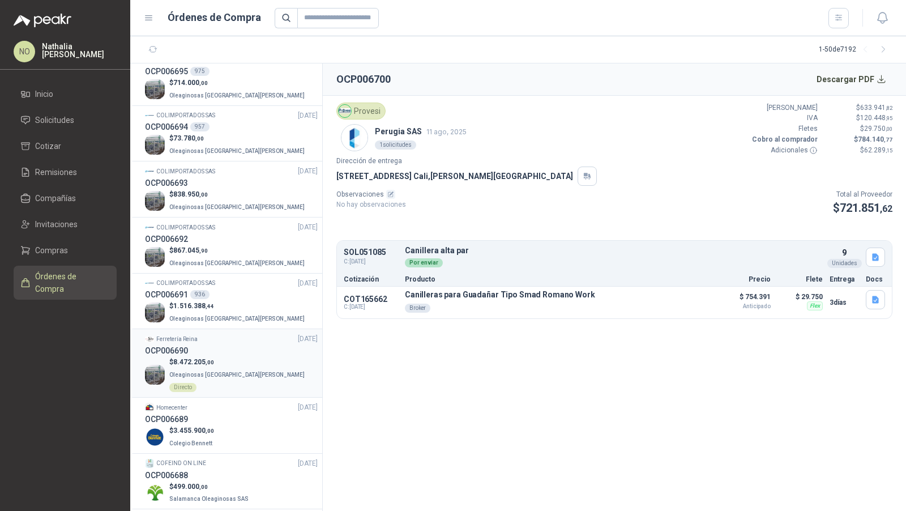
click at [220, 350] on div "OCP006690" at bounding box center [231, 350] width 173 height 12
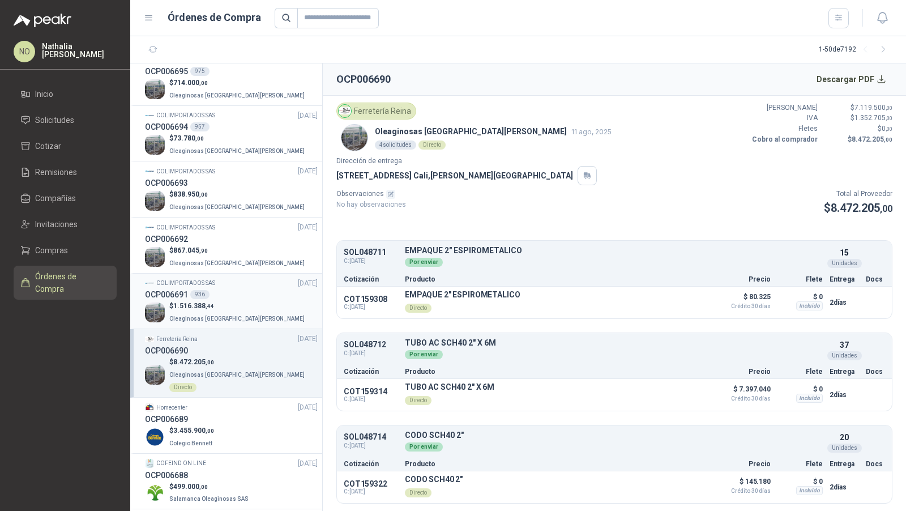
click at [228, 311] on p "Oleaginosas [GEOGRAPHIC_DATA][PERSON_NAME]" at bounding box center [238, 317] width 138 height 12
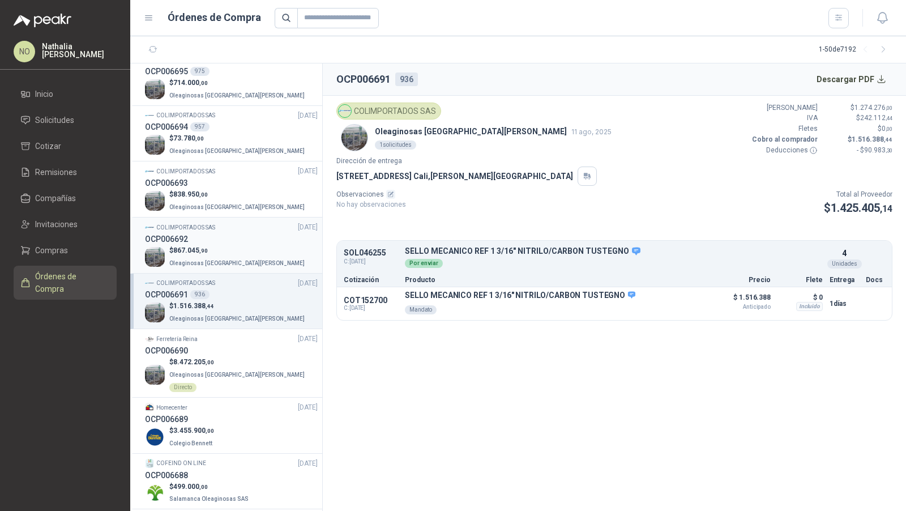
click at [229, 246] on p "$ 867.045 ,90" at bounding box center [238, 250] width 138 height 11
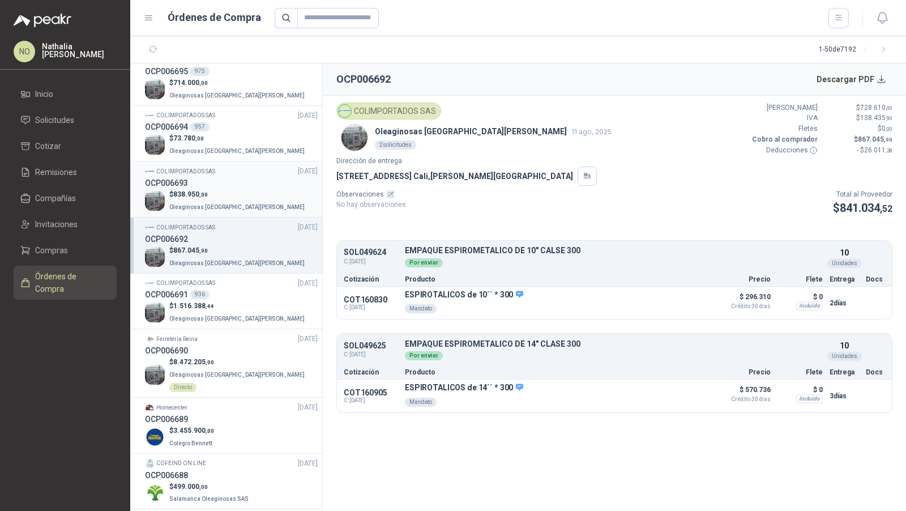
click at [235, 207] on p "Oleaginosas [GEOGRAPHIC_DATA][PERSON_NAME]" at bounding box center [238, 206] width 138 height 12
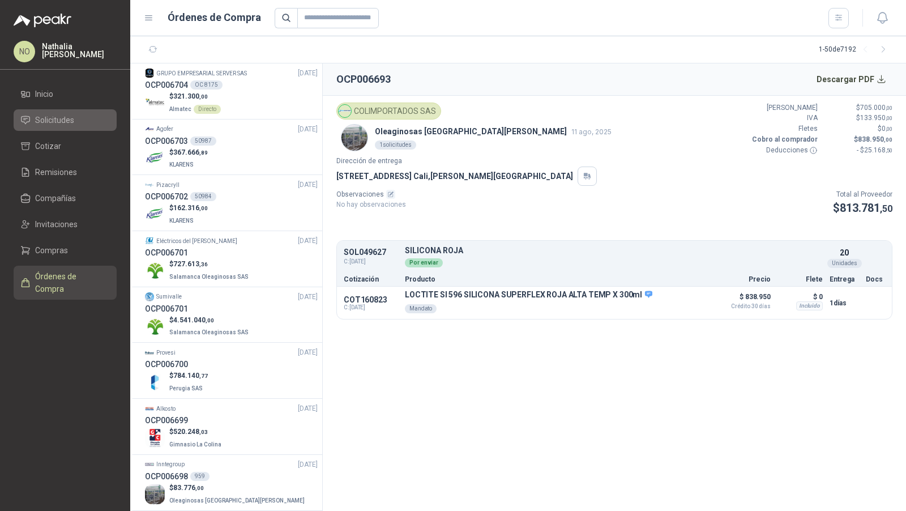
click at [86, 116] on li "Solicitudes" at bounding box center [64, 120] width 89 height 12
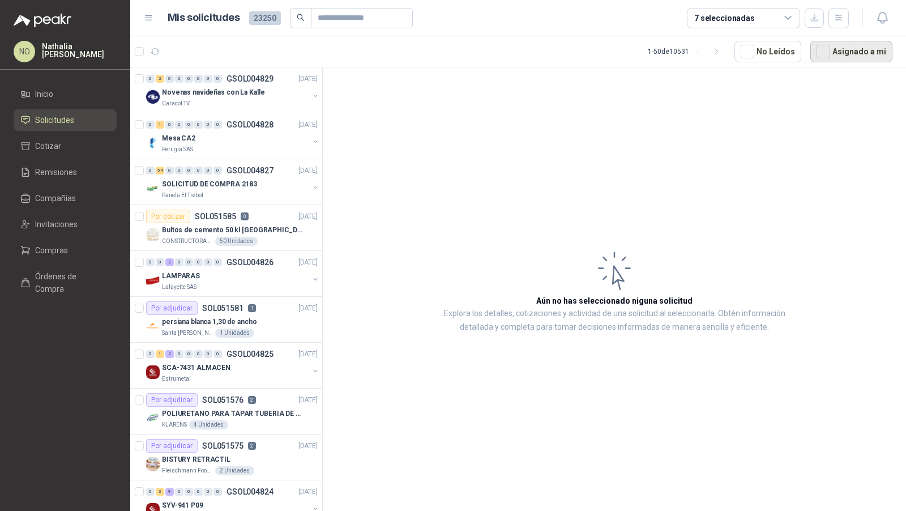
click at [852, 54] on button "Asignado a mi" at bounding box center [851, 52] width 82 height 22
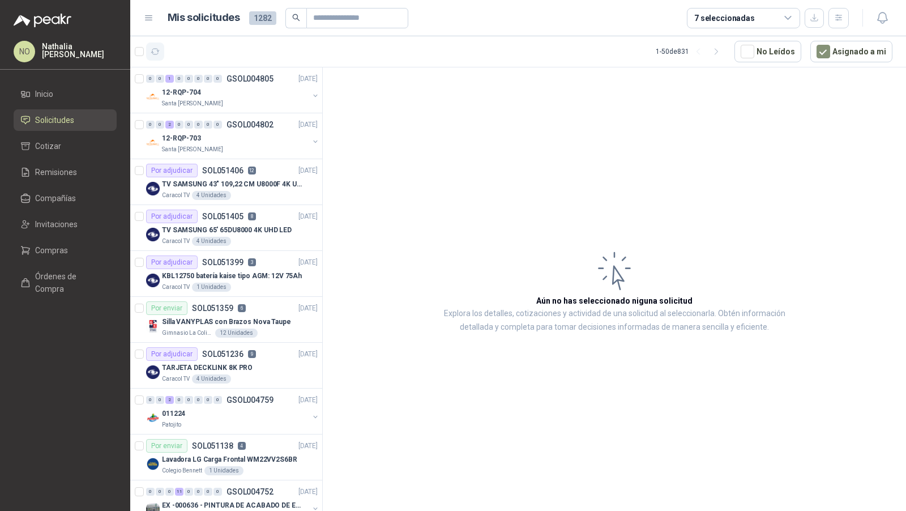
click at [152, 47] on icon "button" at bounding box center [156, 52] width 10 height 10
click at [840, 53] on button "Asignado a mi" at bounding box center [851, 52] width 82 height 22
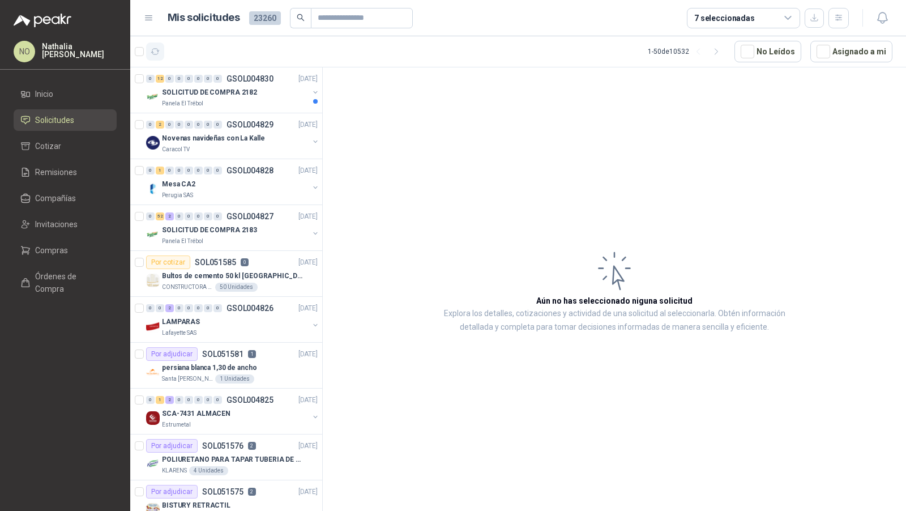
click at [156, 49] on icon "button" at bounding box center [156, 52] width 10 height 10
click at [149, 49] on button "button" at bounding box center [155, 51] width 18 height 18
click at [260, 274] on p "Bultos de cemento 50 kl [GEOGRAPHIC_DATA]" at bounding box center [232, 276] width 141 height 11
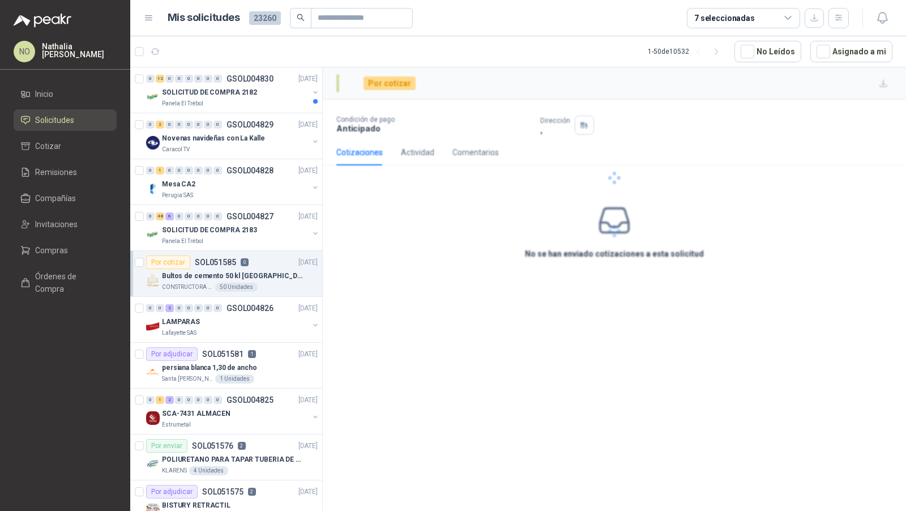
click at [260, 274] on p "Bultos de cemento 50 kl [GEOGRAPHIC_DATA]" at bounding box center [232, 276] width 141 height 11
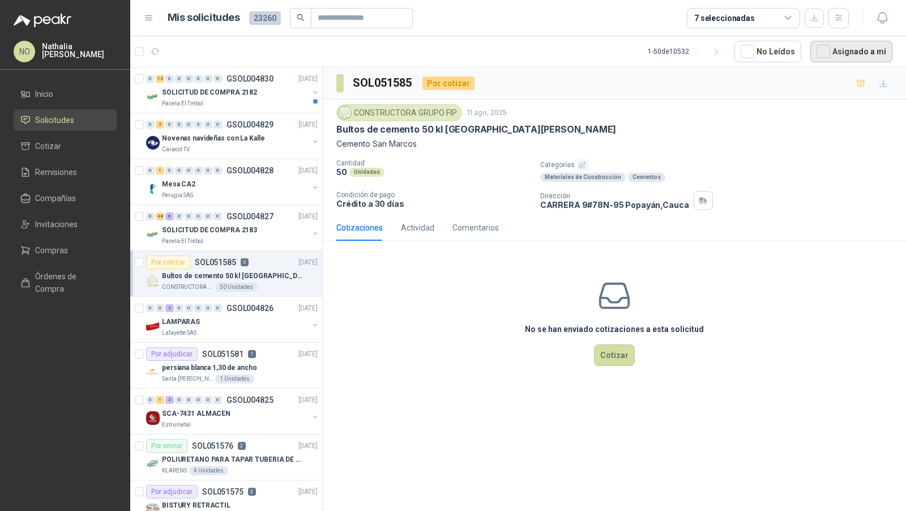
click at [843, 54] on button "Asignado a mi" at bounding box center [851, 52] width 82 height 22
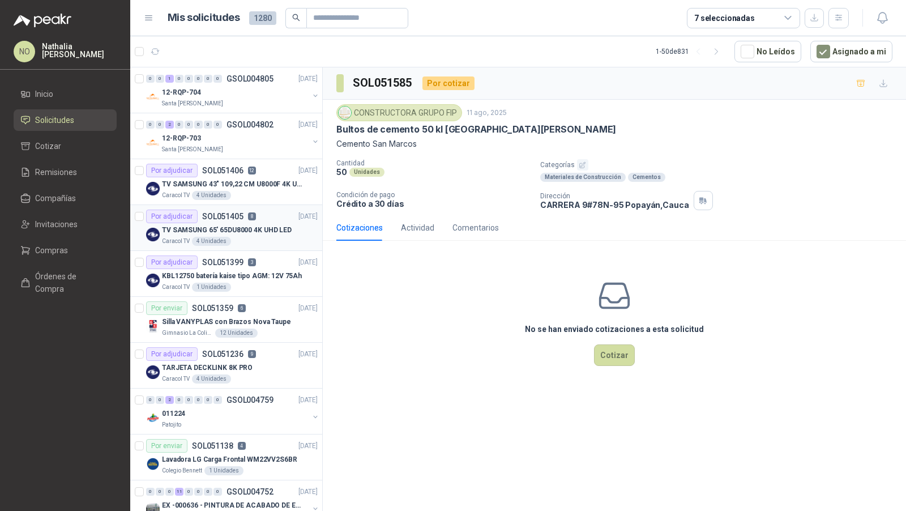
click at [275, 225] on p "TV SAMSUNG 65' 65DU8000 4K UHD LED" at bounding box center [227, 230] width 130 height 11
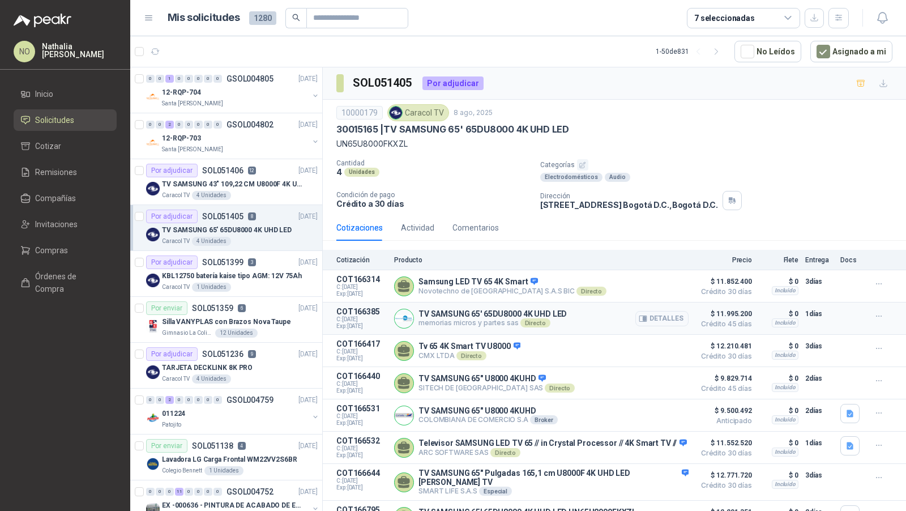
scroll to position [37, 0]
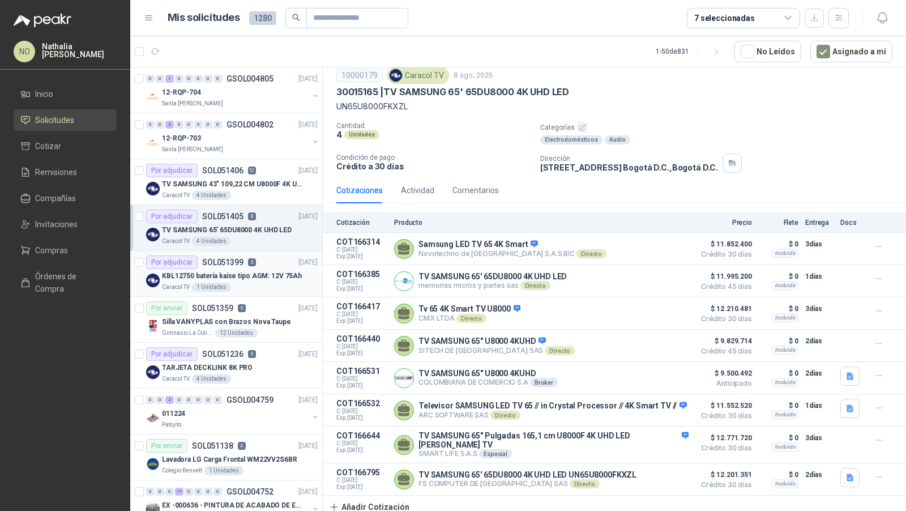
click at [258, 274] on p "KBL12750 batería kaise tipo AGM: 12V 75Ah" at bounding box center [232, 276] width 140 height 11
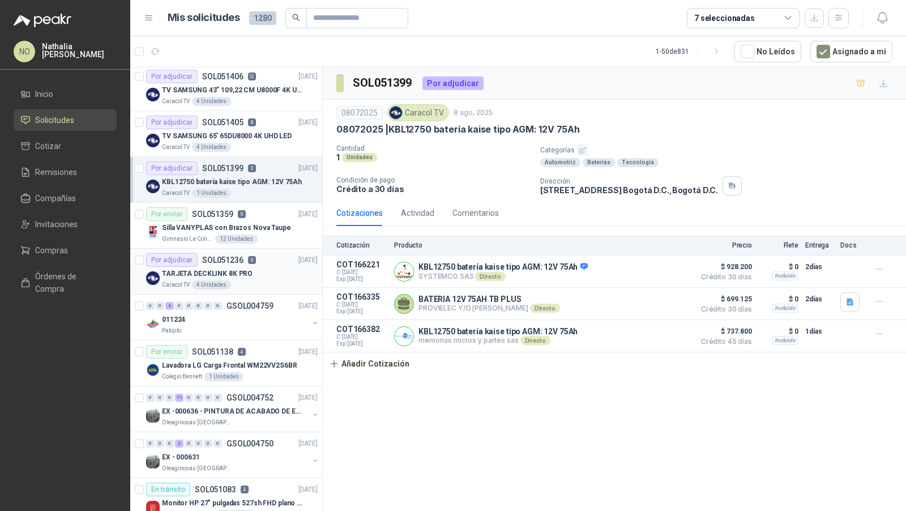
scroll to position [95, 0]
click at [250, 325] on div "Patojito" at bounding box center [235, 329] width 147 height 9
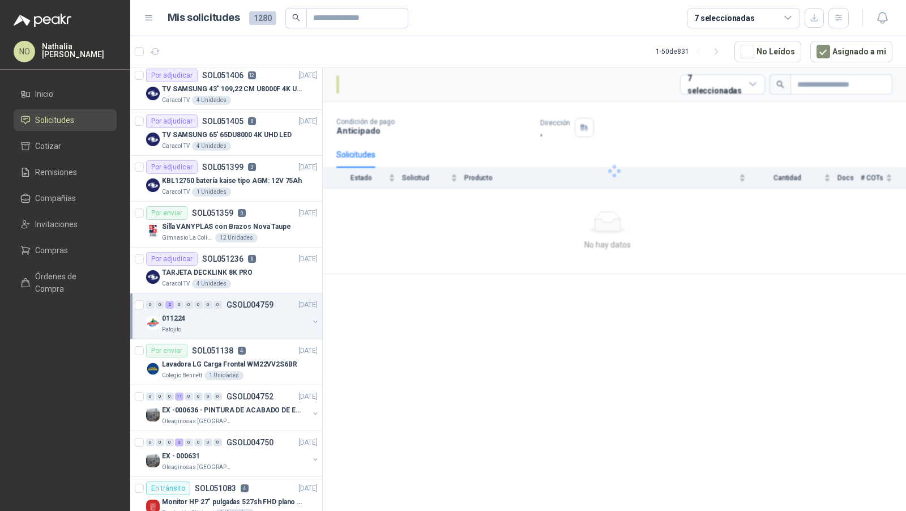
click at [250, 325] on div "Patojito" at bounding box center [235, 329] width 147 height 9
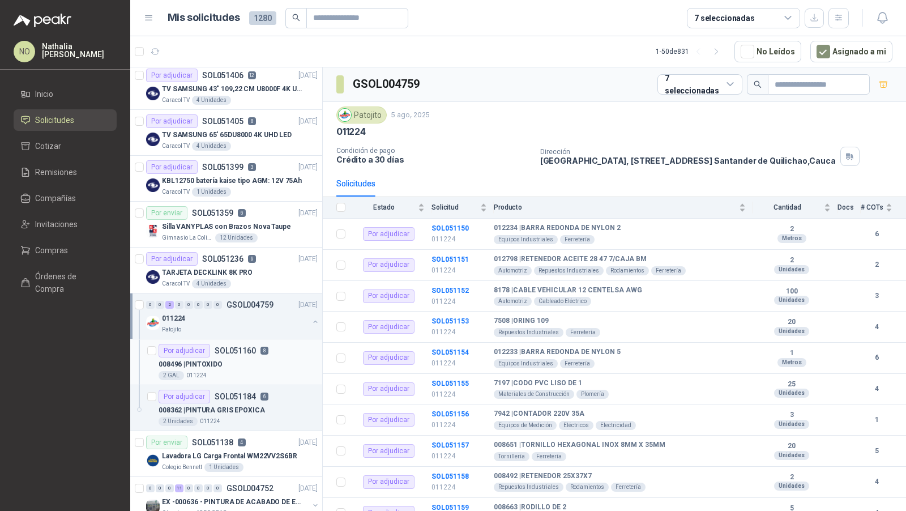
click at [246, 357] on div "008496 | PINTOXIDO" at bounding box center [238, 364] width 159 height 14
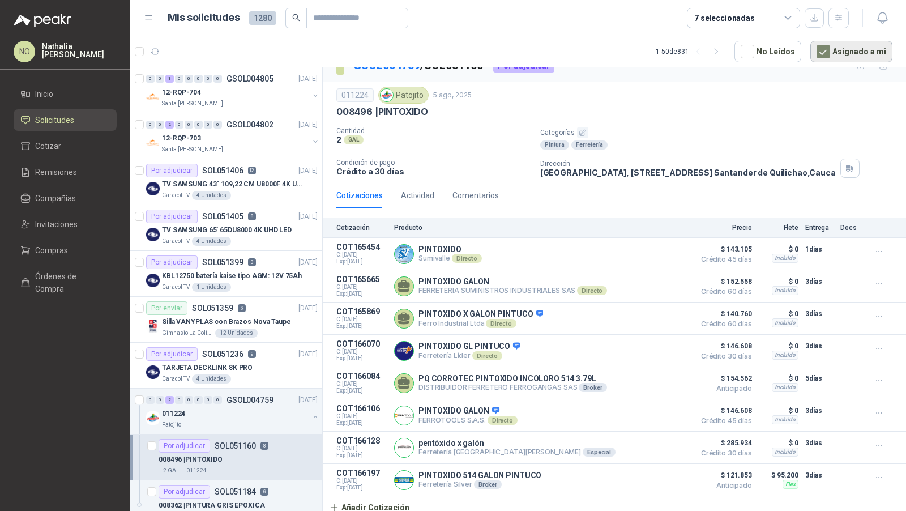
click at [841, 49] on button "Asignado a mi" at bounding box center [851, 52] width 82 height 22
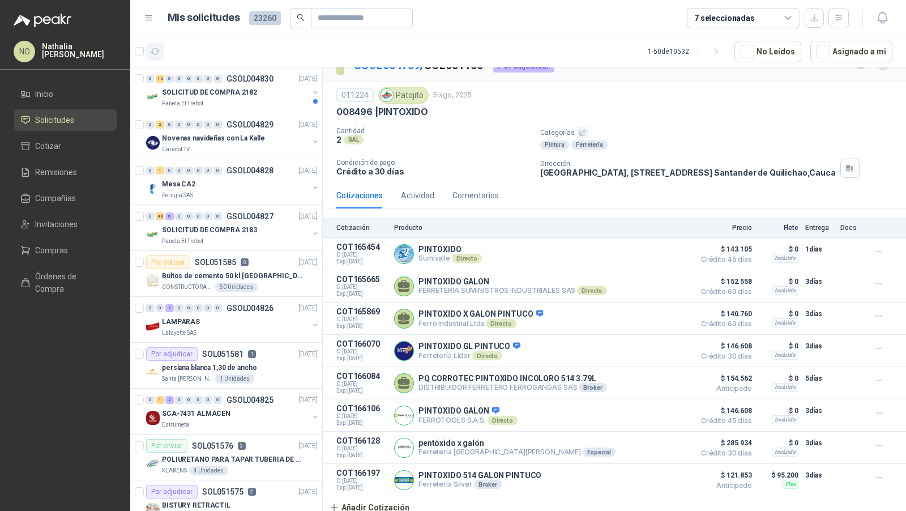
click at [157, 54] on icon "button" at bounding box center [156, 52] width 10 height 10
click at [207, 81] on div "0" at bounding box center [208, 79] width 8 height 8
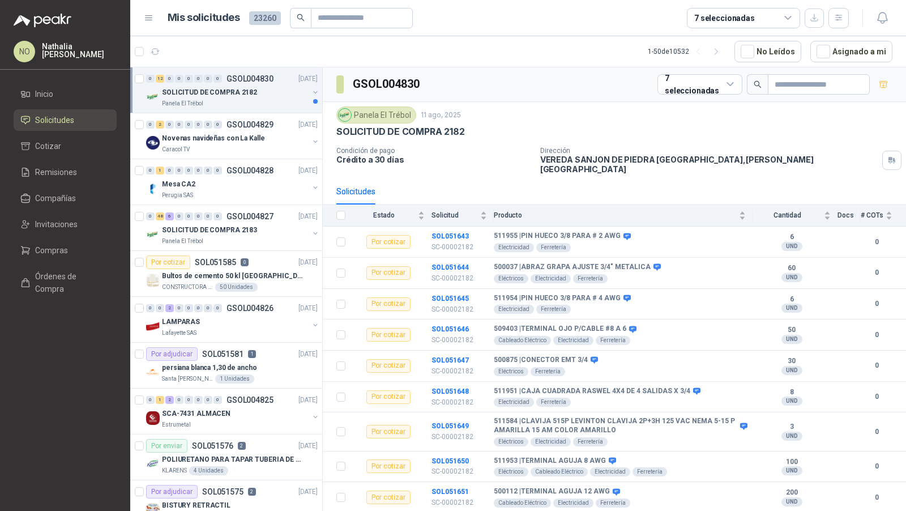
click at [213, 91] on p "SOLICITUD DE COMPRA 2182" at bounding box center [209, 92] width 95 height 11
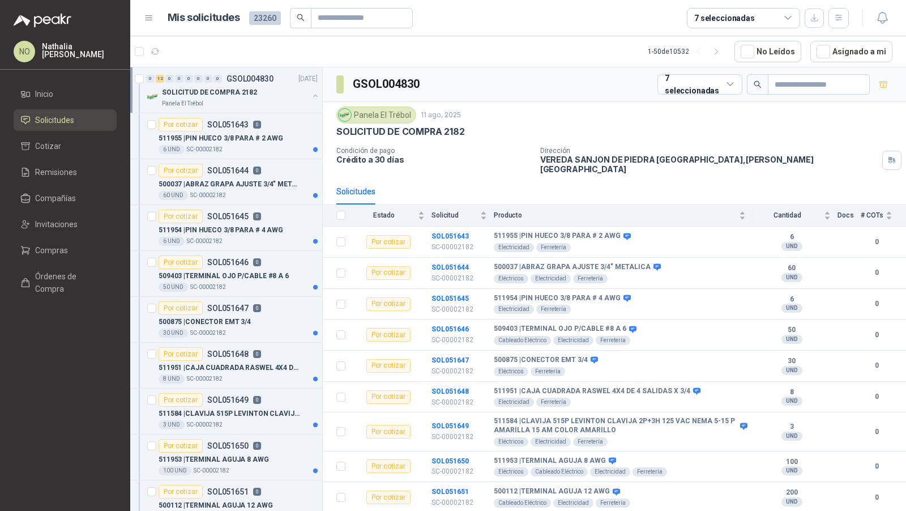
scroll to position [3, 0]
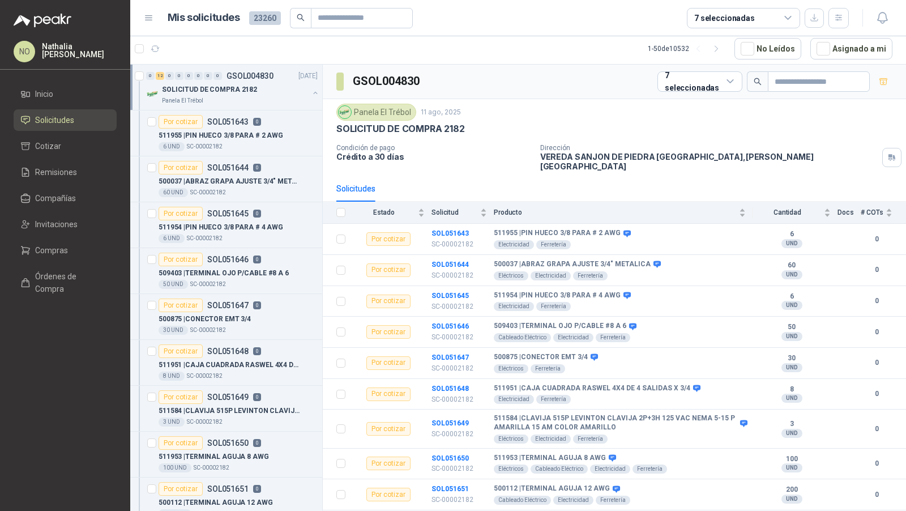
click at [213, 91] on p "SOLICITUD DE COMPRA 2182" at bounding box center [209, 89] width 95 height 11
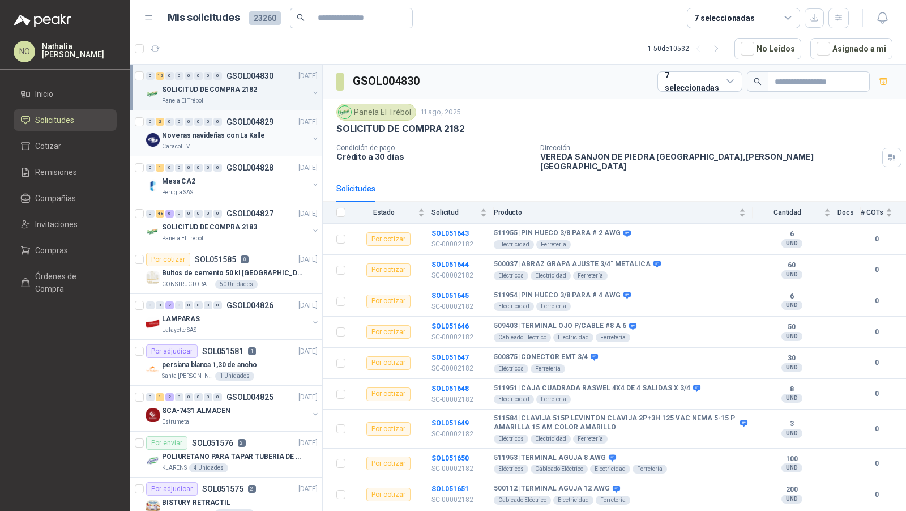
click at [206, 122] on div "0" at bounding box center [208, 122] width 8 height 8
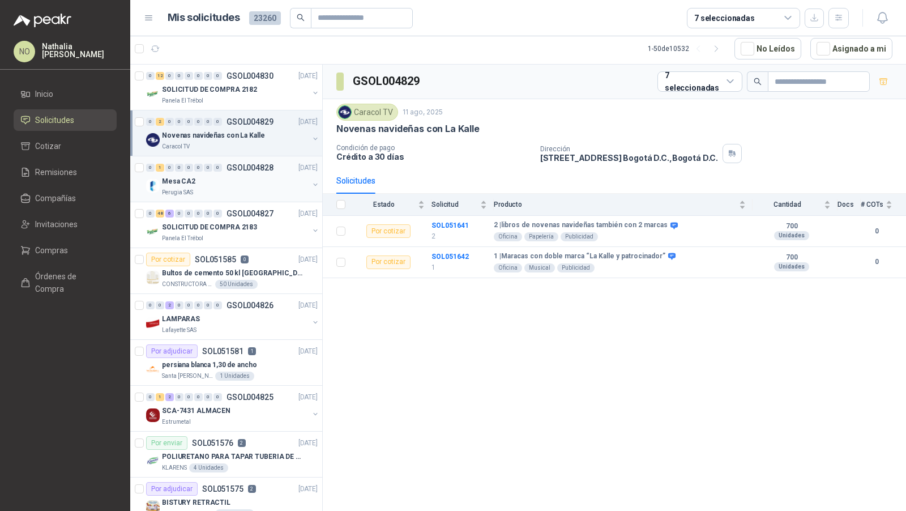
click at [208, 179] on div "Mesa CA2" at bounding box center [235, 181] width 147 height 14
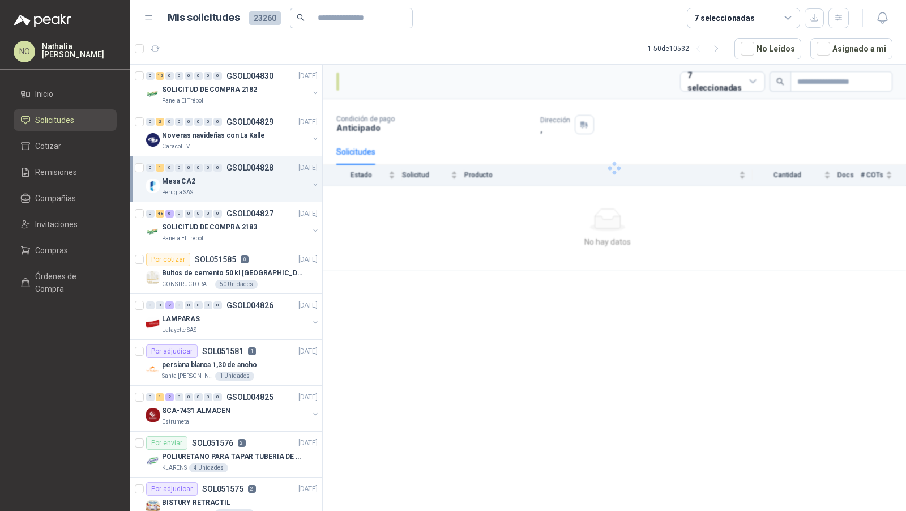
click at [208, 179] on div "Mesa CA2" at bounding box center [235, 181] width 147 height 14
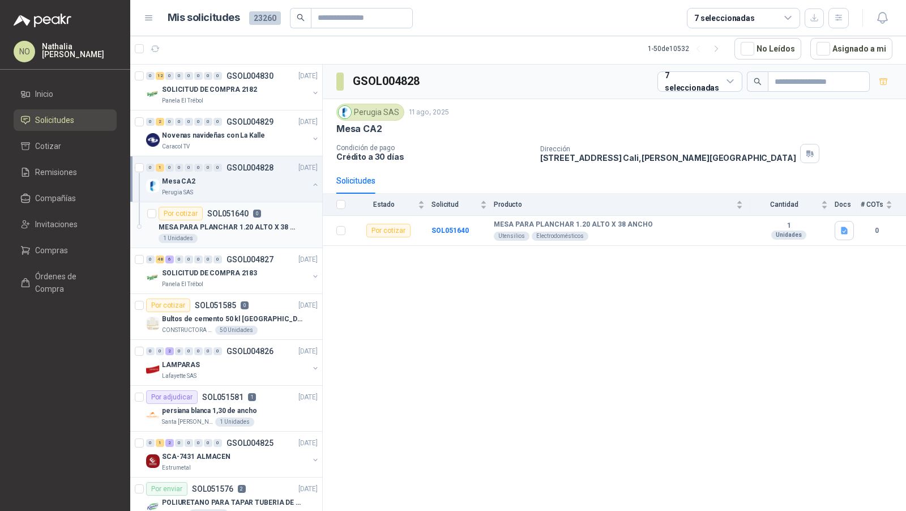
click at [238, 236] on div "1 Unidades" at bounding box center [238, 238] width 159 height 9
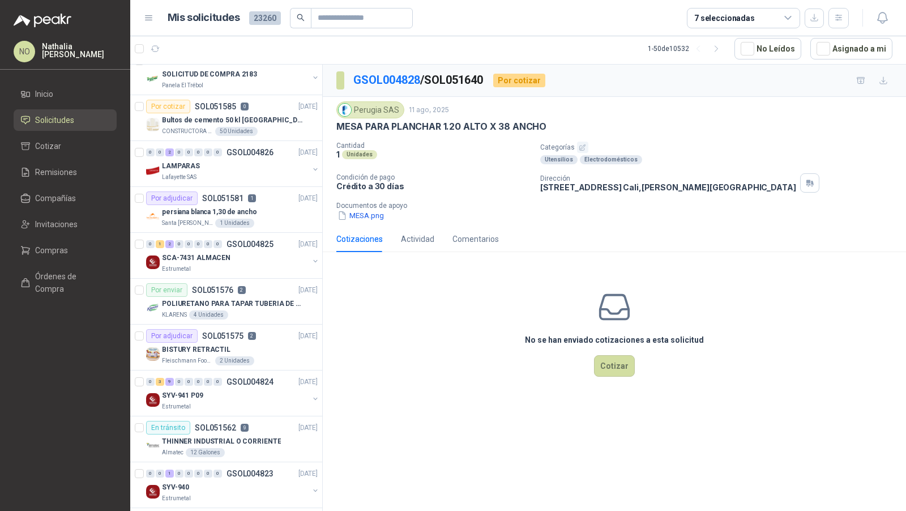
scroll to position [226, 0]
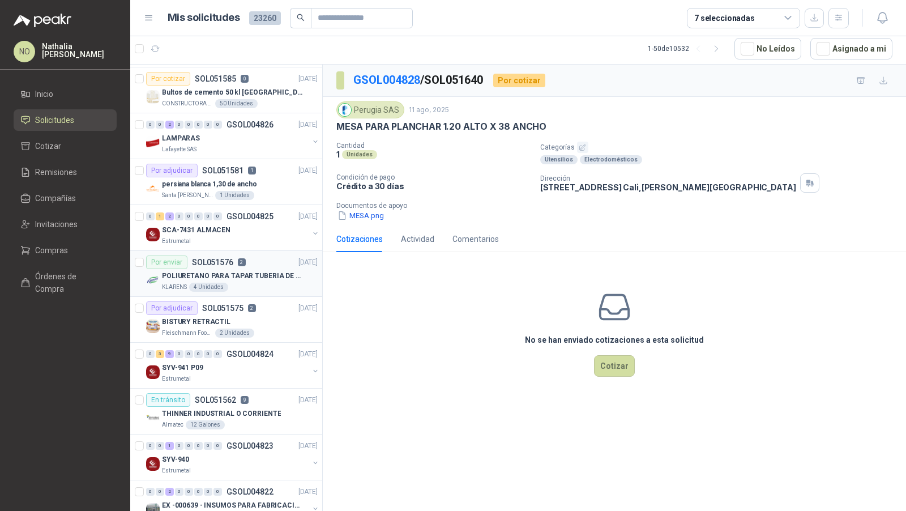
click at [255, 263] on div "Por enviar SOL051576 2 11/08/25" at bounding box center [232, 262] width 172 height 14
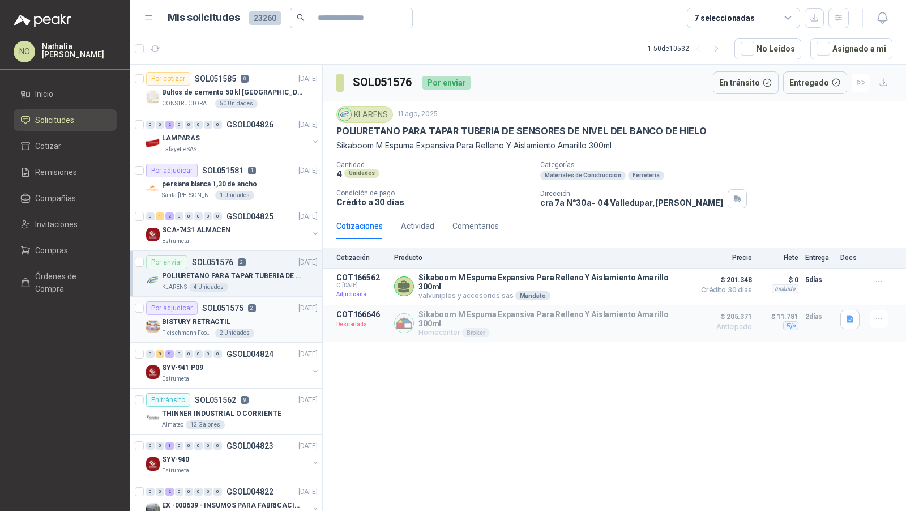
click at [260, 306] on div "Por adjudicar SOL051575 2 11/08/25" at bounding box center [232, 308] width 172 height 14
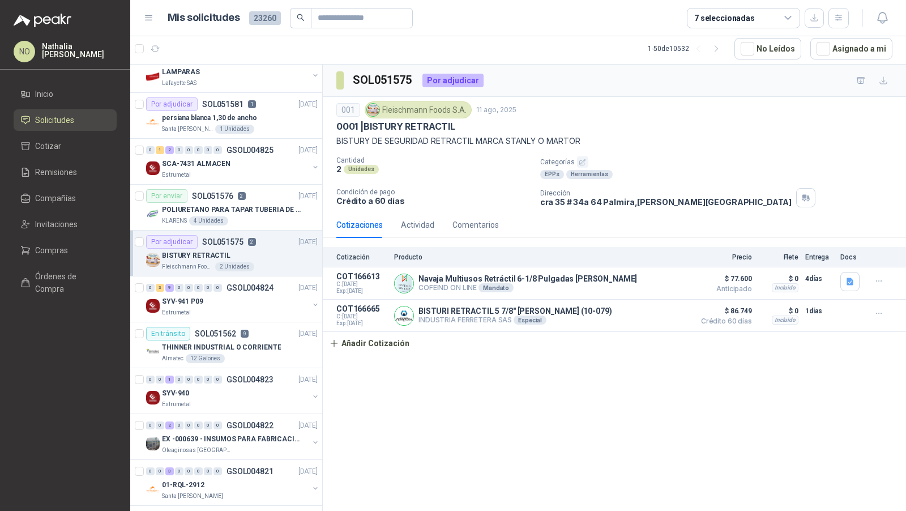
scroll to position [315, 0]
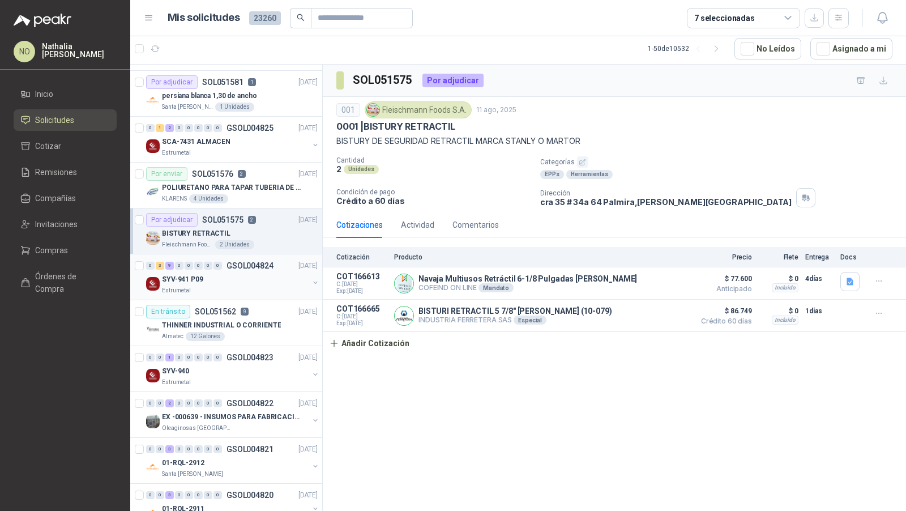
click at [268, 293] on div "0 3 9 0 0 0 0 0 GSOL004824 11/08/25 SYV-941 P09 Estrumetal" at bounding box center [226, 277] width 192 height 46
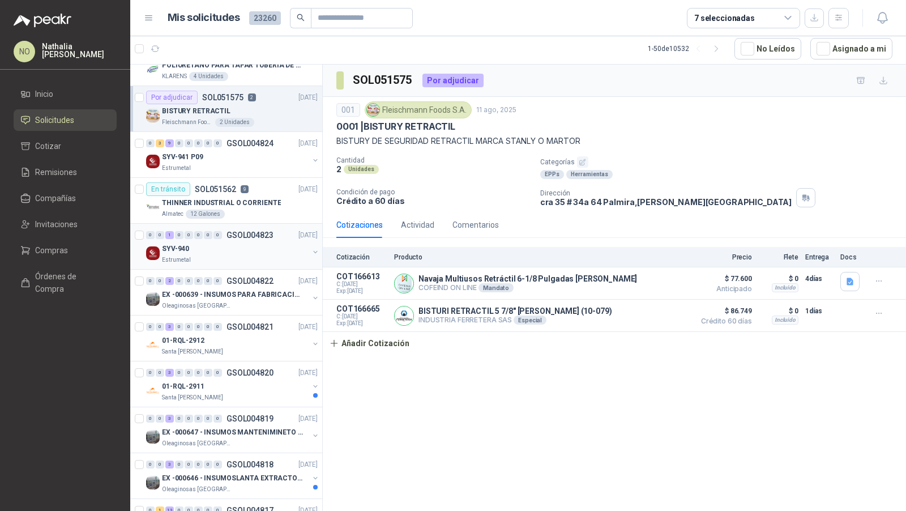
scroll to position [442, 0]
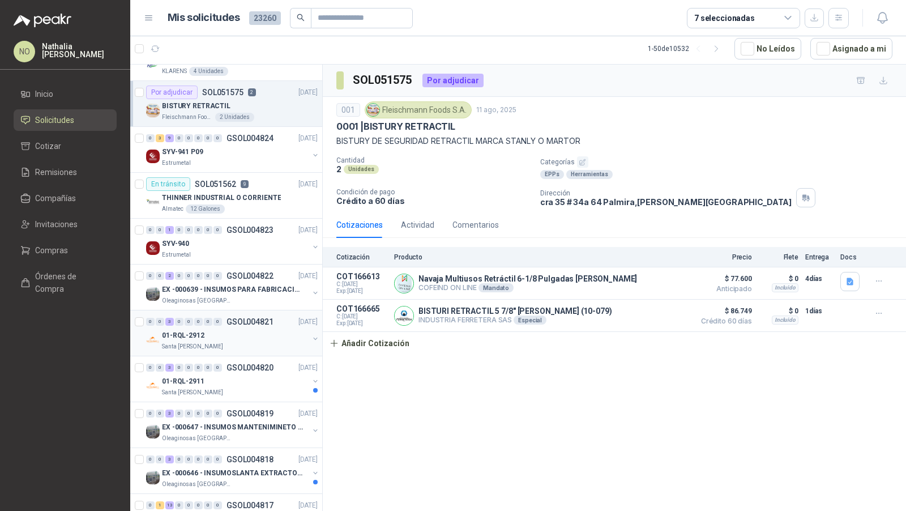
click at [260, 330] on div "01-RQL-2912" at bounding box center [235, 335] width 147 height 14
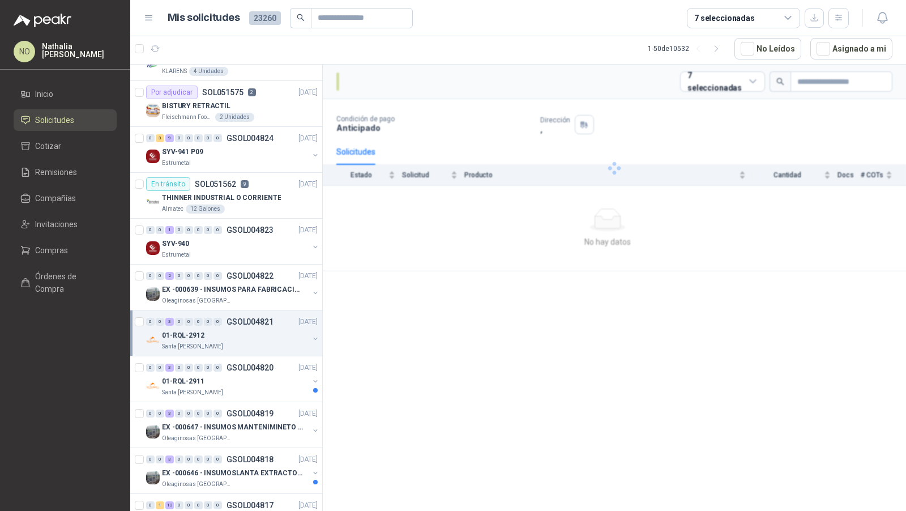
click at [260, 330] on div "01-RQL-2912" at bounding box center [235, 335] width 147 height 14
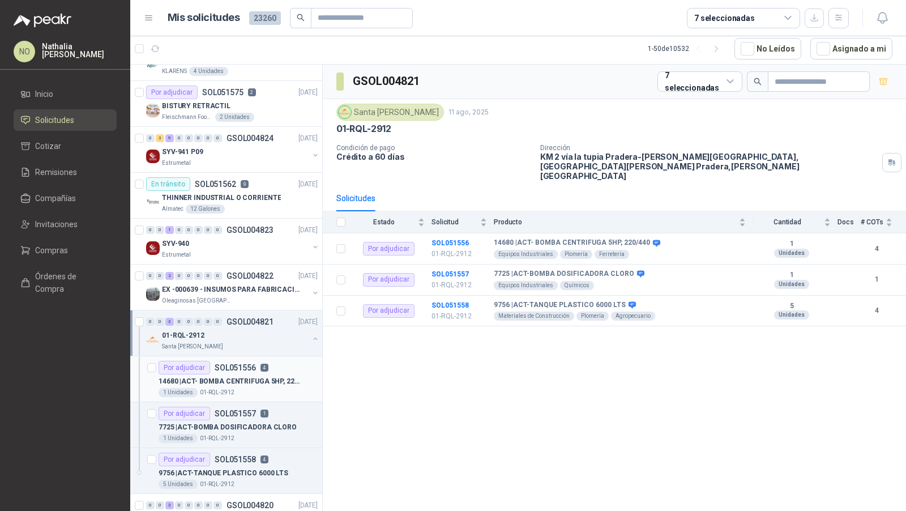
click at [259, 380] on p "14680 | ACT- BOMBA CENTRIFUGA 5HP, 220/440" at bounding box center [229, 381] width 141 height 11
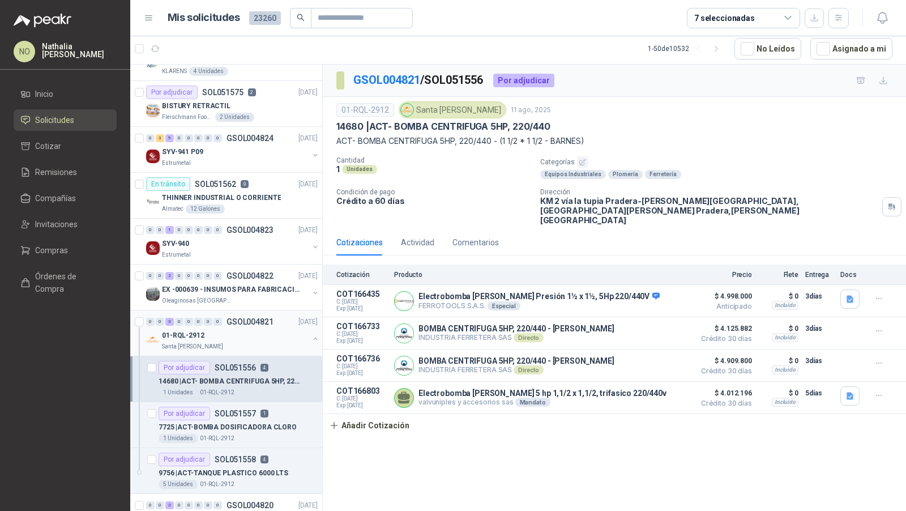
click at [256, 328] on div "01-RQL-2912" at bounding box center [235, 335] width 147 height 14
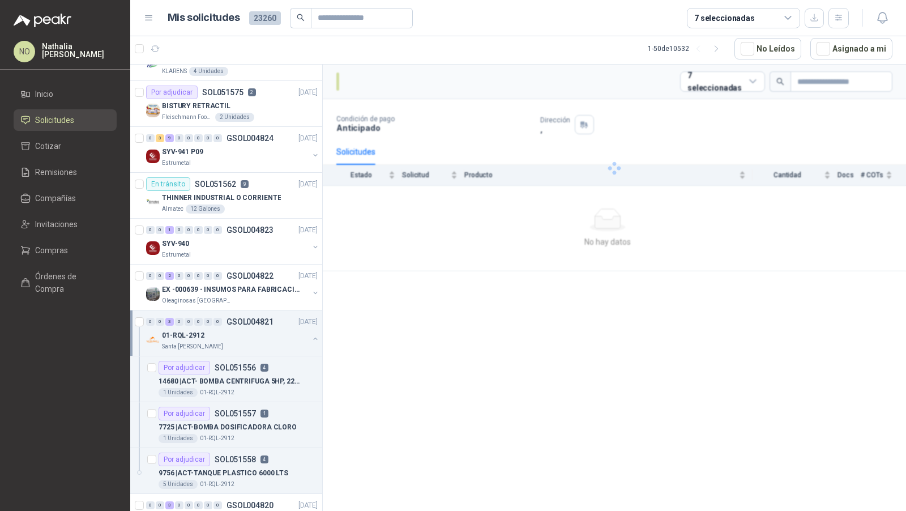
click at [256, 328] on div "01-RQL-2912" at bounding box center [235, 335] width 147 height 14
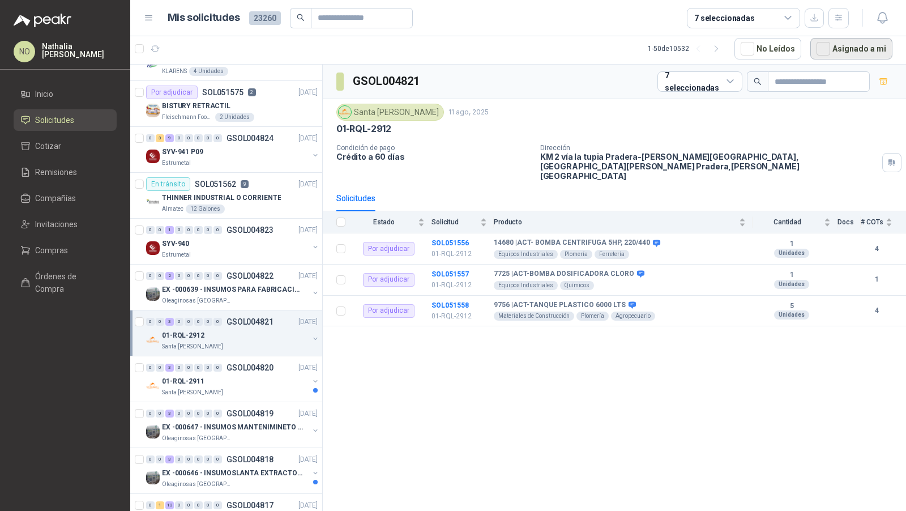
click at [844, 53] on button "Asignado a mi" at bounding box center [851, 49] width 82 height 22
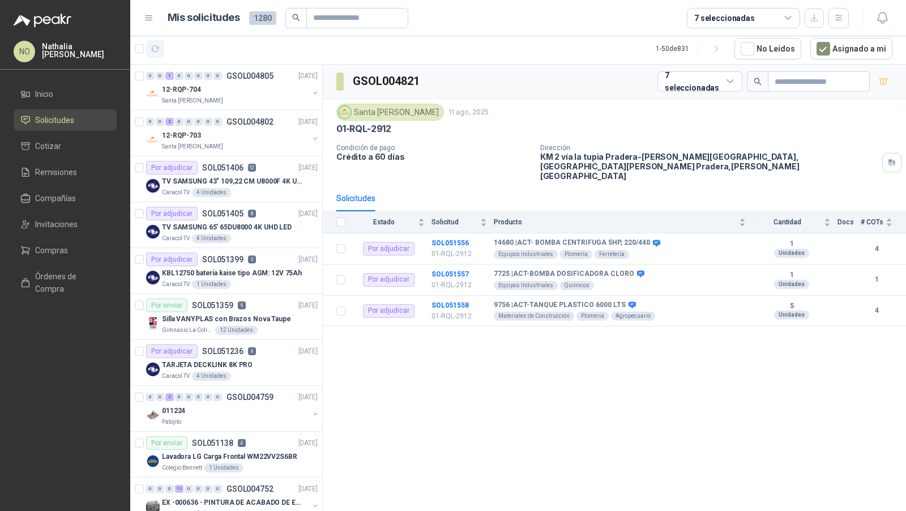
click at [151, 53] on icon "button" at bounding box center [156, 49] width 10 height 10
click at [818, 56] on button "Asignado a mi" at bounding box center [851, 49] width 82 height 22
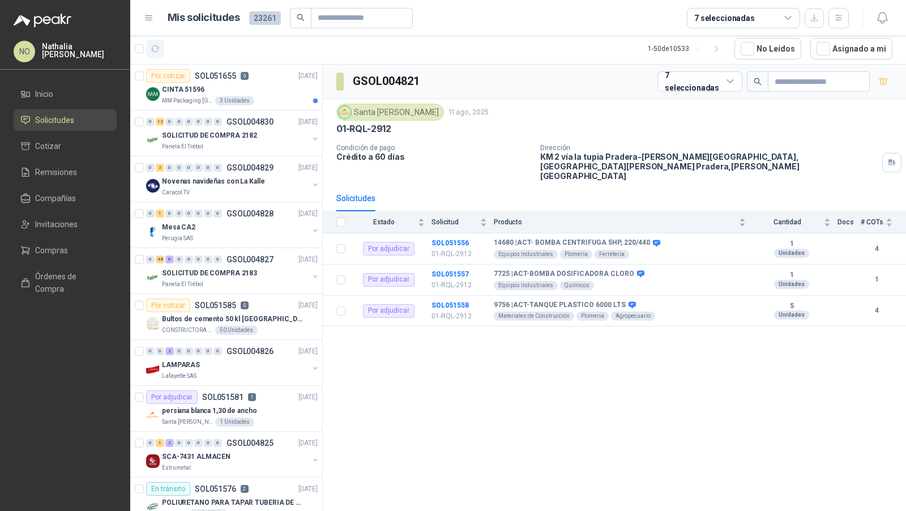
click at [155, 46] on icon "button" at bounding box center [156, 49] width 10 height 10
click at [268, 96] on div "MM Packaging Colombia 3 Unidades" at bounding box center [240, 100] width 156 height 9
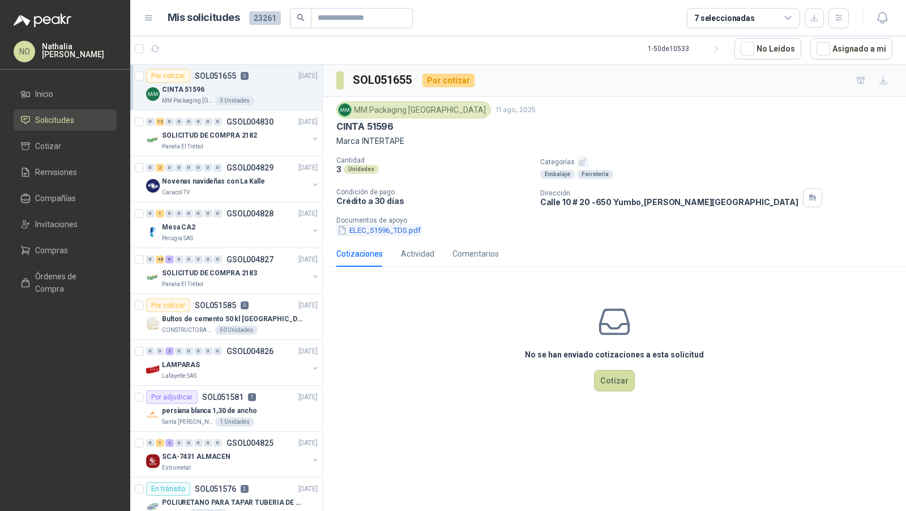
click at [391, 230] on button "ELEC_51596_TDS.pdf" at bounding box center [378, 230] width 85 height 12
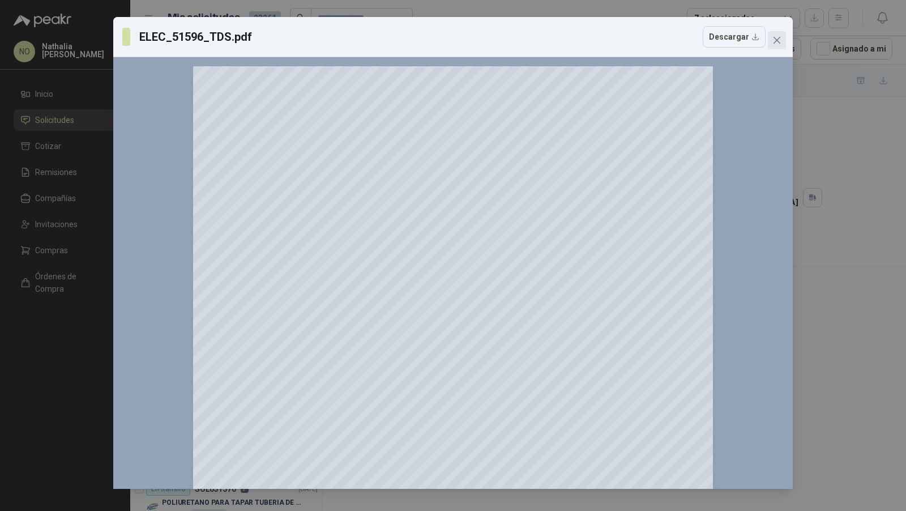
click at [779, 39] on icon "close" at bounding box center [776, 40] width 9 height 9
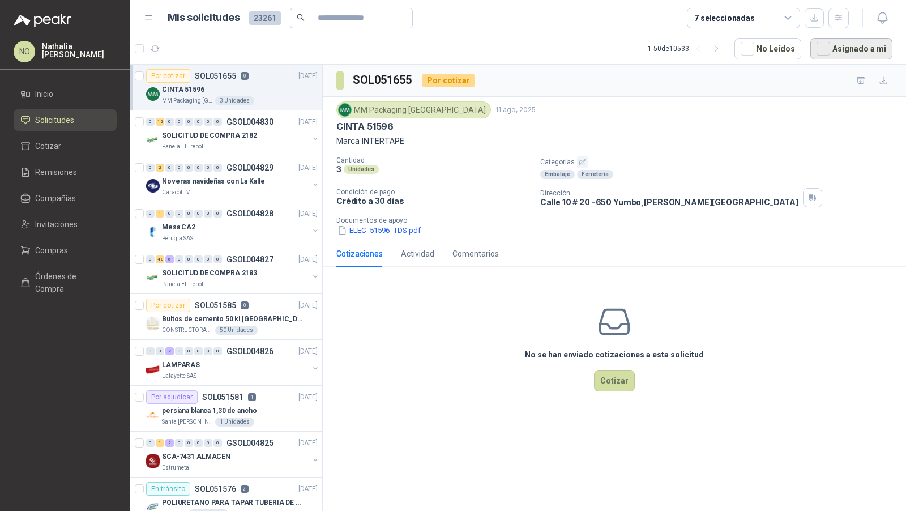
click at [834, 45] on button "Asignado a mi" at bounding box center [851, 49] width 82 height 22
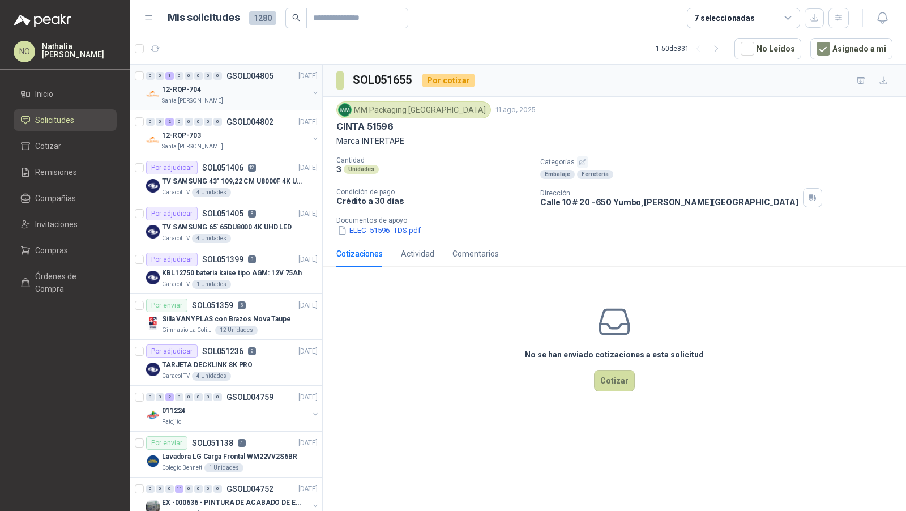
click at [228, 96] on div "Santa [PERSON_NAME]" at bounding box center [235, 100] width 147 height 9
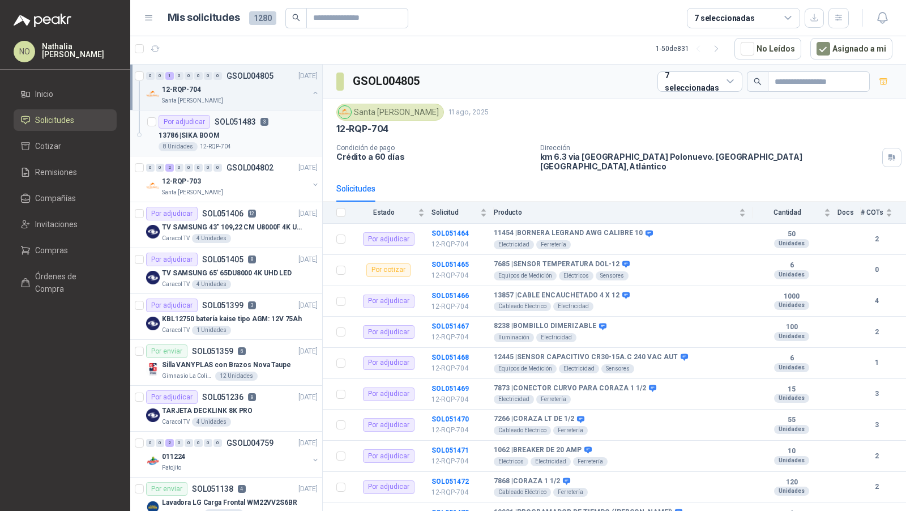
click at [228, 129] on div "13786 | SIKA BOOM" at bounding box center [238, 136] width 159 height 14
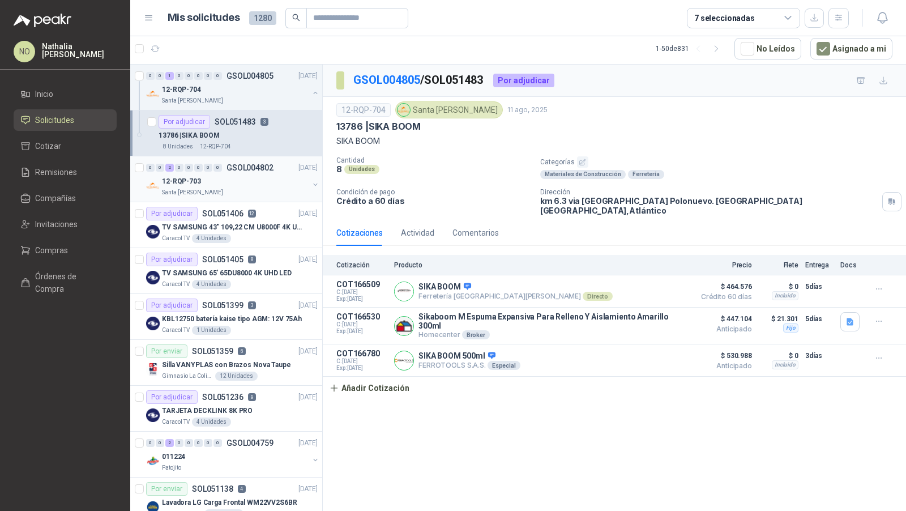
click at [228, 174] on div "12-RQP-703" at bounding box center [235, 181] width 147 height 14
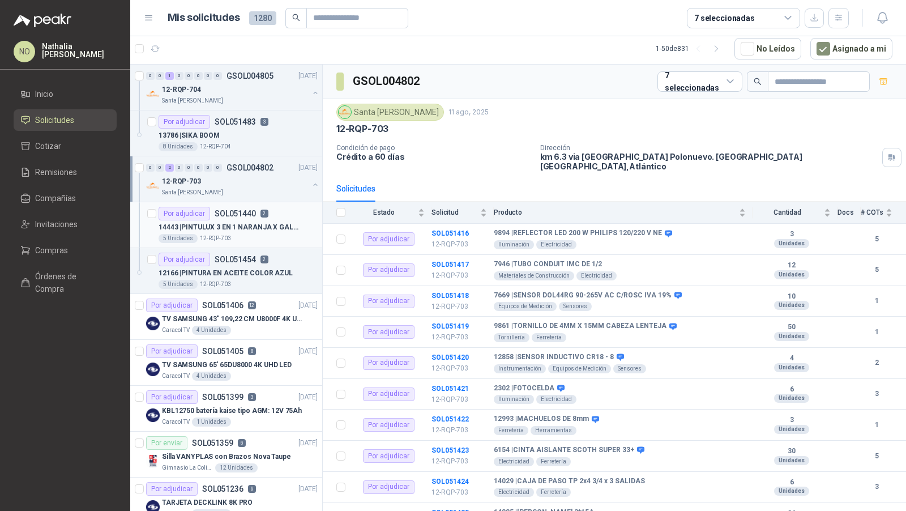
click at [230, 223] on p "14443 | PINTULUX 3 EN 1 NARANJA X GALON" at bounding box center [229, 227] width 141 height 11
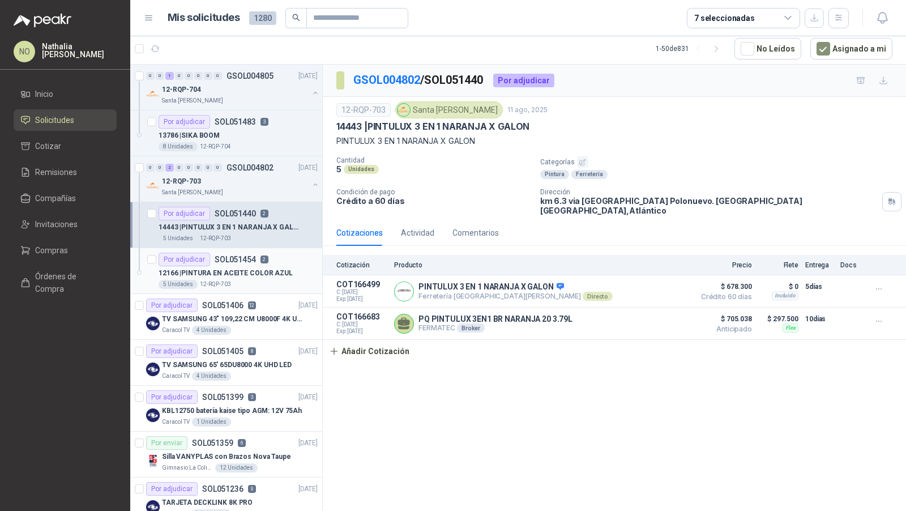
click at [235, 261] on p "SOL051454" at bounding box center [235, 259] width 41 height 8
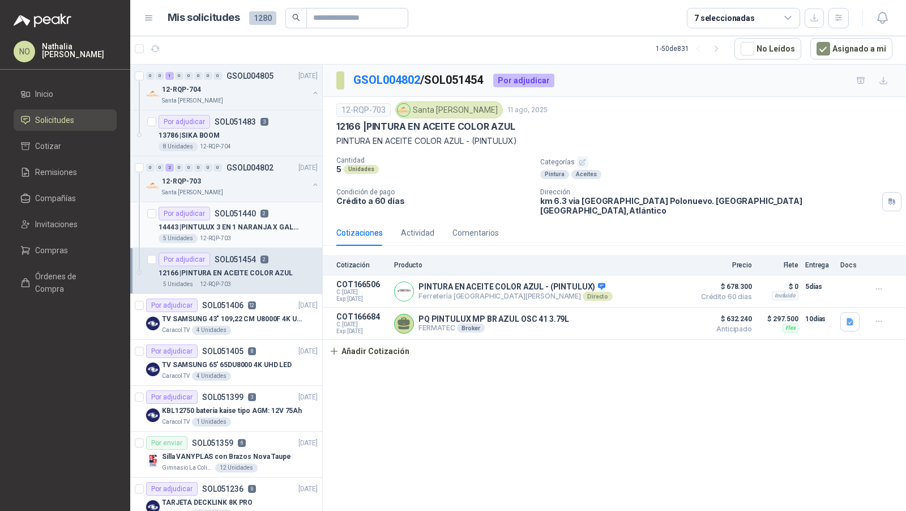
click at [249, 234] on div "5 Unidades 12-RQP-703" at bounding box center [238, 238] width 159 height 9
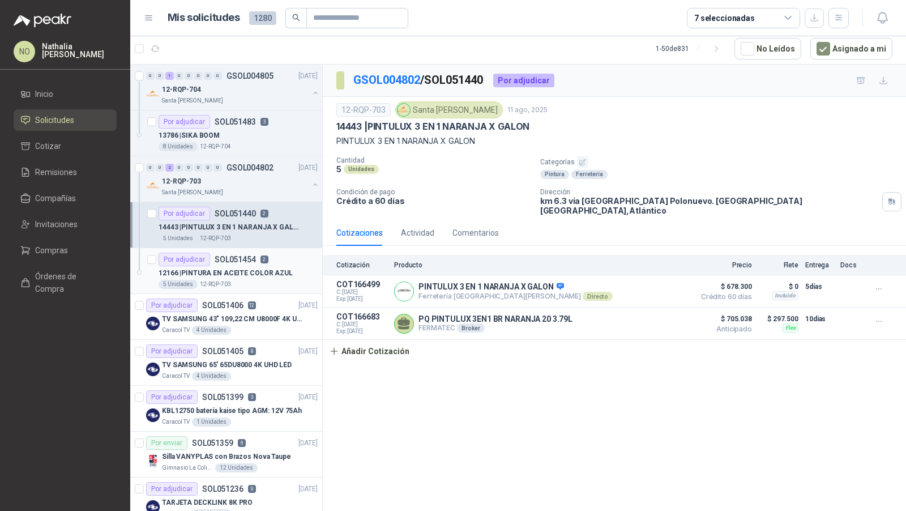
click at [250, 260] on p "SOL051454" at bounding box center [235, 259] width 41 height 8
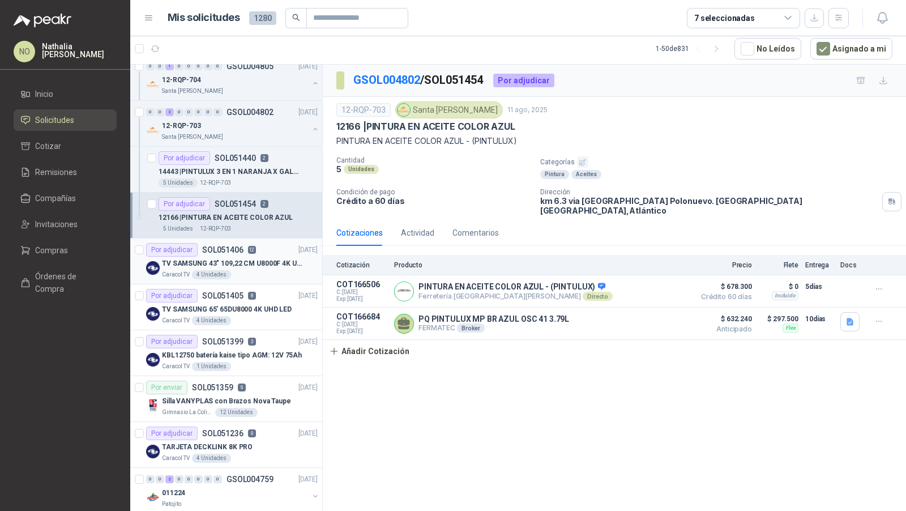
scroll to position [70, 0]
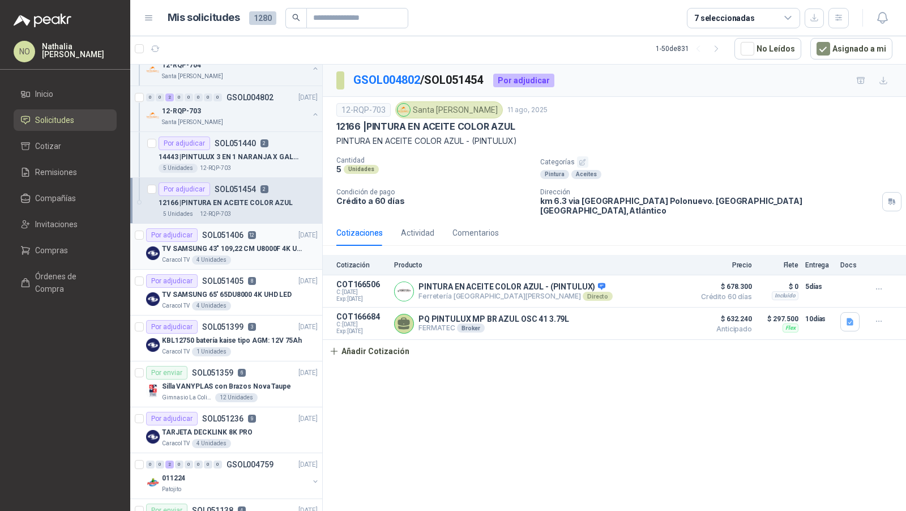
click at [255, 293] on p "TV SAMSUNG 65' 65DU8000 4K UHD LED" at bounding box center [227, 294] width 130 height 11
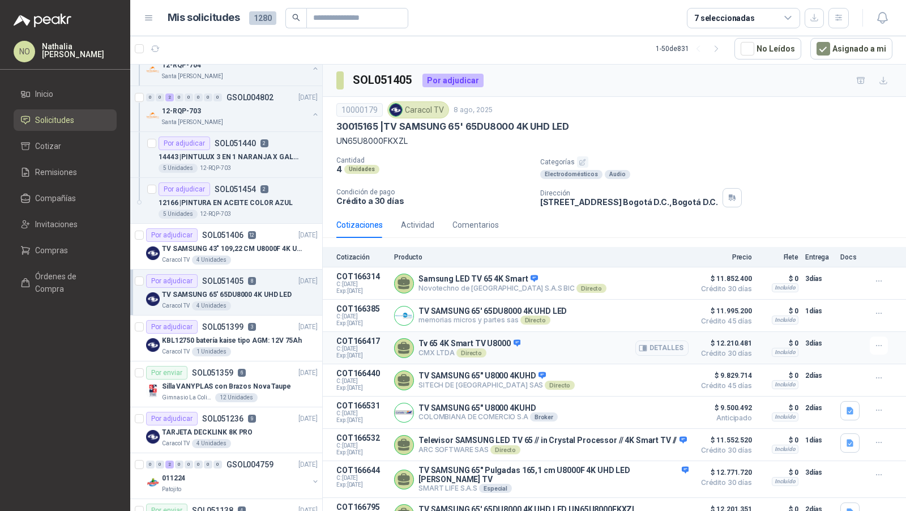
scroll to position [37, 0]
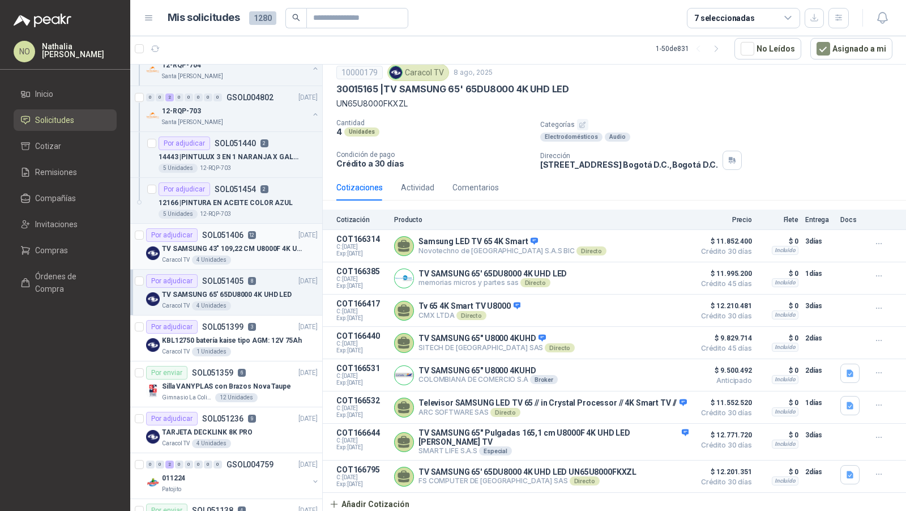
click at [227, 260] on div "4 Unidades" at bounding box center [211, 259] width 39 height 9
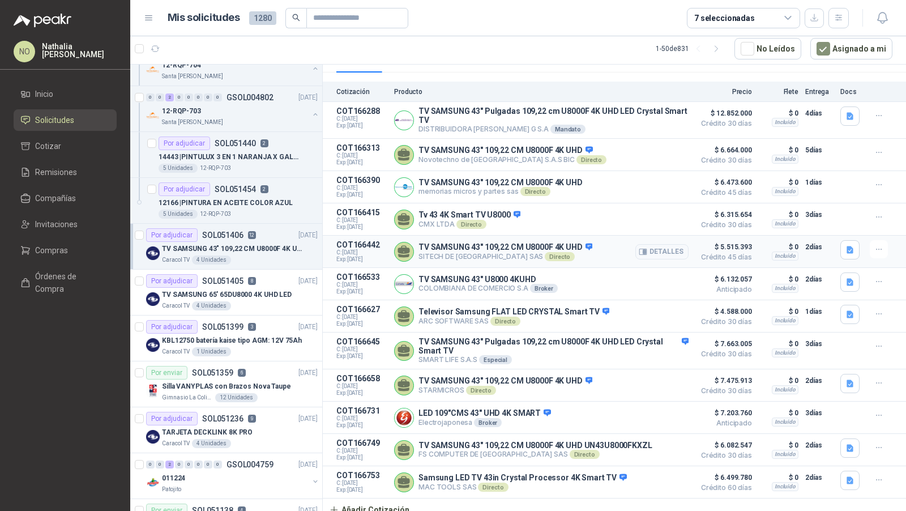
scroll to position [170, 0]
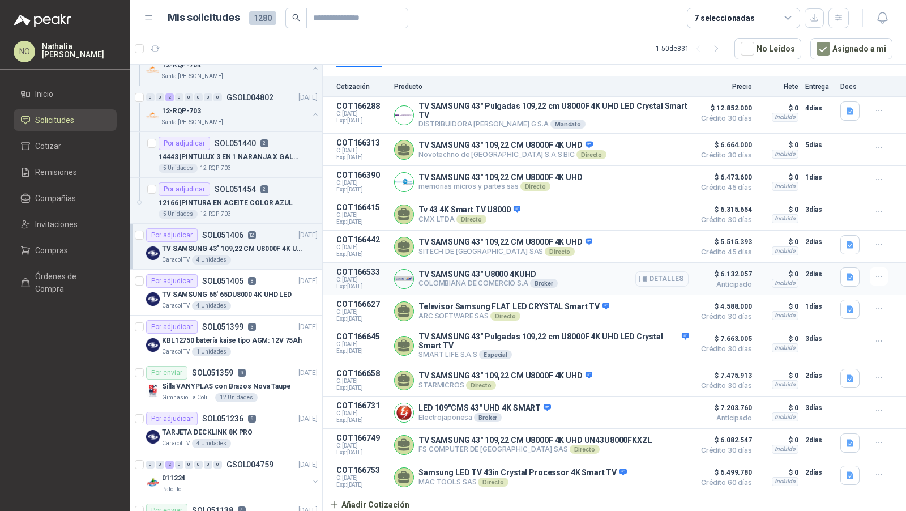
click at [649, 271] on button "Detalles" at bounding box center [661, 278] width 53 height 15
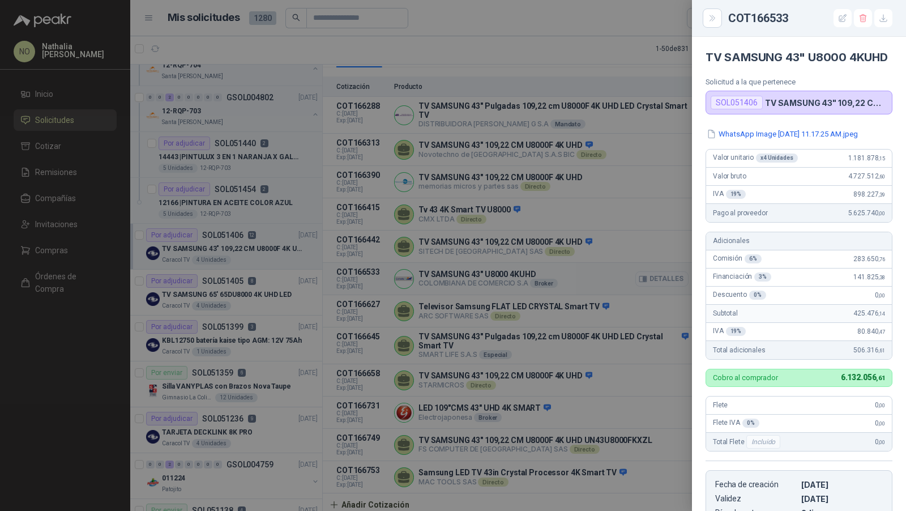
click at [649, 268] on div at bounding box center [453, 255] width 906 height 511
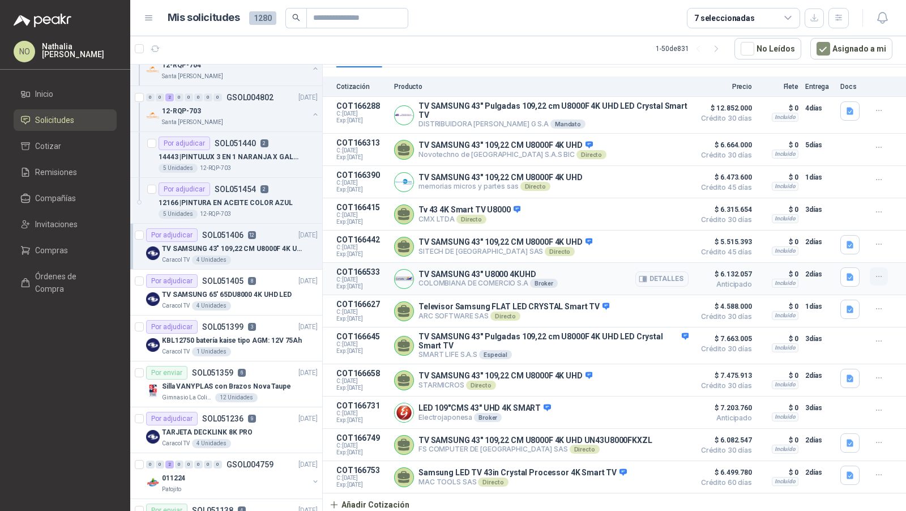
click at [874, 273] on icon "button" at bounding box center [879, 277] width 10 height 10
click at [833, 227] on button "Editar" at bounding box center [856, 228] width 91 height 18
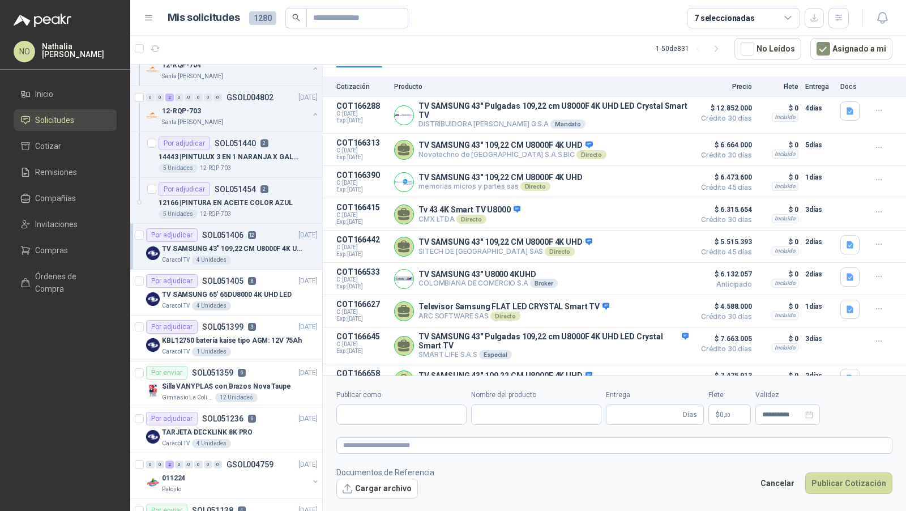
type input "**********"
type input "*"
type input "**********"
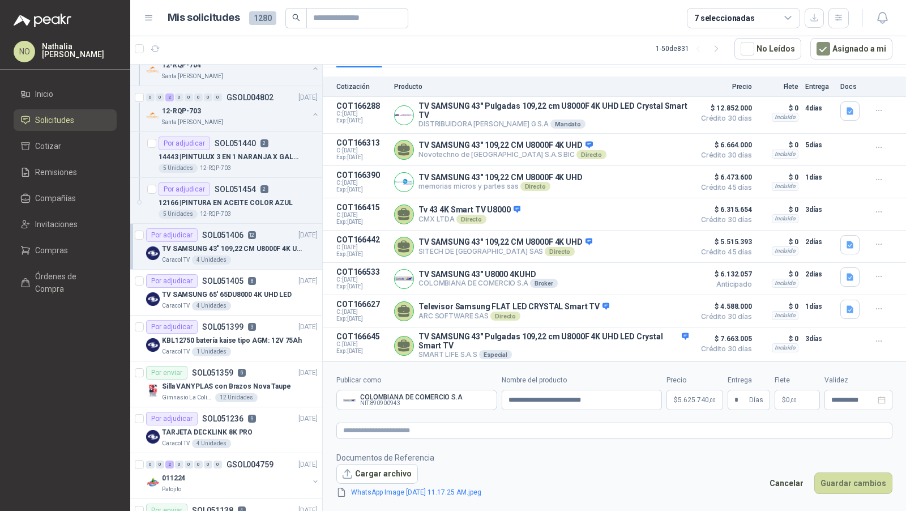
click at [703, 392] on p "$ 5.625.740 ,00" at bounding box center [694, 400] width 57 height 20
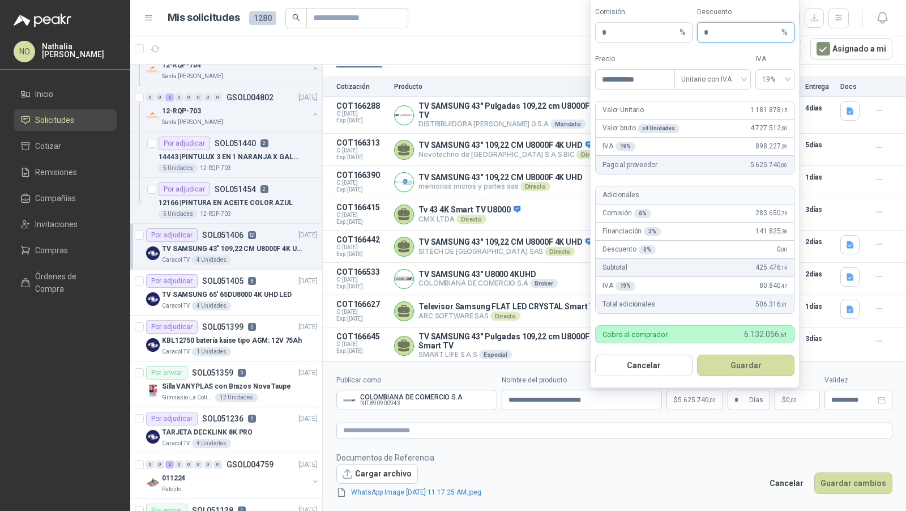
click at [717, 36] on input "*" at bounding box center [741, 32] width 75 height 19
type input "*"
click at [757, 366] on button "Guardar" at bounding box center [745, 365] width 97 height 22
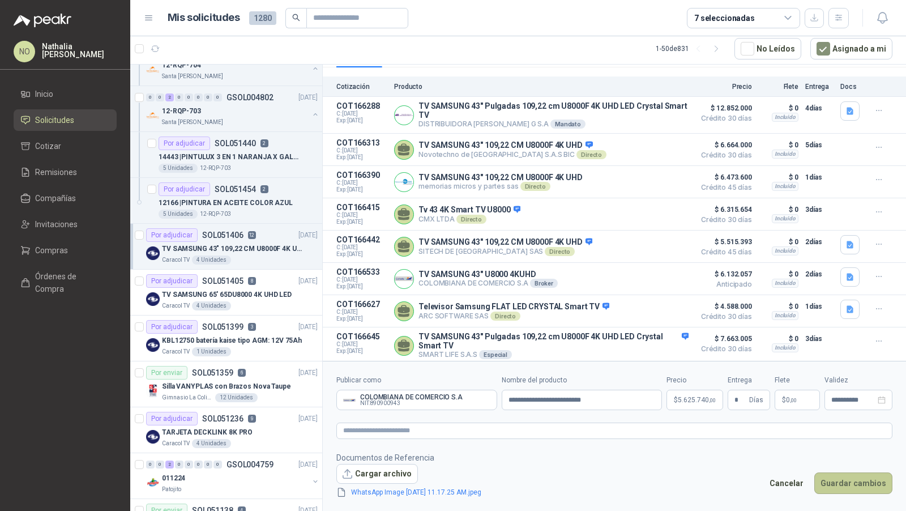
click at [838, 486] on button "Guardar cambios" at bounding box center [853, 483] width 78 height 22
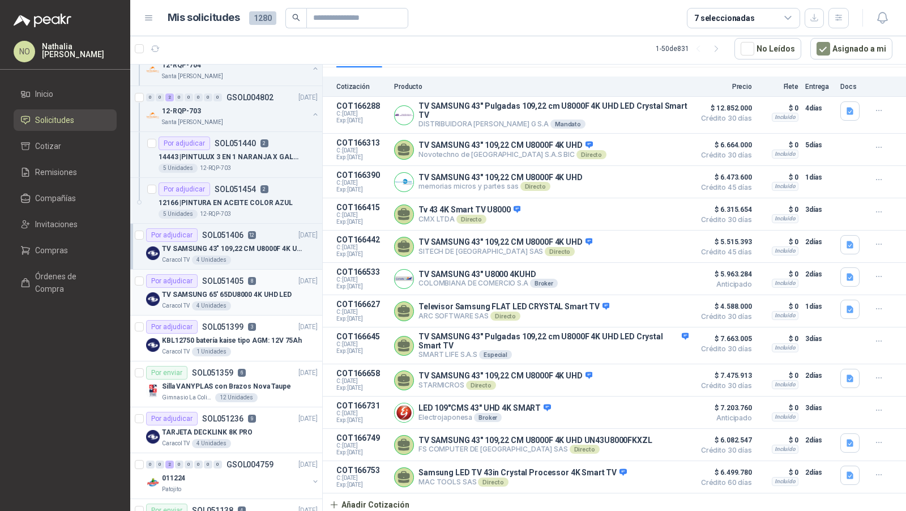
click at [255, 288] on div "TV SAMSUNG 65' 65DU8000 4K UHD LED" at bounding box center [240, 295] width 156 height 14
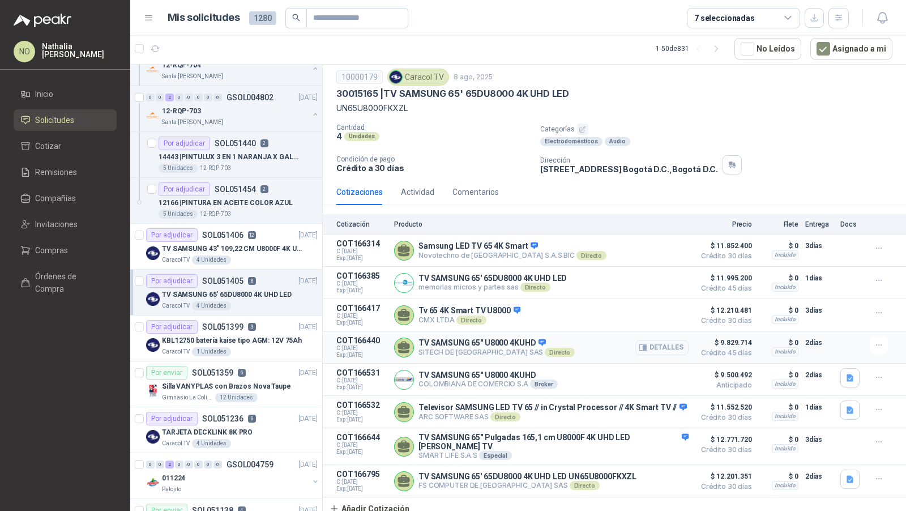
scroll to position [37, 0]
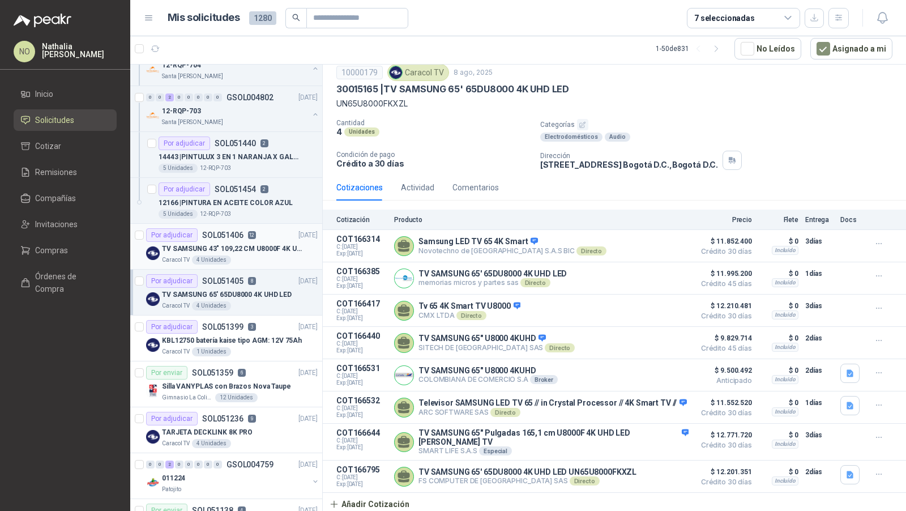
click at [287, 260] on div "Caracol TV 4 Unidades" at bounding box center [240, 259] width 156 height 9
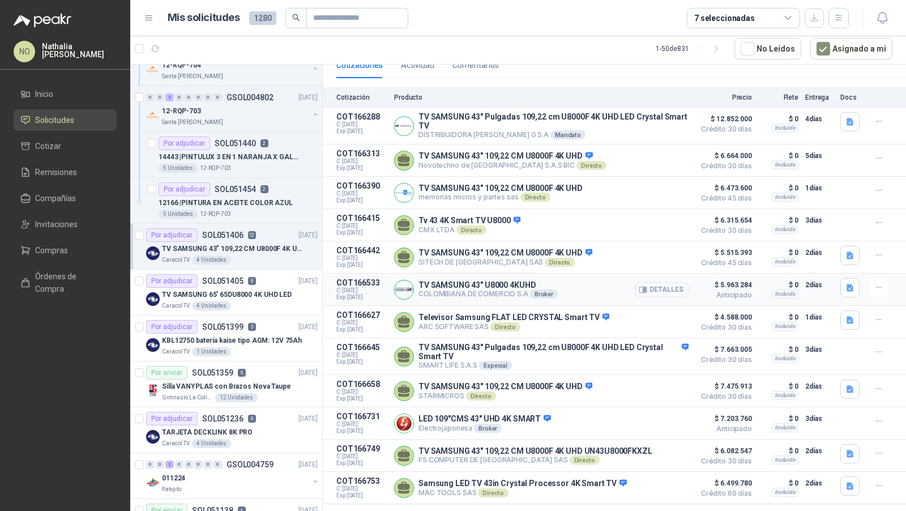
scroll to position [170, 0]
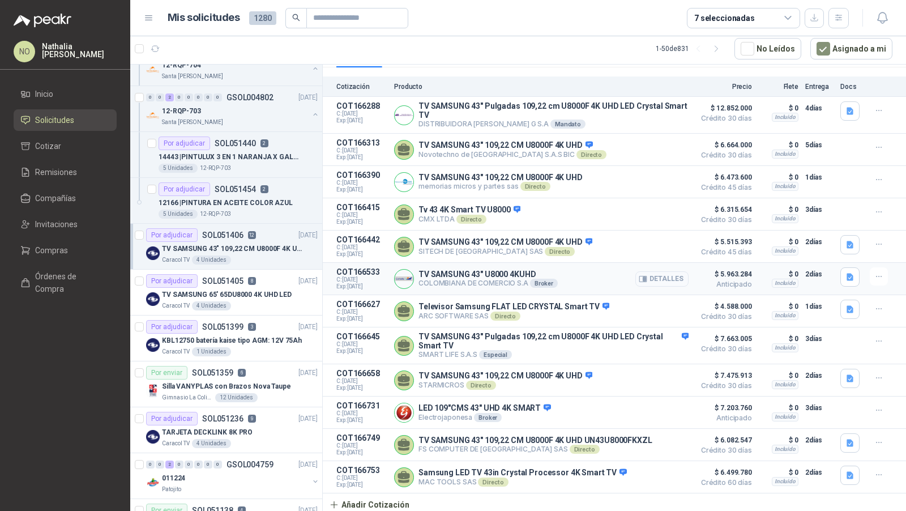
click at [657, 278] on button "Detalles" at bounding box center [661, 278] width 53 height 15
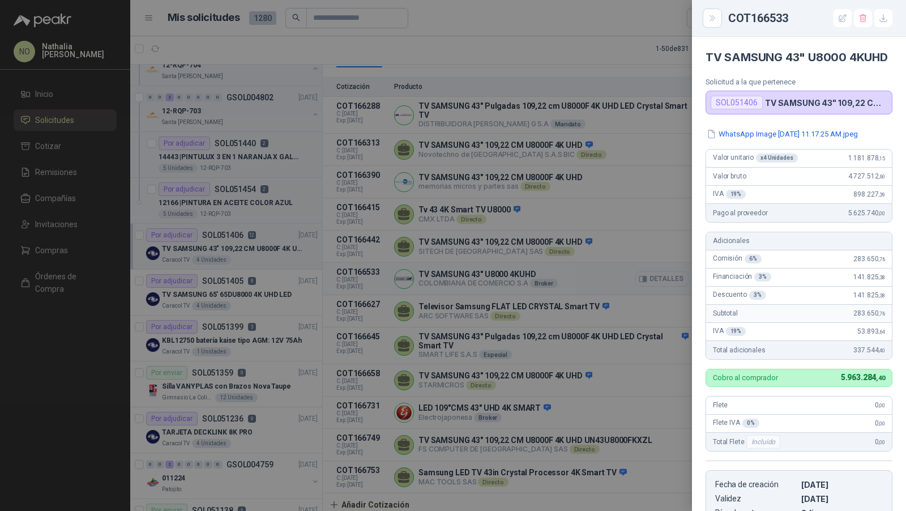
click at [657, 278] on div at bounding box center [453, 255] width 906 height 511
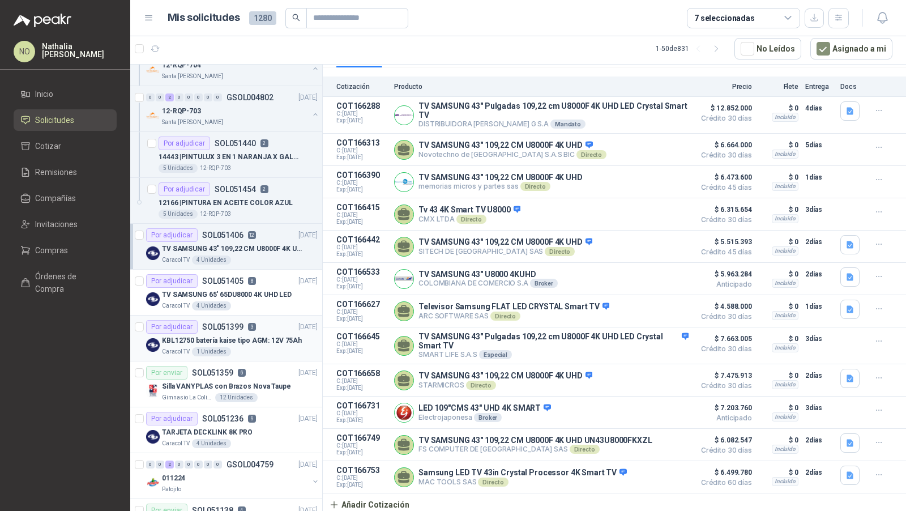
click at [265, 347] on div "Caracol TV 1 Unidades" at bounding box center [240, 351] width 156 height 9
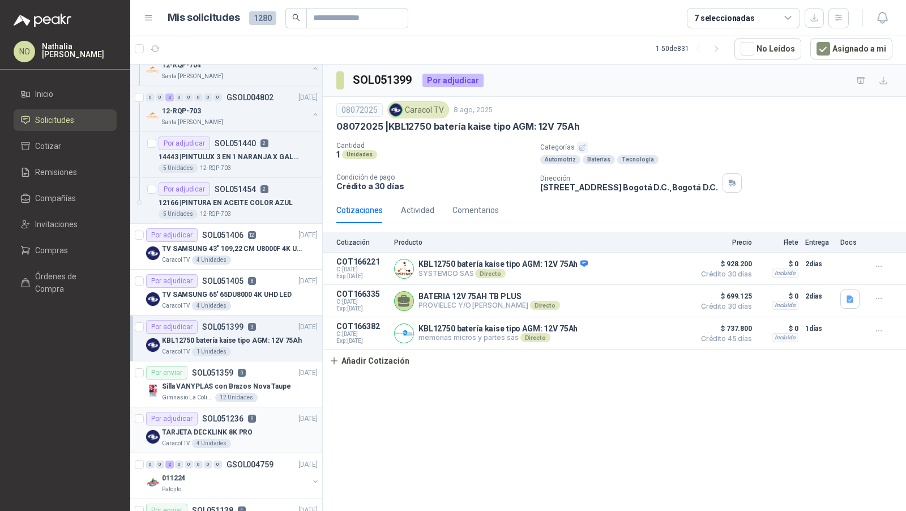
click at [260, 428] on div "TARJETA DECKLINK 8K PRO" at bounding box center [240, 432] width 156 height 14
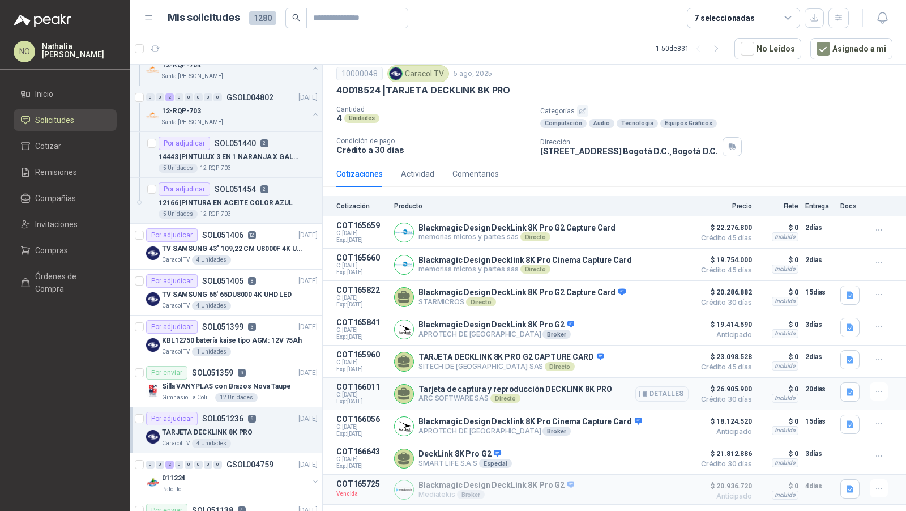
scroll to position [48, 0]
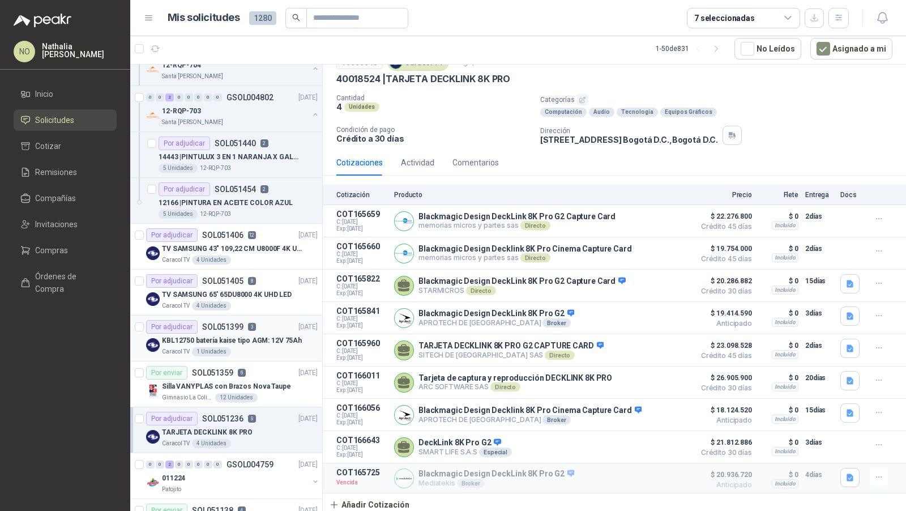
click at [265, 347] on div "Caracol TV 1 Unidades" at bounding box center [240, 351] width 156 height 9
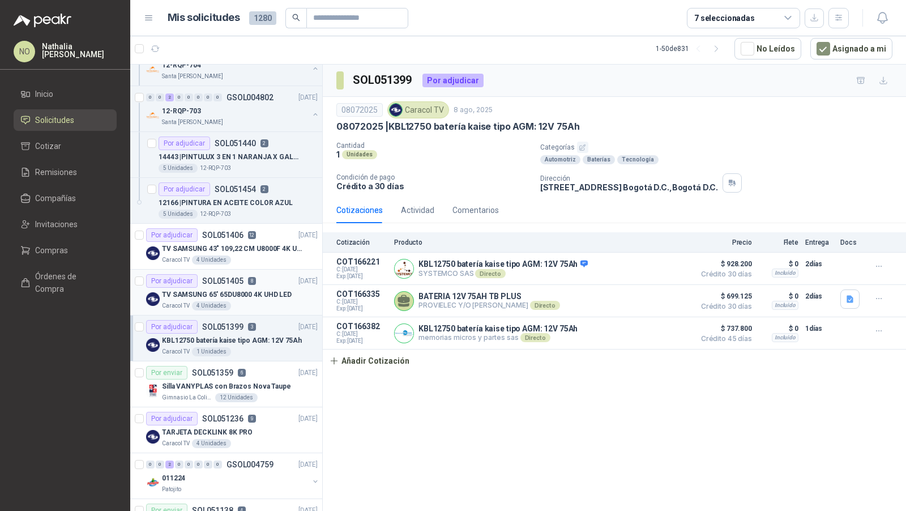
click at [264, 292] on p "TV SAMSUNG 65' 65DU8000 4K UHD LED" at bounding box center [227, 294] width 130 height 11
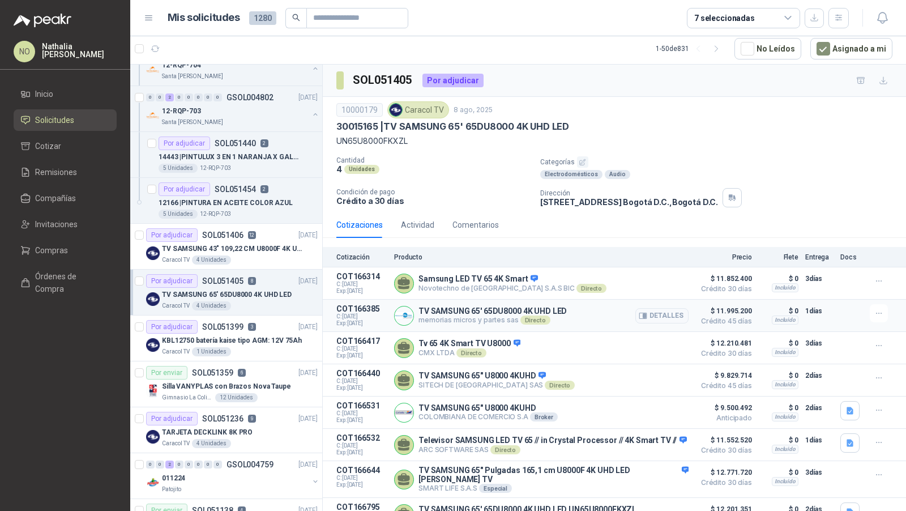
scroll to position [37, 0]
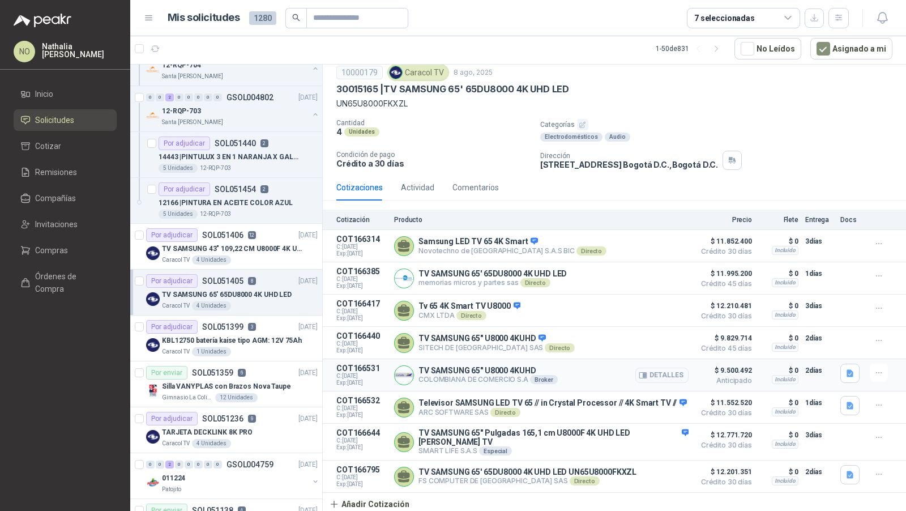
click at [651, 363] on div "Detalles" at bounding box center [661, 374] width 53 height 23
click at [651, 371] on button "Detalles" at bounding box center [661, 374] width 53 height 15
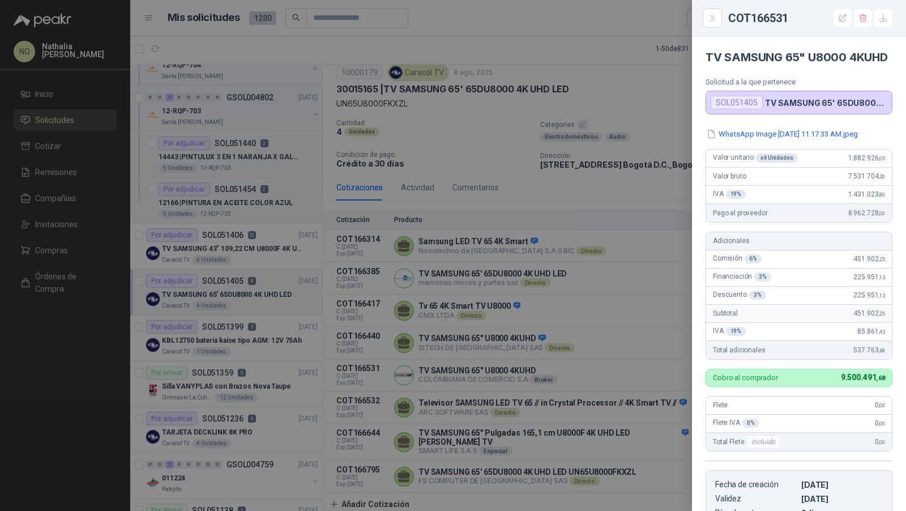
click at [617, 326] on div at bounding box center [453, 255] width 906 height 511
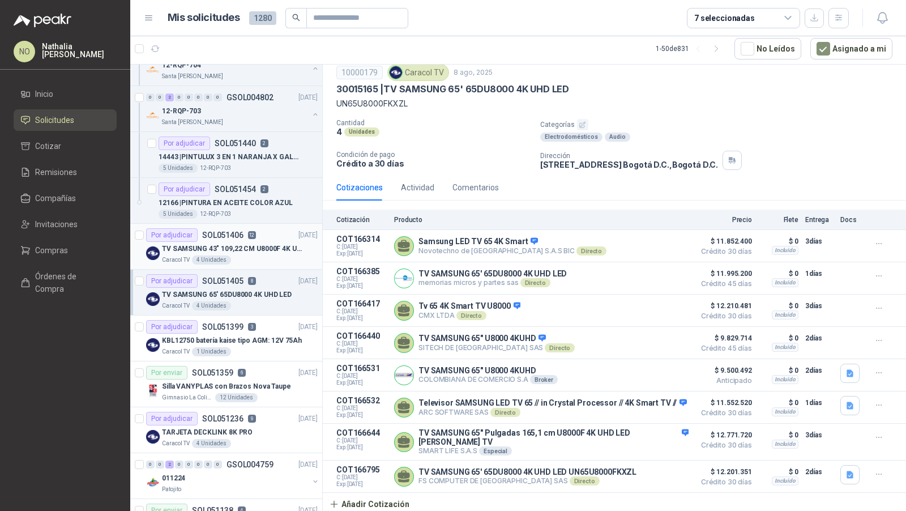
click at [262, 228] on div "Por adjudicar SOL051406 12 08/08/25" at bounding box center [232, 235] width 172 height 14
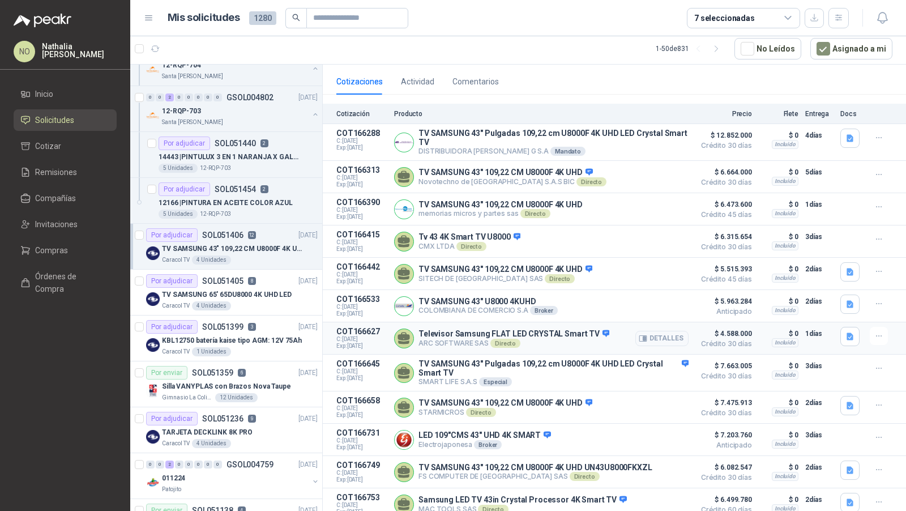
scroll to position [170, 0]
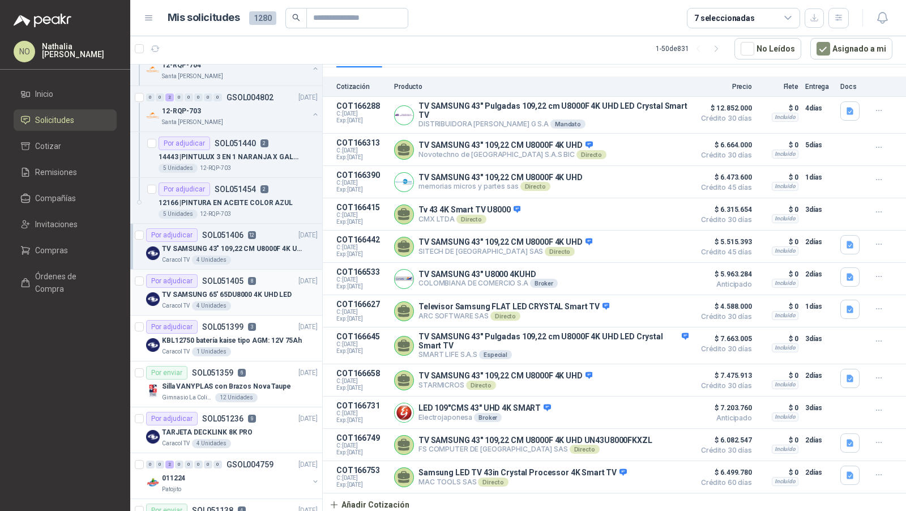
click at [259, 289] on p "TV SAMSUNG 65' 65DU8000 4K UHD LED" at bounding box center [227, 294] width 130 height 11
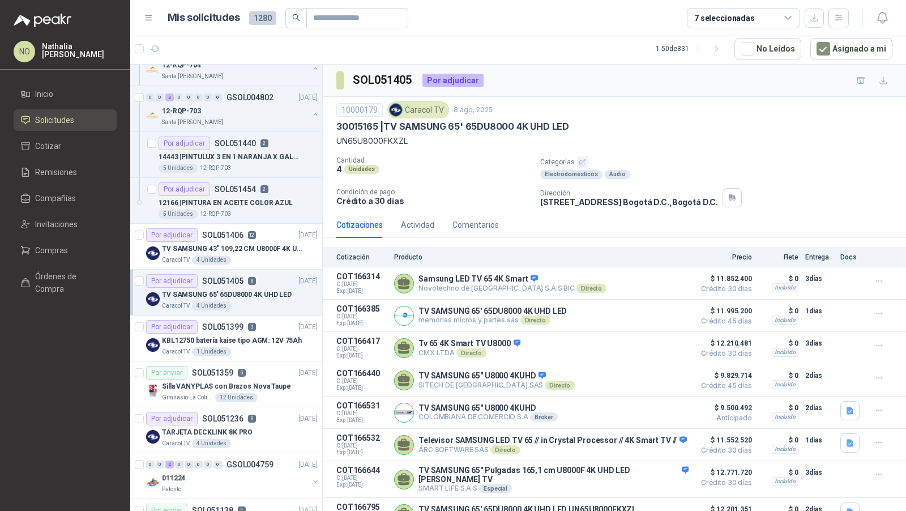
click at [259, 289] on p "TV SAMSUNG 65' 65DU8000 4K UHD LED" at bounding box center [227, 294] width 130 height 11
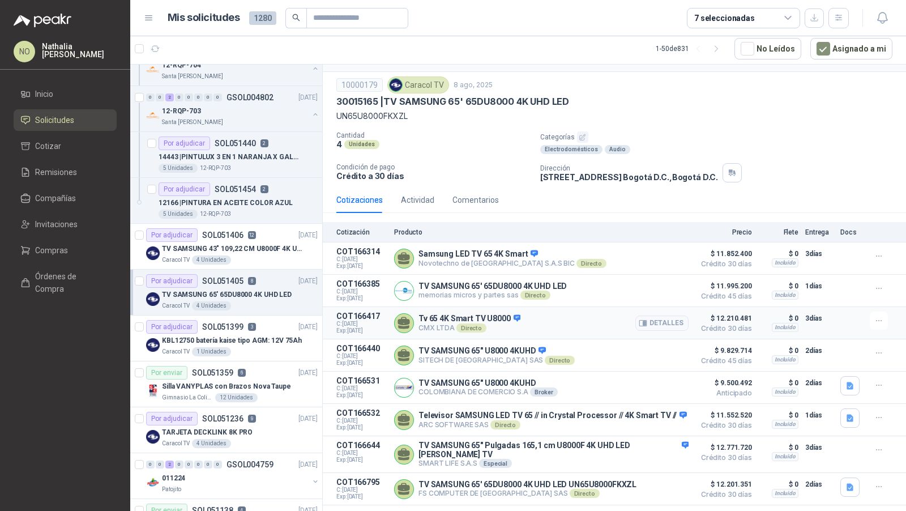
scroll to position [37, 0]
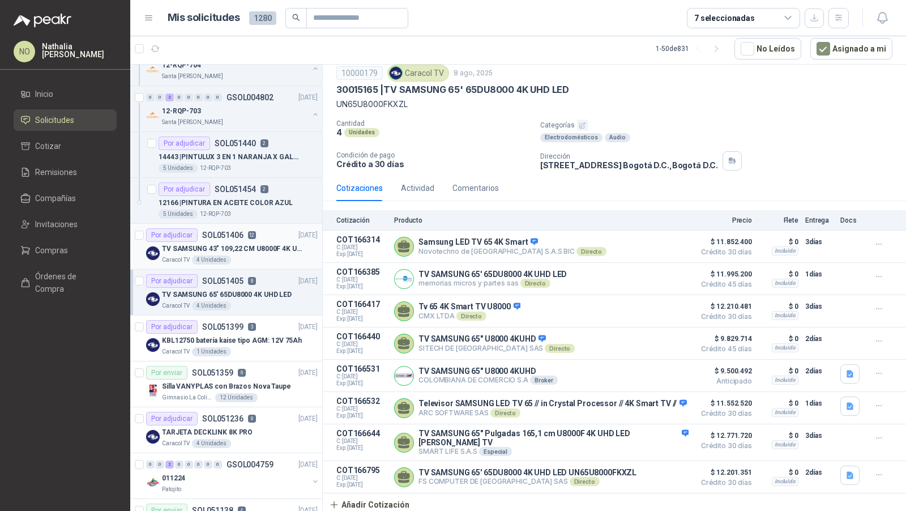
click at [286, 250] on p "TV SAMSUNG 43" 109,22 CM U8000F 4K UHD" at bounding box center [232, 248] width 141 height 11
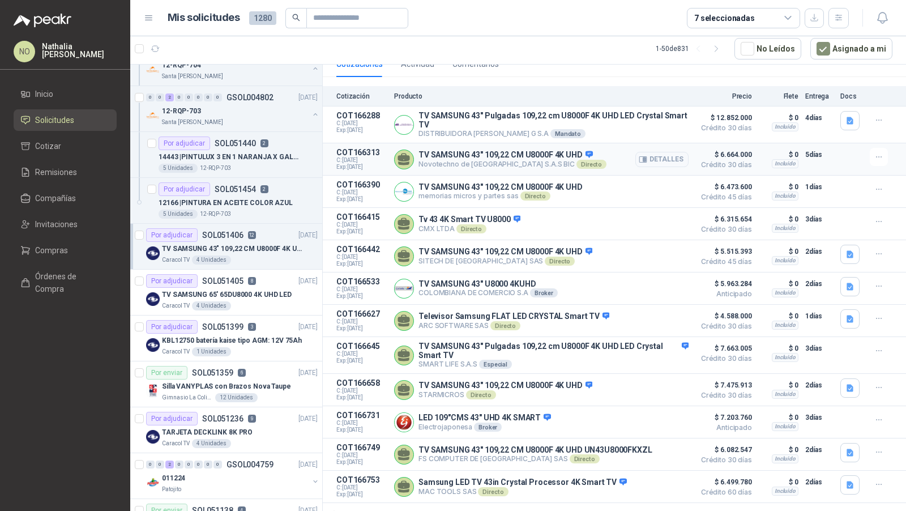
scroll to position [170, 0]
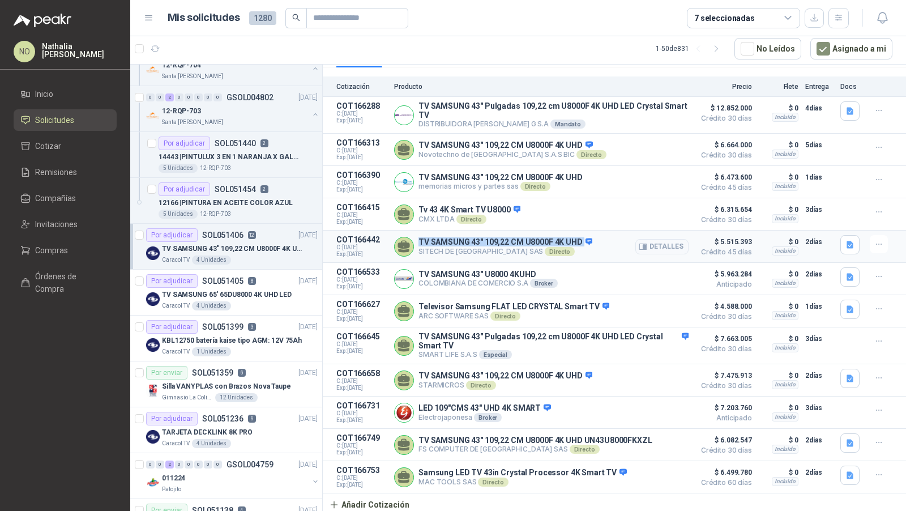
drag, startPoint x: 419, startPoint y: 236, endPoint x: 578, endPoint y: 250, distance: 159.7
click at [579, 241] on p "TV SAMSUNG 43" 109,22 CM U8000F 4K UHD" at bounding box center [505, 242] width 174 height 10
copy p "TV SAMSUNG 43" 109,22 CM U8000F 4K UHD"
click at [392, 498] on button "Añadir Cotización" at bounding box center [369, 504] width 93 height 23
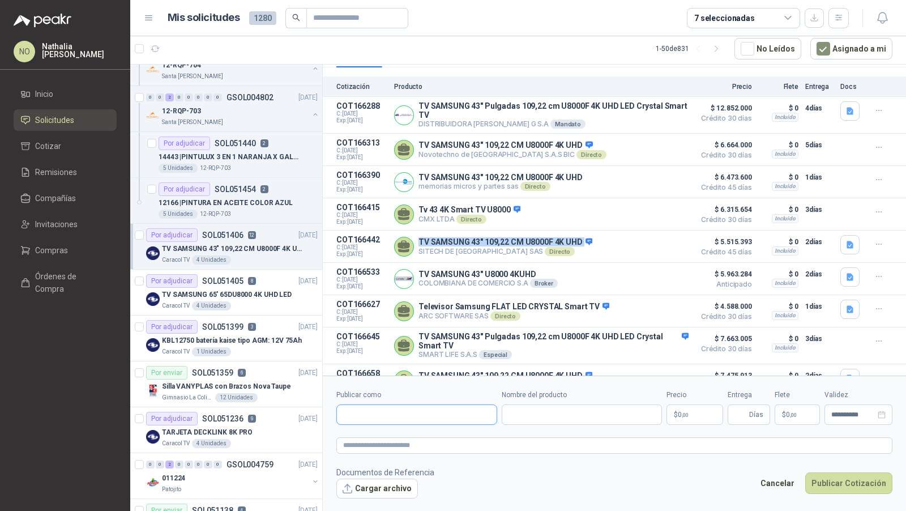
click at [424, 408] on input "Publicar como" at bounding box center [417, 414] width 160 height 19
type input "****"
type input "******"
click at [417, 369] on div "SAMSUNG NIT : 000000001" at bounding box center [417, 372] width 142 height 12
type input "**********"
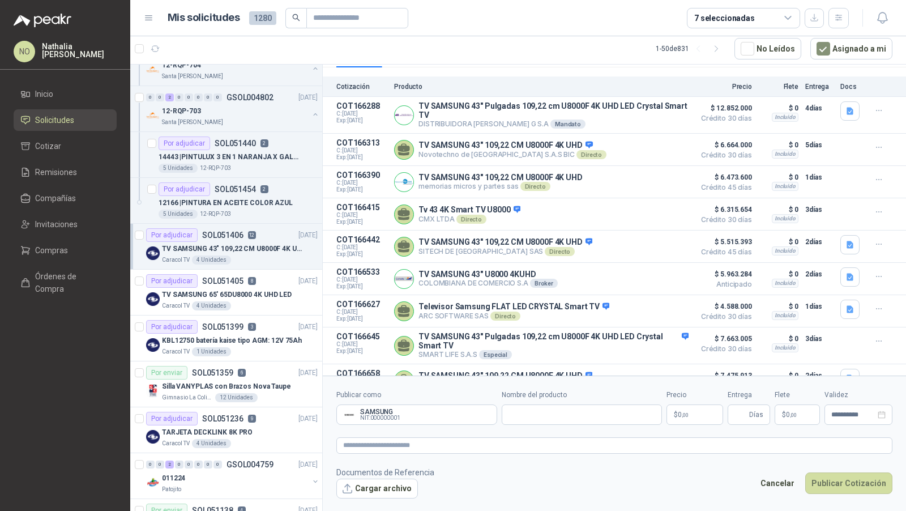
click at [690, 422] on p "$ 0 ,00" at bounding box center [694, 414] width 57 height 20
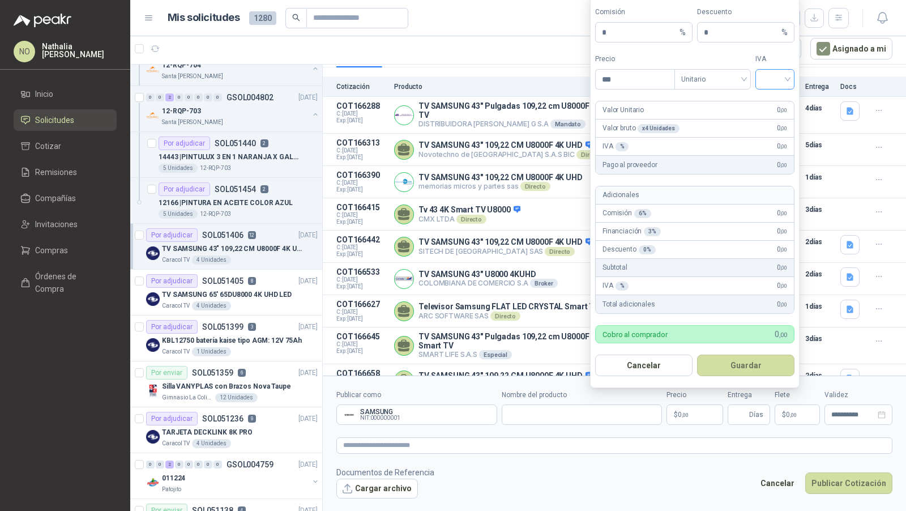
click at [780, 87] on input "search" at bounding box center [774, 78] width 25 height 17
click at [773, 112] on div "19%" at bounding box center [775, 105] width 35 height 18
click at [703, 93] on form "Comisión * % Descuento * % Precio *** Tipo Unitario IVA 19% 19% Valor Unitario …" at bounding box center [694, 191] width 209 height 393
click at [704, 82] on span "Unitario" at bounding box center [712, 79] width 63 height 17
click at [707, 121] on div "Unitario con IVA" at bounding box center [712, 123] width 58 height 12
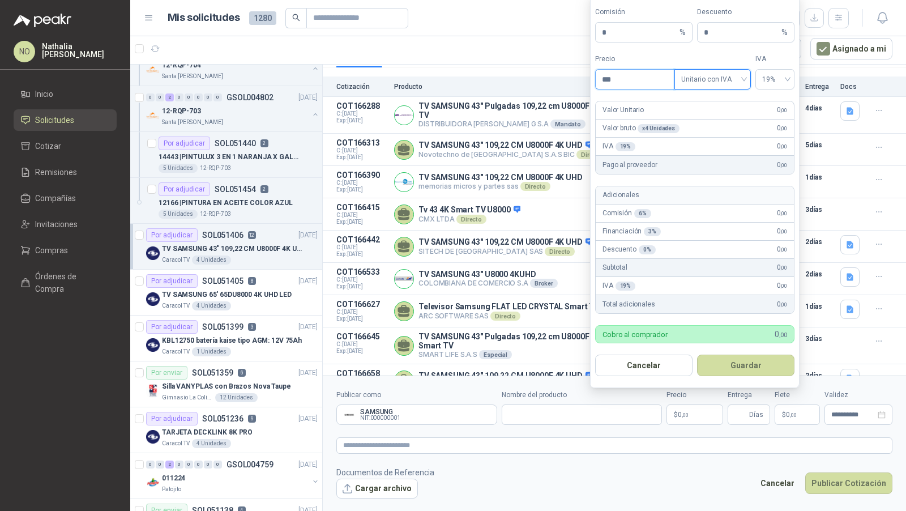
click at [634, 85] on input "***" at bounding box center [635, 79] width 79 height 19
type input "*"
type input "**********"
click at [673, 470] on footer "Documentos de Referencia Cargar archivo Cancelar Publicar Cotización" at bounding box center [614, 482] width 556 height 33
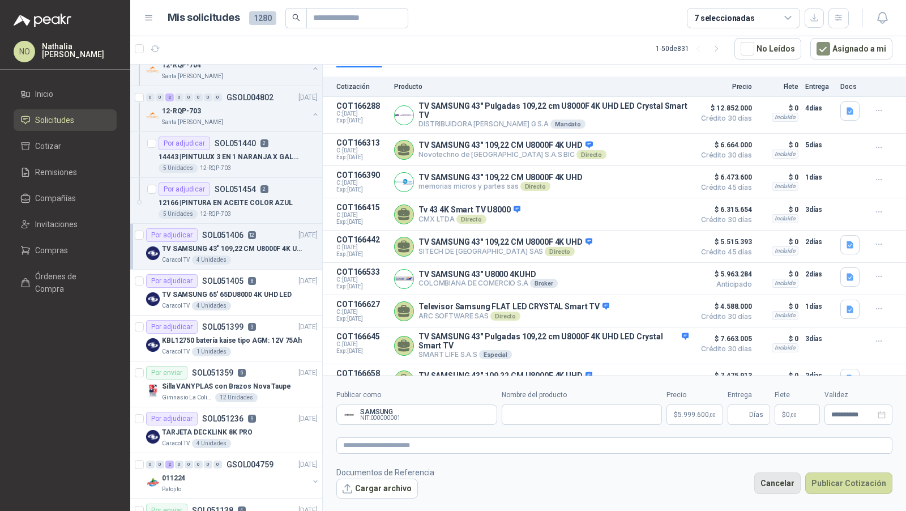
click at [778, 477] on button "Cancelar" at bounding box center [777, 483] width 46 height 22
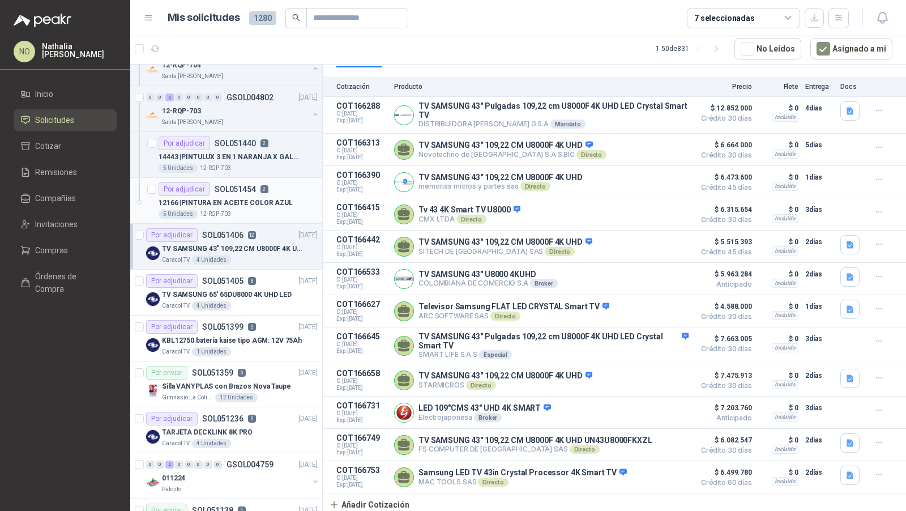
scroll to position [0, 0]
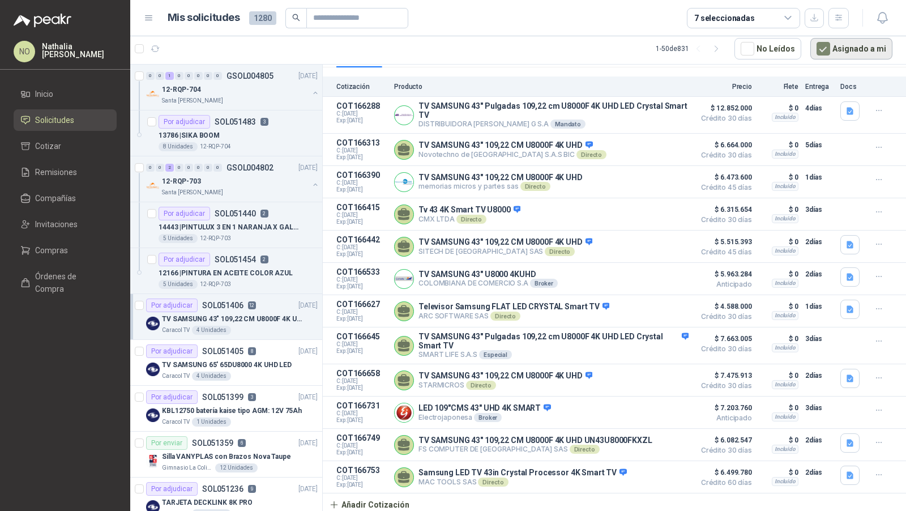
click at [835, 46] on button "Asignado a mi" at bounding box center [851, 49] width 82 height 22
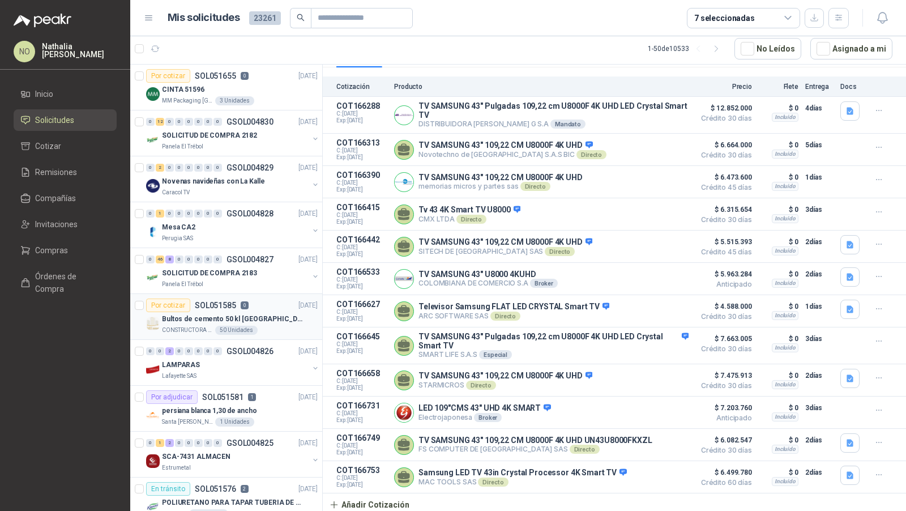
click at [243, 317] on p "Bultos de cemento 50 kl [GEOGRAPHIC_DATA]" at bounding box center [232, 319] width 141 height 11
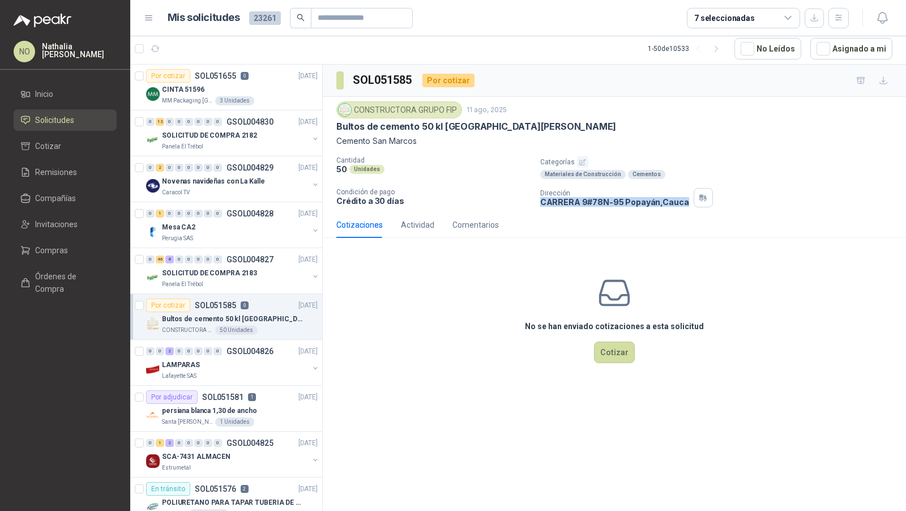
drag, startPoint x: 541, startPoint y: 199, endPoint x: 666, endPoint y: 207, distance: 125.9
click at [666, 207] on div "CONSTRUCTORA GRUPO FIP 11 ago, 2025 Bultos de cemento 50 kl San Marcos Cemento …" at bounding box center [614, 154] width 583 height 115
copy p "CARRERA 9#78N-95 Popayán , Cauca"
click at [160, 51] on button "button" at bounding box center [155, 49] width 18 height 18
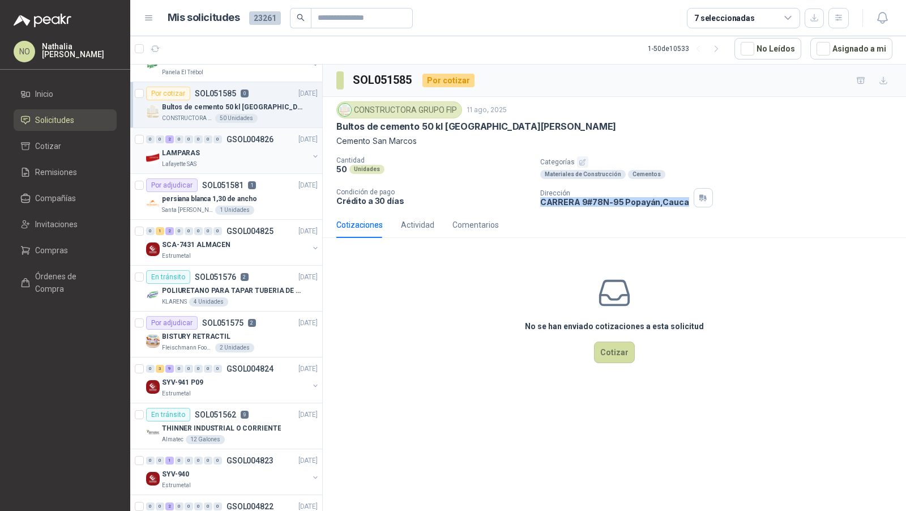
scroll to position [236, 0]
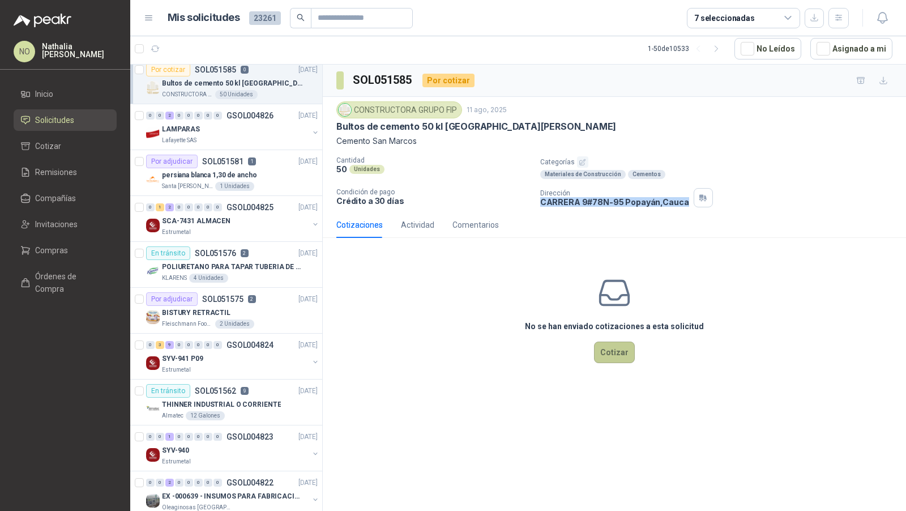
click at [613, 352] on button "Cotizar" at bounding box center [614, 352] width 41 height 22
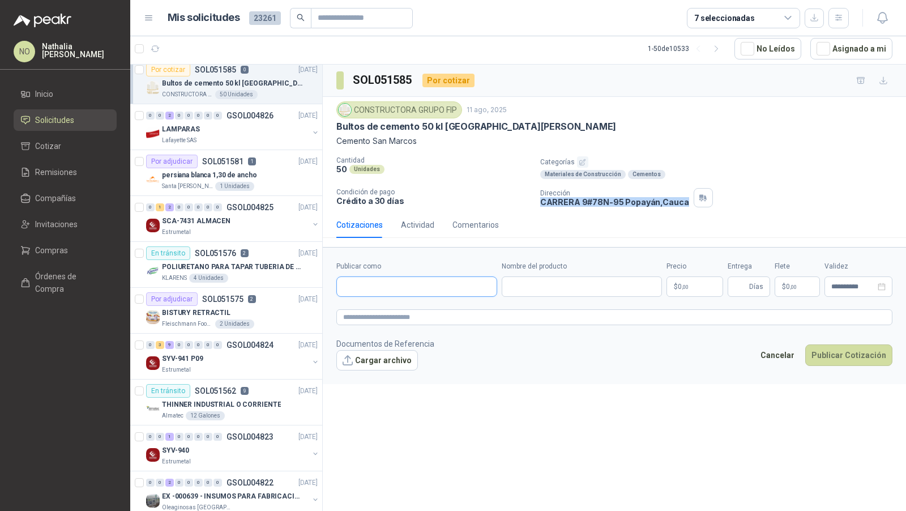
click at [414, 285] on input "Publicar como" at bounding box center [417, 286] width 160 height 19
type input "*"
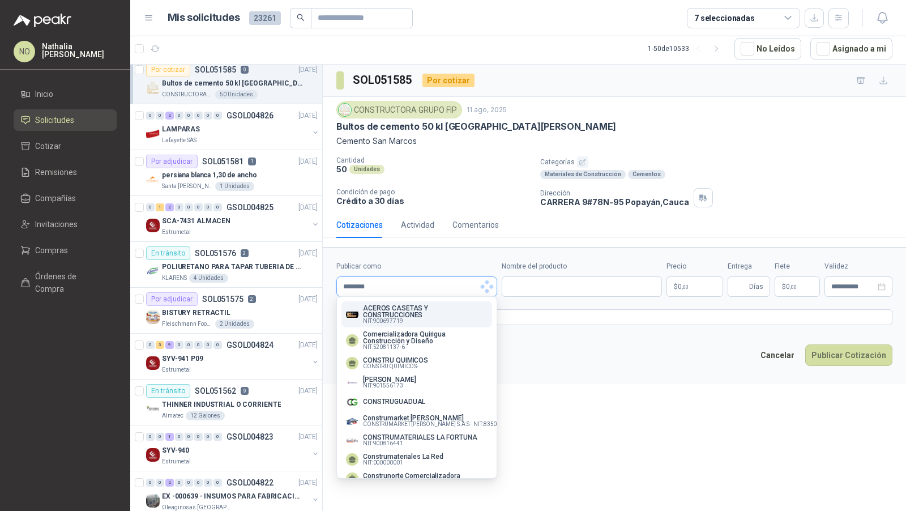
scroll to position [0, 0]
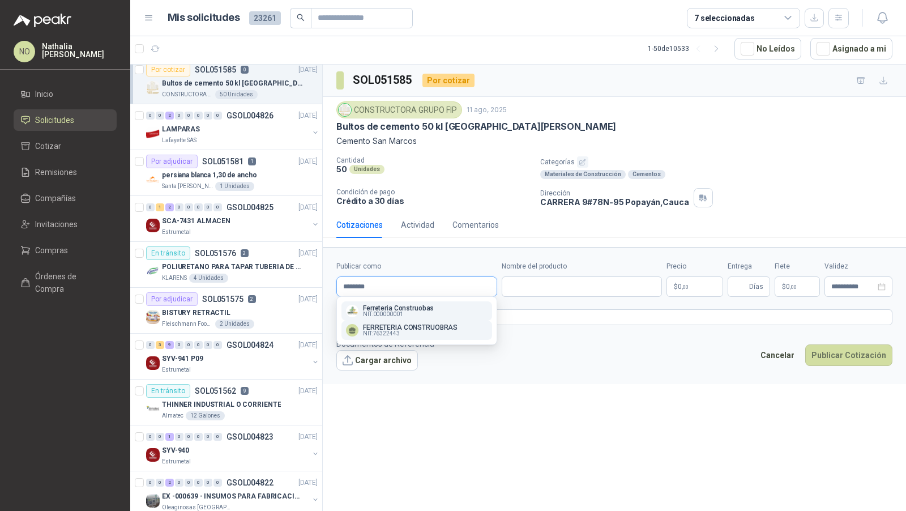
type input "********"
click at [444, 336] on p "NIT : 76322443" at bounding box center [410, 334] width 95 height 6
type input "**********"
click at [540, 283] on input "Nombre del producto" at bounding box center [582, 286] width 161 height 20
paste input "**********"
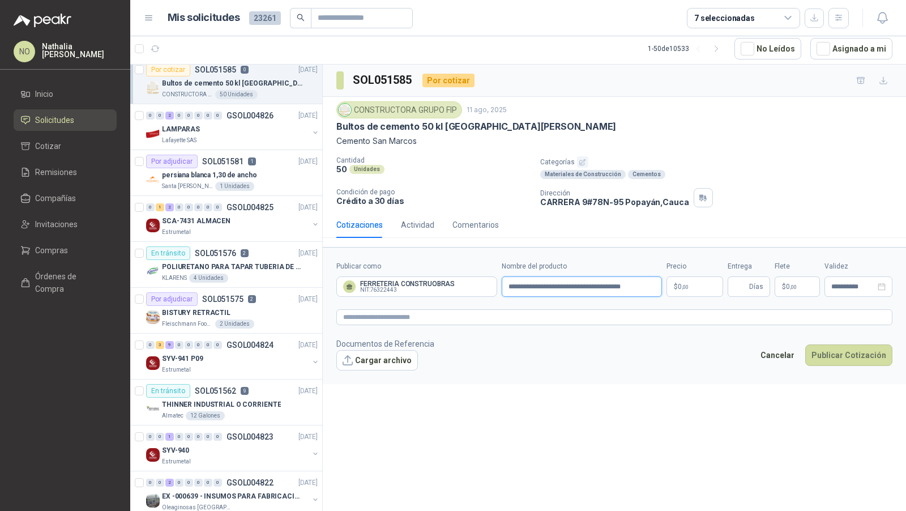
type input "**********"
click at [683, 278] on body "NO Nathalia Ortega Inicio Solicitudes Cotizar Remisiones Compañías Invitaciones…" at bounding box center [453, 255] width 906 height 511
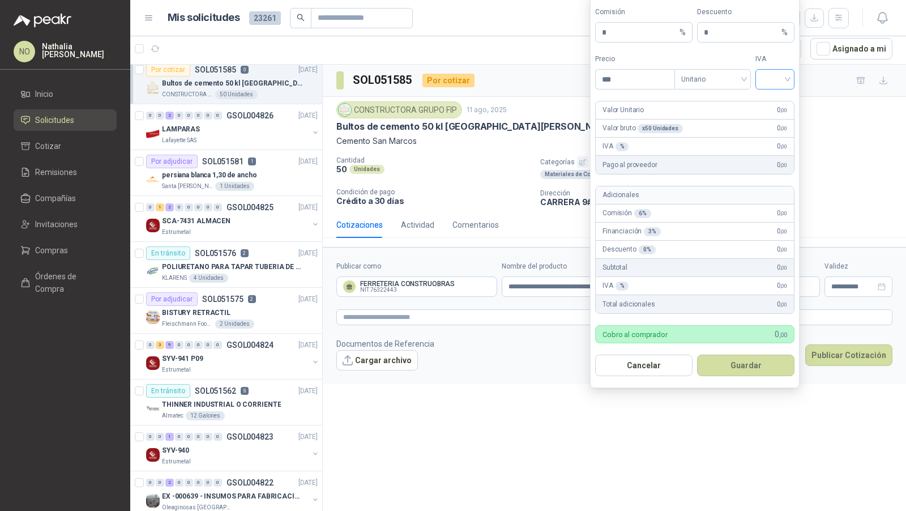
click at [777, 87] on input "search" at bounding box center [774, 78] width 25 height 17
click at [771, 109] on div "19%" at bounding box center [774, 105] width 21 height 12
click at [654, 84] on input "***" at bounding box center [635, 79] width 79 height 19
type input "*"
click at [717, 82] on span "Unitario" at bounding box center [712, 79] width 63 height 17
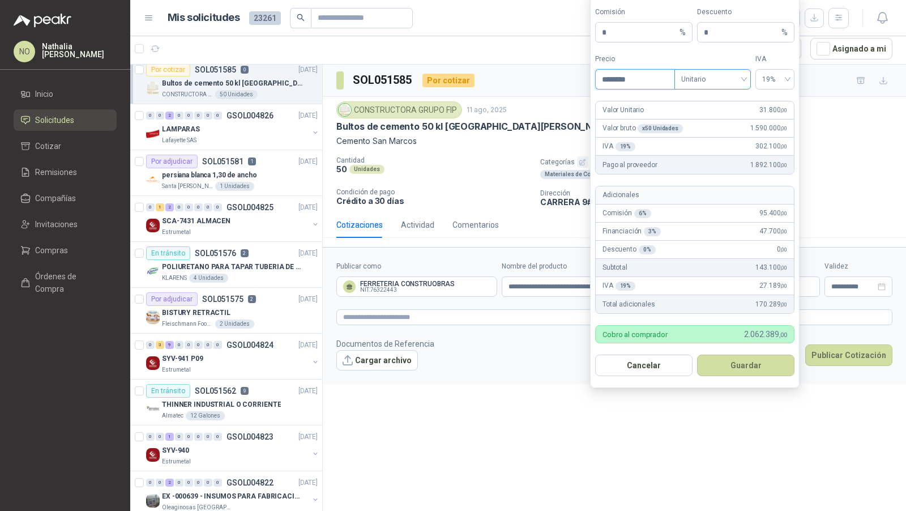
type input "********"
click at [712, 118] on div "Unitario con IVA" at bounding box center [712, 123] width 58 height 12
click at [761, 365] on button "Guardar" at bounding box center [745, 365] width 97 height 22
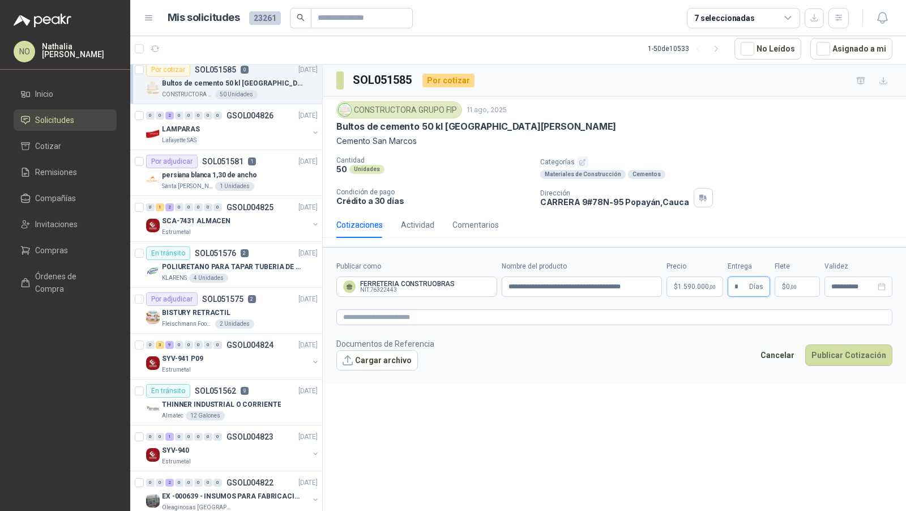
type input "*"
click at [693, 392] on div "**********" at bounding box center [614, 288] width 583 height 447
click at [838, 284] on input "**********" at bounding box center [853, 286] width 44 height 7
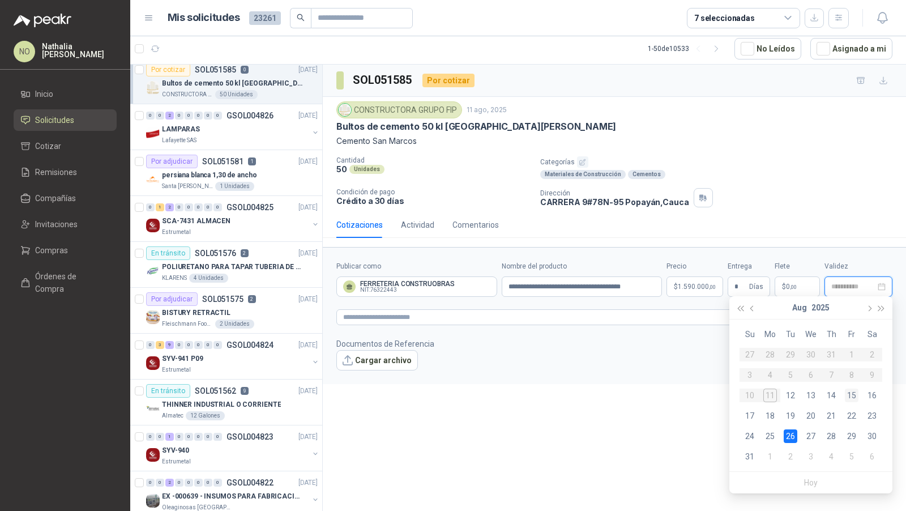
type input "**********"
click at [853, 395] on div "15" at bounding box center [852, 395] width 14 height 14
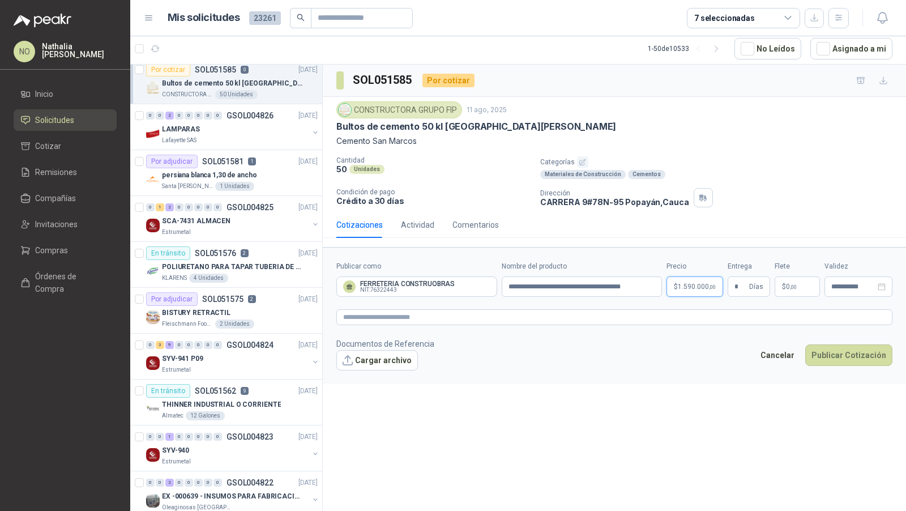
click at [683, 288] on body "NO Nathalia Ortega Inicio Solicitudes Cotizar Remisiones Compañías Invitaciones…" at bounding box center [453, 255] width 906 height 511
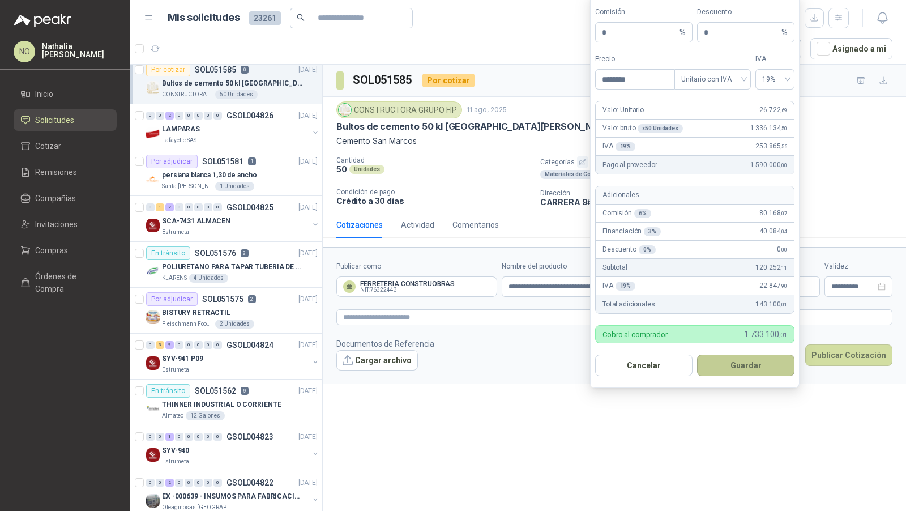
click at [750, 362] on button "Guardar" at bounding box center [745, 365] width 97 height 22
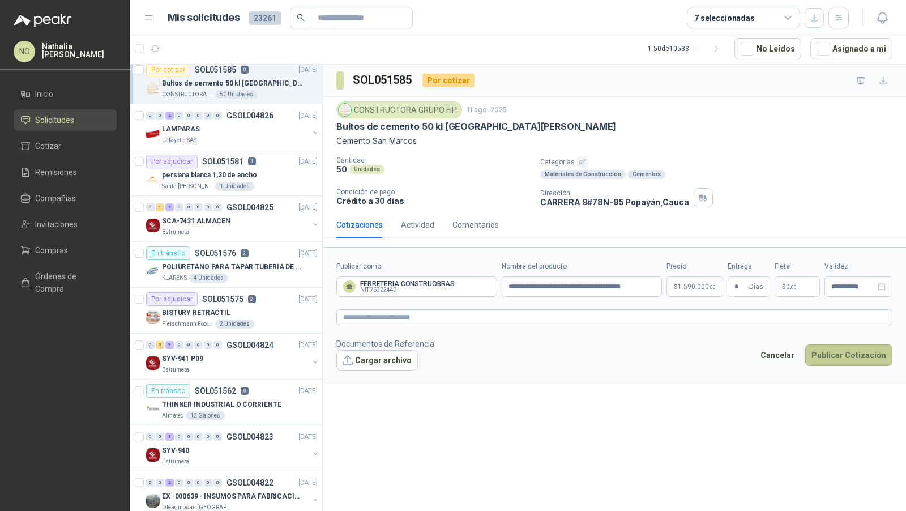
click at [852, 348] on button "Publicar Cotización" at bounding box center [848, 355] width 87 height 22
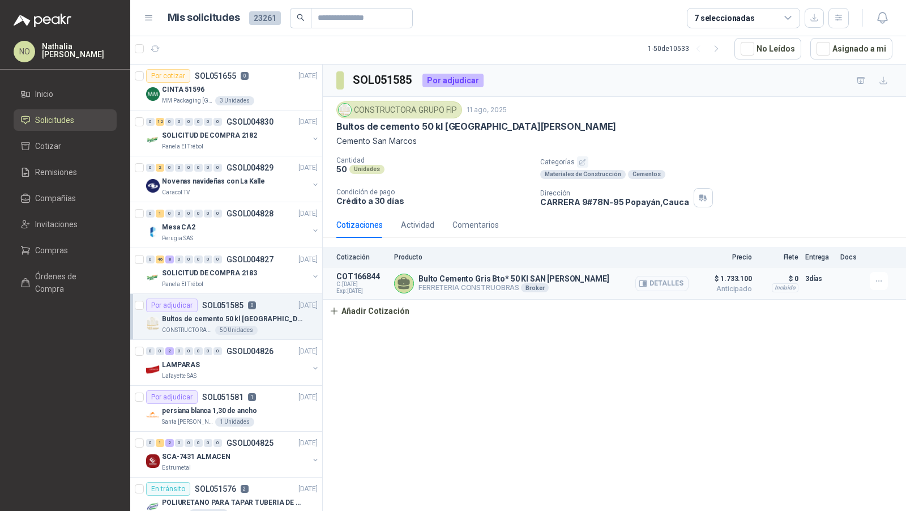
click at [673, 284] on button "Detalles" at bounding box center [661, 283] width 53 height 15
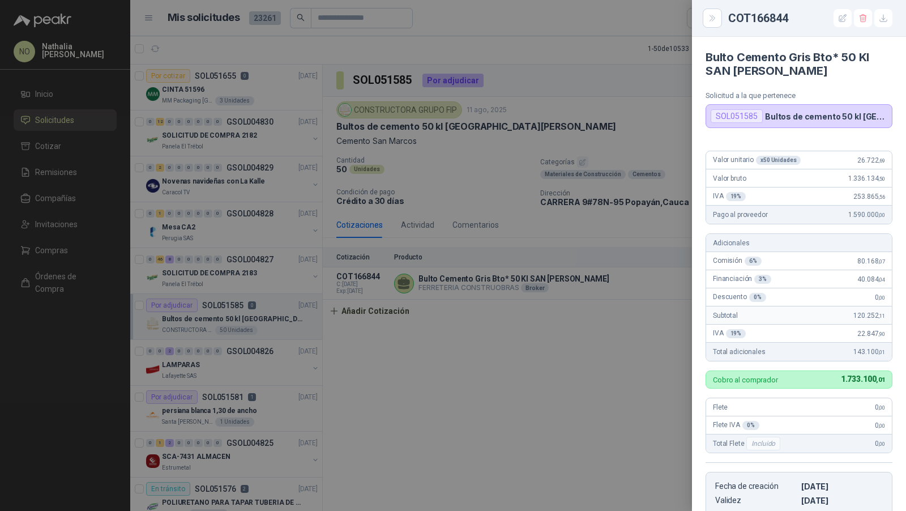
click at [665, 314] on div at bounding box center [453, 255] width 906 height 511
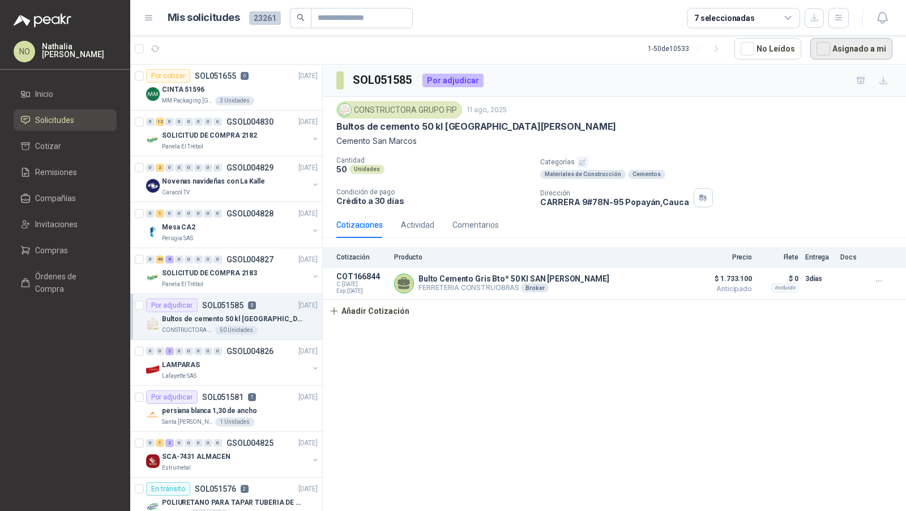
click at [862, 47] on button "Asignado a mi" at bounding box center [851, 49] width 82 height 22
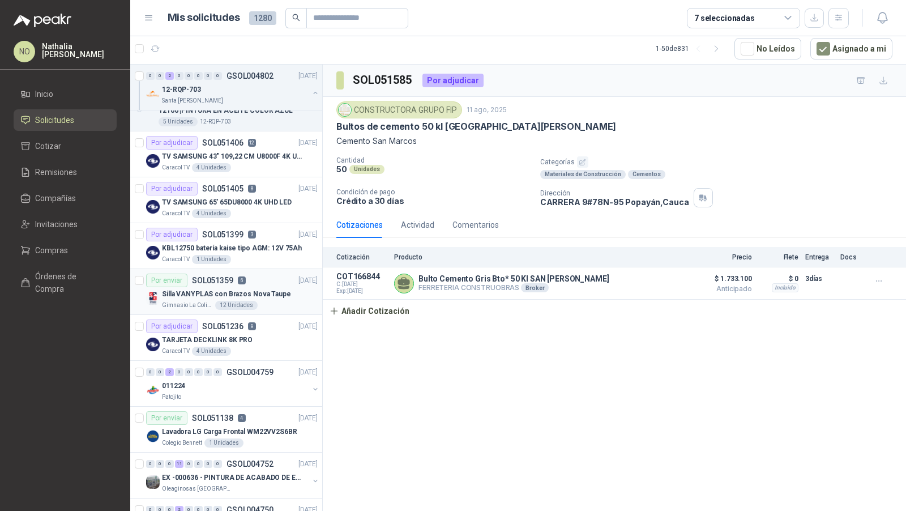
scroll to position [164, 0]
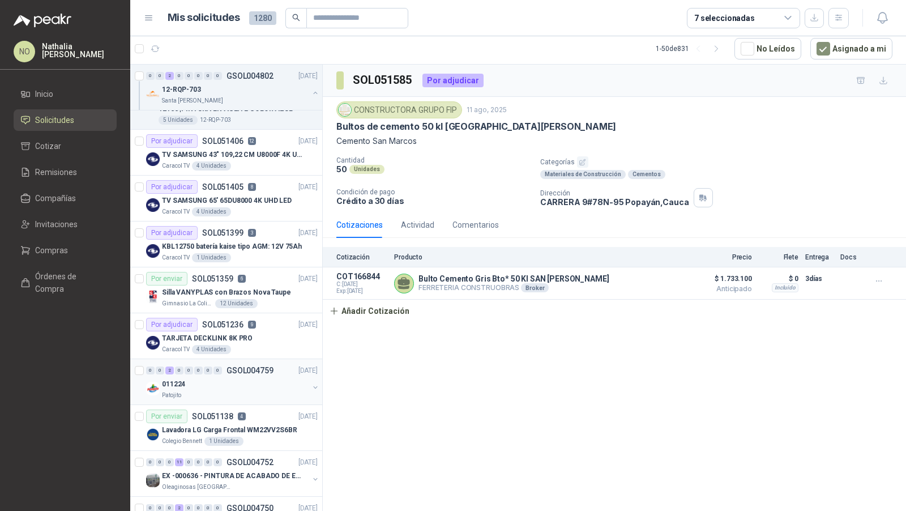
click at [258, 378] on div "011224" at bounding box center [235, 384] width 147 height 14
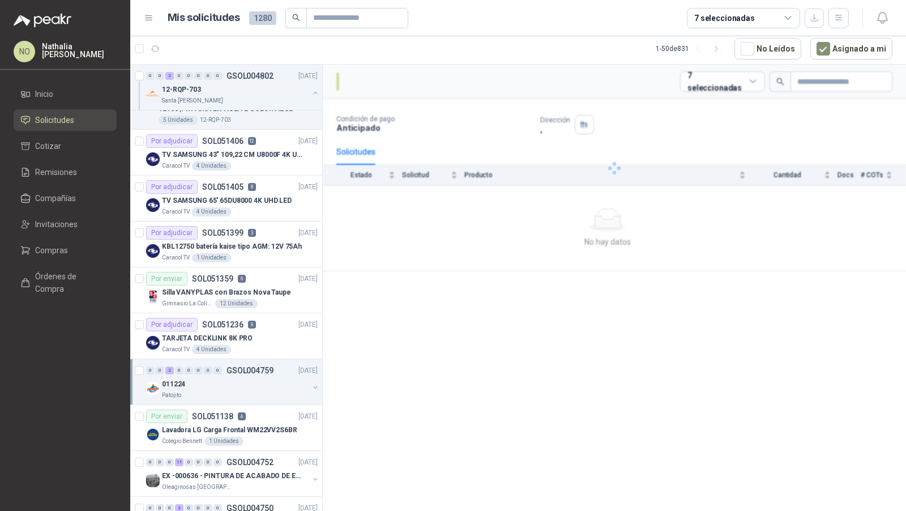
click at [258, 378] on div "011224" at bounding box center [235, 384] width 147 height 14
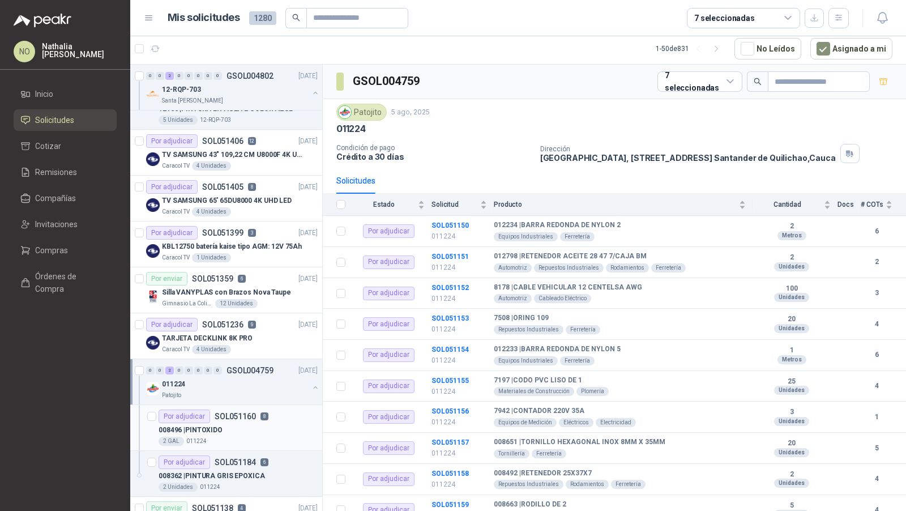
click at [247, 423] on div "008496 | PINTOXIDO" at bounding box center [238, 430] width 159 height 14
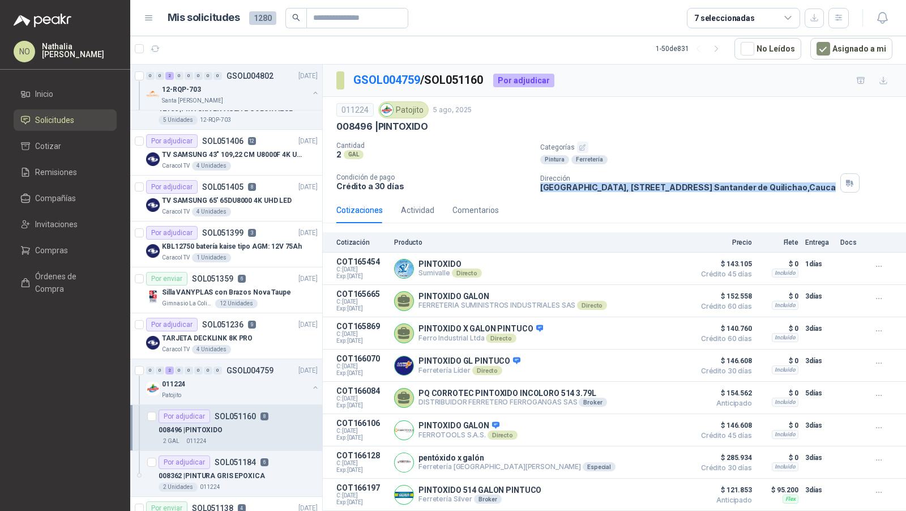
drag, startPoint x: 538, startPoint y: 185, endPoint x: 849, endPoint y: 191, distance: 310.9
click at [849, 191] on div "011224 Patojito 5 ago, 2025 008496 | PINTOXIDO Cantidad 2 GAL Categorías Pintur…" at bounding box center [614, 147] width 583 height 100
copy p "Parque Industrial el Paraiso, Bodega 10, Manzana C Santander de Quilichao , Cau…"
